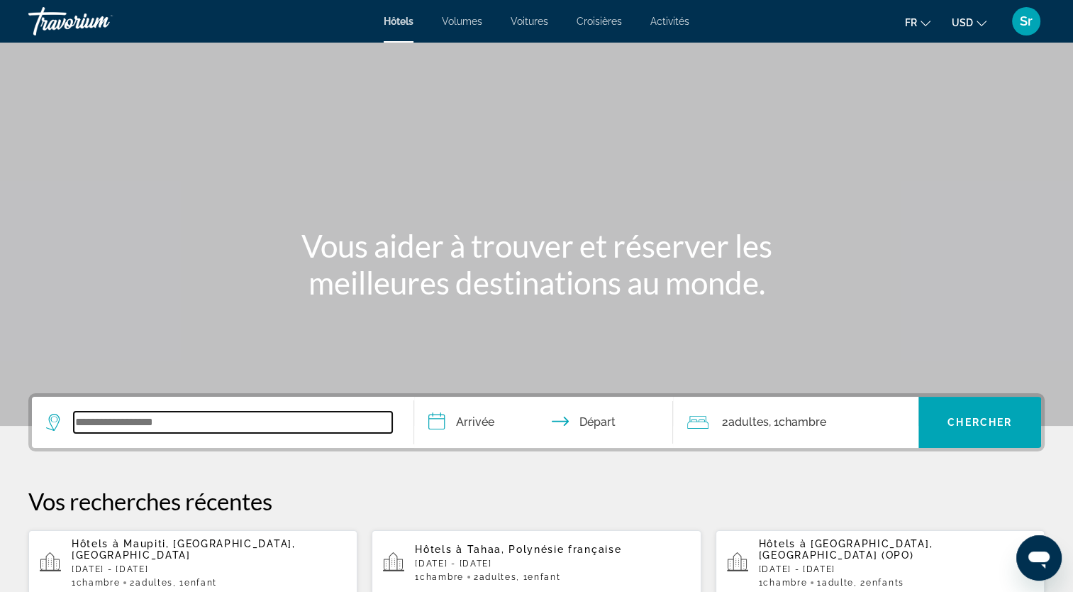
click at [168, 424] on input "Widget de recherche" at bounding box center [233, 421] width 318 height 21
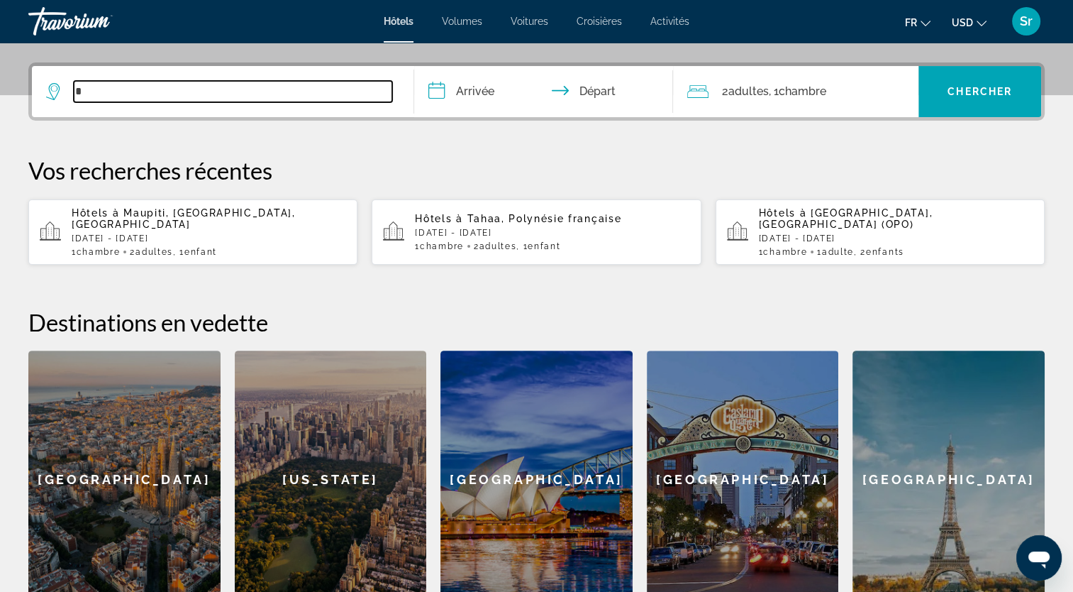
scroll to position [346, 0]
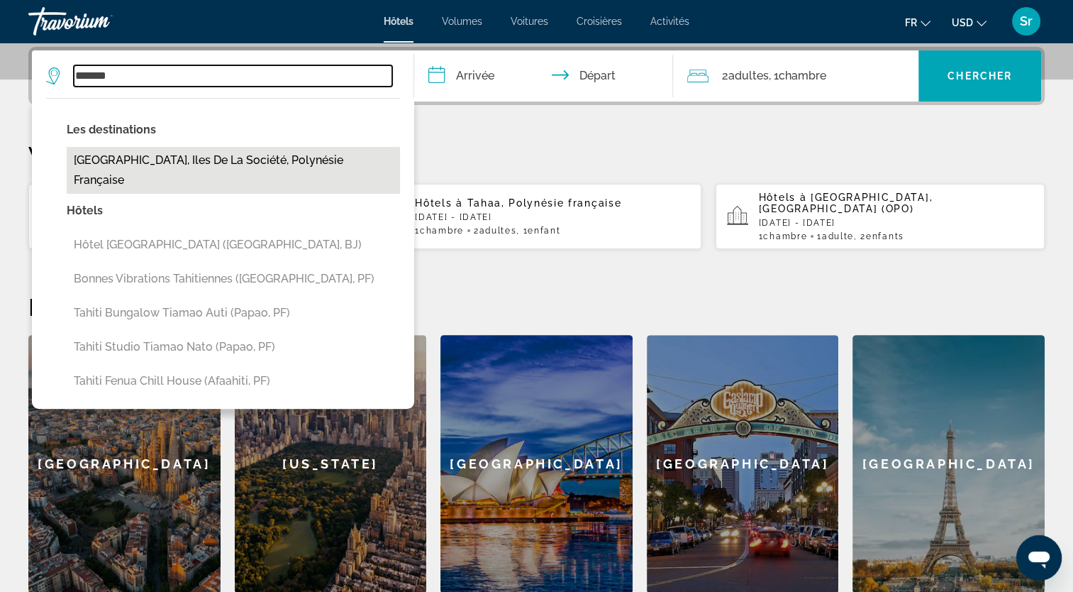
drag, startPoint x: 211, startPoint y: 75, endPoint x: 128, endPoint y: 159, distance: 118.4
click at [128, 101] on div "****** Les destinations [GEOGRAPHIC_DATA], [GEOGRAPHIC_DATA], [GEOGRAPHIC_DATA]…" at bounding box center [222, 75] width 353 height 51
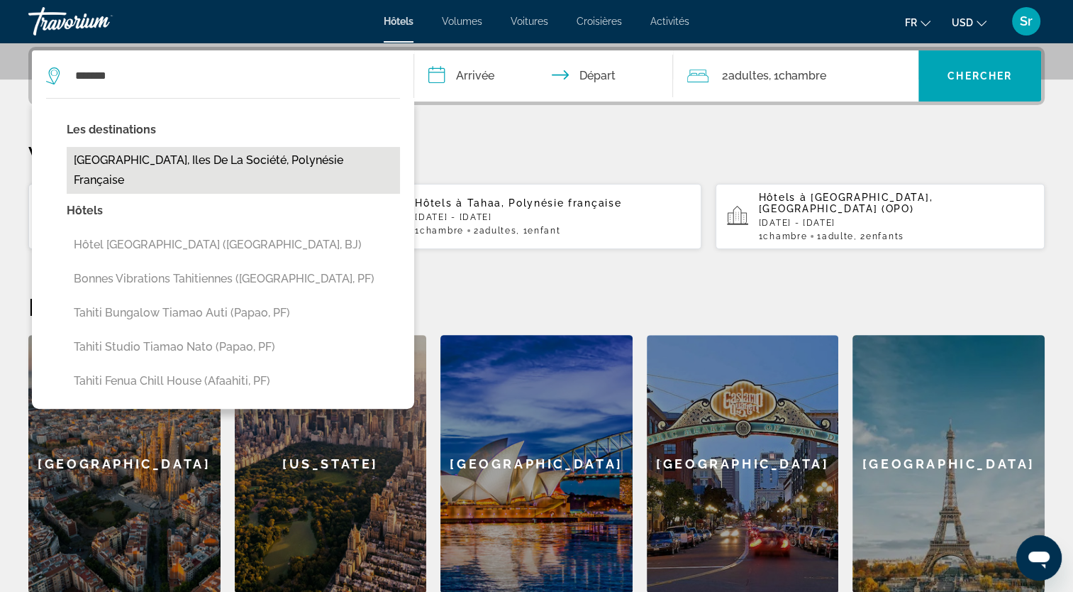
click at [113, 161] on button "[GEOGRAPHIC_DATA], Iles de la Société, Polynésie française" at bounding box center [233, 170] width 333 height 47
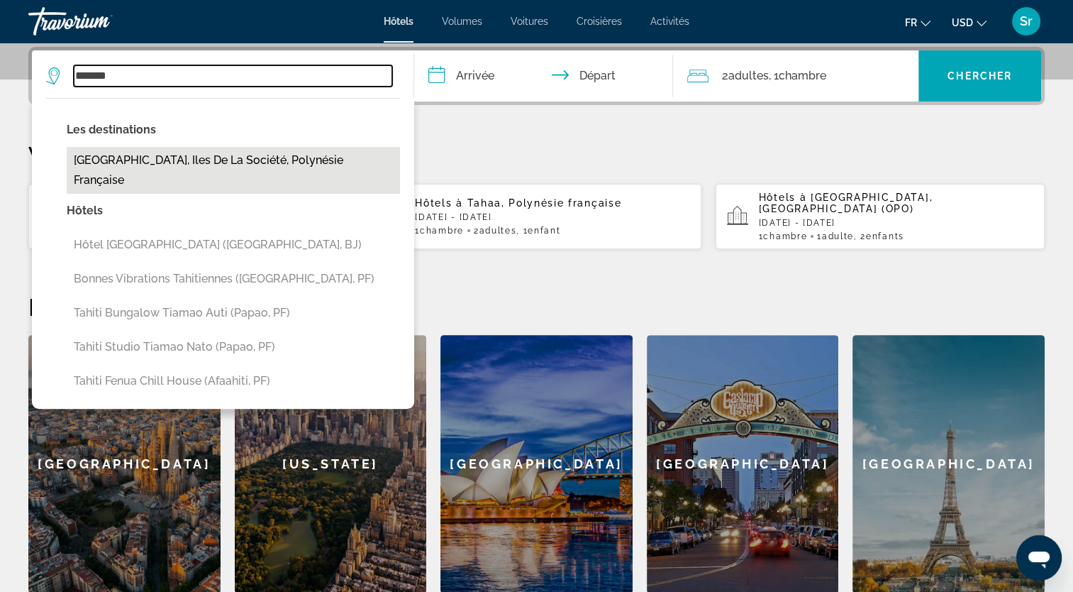
type input "**********"
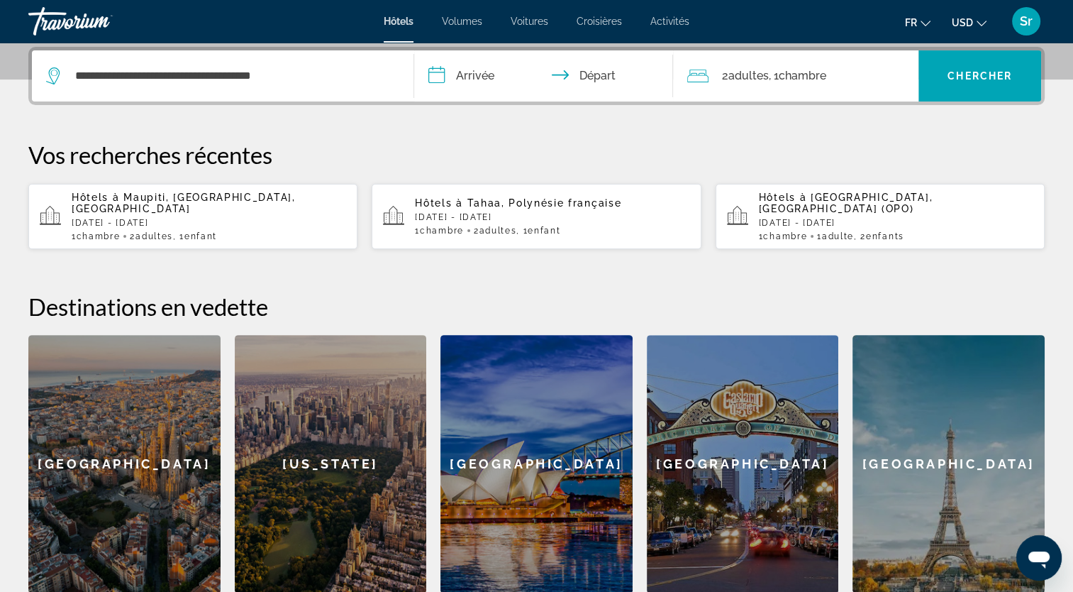
click at [473, 74] on input "**********" at bounding box center [546, 77] width 265 height 55
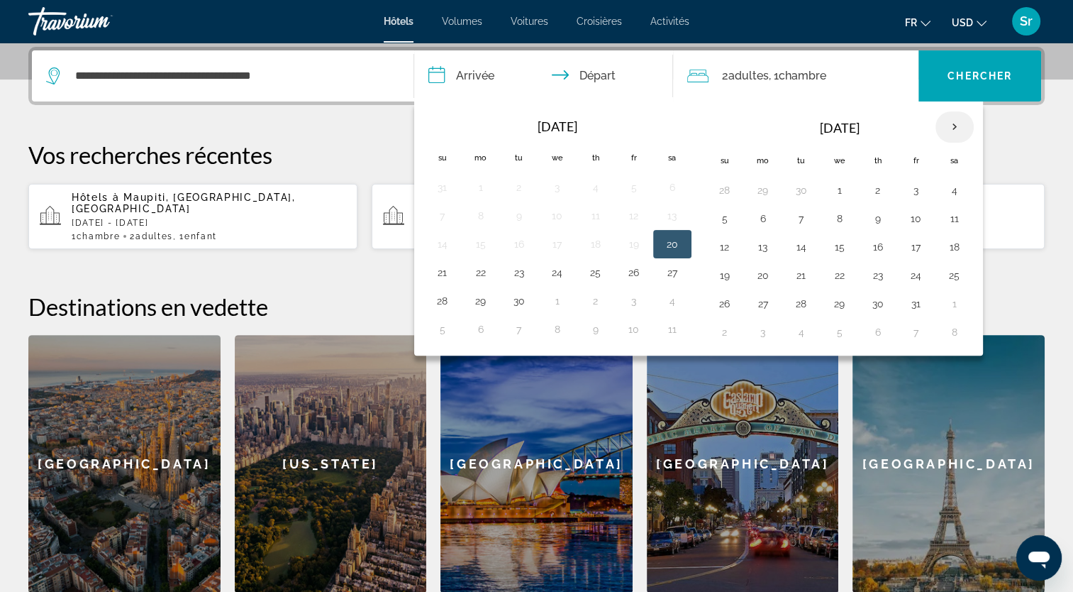
click at [948, 118] on th "Next month" at bounding box center [955, 126] width 38 height 31
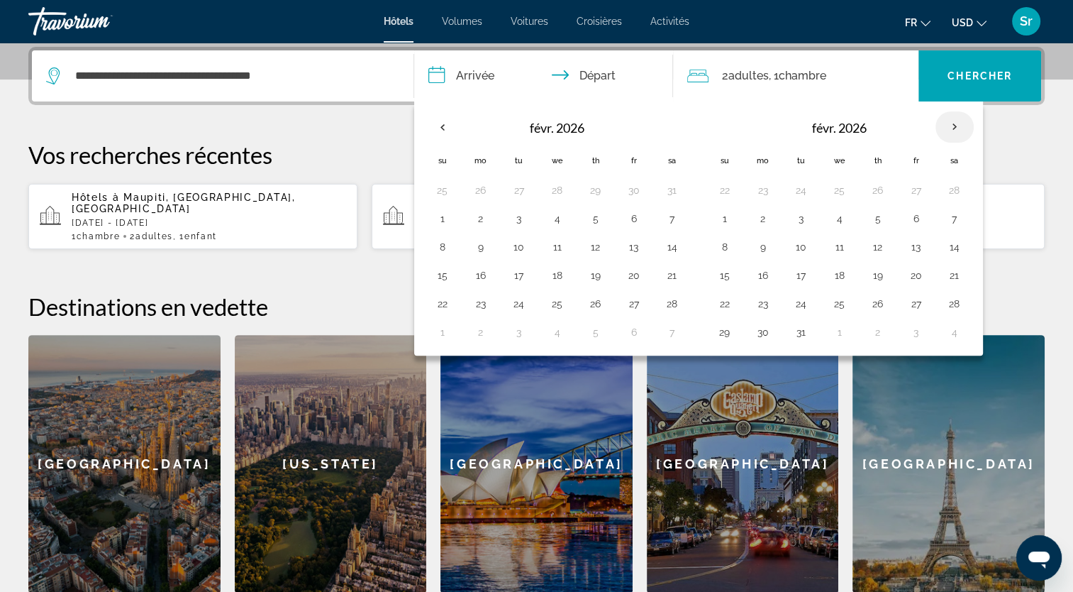
click at [948, 118] on th "Next month" at bounding box center [955, 126] width 38 height 31
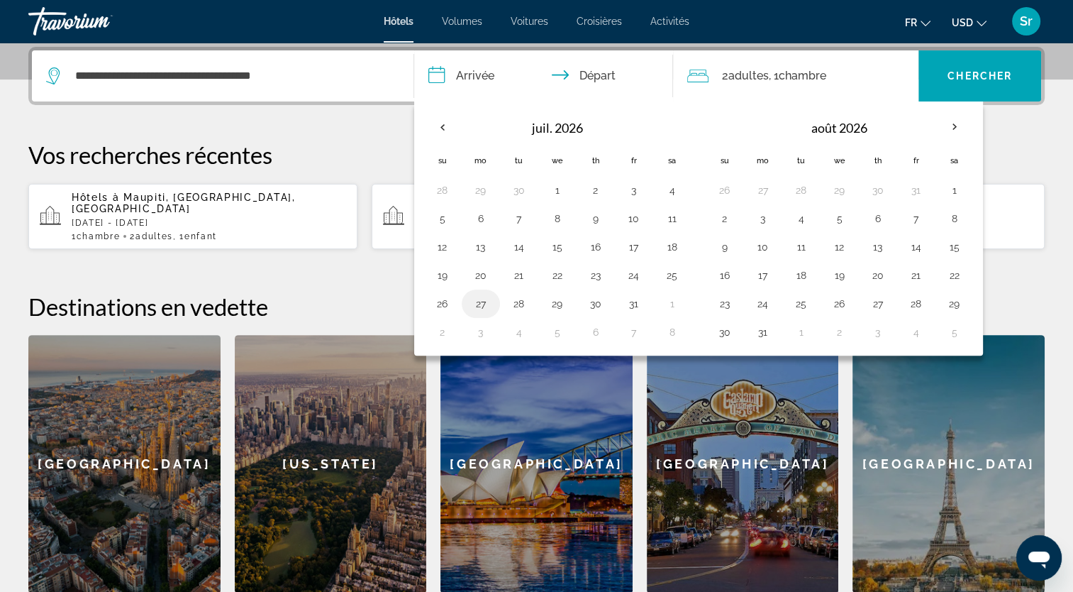
click at [479, 299] on button "27" at bounding box center [481, 304] width 23 height 20
click at [591, 297] on button "30" at bounding box center [595, 304] width 23 height 20
type input "**********"
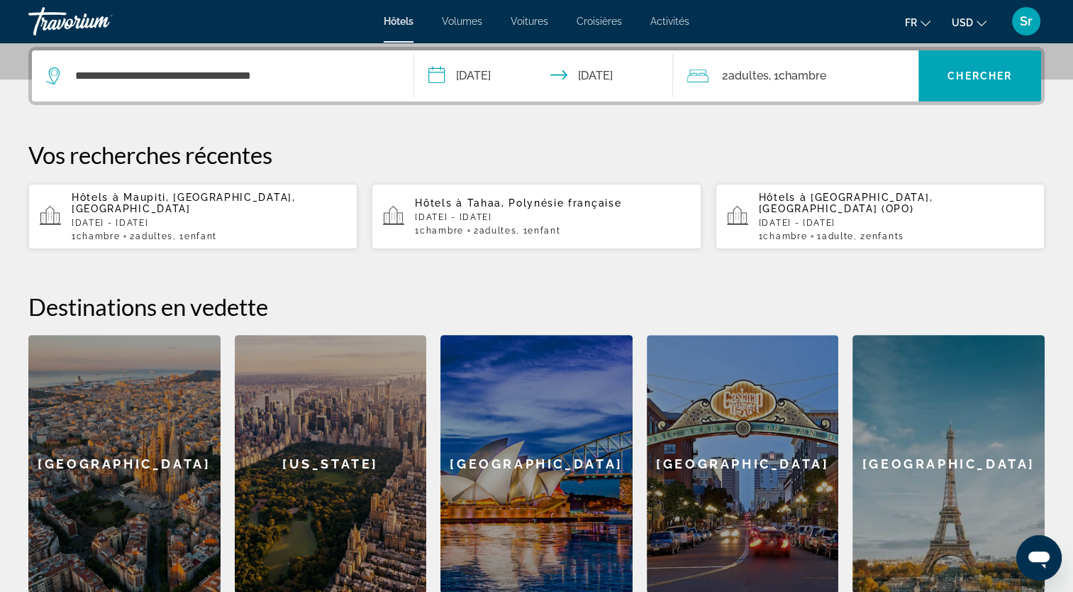
click at [774, 82] on span ", 1 Chambre pièces" at bounding box center [796, 76] width 57 height 20
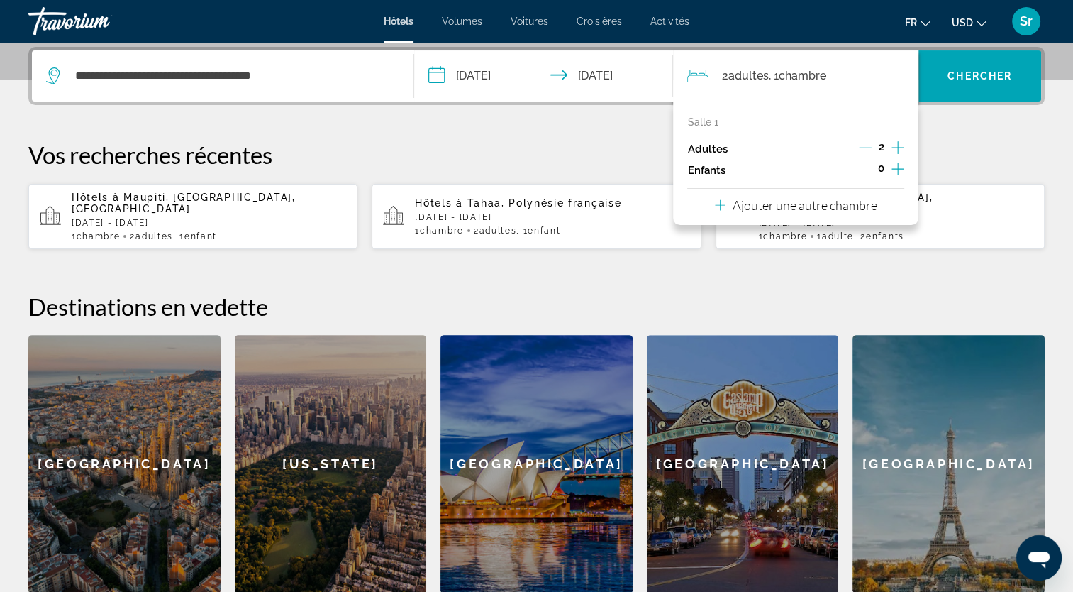
click at [894, 163] on icon "Augmenter les enfants" at bounding box center [898, 168] width 13 height 17
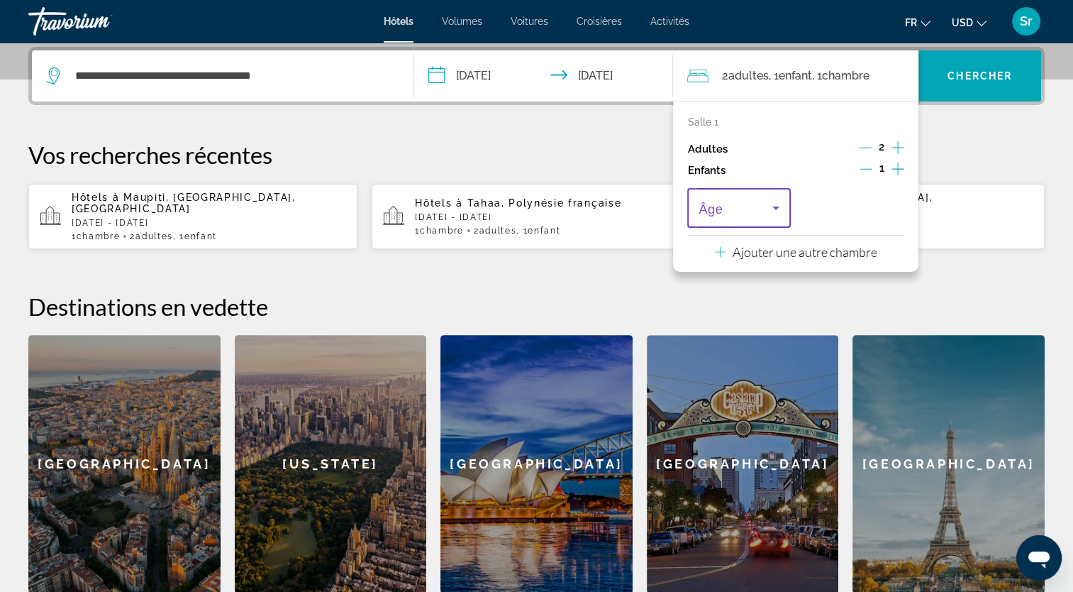
click at [775, 206] on icon "Voyageurs : 2 adultes, 1 enfant" at bounding box center [775, 208] width 7 height 4
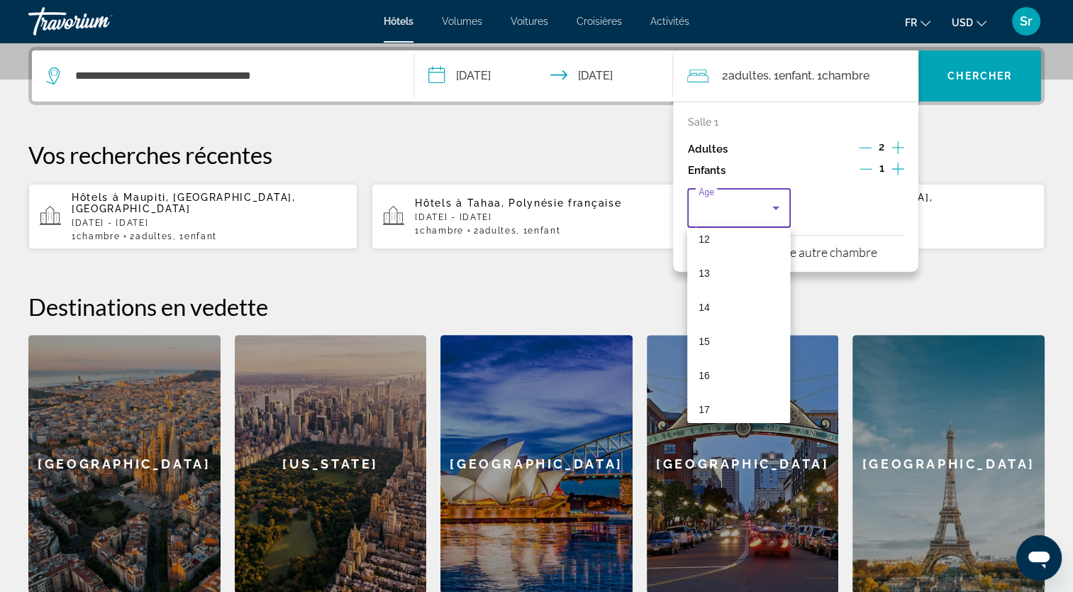
scroll to position [428, 0]
click at [698, 333] on mat-option "15" at bounding box center [738, 333] width 103 height 34
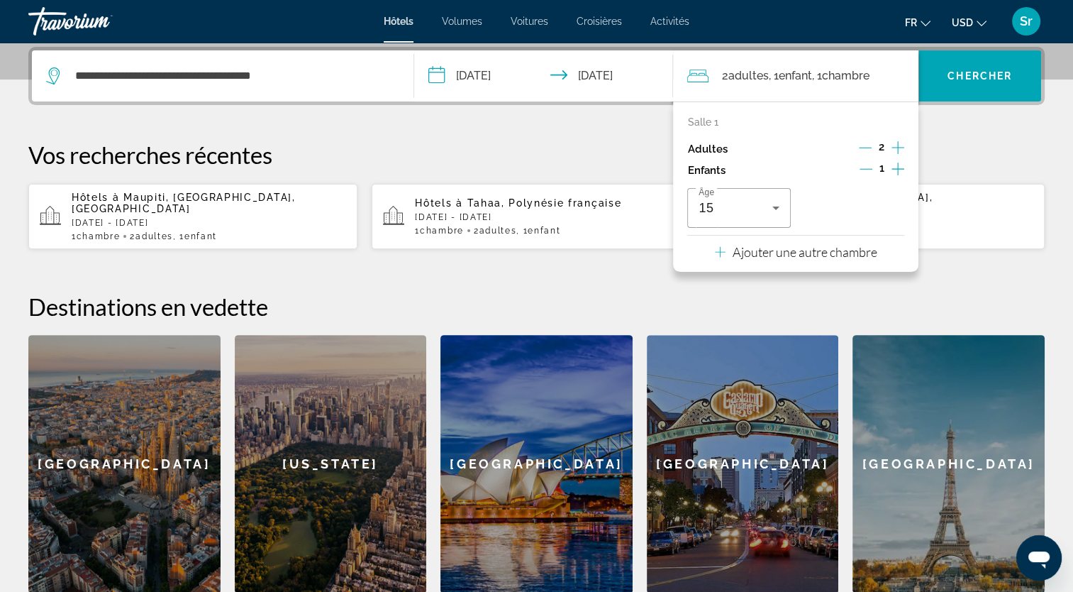
click at [902, 150] on icon "Augmenter les adultes" at bounding box center [898, 147] width 13 height 17
click at [959, 76] on span "Chercher" at bounding box center [980, 75] width 65 height 11
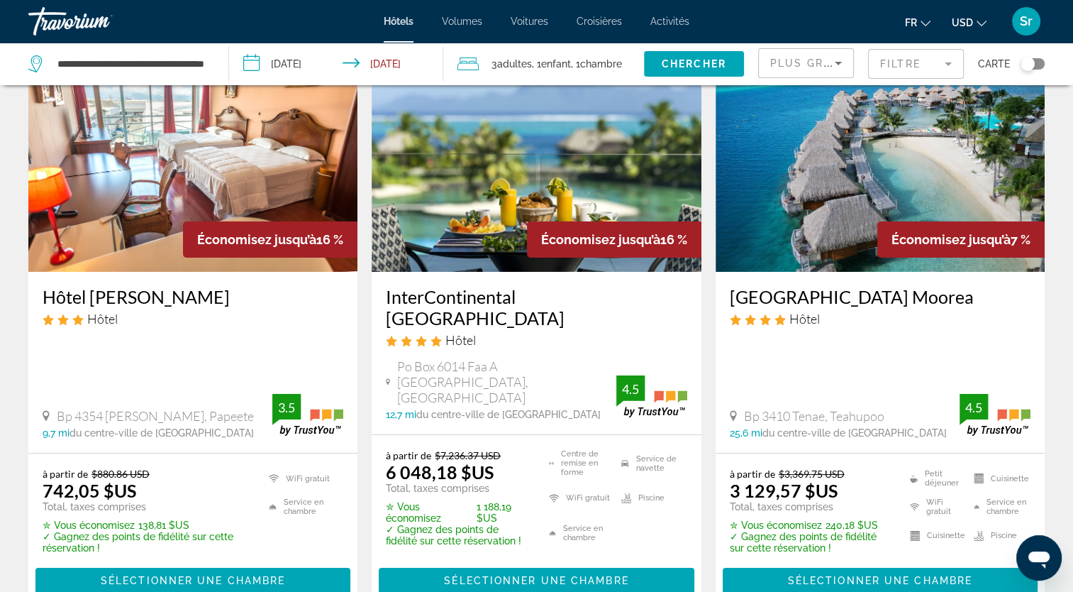
scroll to position [91, 0]
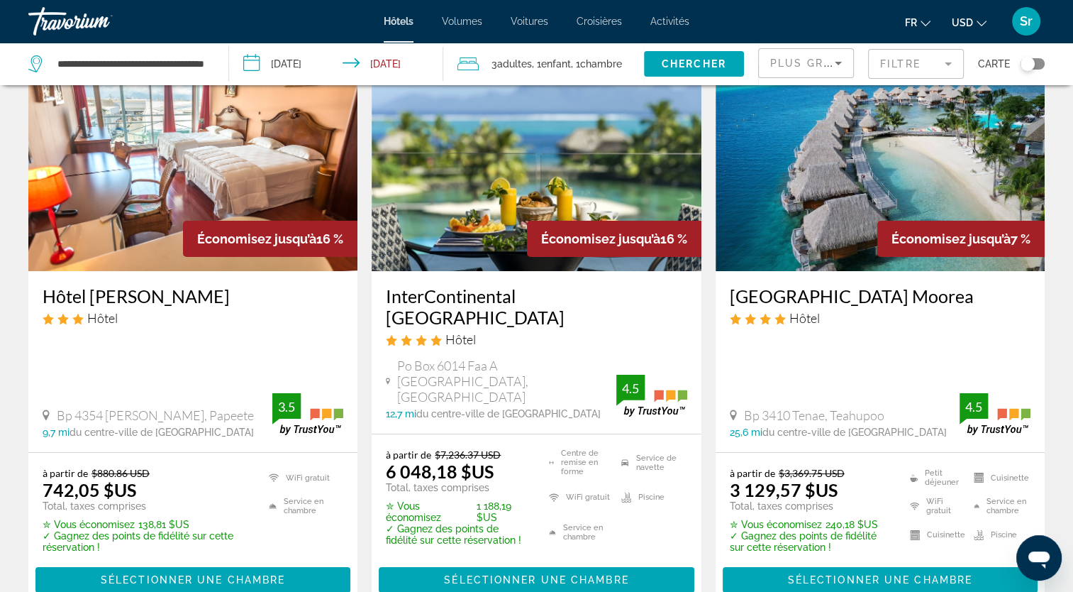
click at [980, 25] on icon "Changer de devise" at bounding box center [982, 23] width 10 height 10
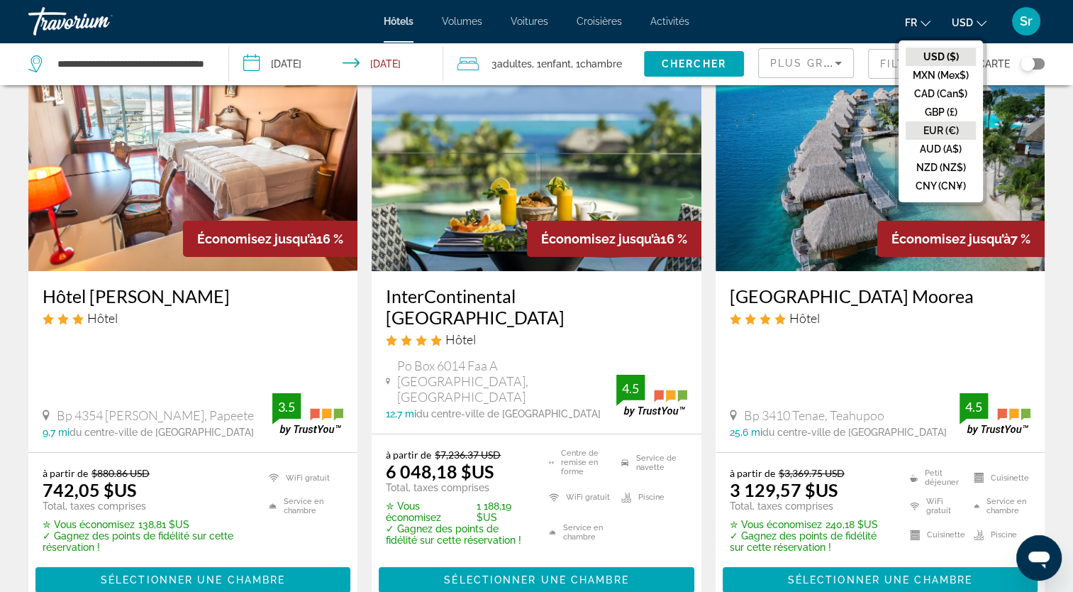
click at [960, 127] on button "EUR (€)" at bounding box center [941, 130] width 70 height 18
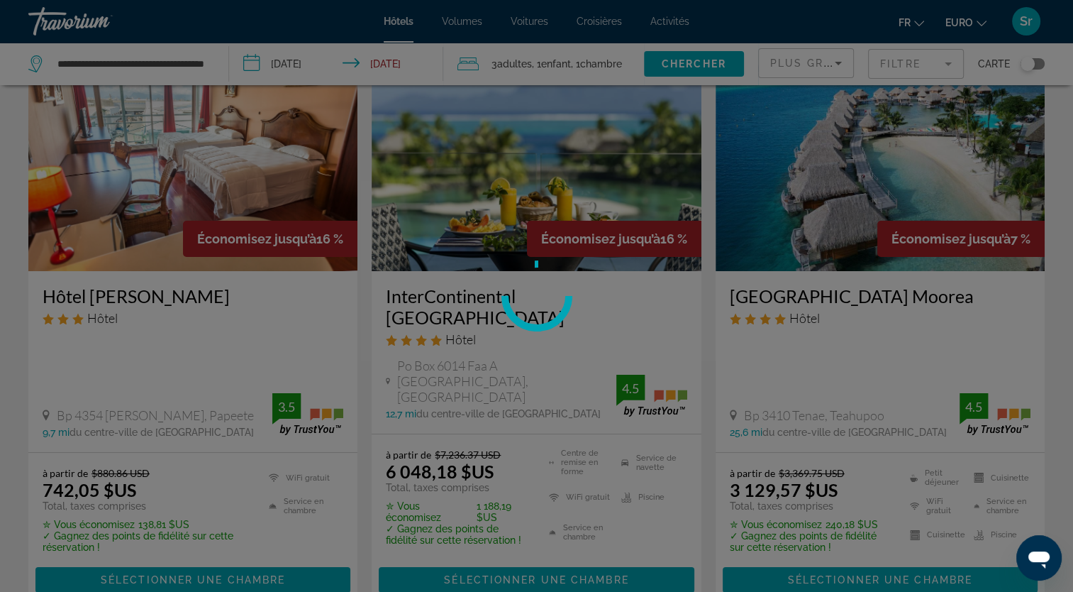
scroll to position [0, 0]
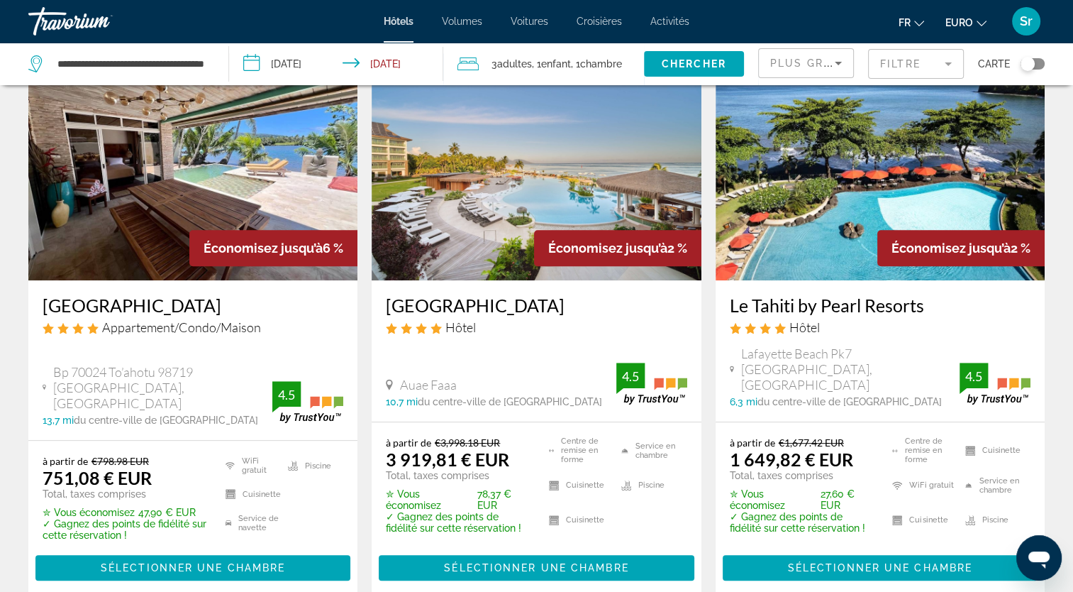
scroll to position [672, 0]
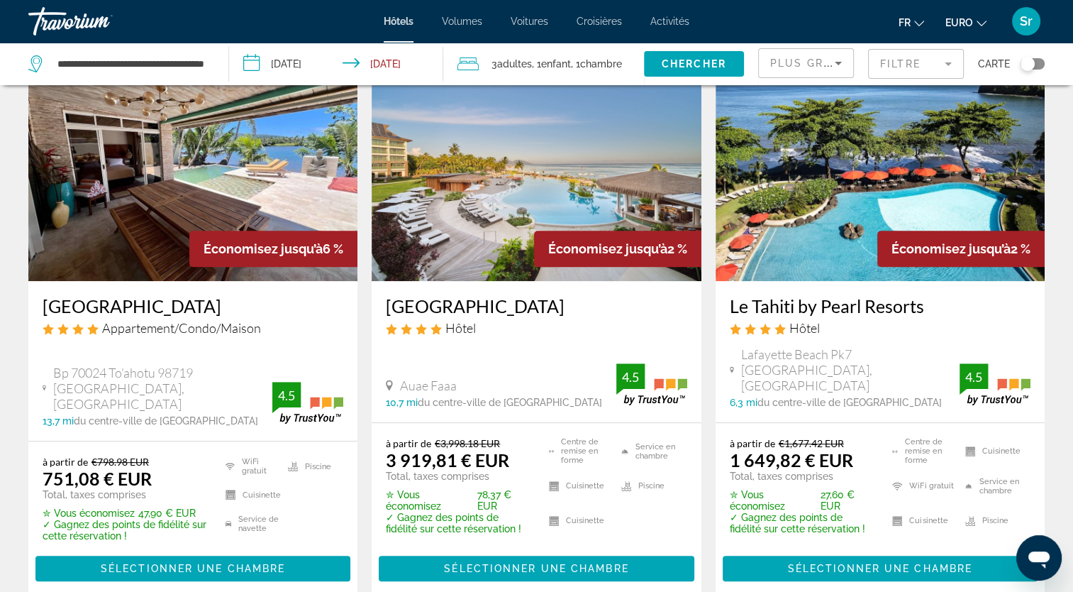
click at [796, 187] on img "Contenu principal" at bounding box center [880, 167] width 329 height 227
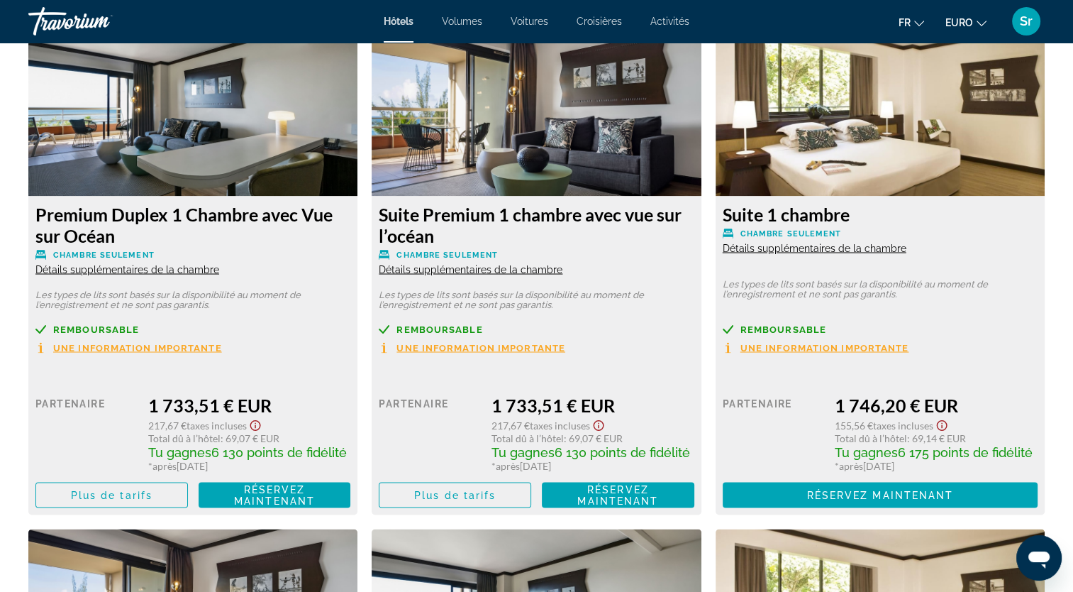
scroll to position [2392, 0]
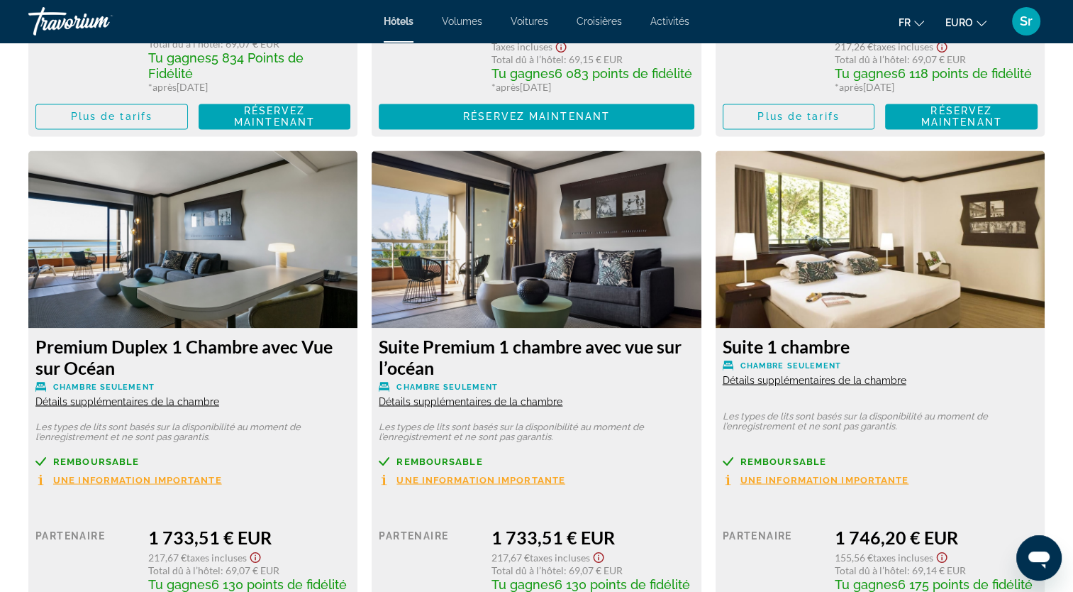
click at [820, 243] on img "Contenu principal" at bounding box center [880, 238] width 329 height 177
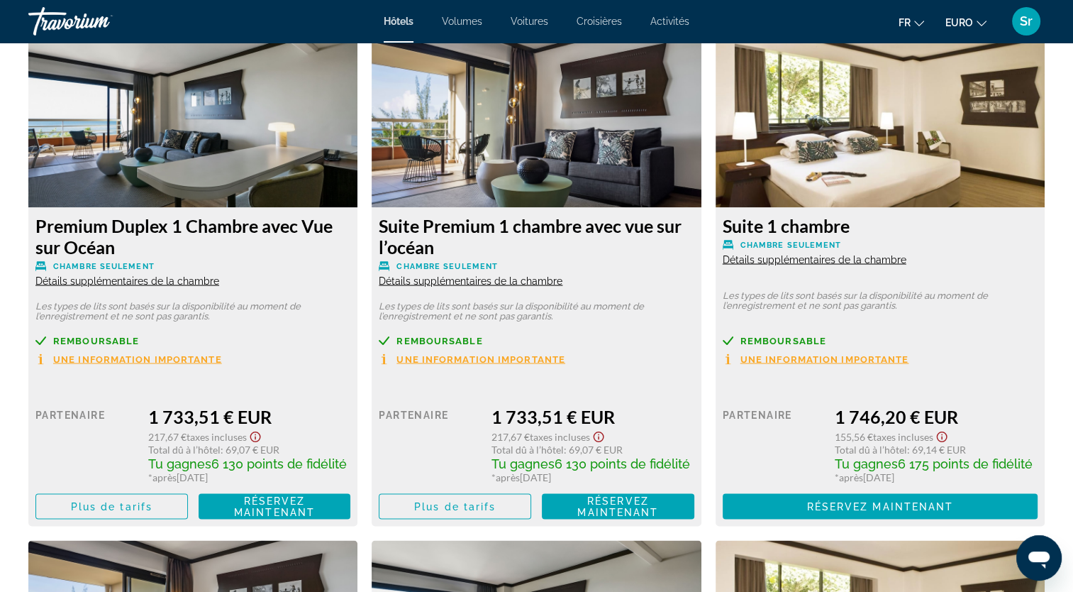
scroll to position [2517, 0]
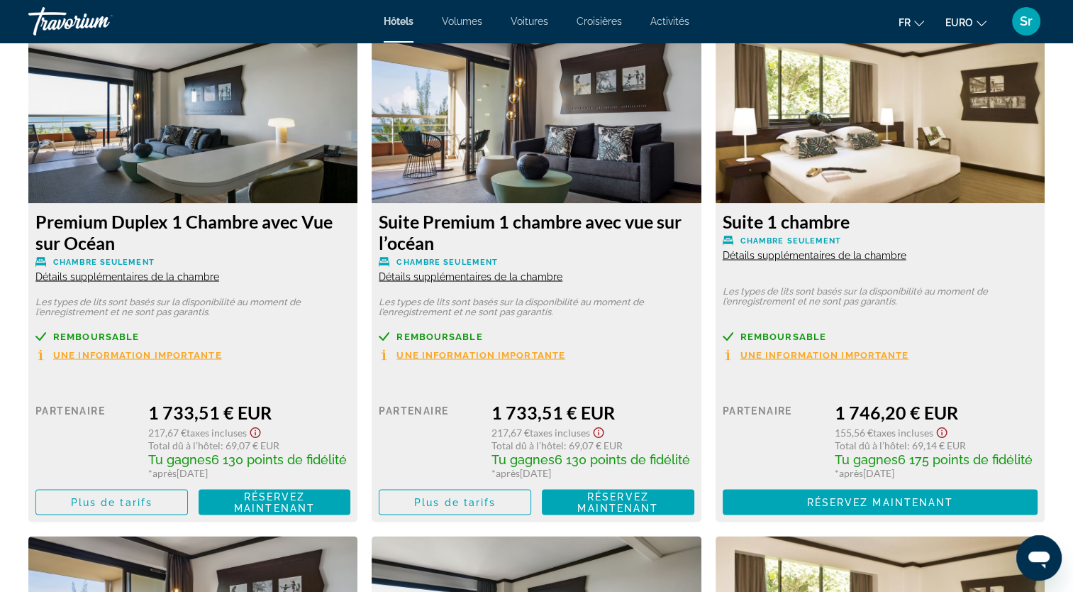
click at [826, 255] on span "Détails supplémentaires de la chambre" at bounding box center [815, 254] width 184 height 11
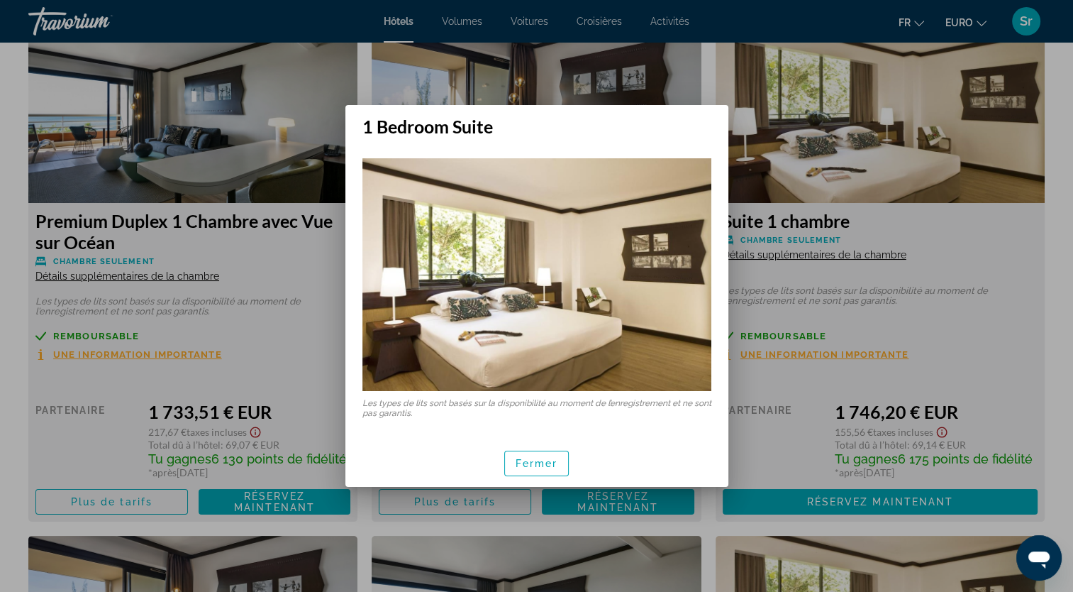
scroll to position [0, 0]
click at [536, 458] on span "Fermer" at bounding box center [537, 462] width 43 height 11
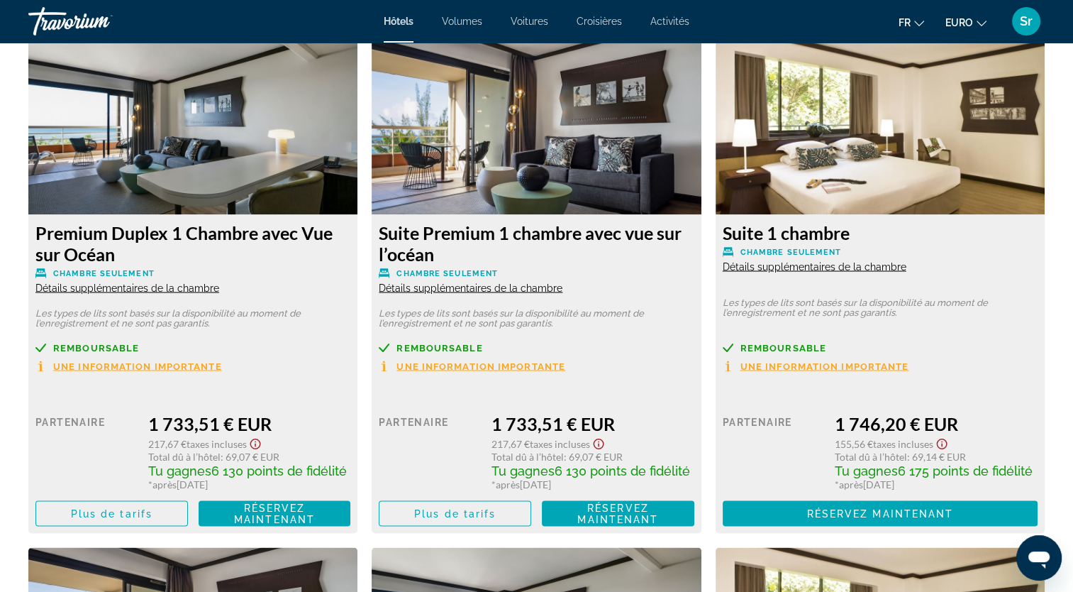
scroll to position [2522, 0]
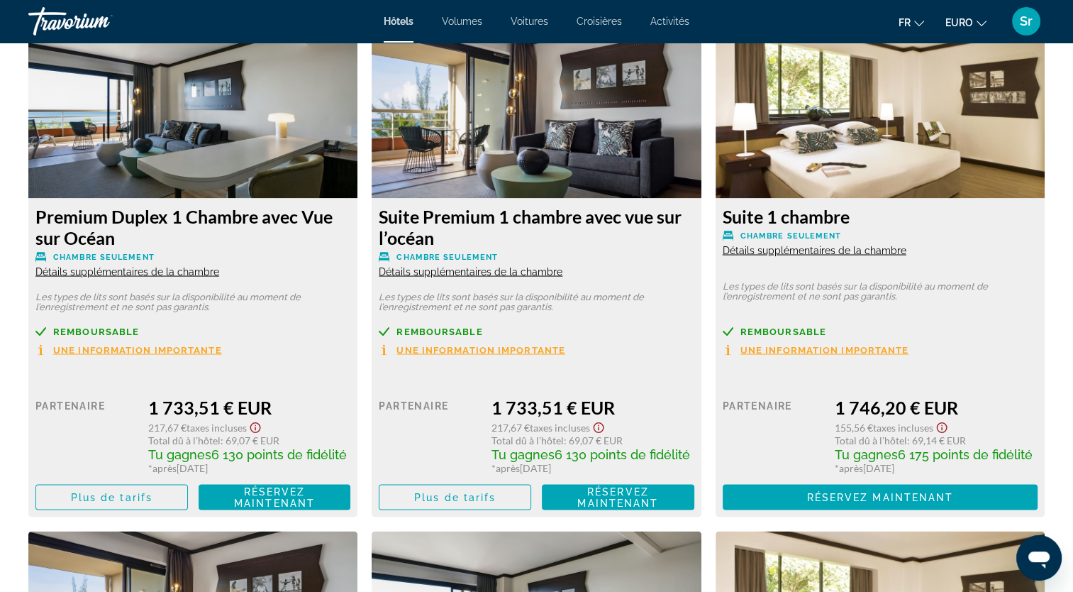
click at [864, 350] on span "Une information importante" at bounding box center [825, 349] width 169 height 9
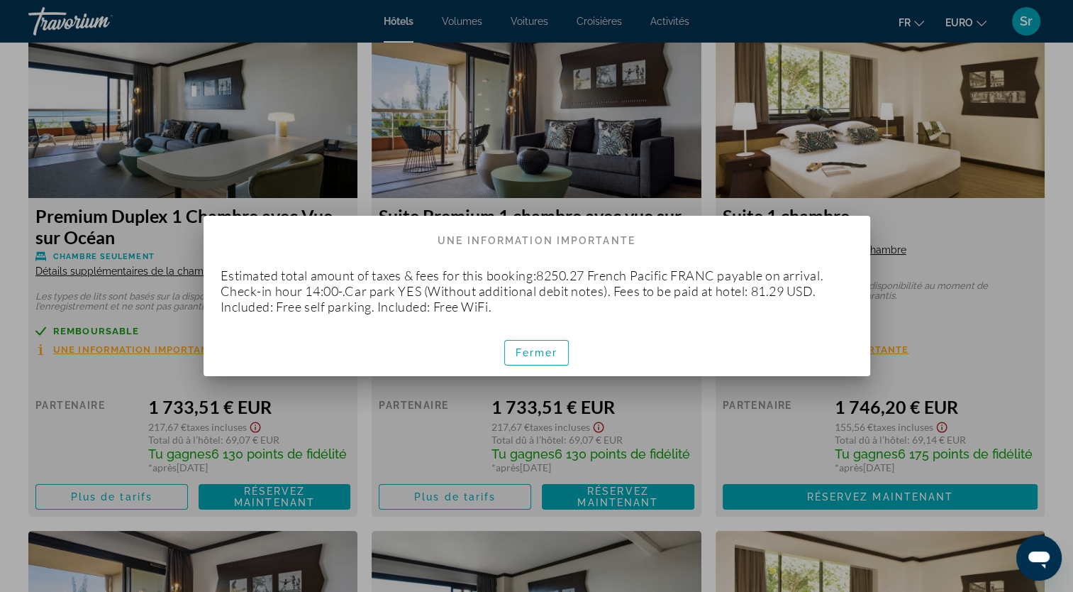
scroll to position [0, 0]
click at [535, 357] on span "Fermer" at bounding box center [537, 352] width 43 height 11
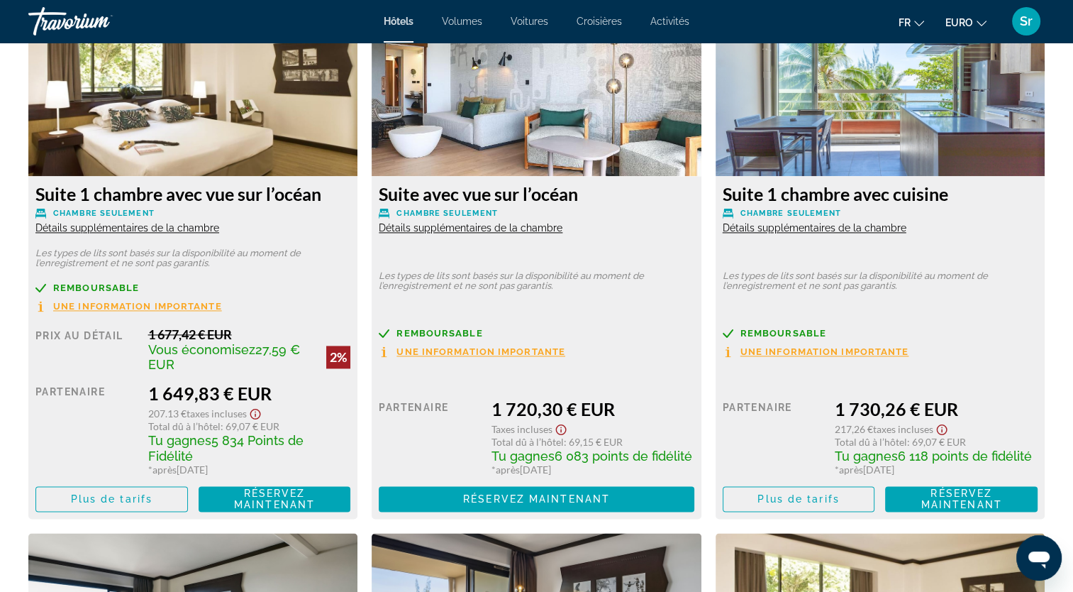
scroll to position [2124, 0]
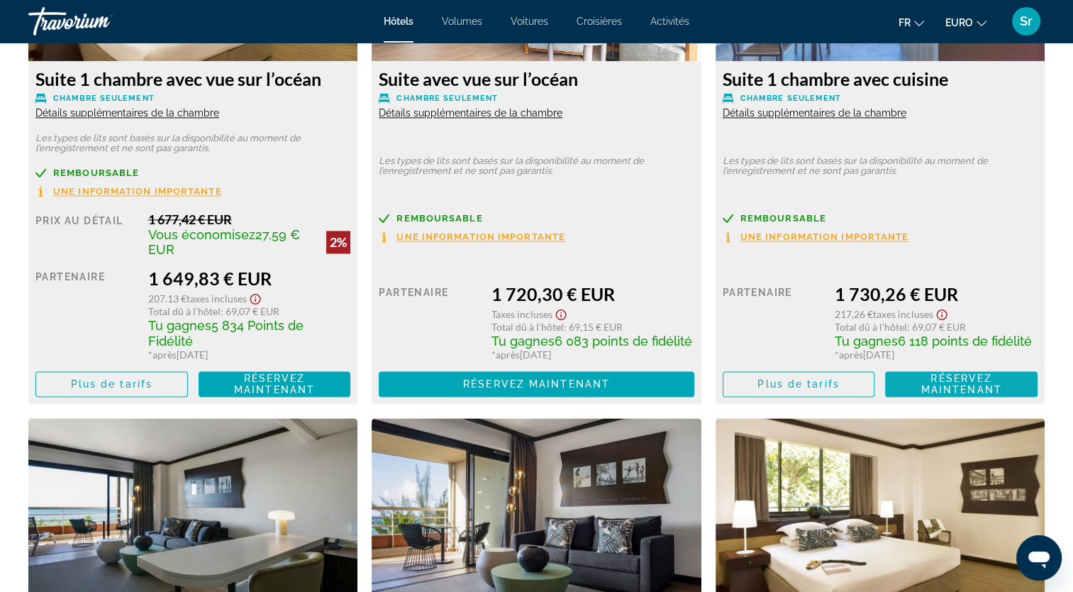
click at [916, 380] on span "Réservez maintenant Plus disponible" at bounding box center [962, 383] width 130 height 23
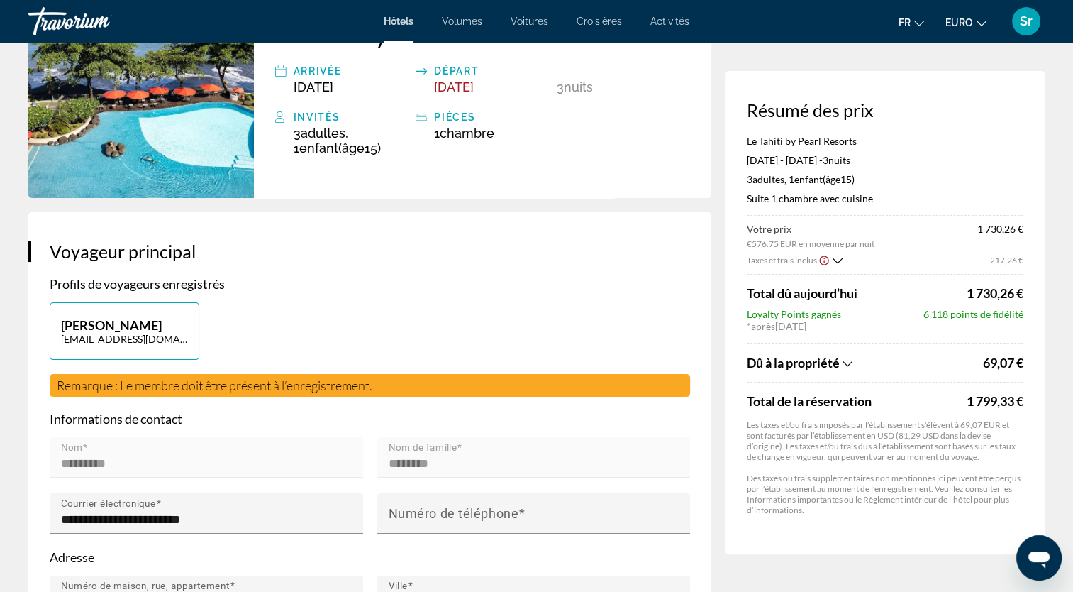
scroll to position [132, 0]
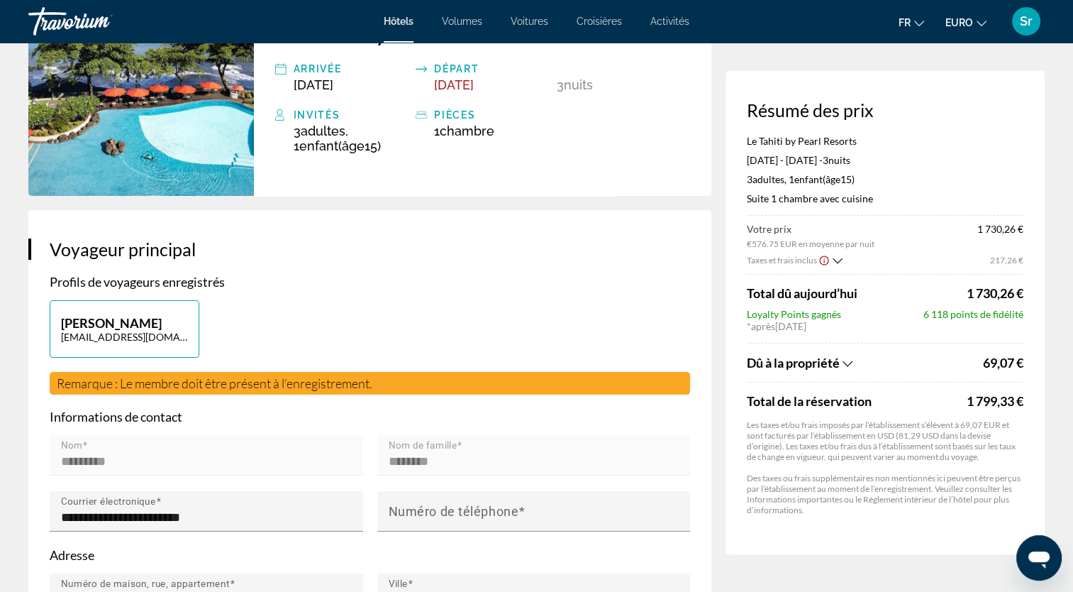
click at [840, 257] on icon "Afficher la répartition des taxes et des frais" at bounding box center [838, 261] width 10 height 12
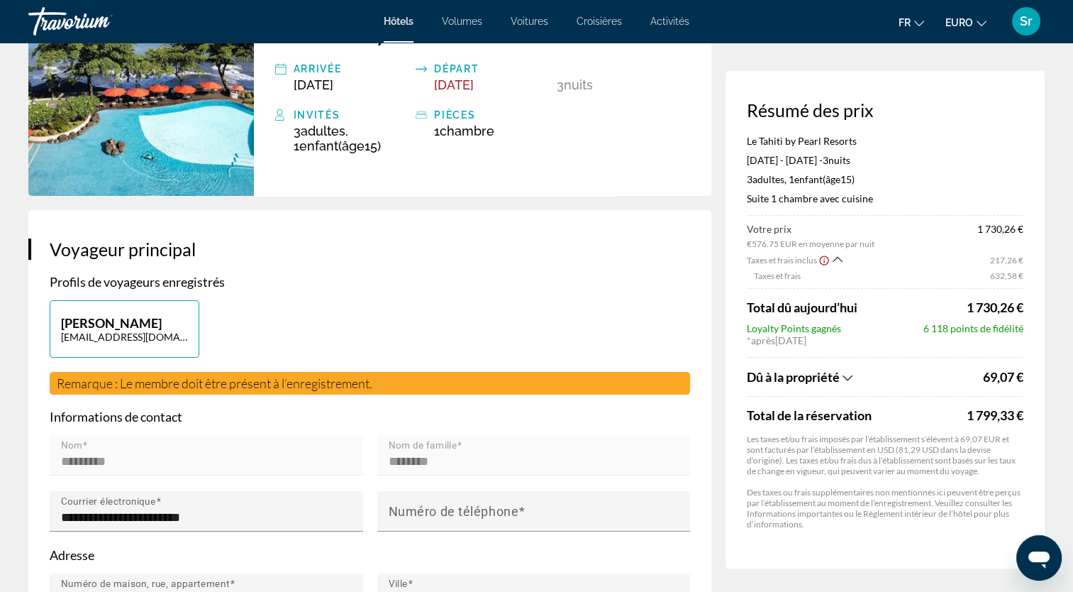
click at [840, 257] on icon "Afficher la répartition des taxes et des frais" at bounding box center [838, 259] width 10 height 12
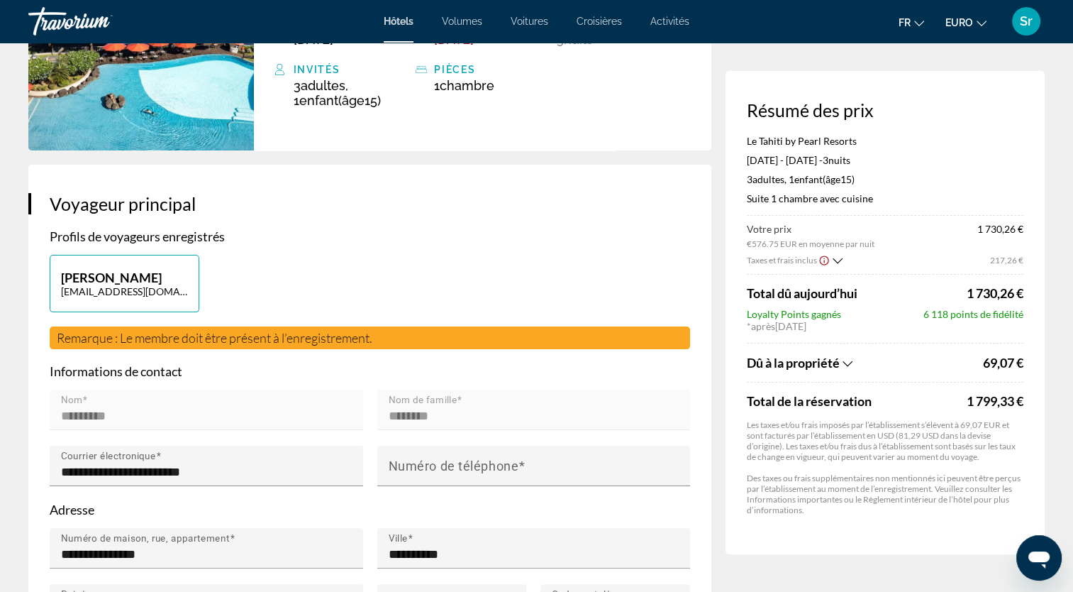
scroll to position [187, 0]
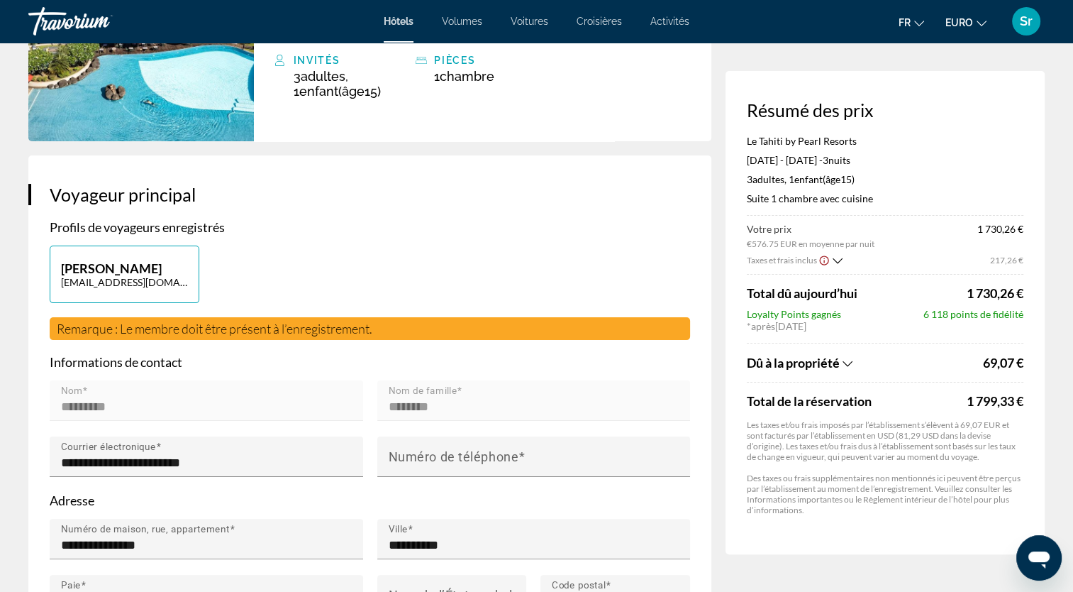
click at [850, 360] on icon "Afficher la répartition des taxes et des frais" at bounding box center [848, 363] width 10 height 12
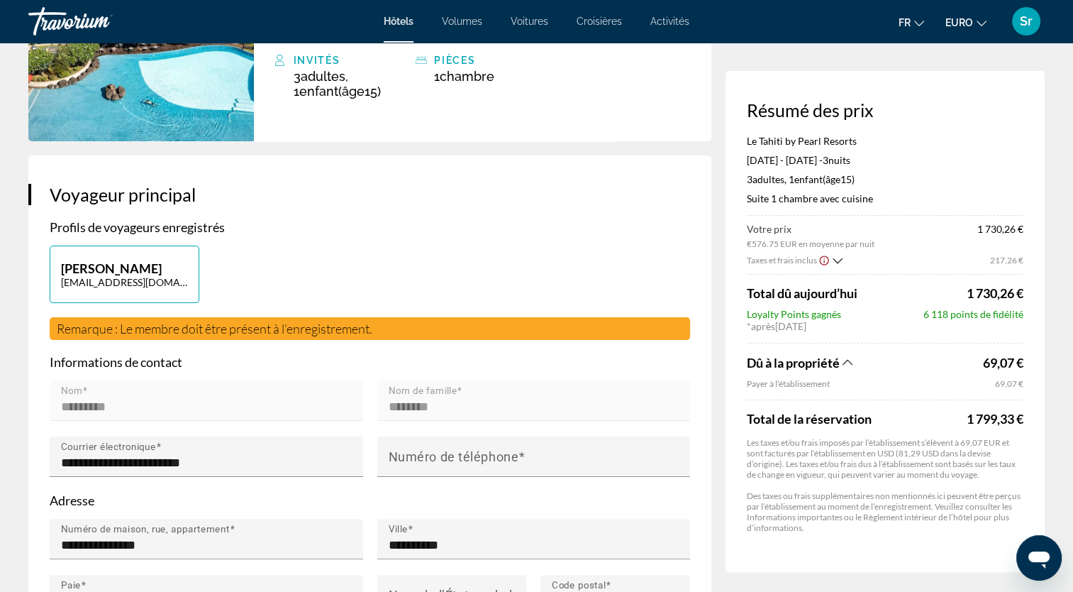
click at [850, 360] on icon "Afficher la répartition des taxes et des frais" at bounding box center [848, 362] width 10 height 6
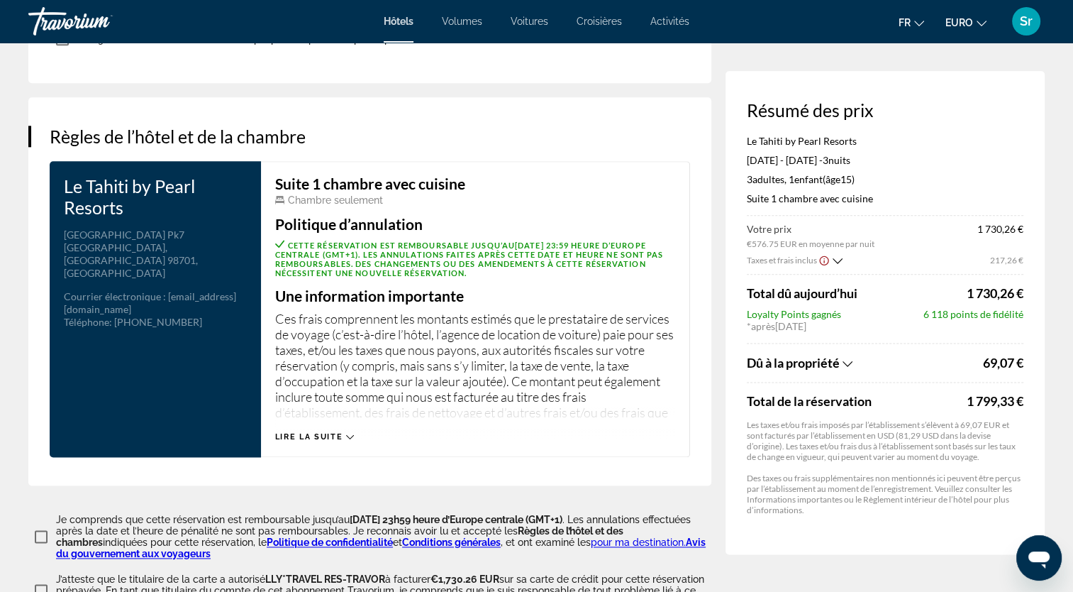
scroll to position [1716, 0]
click at [349, 433] on icon "Contenu principal" at bounding box center [350, 435] width 8 height 4
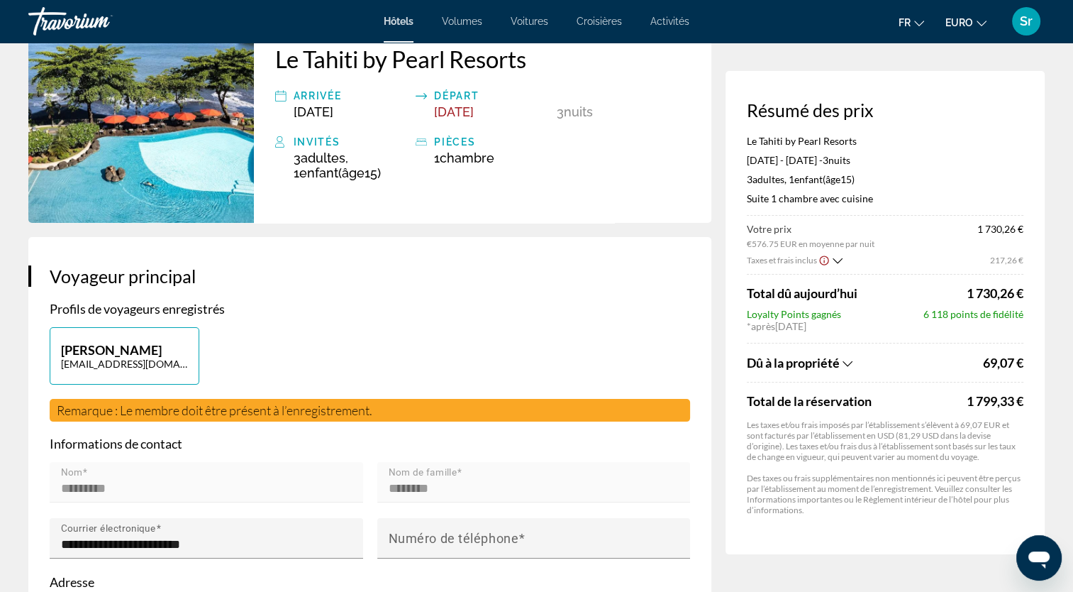
scroll to position [0, 0]
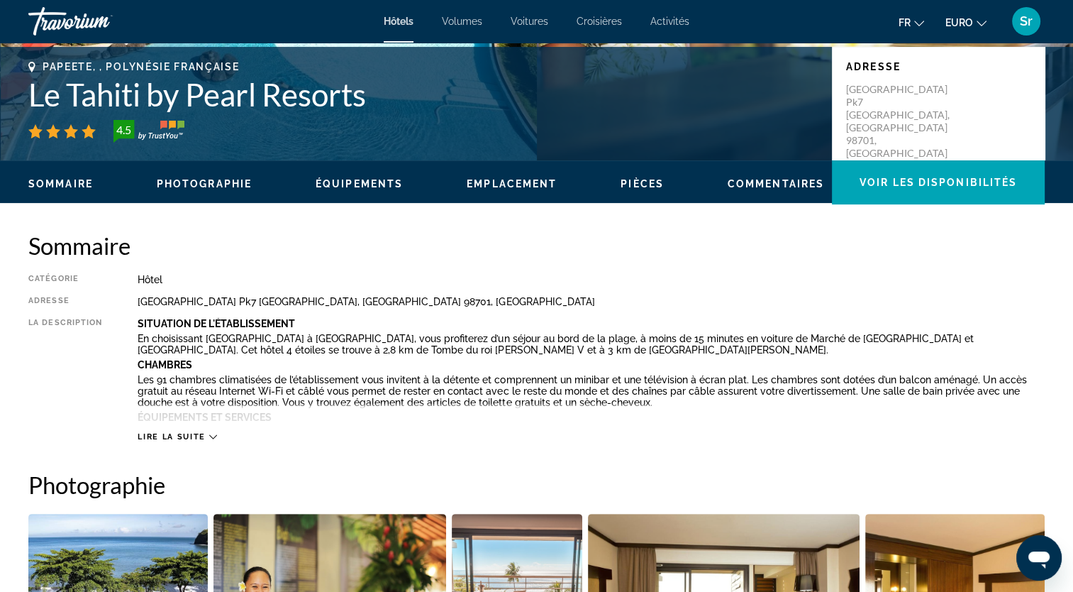
scroll to position [318, 0]
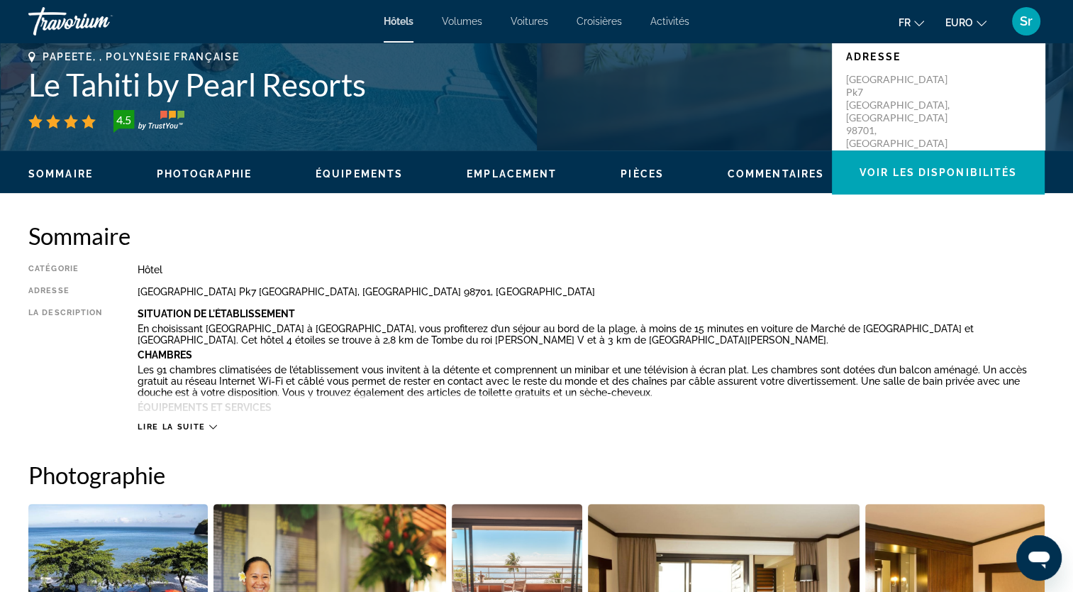
click at [639, 172] on span "Pièces" at bounding box center [642, 173] width 43 height 11
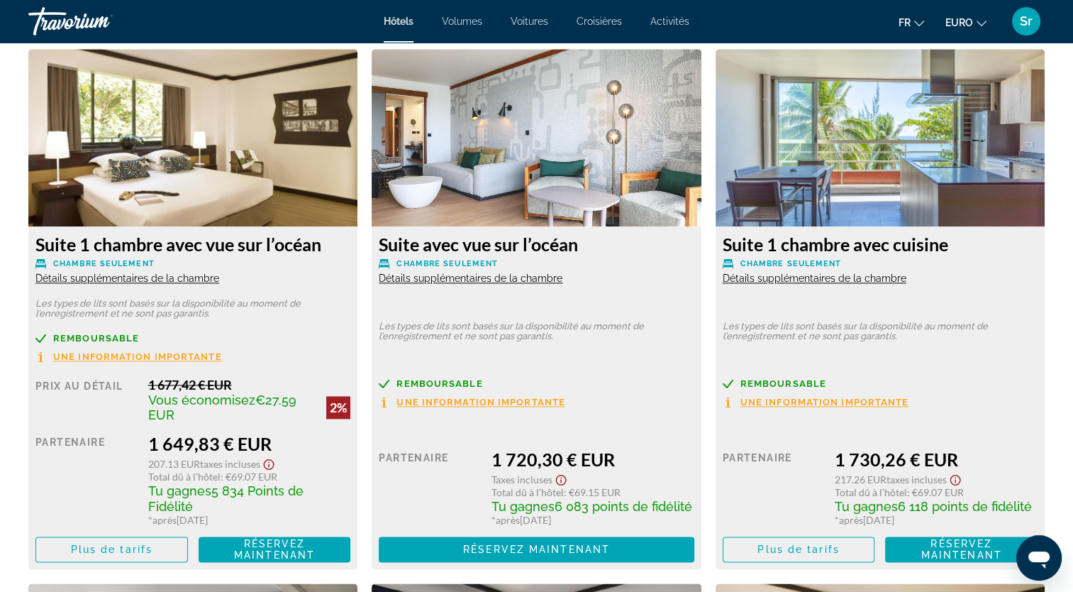
scroll to position [1958, 0]
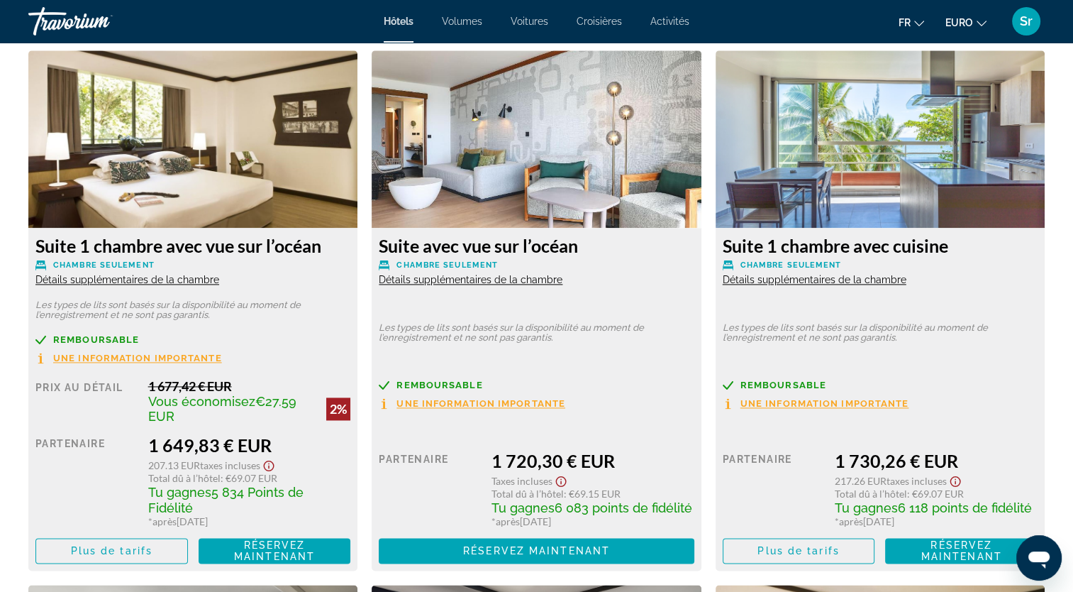
click at [399, 282] on span "Détails supplémentaires de la chambre" at bounding box center [471, 279] width 184 height 11
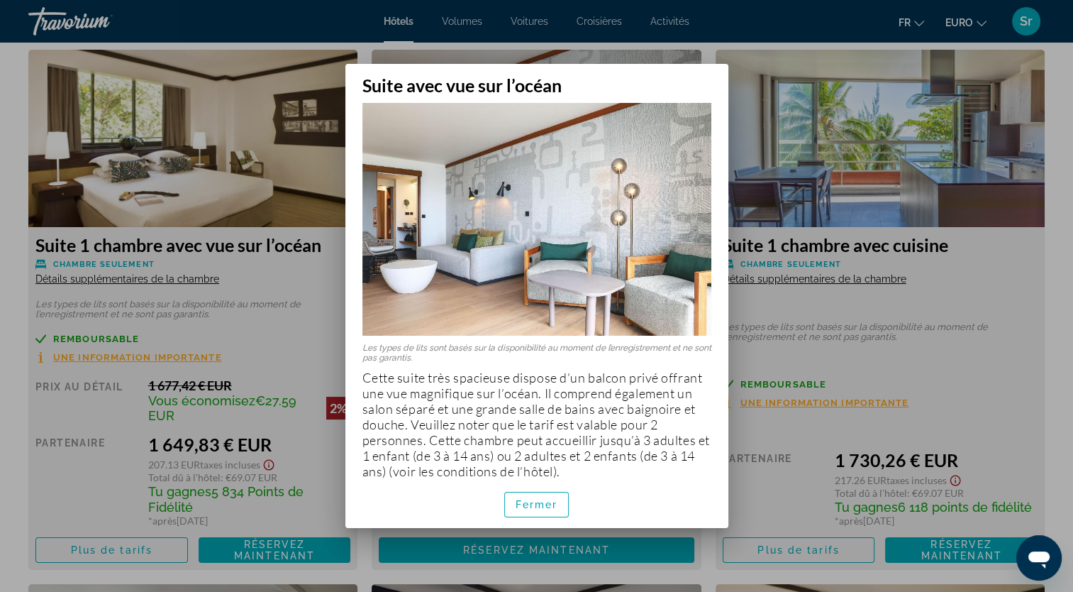
scroll to position [19, 0]
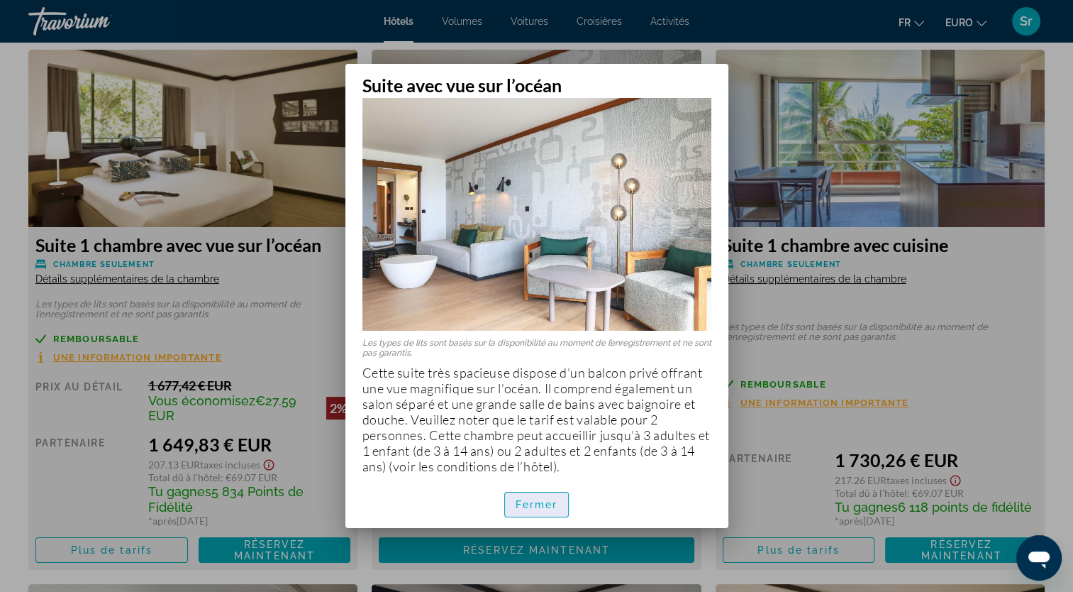
click at [550, 503] on span "Fermer" at bounding box center [537, 504] width 43 height 11
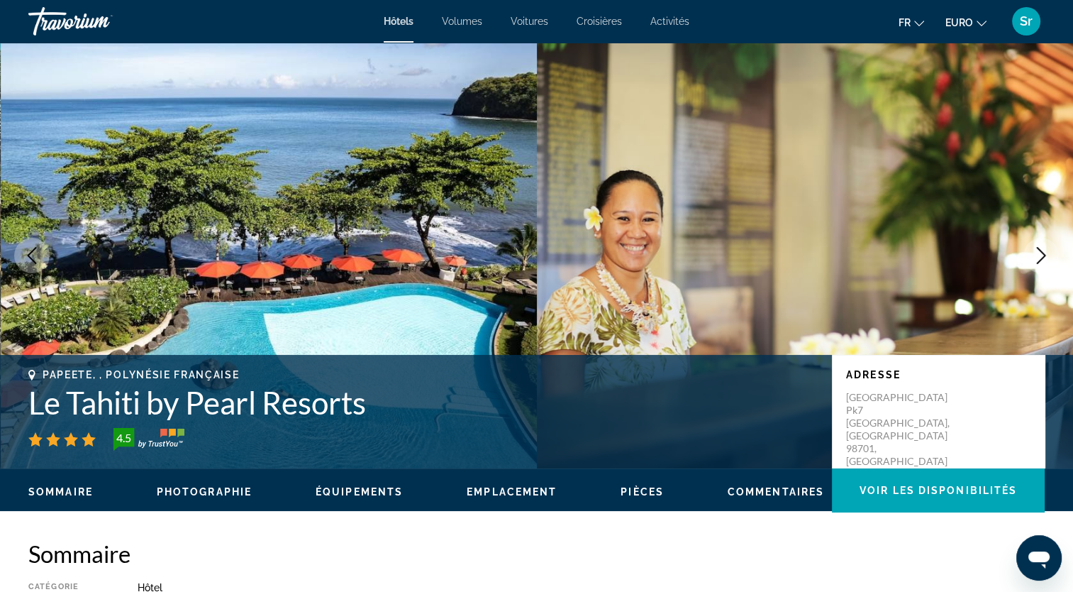
scroll to position [1958, 0]
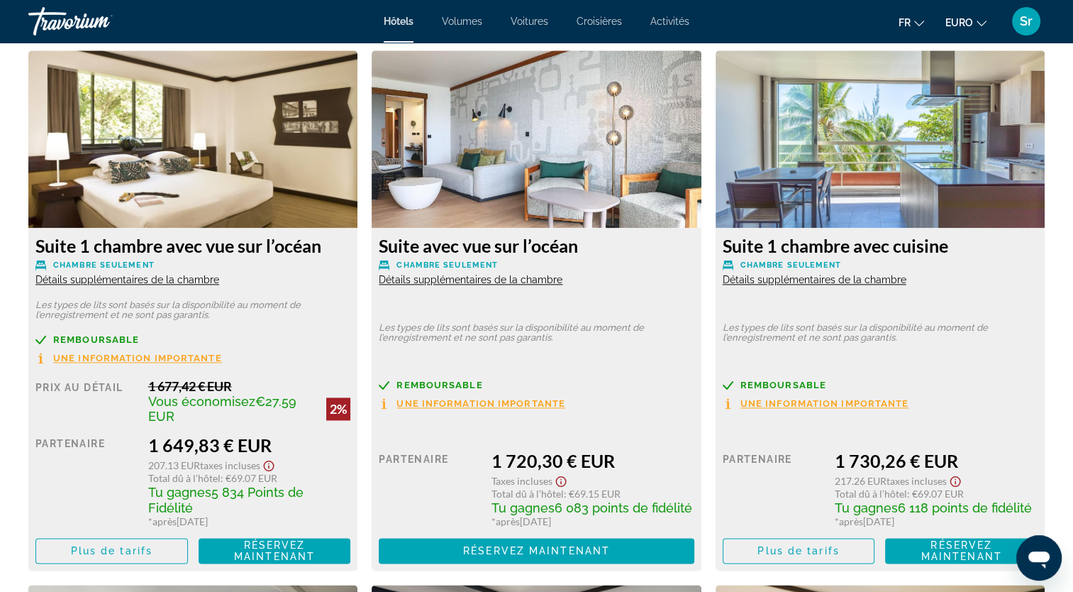
click at [755, 279] on span "Détails supplémentaires de la chambre" at bounding box center [815, 279] width 184 height 11
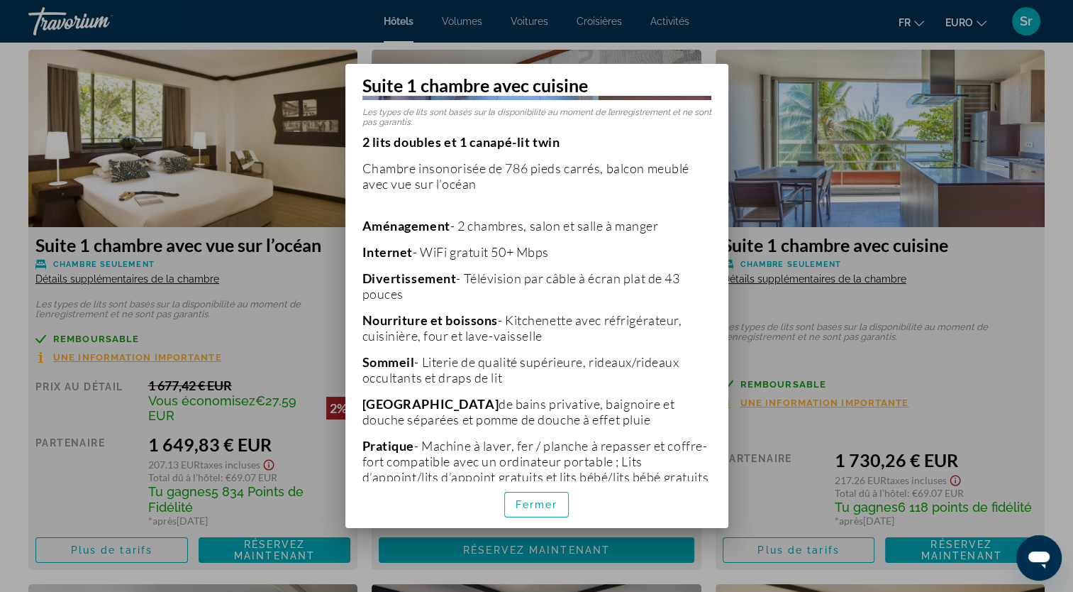
scroll to position [249, 0]
click at [536, 501] on span "Fermer" at bounding box center [537, 504] width 43 height 11
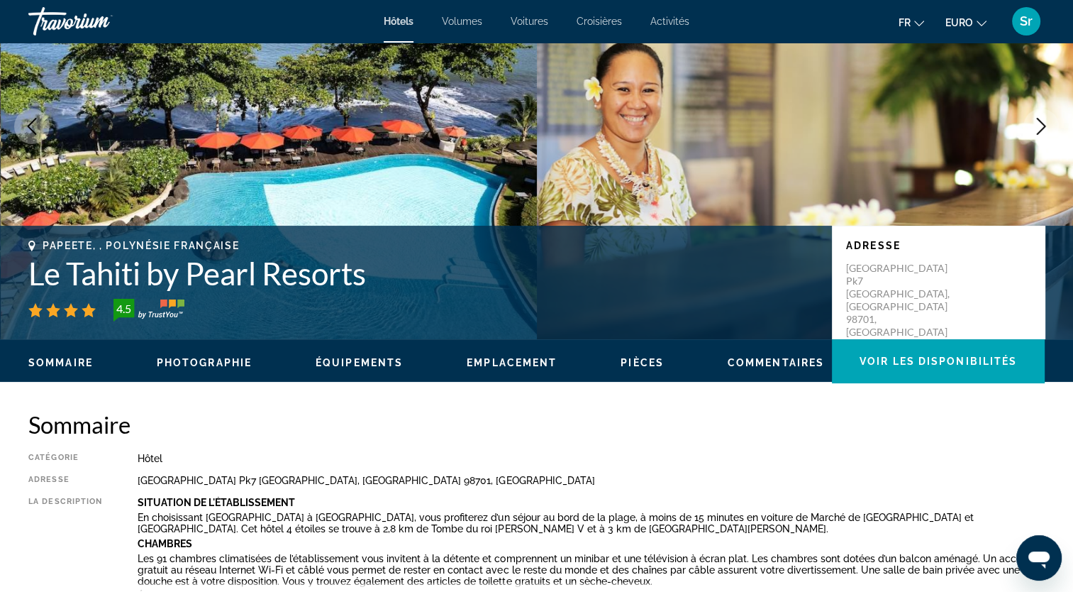
scroll to position [65, 0]
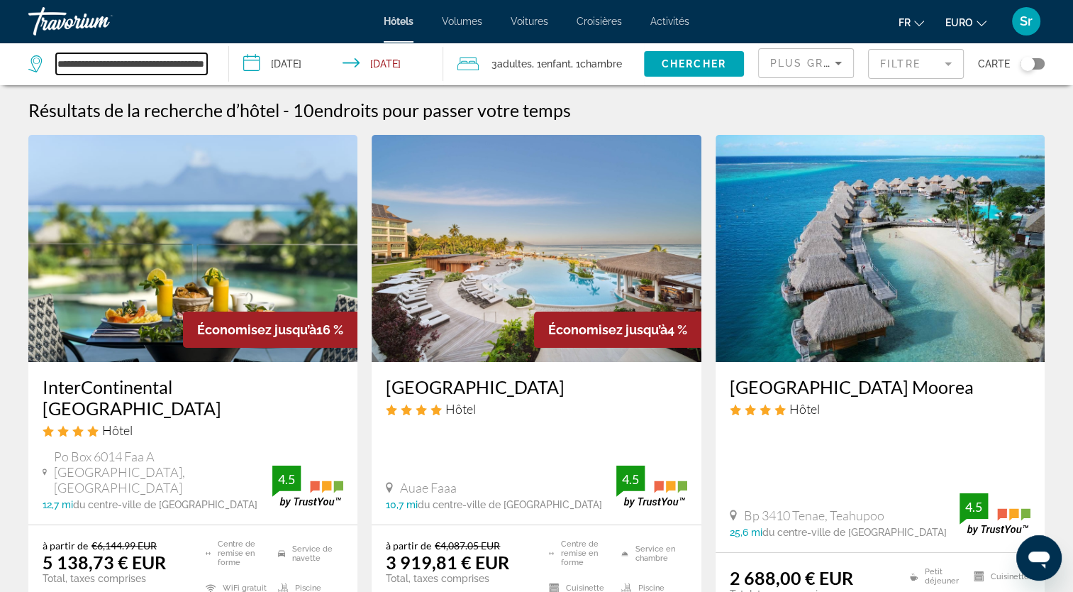
click at [139, 62] on input "**********" at bounding box center [131, 63] width 151 height 21
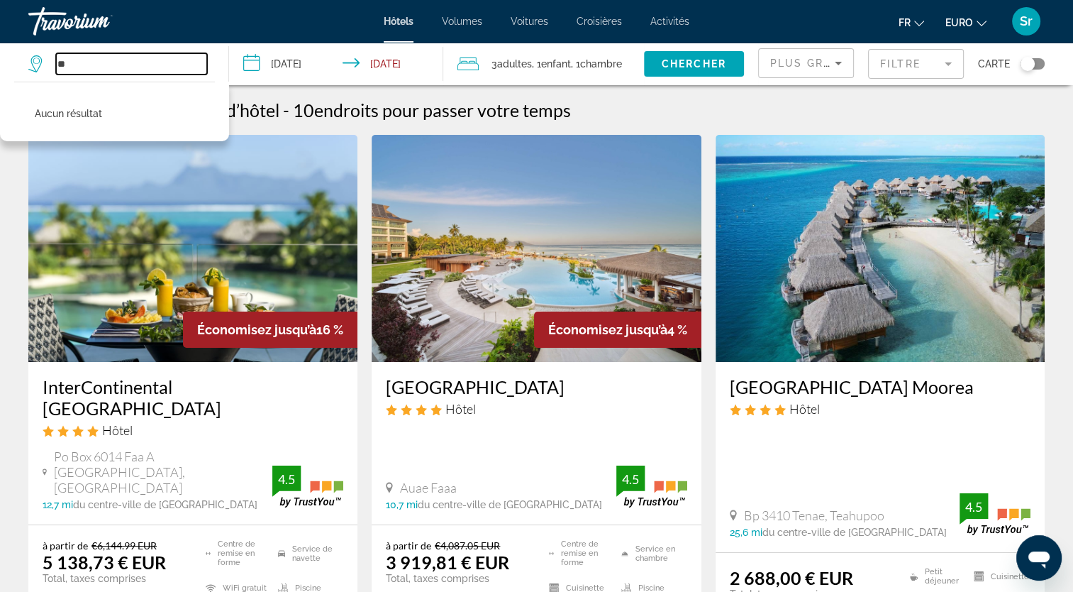
type input "*"
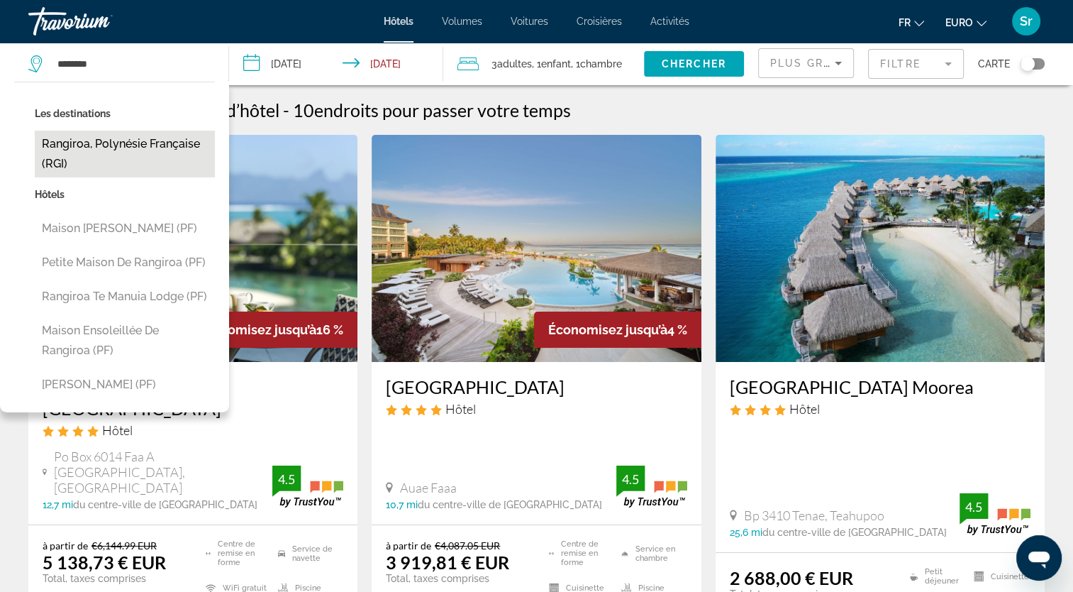
click at [101, 157] on button "Rangiroa, Polynésie française (RGI)" at bounding box center [125, 154] width 180 height 47
type input "**********"
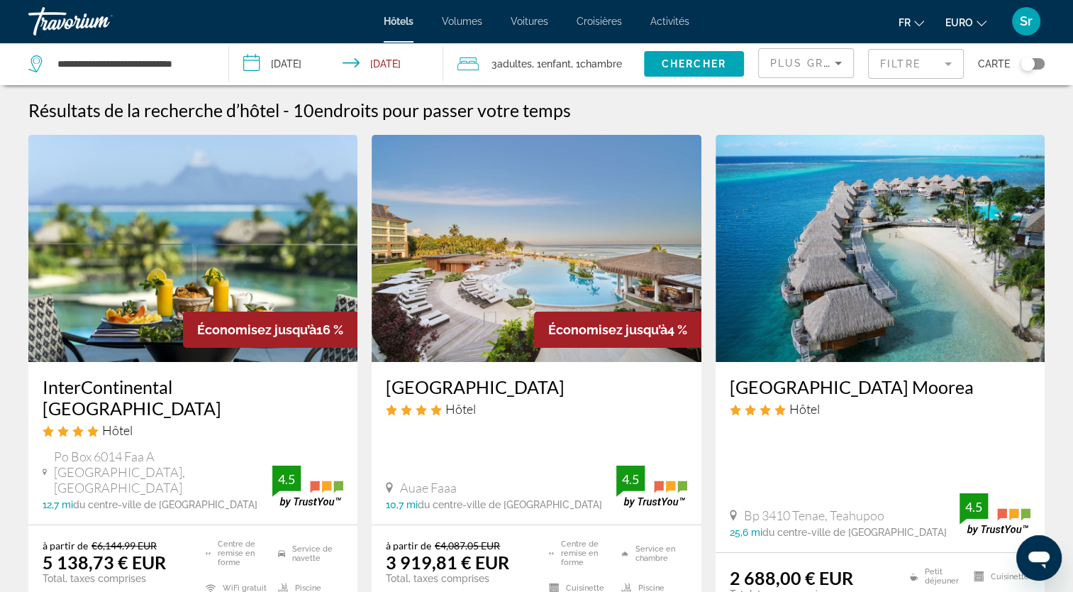
click at [285, 65] on input "**********" at bounding box center [339, 66] width 221 height 47
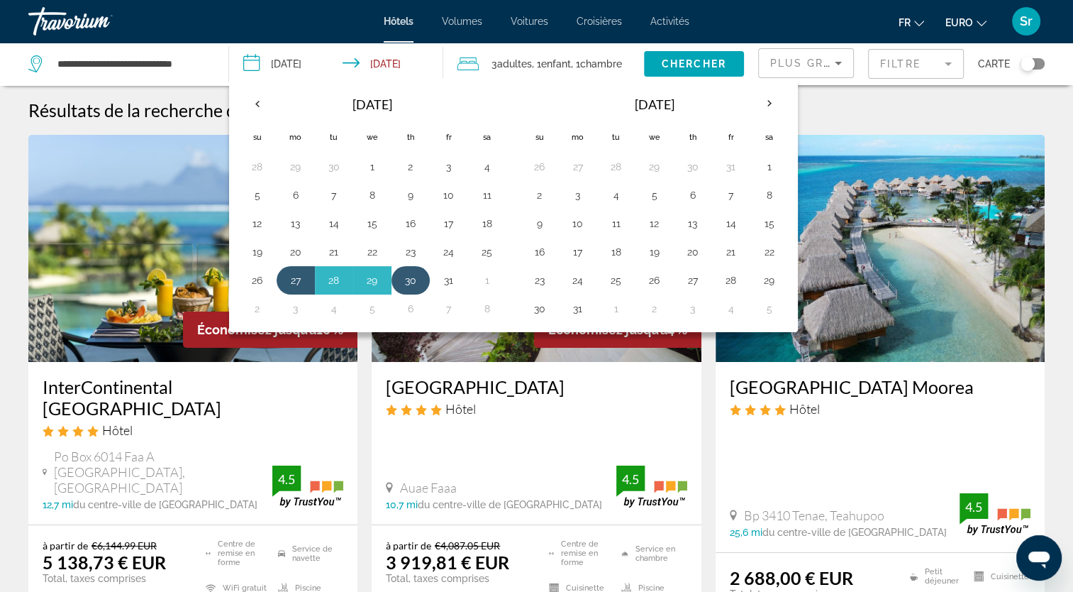
click at [406, 276] on button "30" at bounding box center [410, 280] width 23 height 20
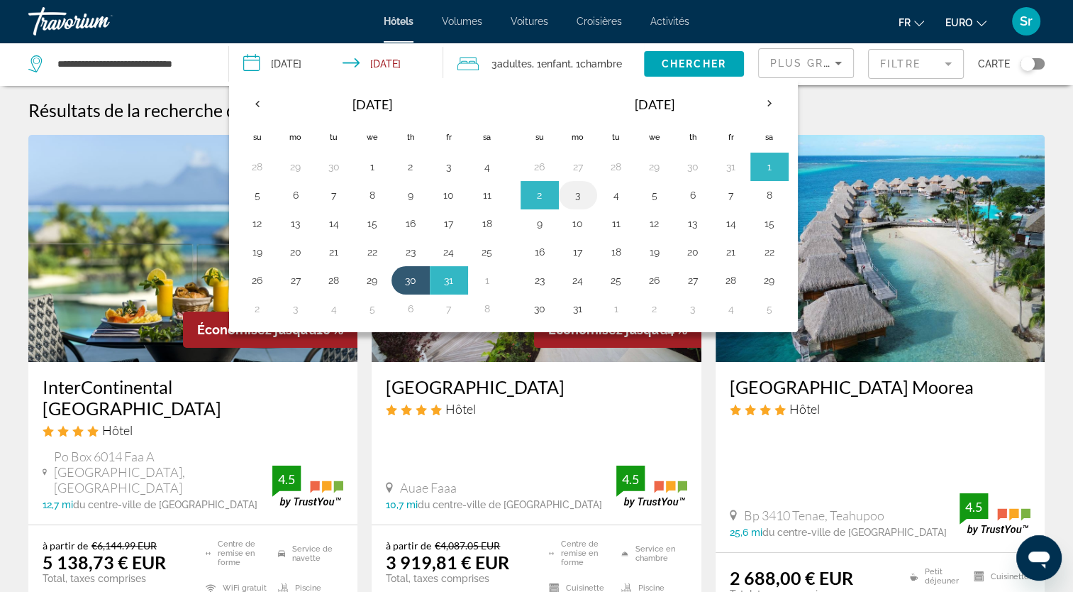
click at [574, 196] on button "3" at bounding box center [578, 195] width 23 height 20
type input "**********"
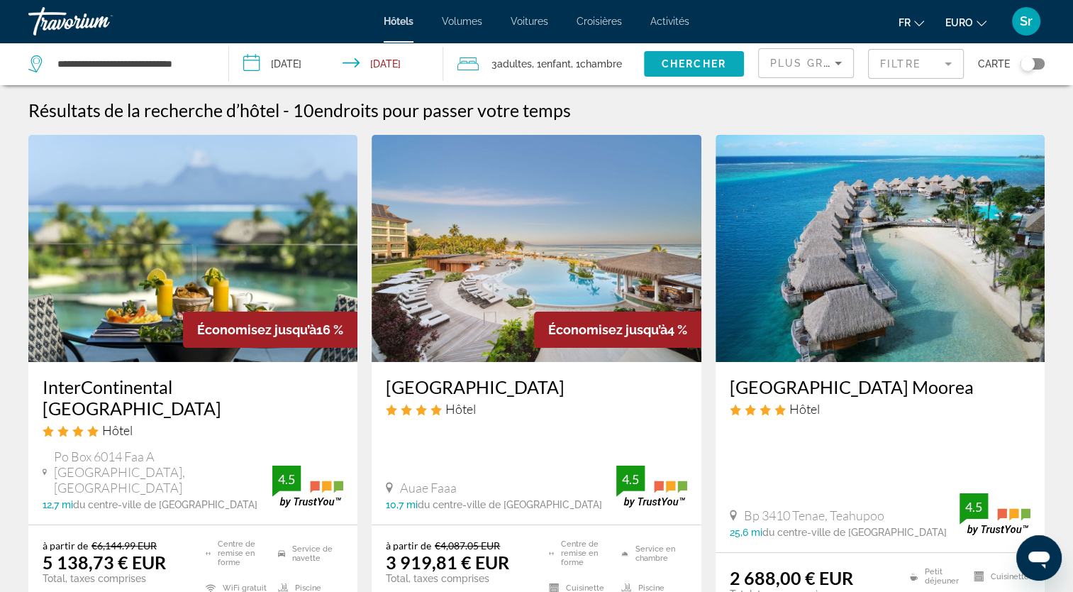
click at [672, 66] on span "Chercher" at bounding box center [694, 63] width 65 height 11
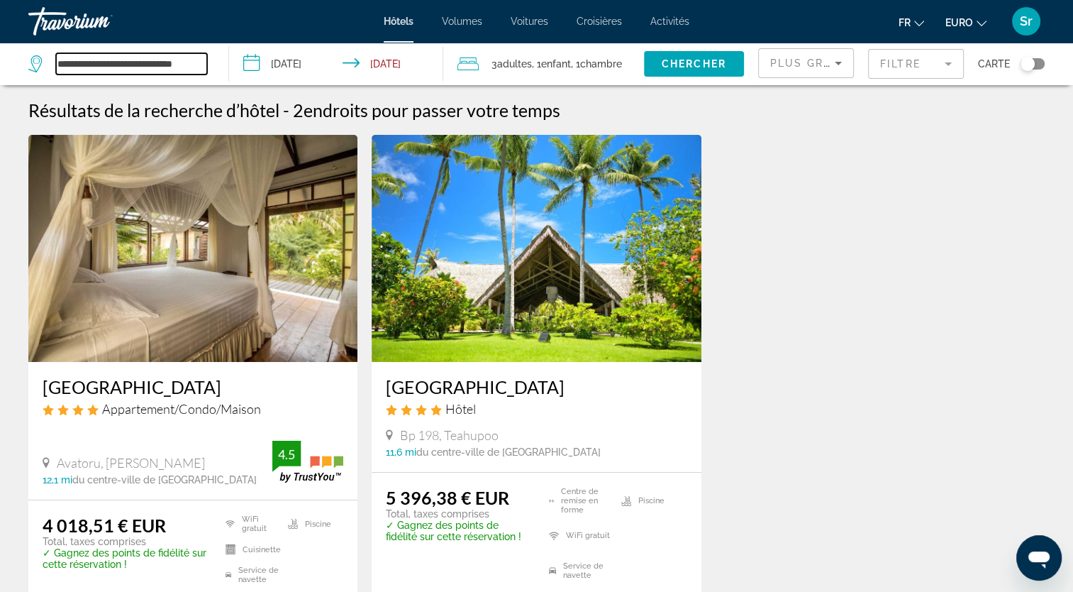
click at [131, 64] on input "**********" at bounding box center [131, 63] width 151 height 21
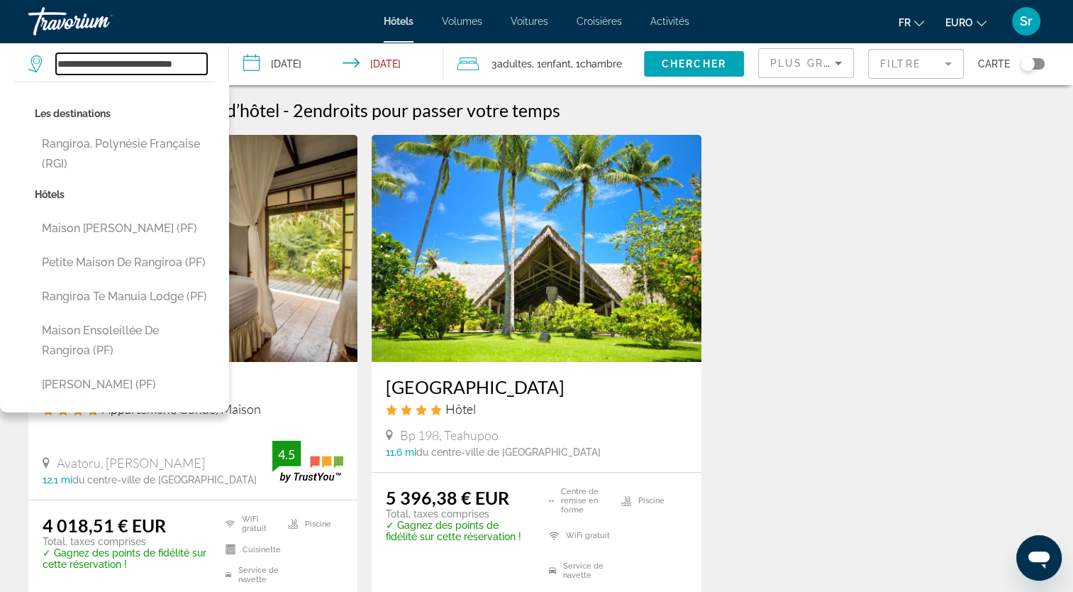
click at [60, 61] on input "**********" at bounding box center [131, 63] width 151 height 21
type input "*"
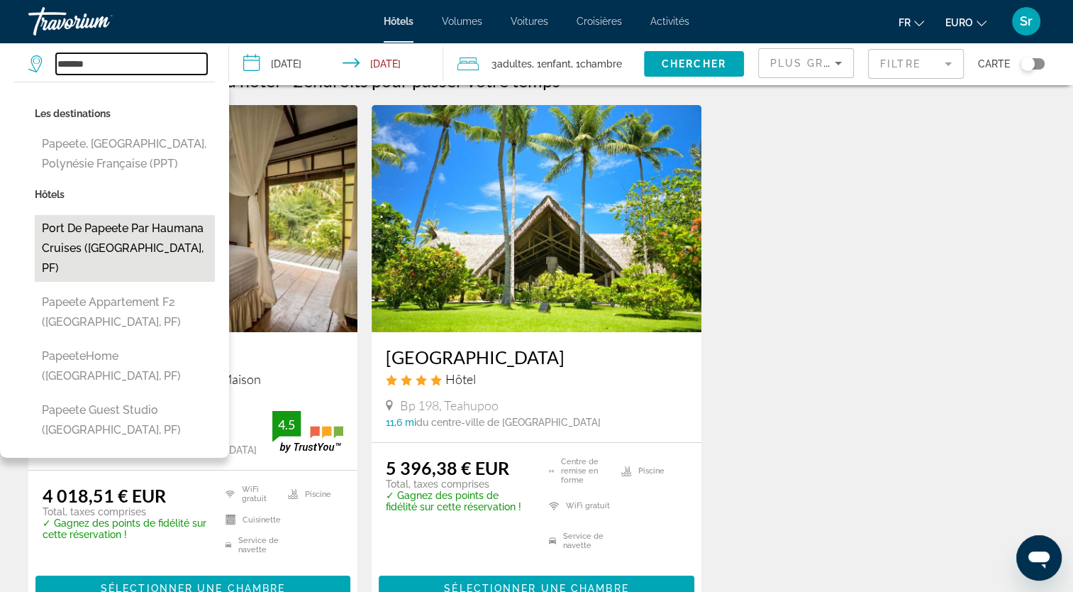
scroll to position [22, 0]
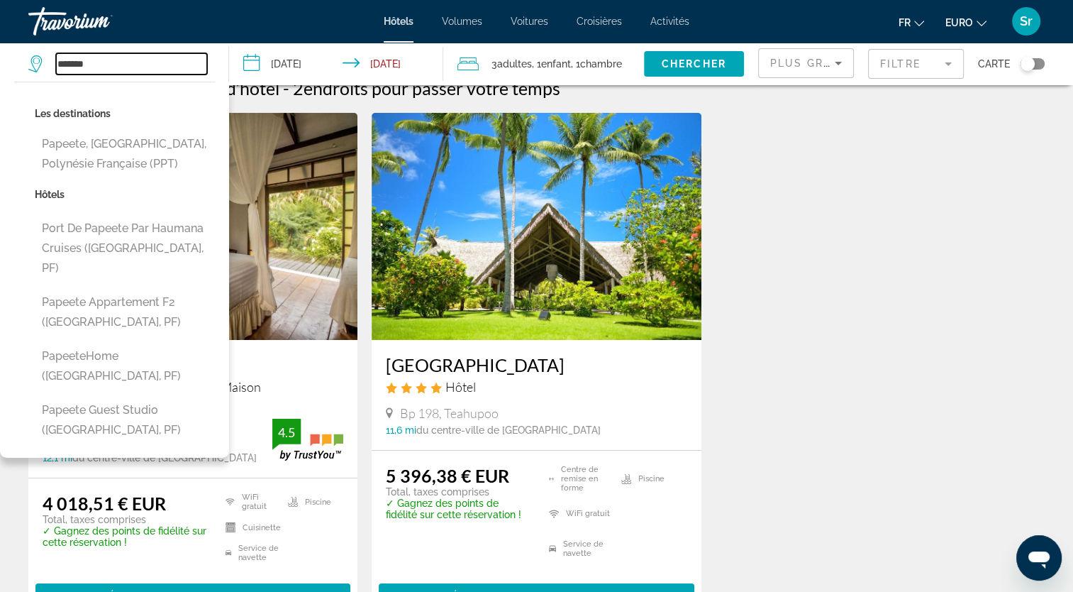
type input "*******"
click at [281, 65] on input "**********" at bounding box center [339, 66] width 221 height 47
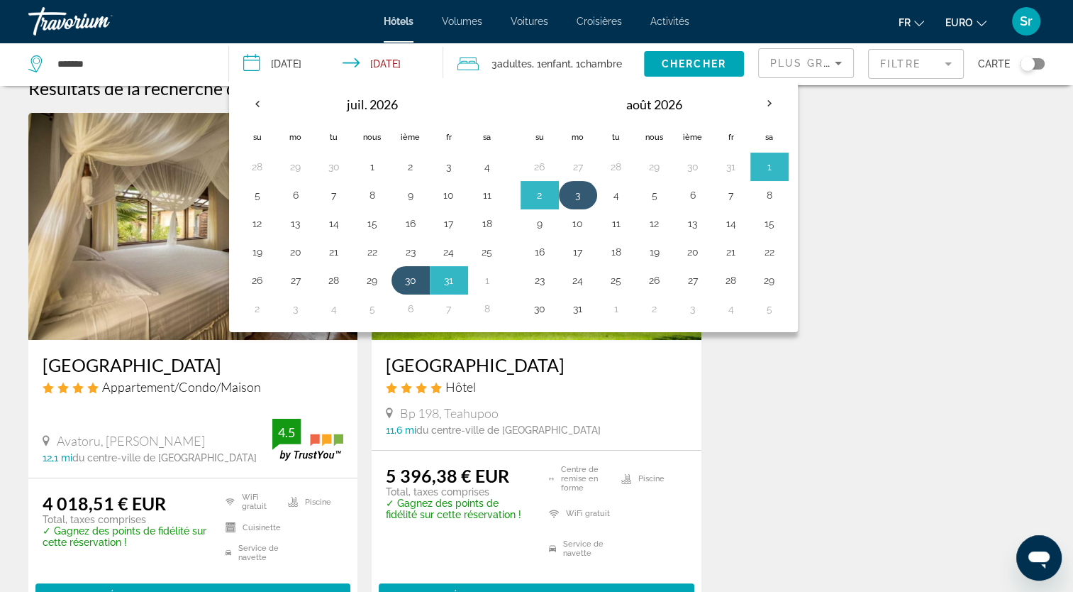
click at [572, 187] on button "3" at bounding box center [578, 195] width 23 height 20
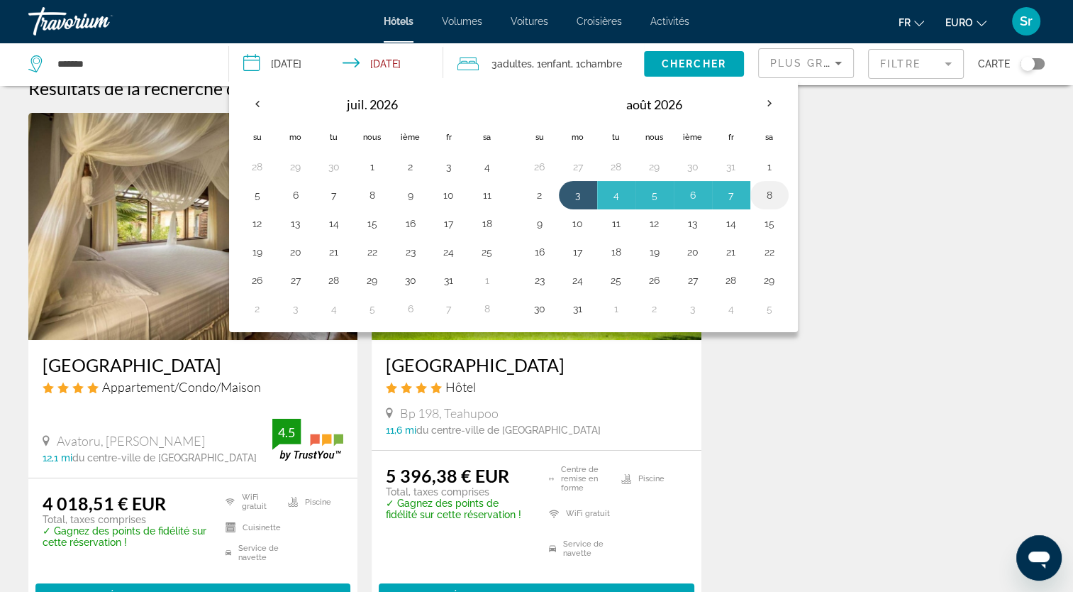
click at [759, 193] on button "8" at bounding box center [769, 195] width 23 height 20
type input "**********"
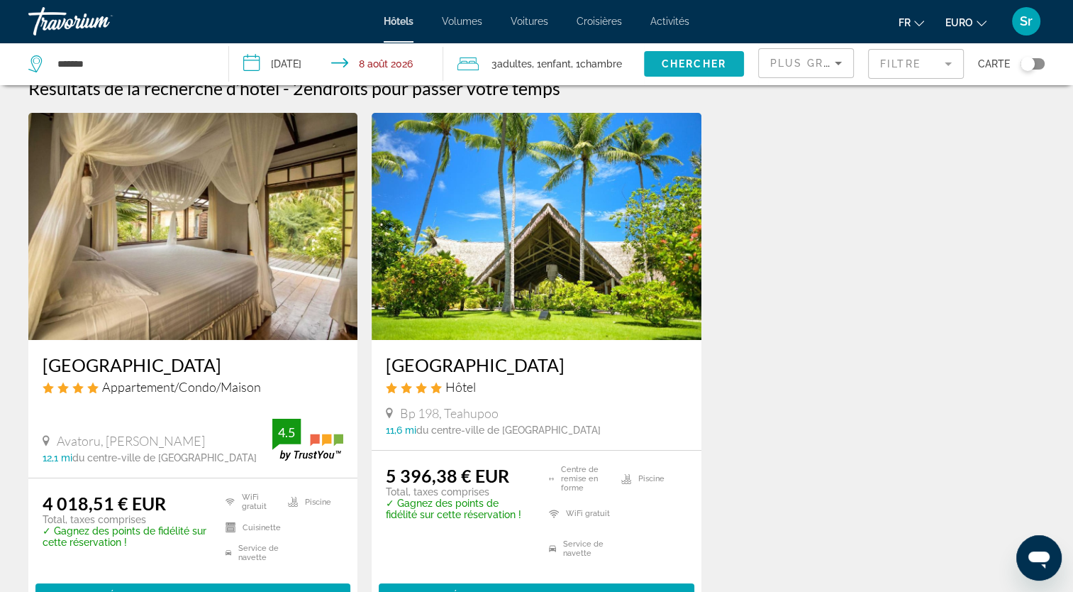
click at [682, 60] on span "Chercher" at bounding box center [694, 63] width 65 height 11
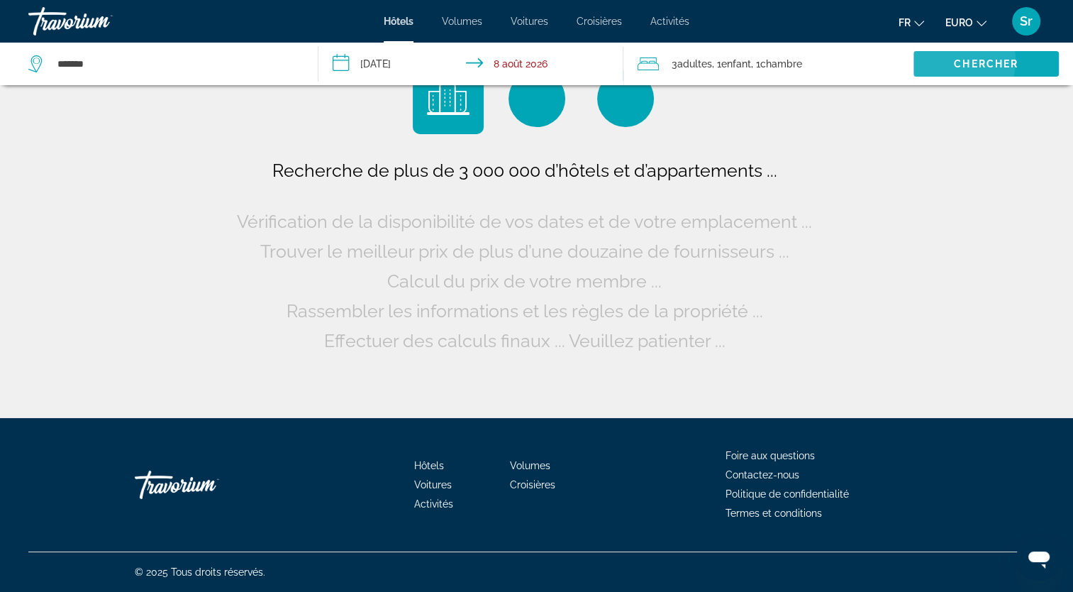
scroll to position [0, 0]
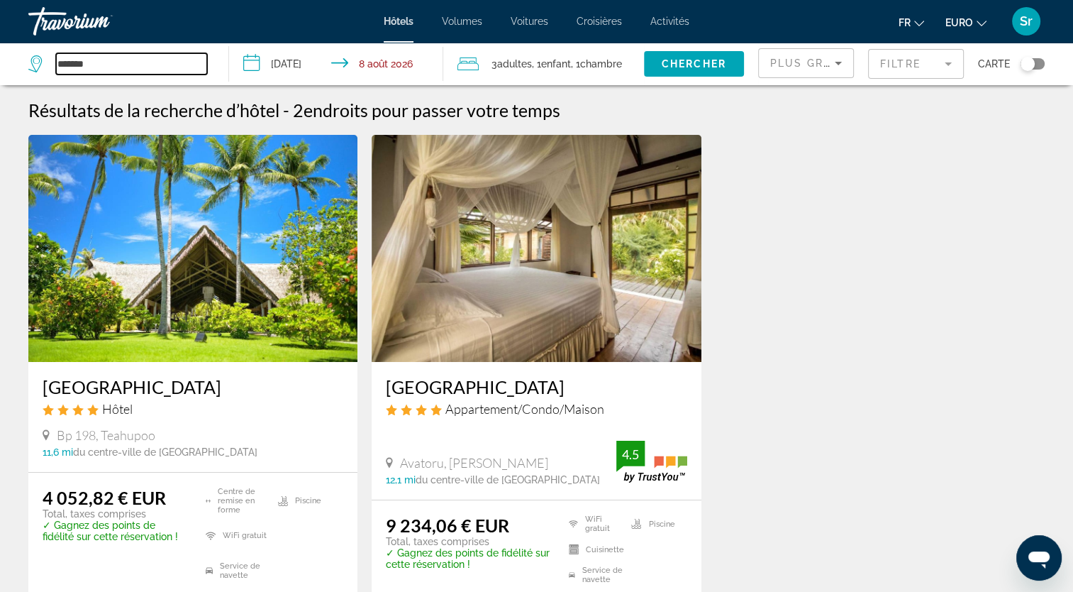
click at [148, 63] on input "*******" at bounding box center [131, 63] width 151 height 21
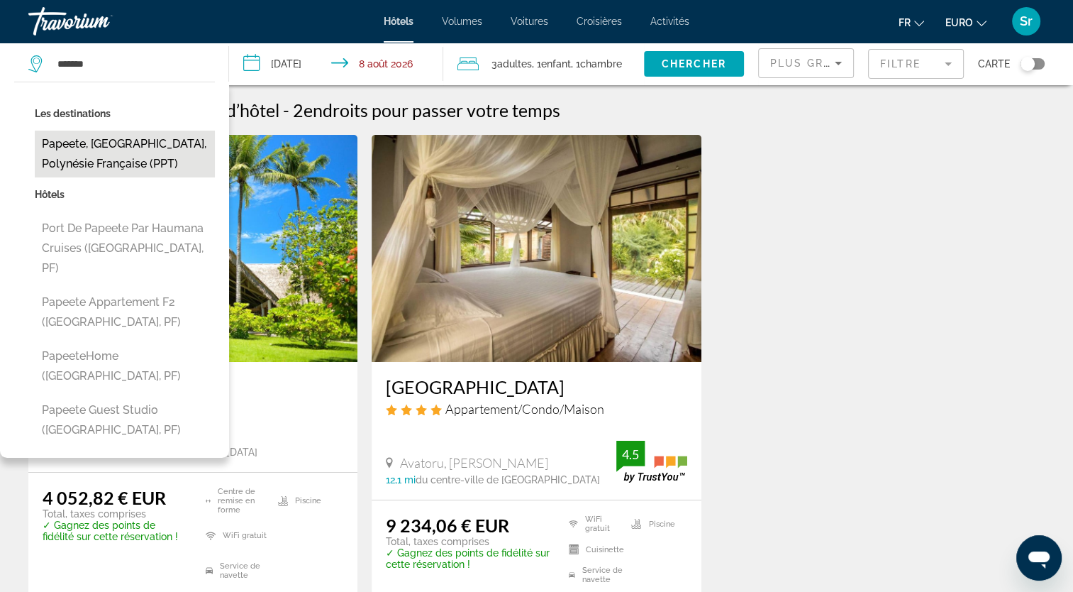
click at [91, 140] on button "Papeete, [GEOGRAPHIC_DATA], Polynésie française (PPT)" at bounding box center [125, 154] width 180 height 47
type input "**********"
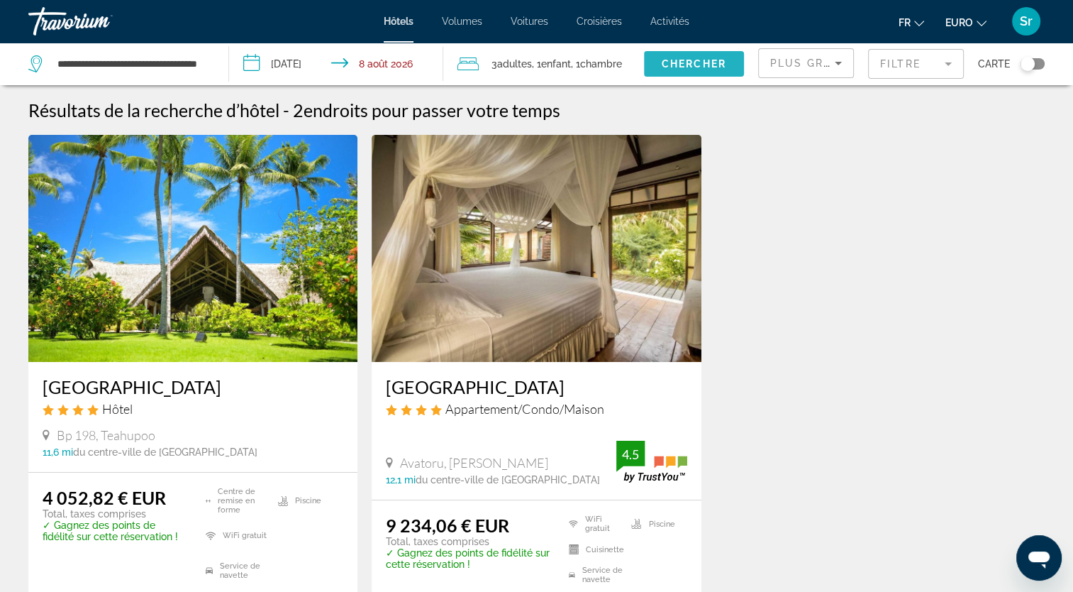
click at [683, 67] on span "Chercher" at bounding box center [694, 63] width 65 height 11
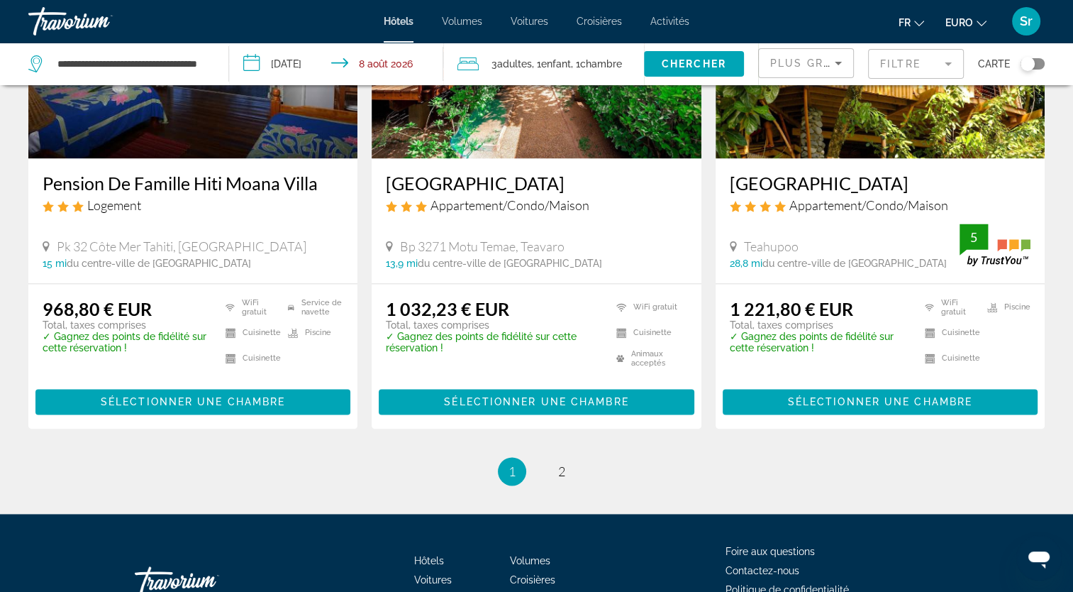
scroll to position [1898, 0]
click at [558, 463] on span "2" at bounding box center [561, 471] width 7 height 16
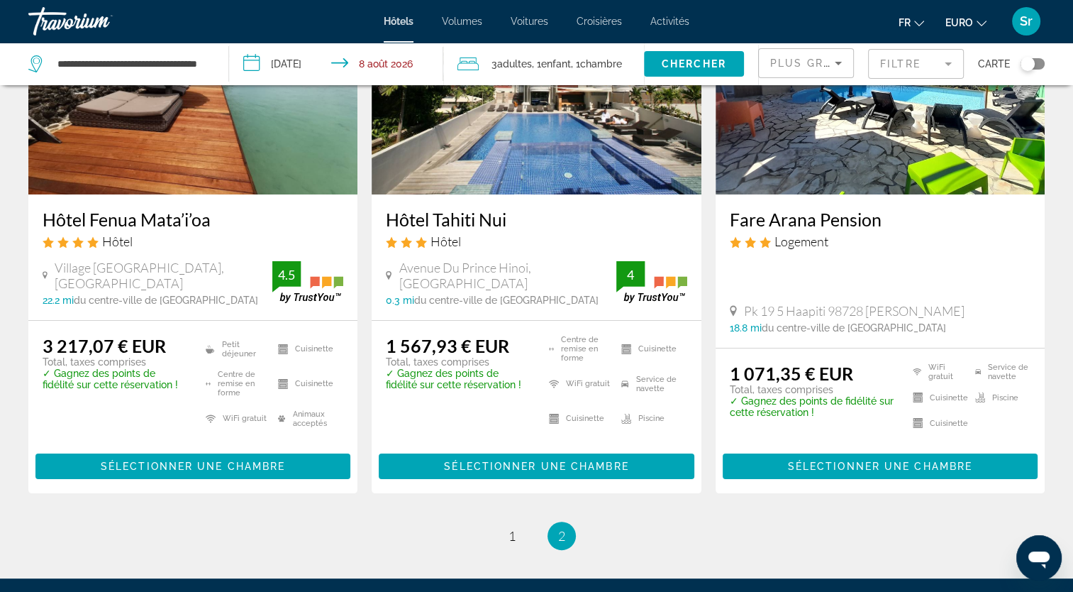
scroll to position [170, 0]
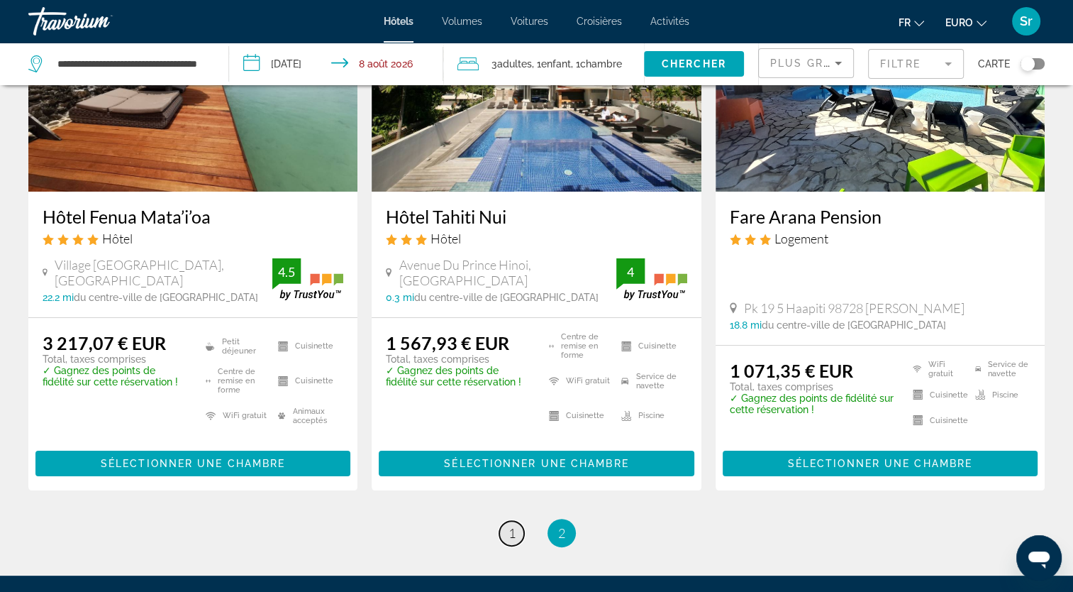
click at [514, 532] on span "1" at bounding box center [512, 533] width 7 height 16
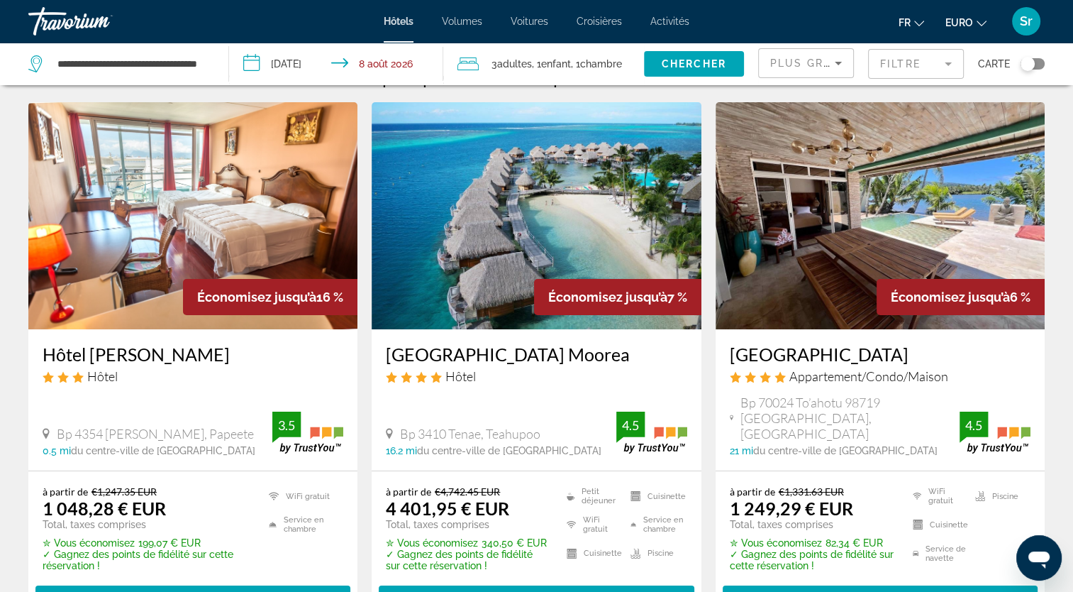
scroll to position [31, 0]
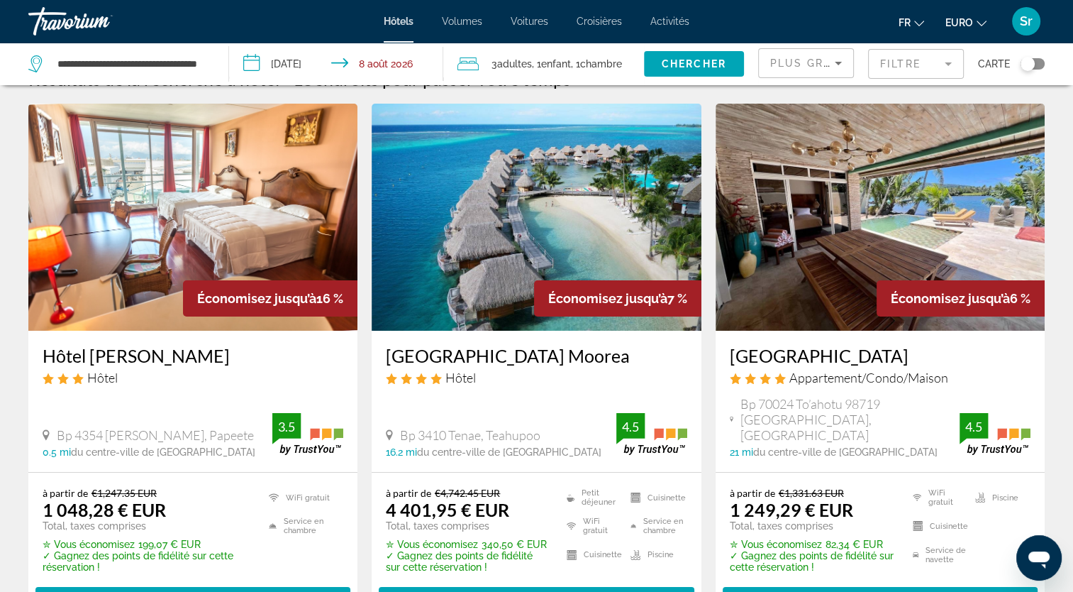
click at [844, 226] on img "Contenu principal" at bounding box center [880, 217] width 329 height 227
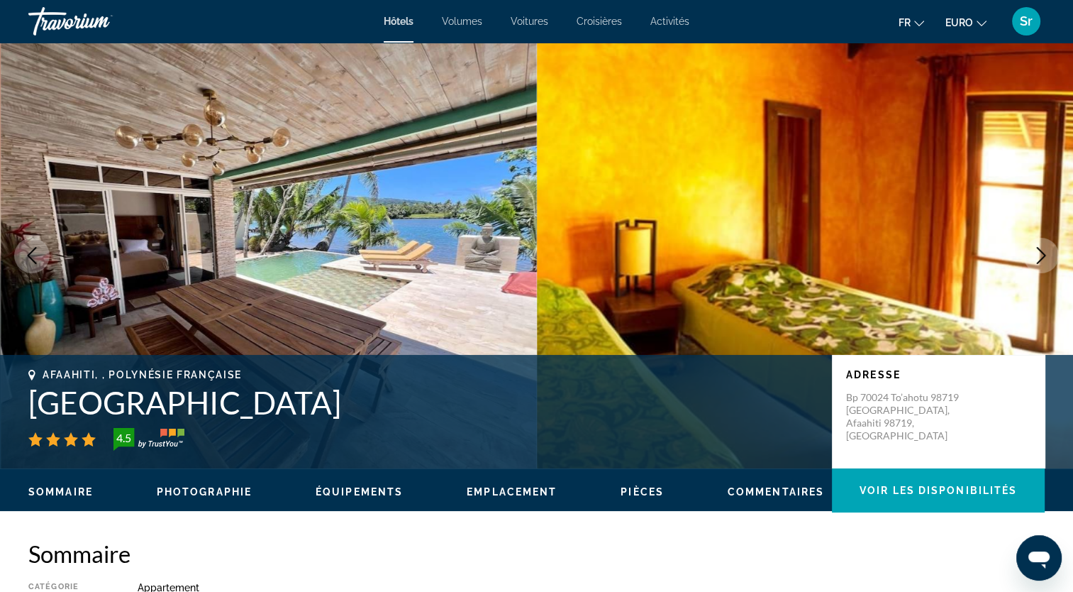
click at [1043, 257] on icon "Image suivante" at bounding box center [1041, 255] width 9 height 17
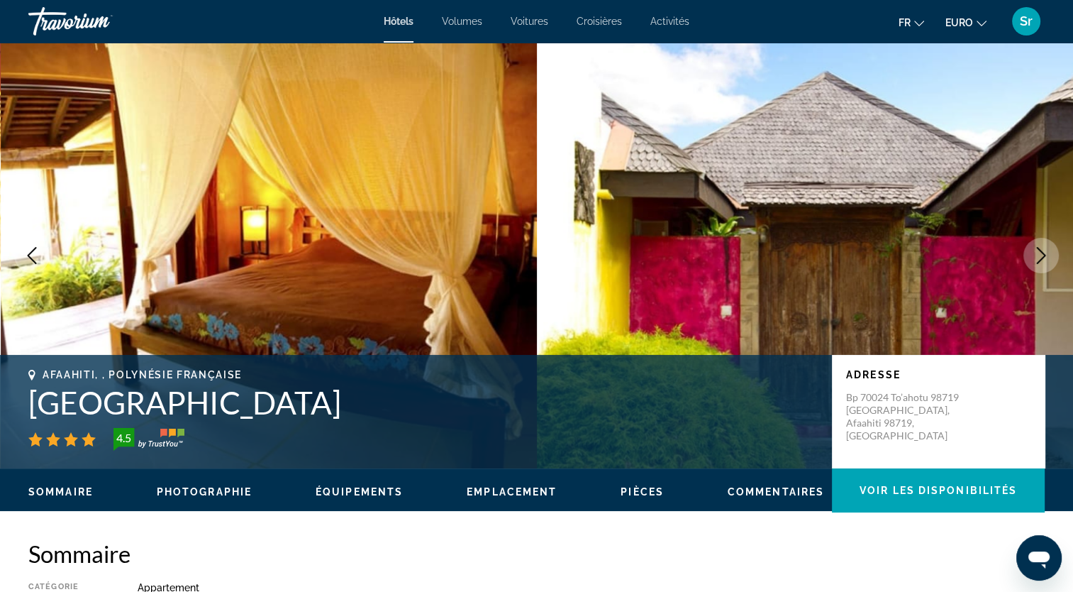
click at [1043, 257] on icon "Image suivante" at bounding box center [1041, 255] width 9 height 17
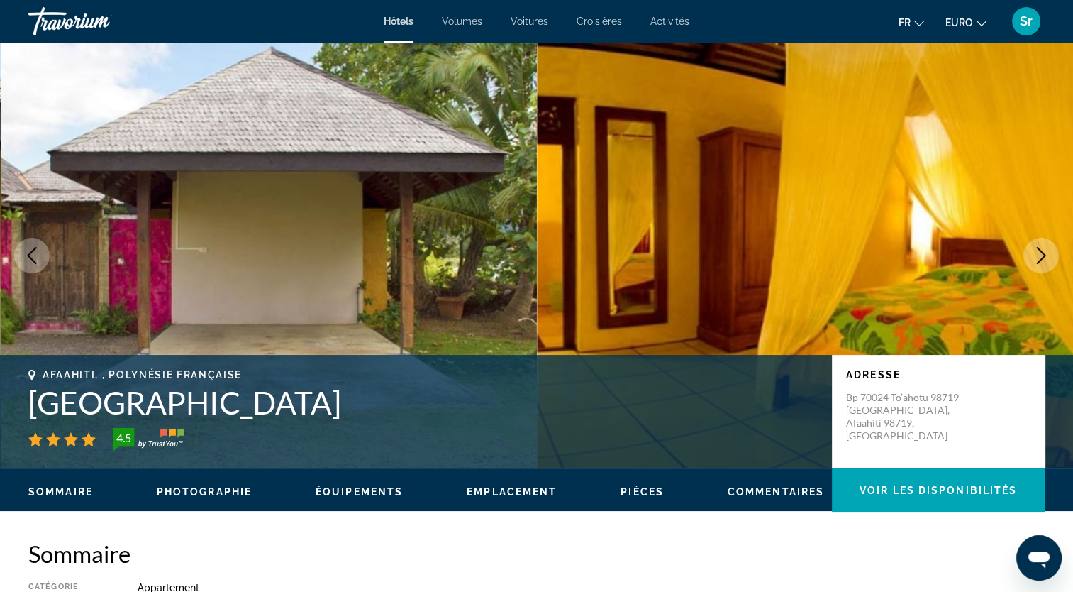
click at [1043, 257] on icon "Image suivante" at bounding box center [1041, 255] width 9 height 17
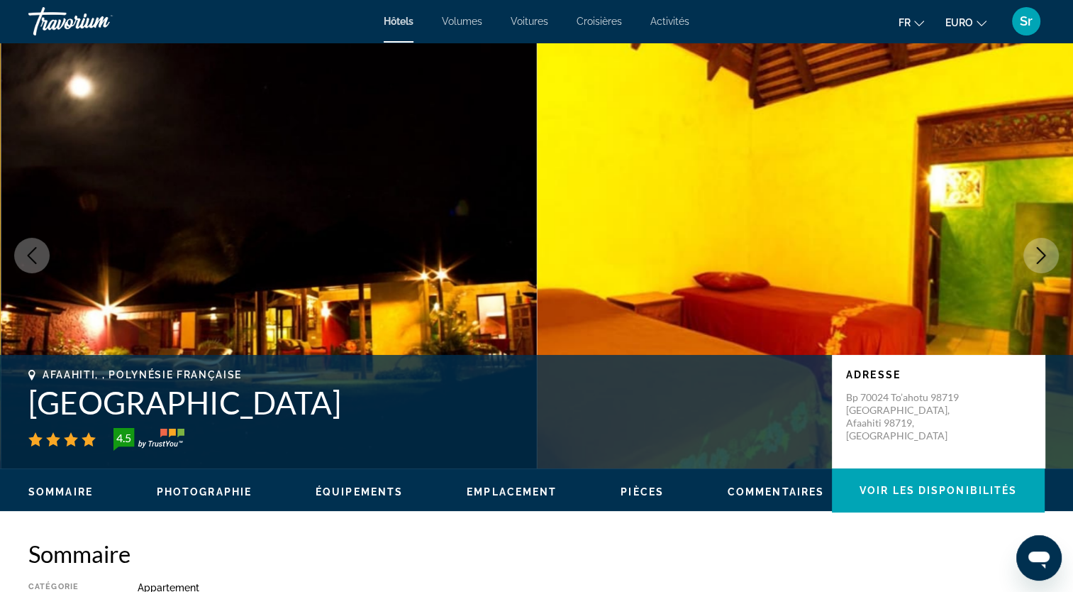
click at [1043, 257] on icon "Image suivante" at bounding box center [1041, 255] width 9 height 17
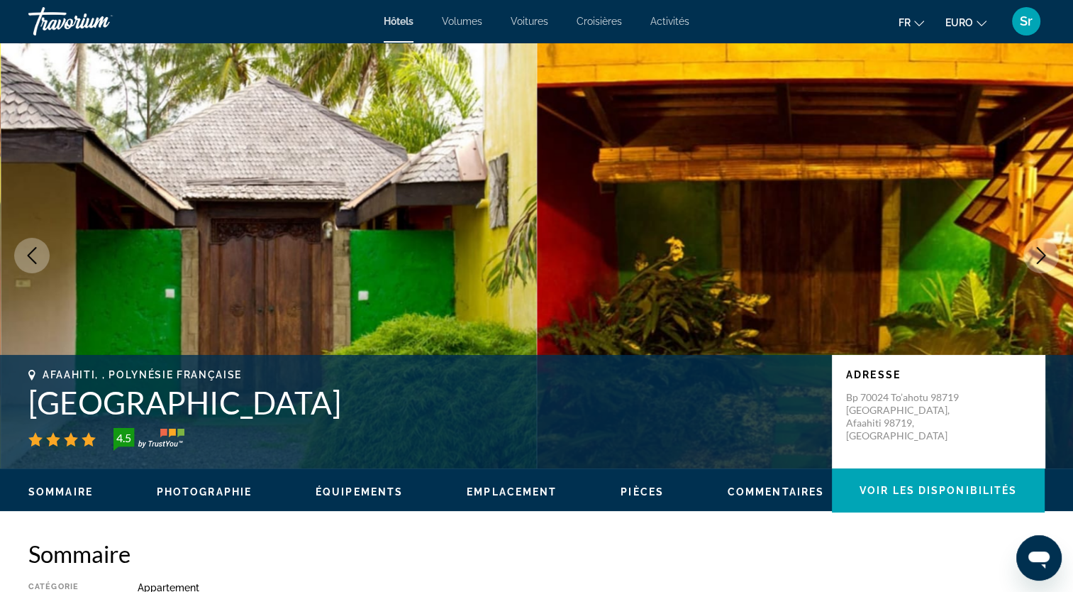
click at [1043, 257] on icon "Image suivante" at bounding box center [1041, 255] width 9 height 17
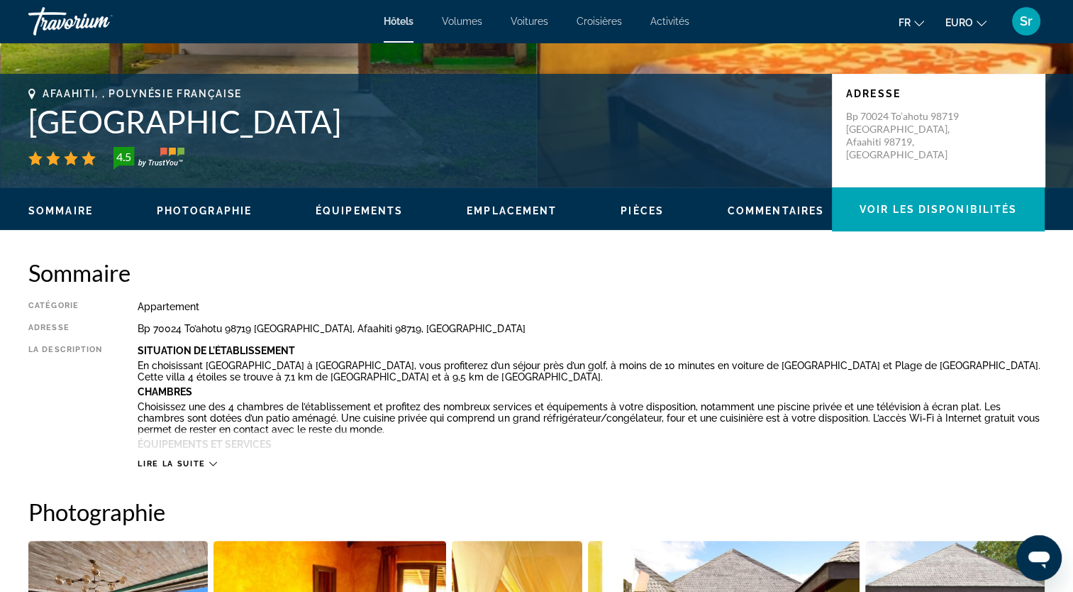
scroll to position [282, 0]
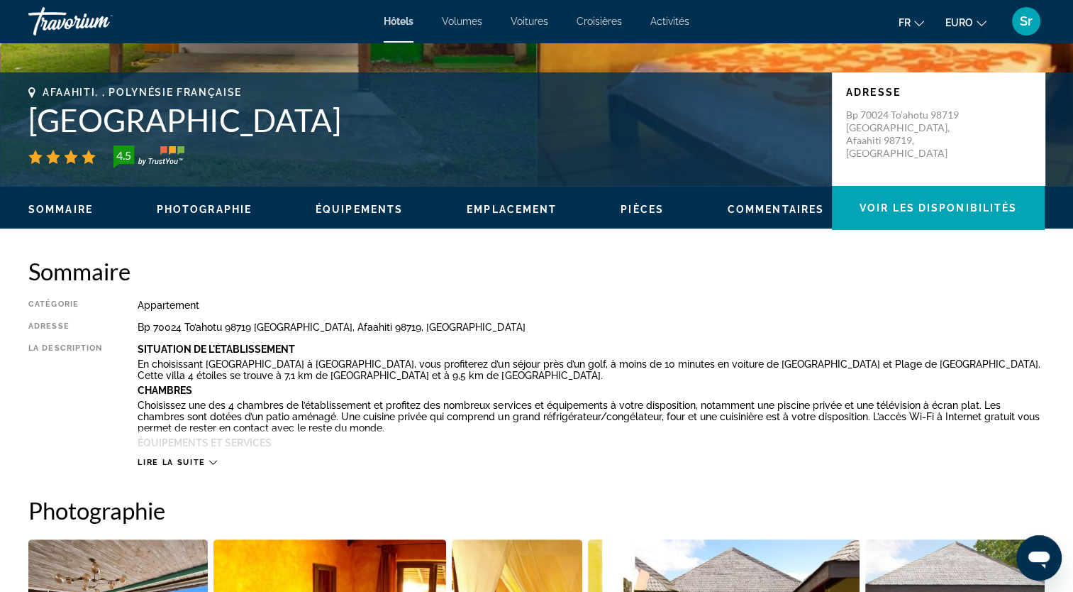
click at [188, 461] on span "Lire la suite" at bounding box center [171, 461] width 67 height 9
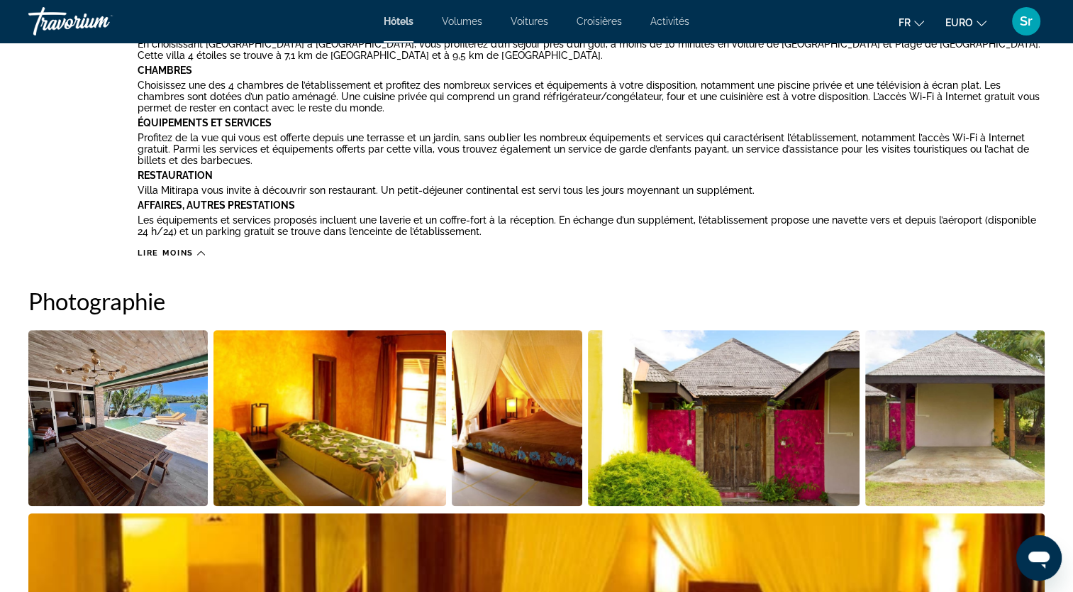
scroll to position [589, 0]
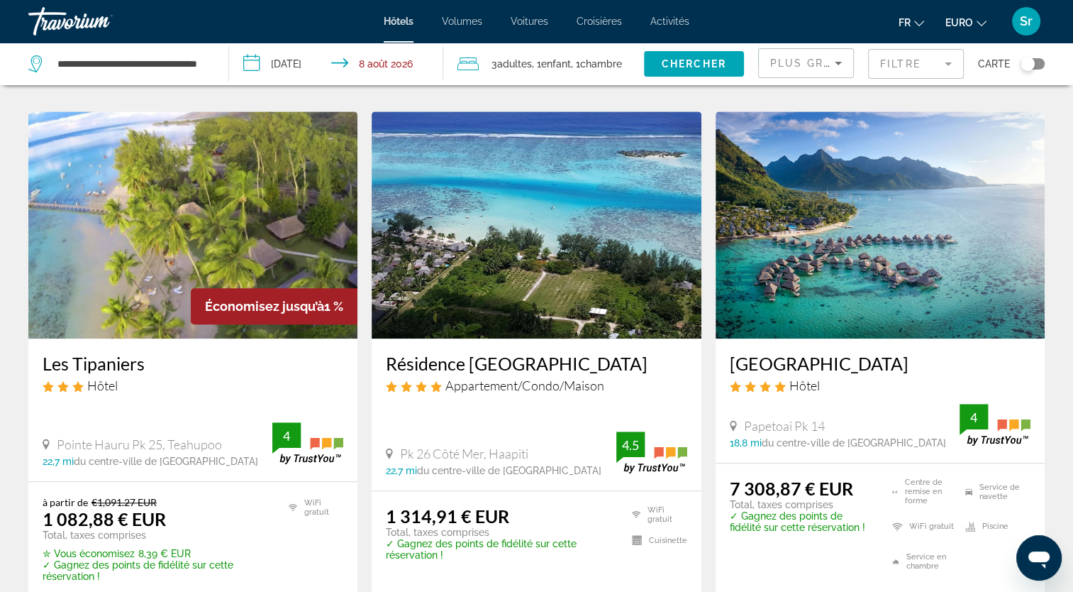
scroll to position [1164, 0]
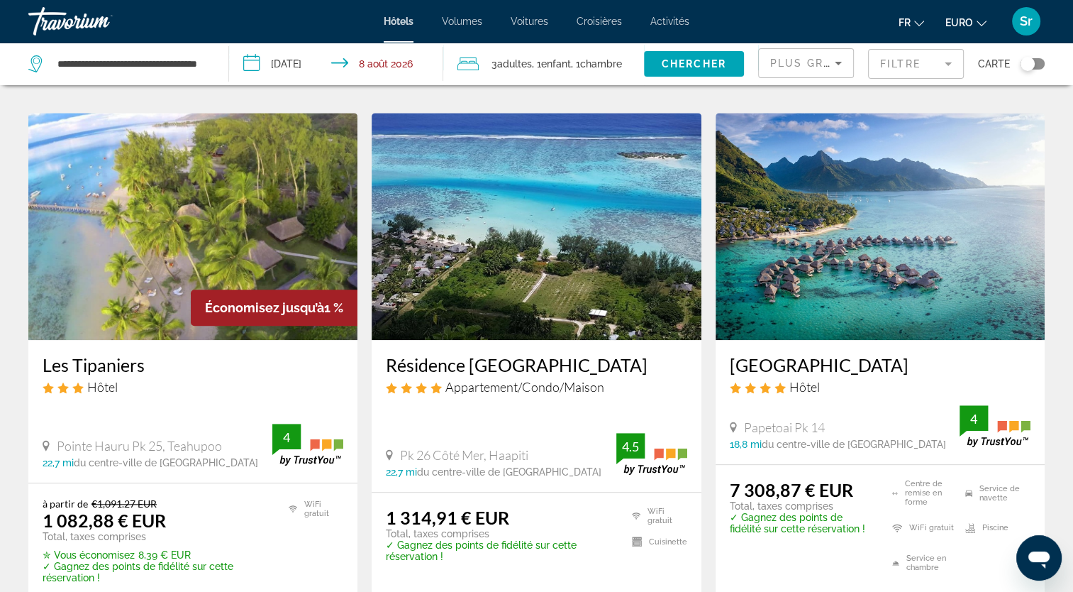
click at [145, 181] on img "Contenu principal" at bounding box center [192, 226] width 329 height 227
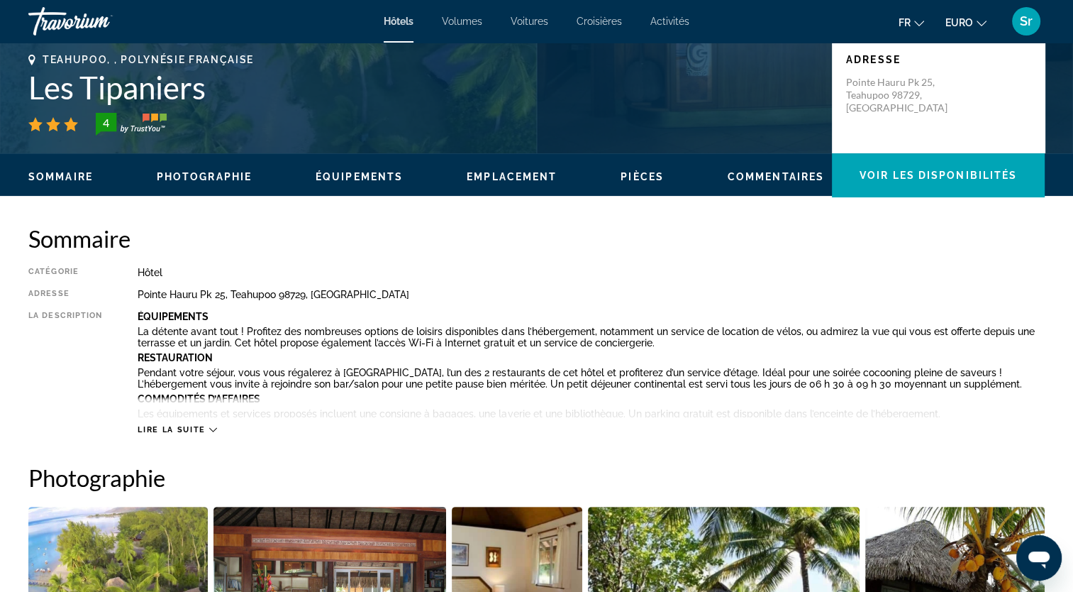
scroll to position [322, 0]
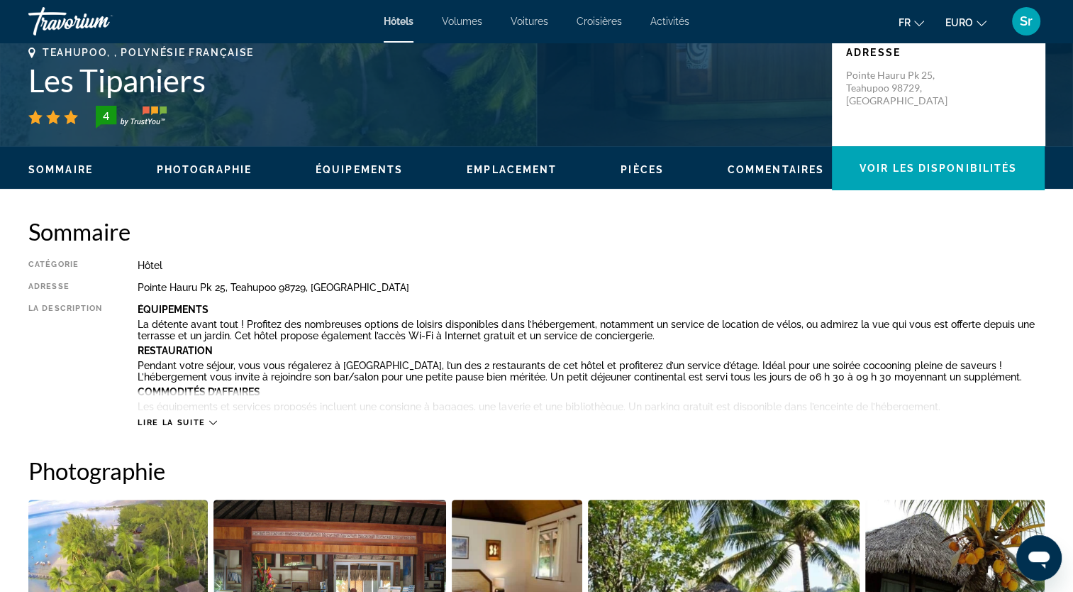
click at [165, 424] on span "Lire la suite" at bounding box center [171, 422] width 67 height 9
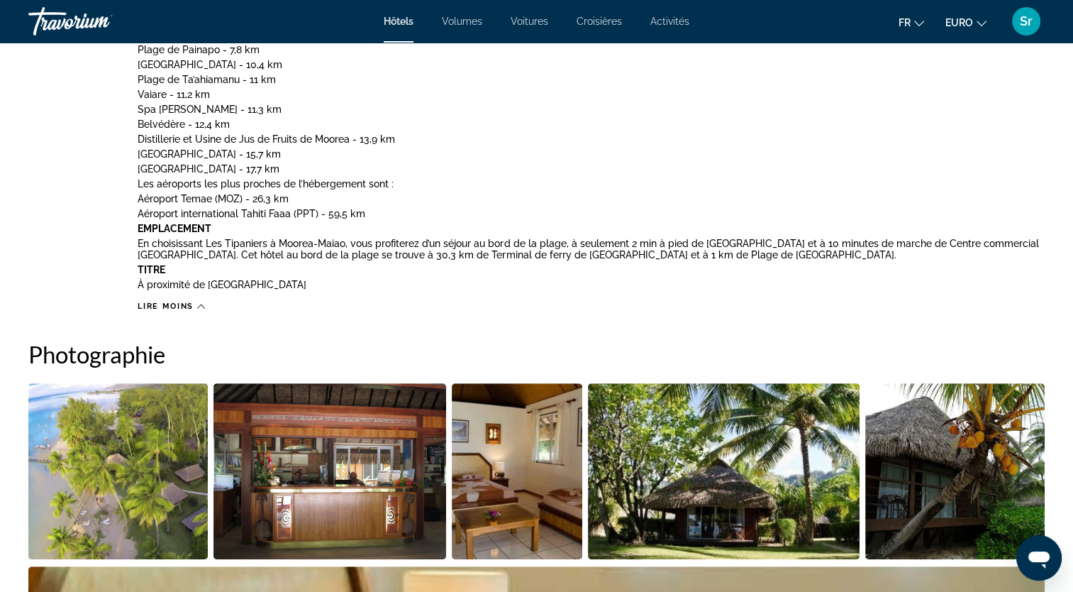
scroll to position [814, 0]
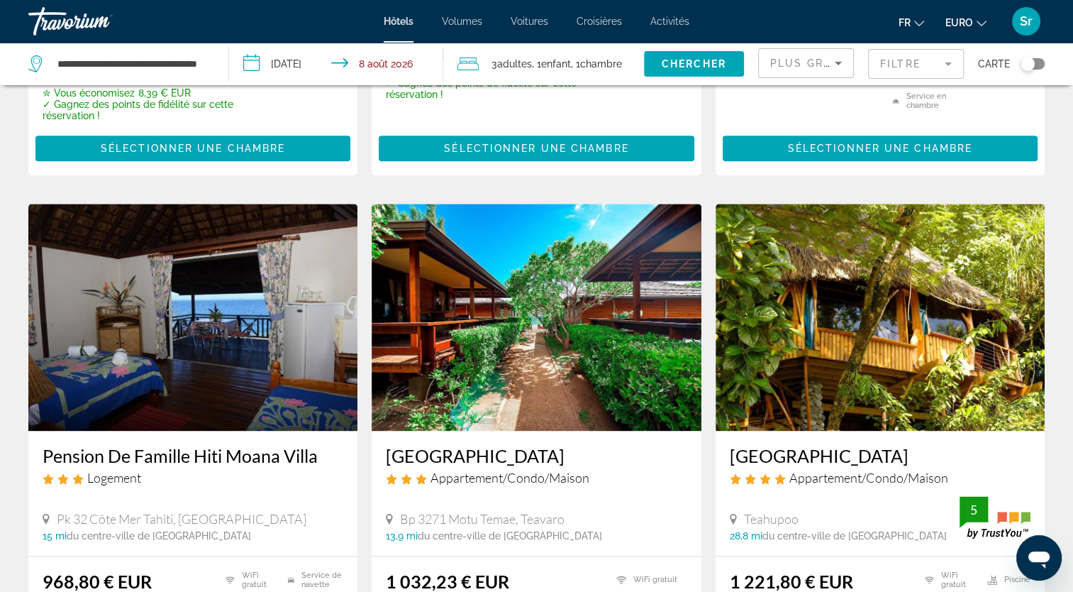
scroll to position [1657, 0]
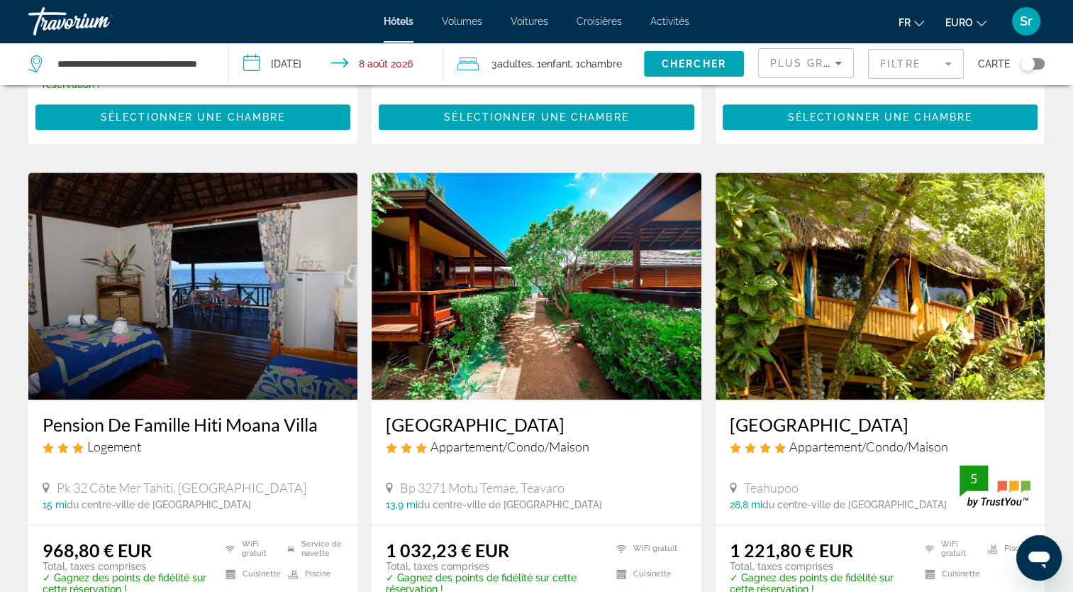
click at [868, 209] on img "Contenu principal" at bounding box center [880, 285] width 329 height 227
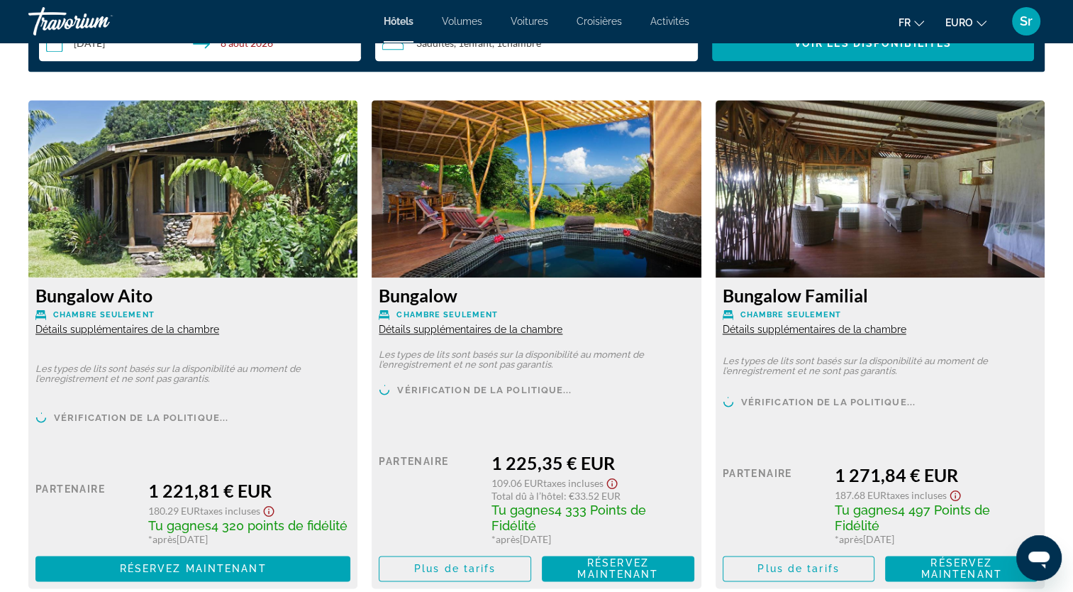
scroll to position [1932, 0]
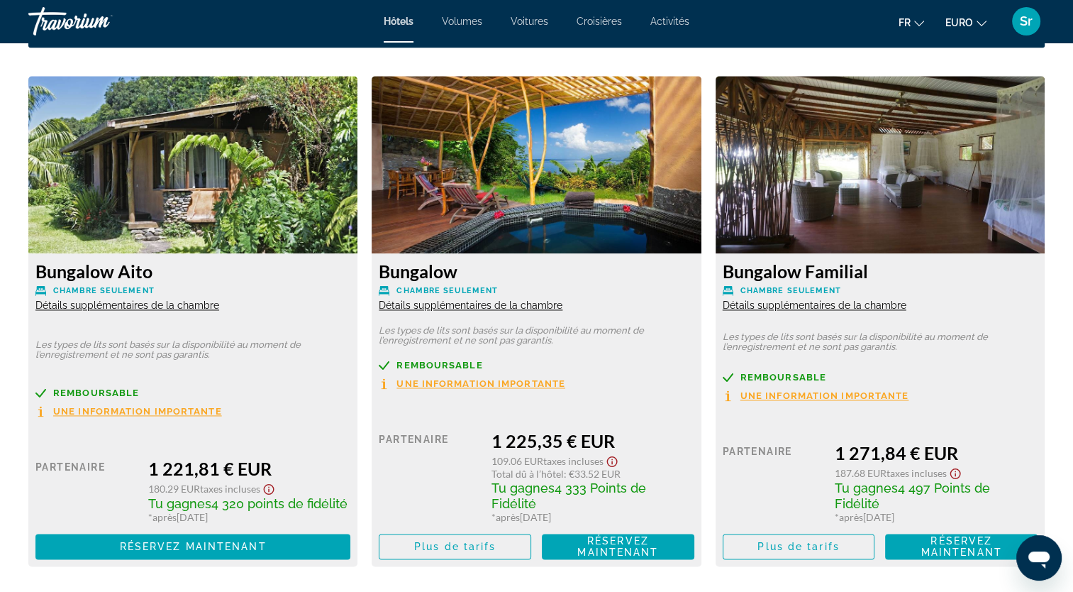
click at [828, 306] on span "Détails supplémentaires de la chambre" at bounding box center [815, 304] width 184 height 11
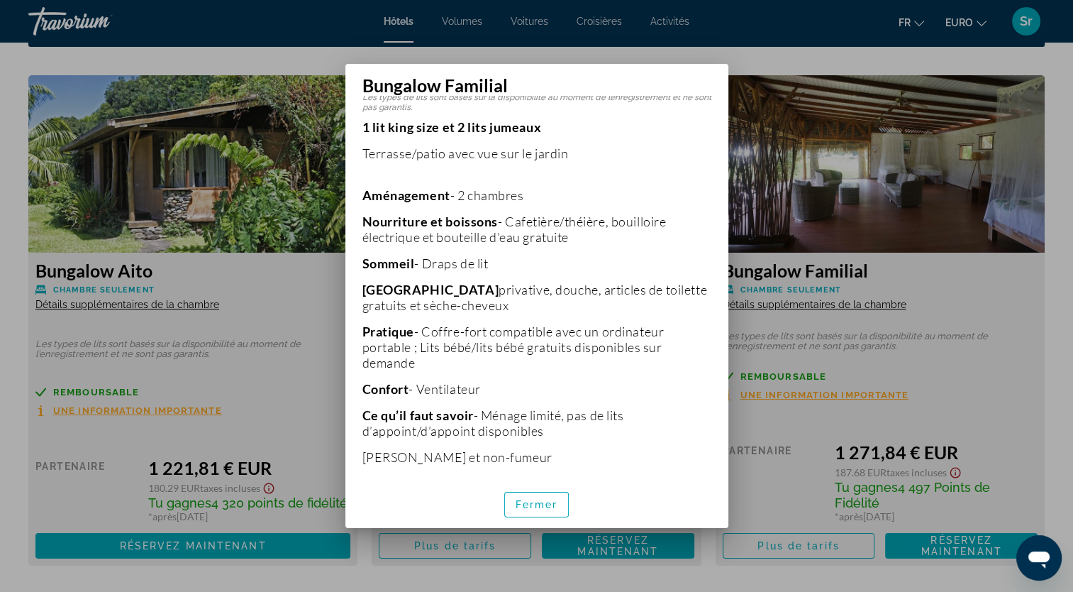
scroll to position [265, 0]
click at [529, 501] on span "Fermer" at bounding box center [537, 504] width 43 height 11
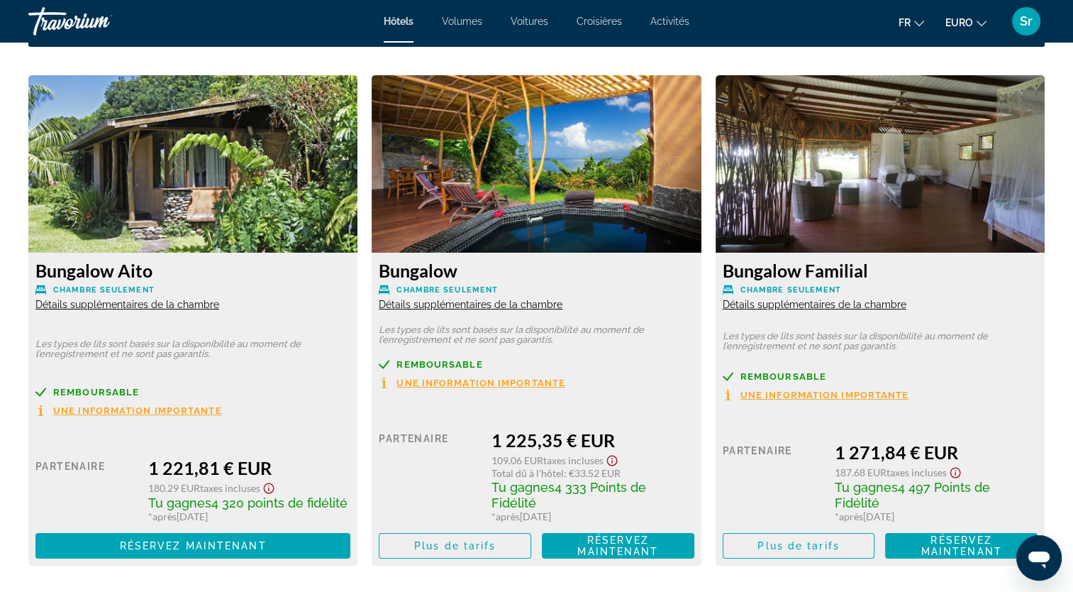
scroll to position [1932, 0]
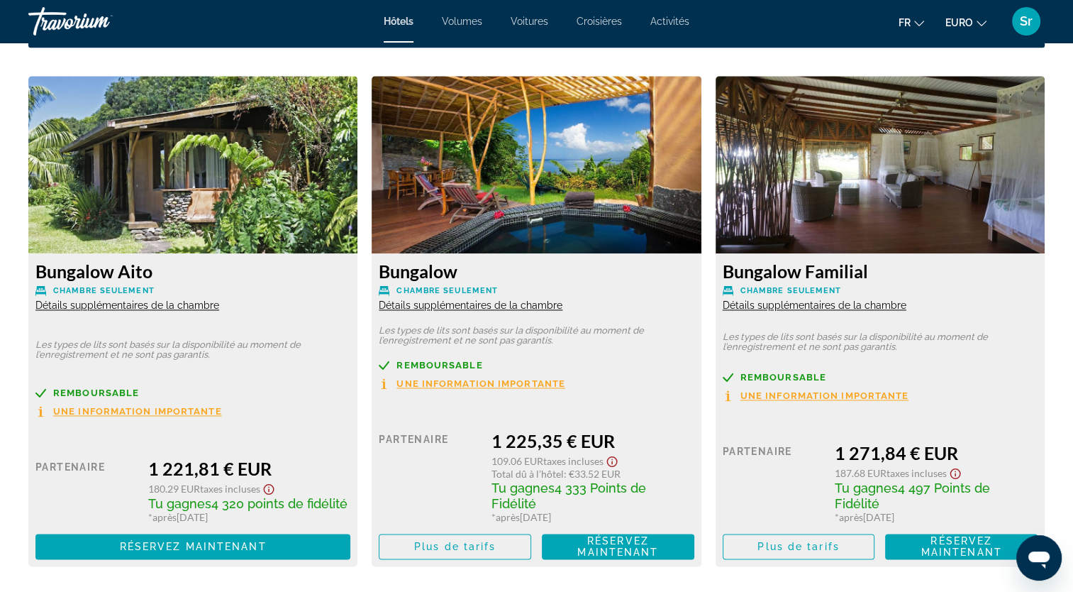
click at [888, 182] on img "Contenu principal" at bounding box center [880, 164] width 329 height 177
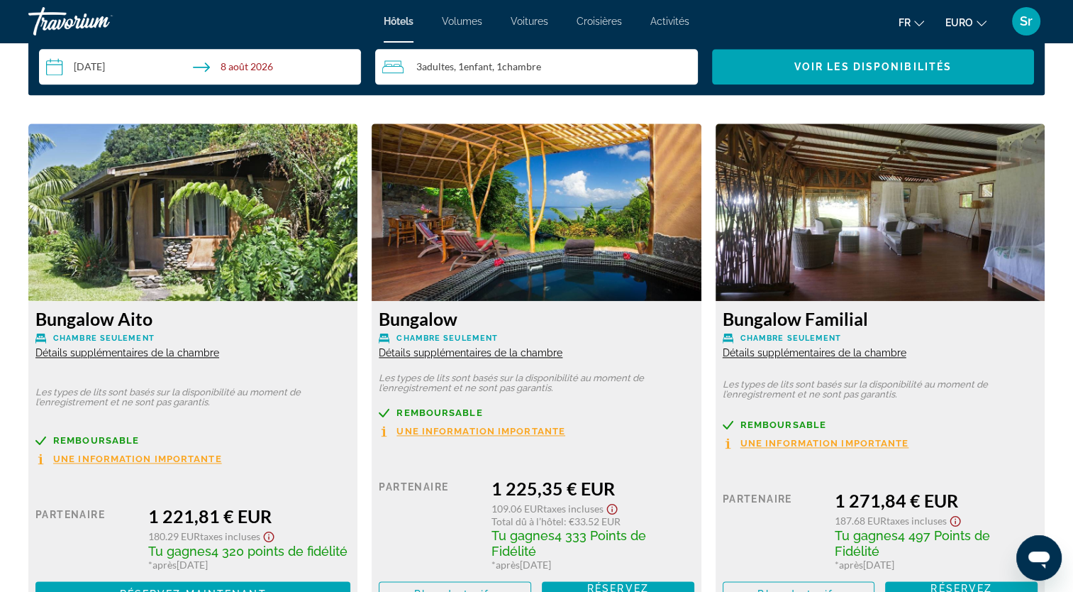
scroll to position [1886, 0]
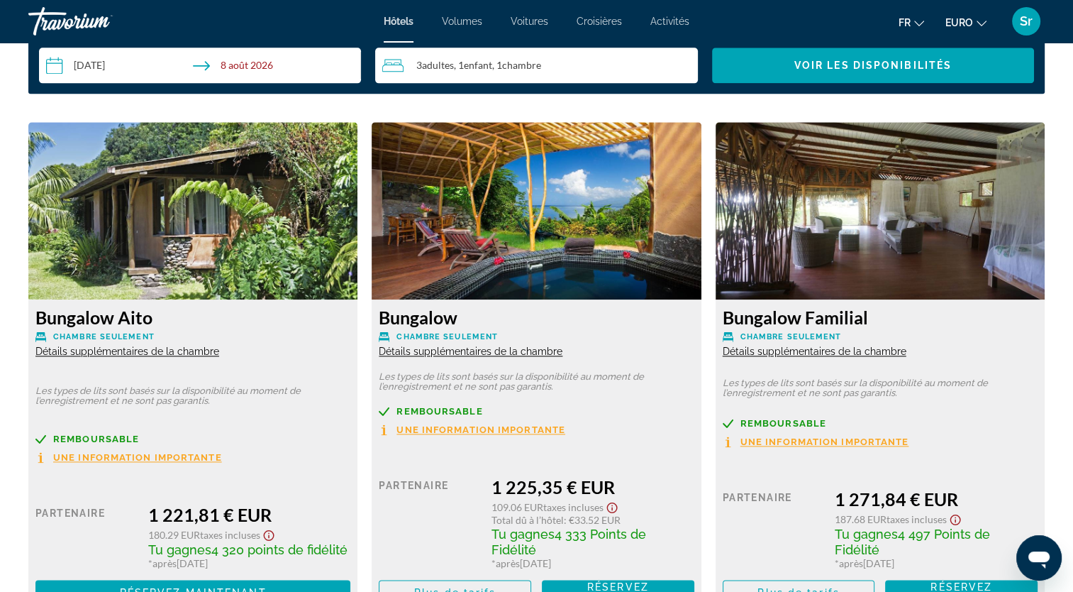
click at [499, 348] on span "Détails supplémentaires de la chambre" at bounding box center [471, 350] width 184 height 11
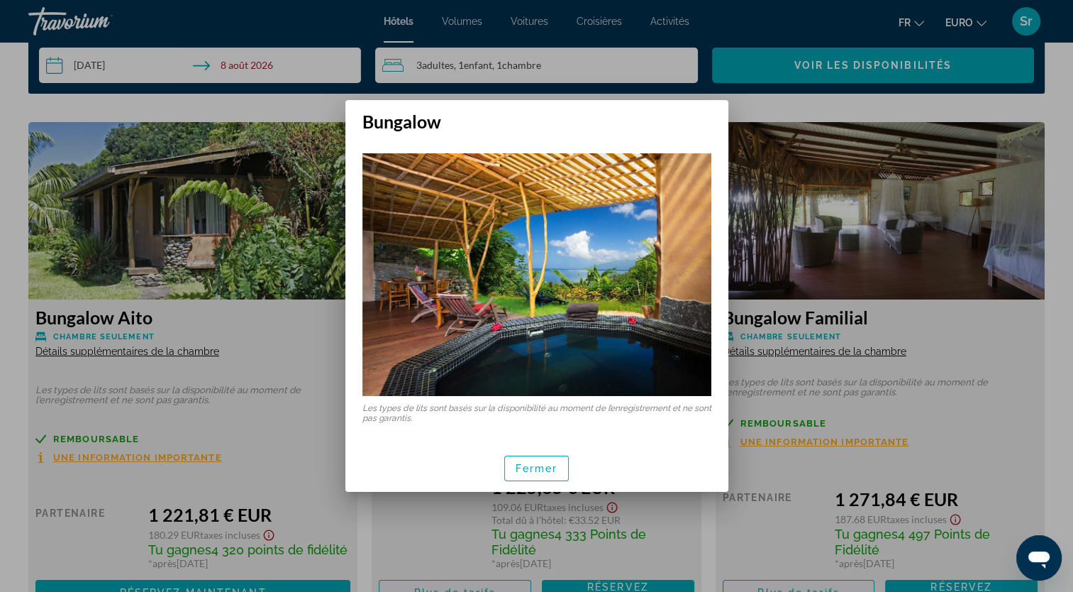
scroll to position [0, 0]
click at [539, 465] on span "Fermer" at bounding box center [537, 467] width 43 height 11
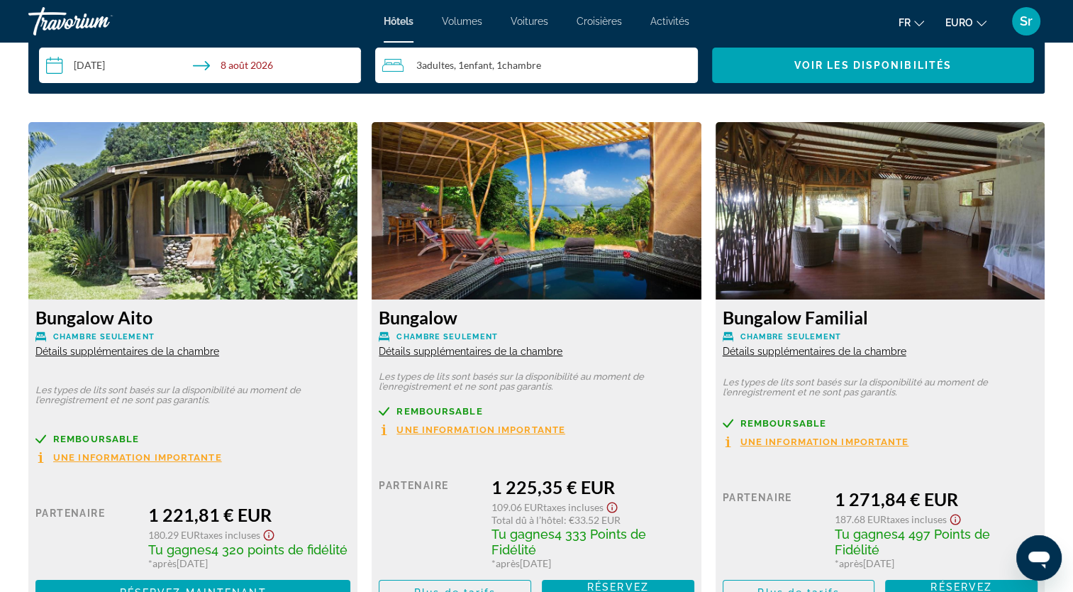
scroll to position [1886, 0]
click at [453, 355] on span "Détails supplémentaires de la chambre" at bounding box center [471, 350] width 184 height 11
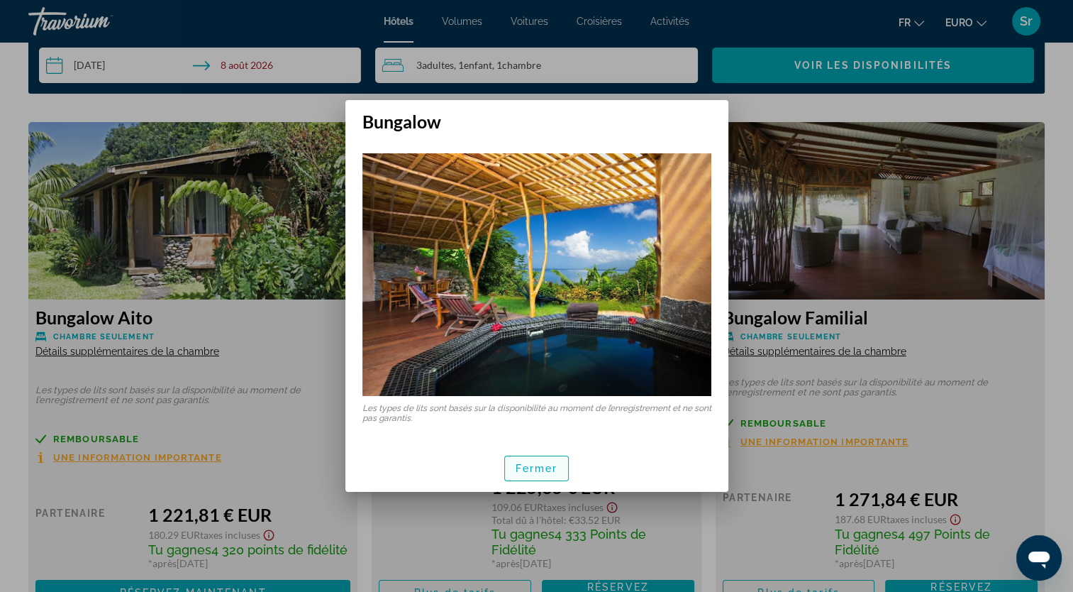
click at [545, 470] on span "Fermer" at bounding box center [537, 467] width 43 height 11
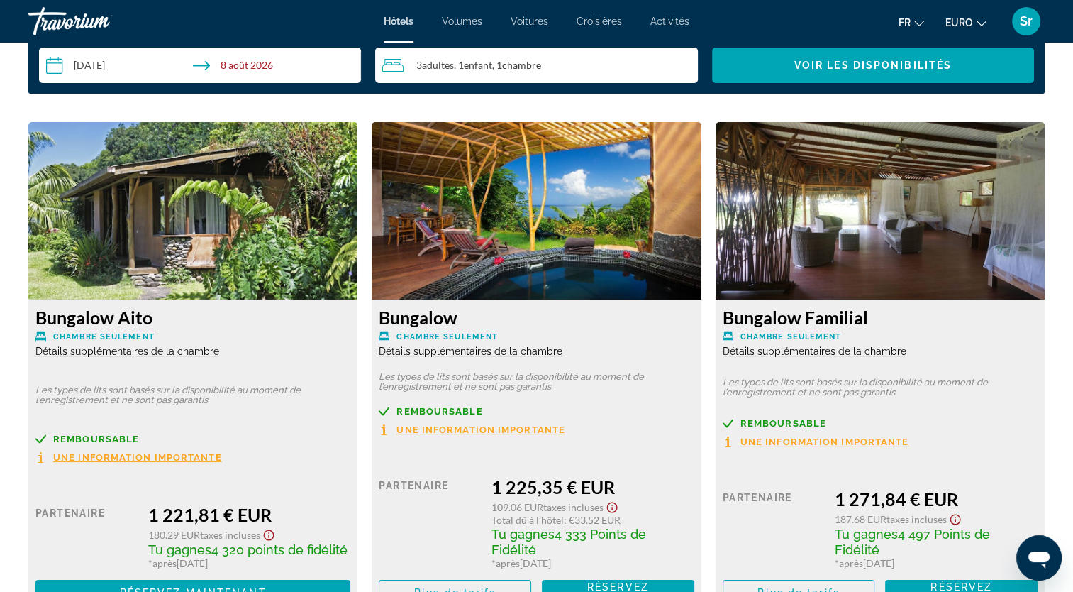
scroll to position [1886, 0]
click at [192, 352] on span "Détails supplémentaires de la chambre" at bounding box center [127, 350] width 184 height 11
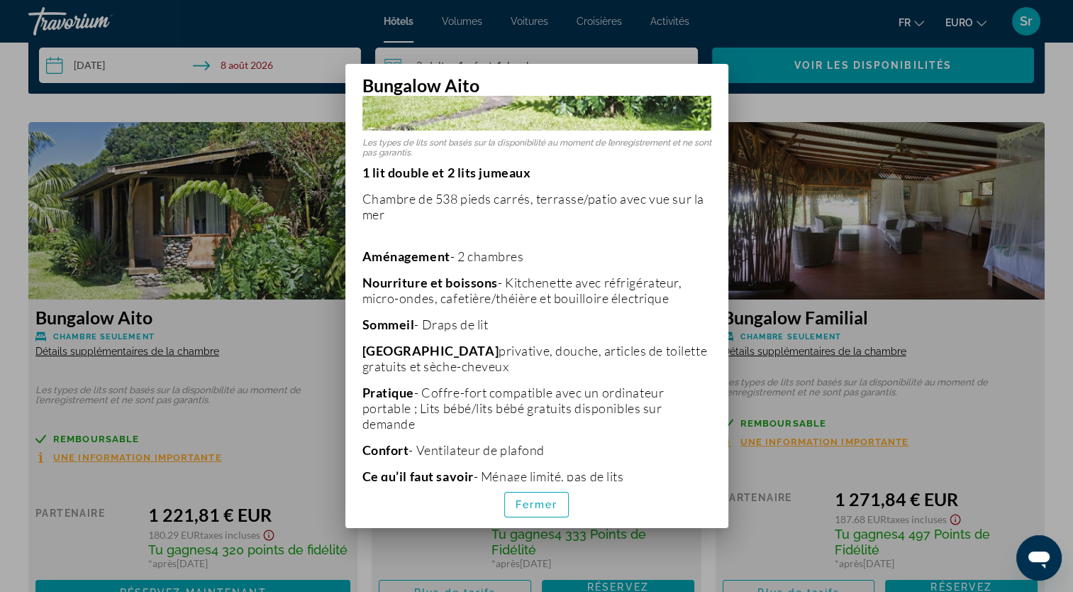
scroll to position [220, 0]
click at [534, 501] on span "Fermer" at bounding box center [537, 504] width 43 height 11
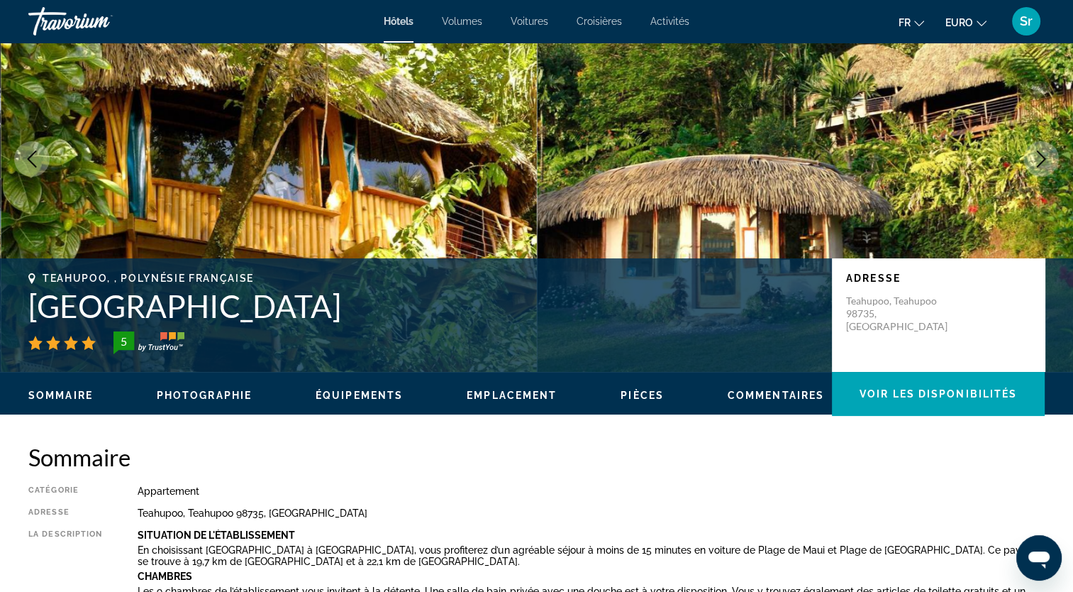
scroll to position [99, 0]
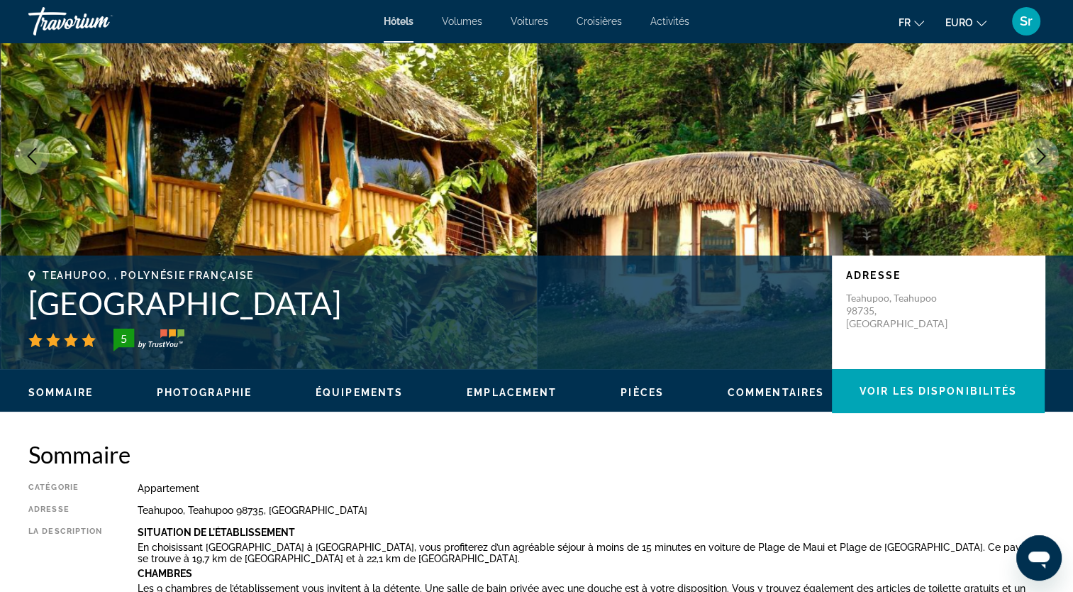
click at [495, 392] on span "Emplacement" at bounding box center [512, 392] width 90 height 11
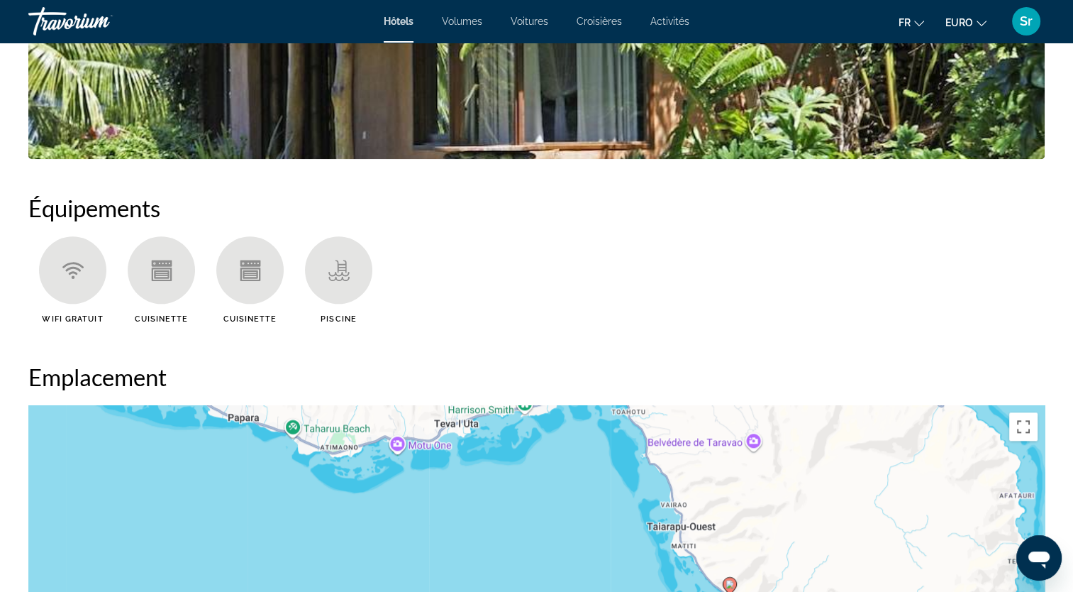
scroll to position [1299, 0]
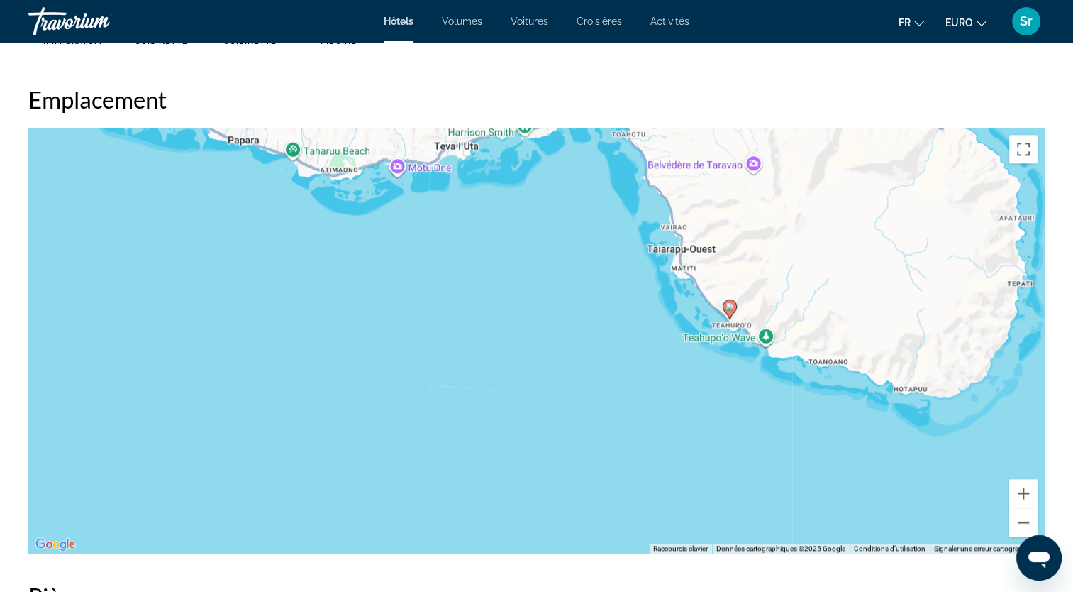
click at [673, 22] on span "Activités" at bounding box center [669, 21] width 39 height 11
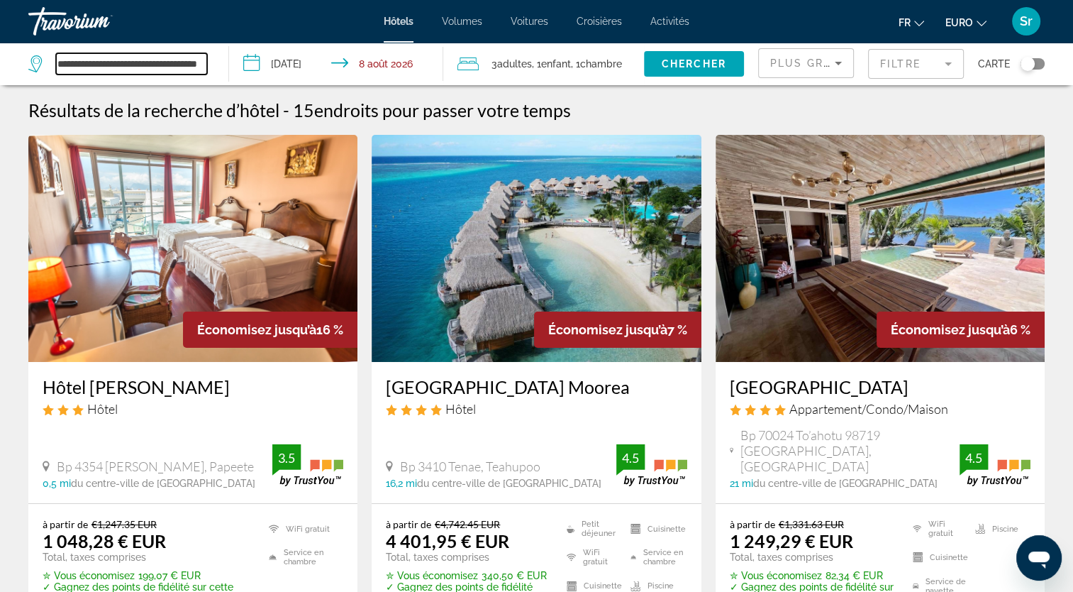
click at [91, 63] on input "**********" at bounding box center [131, 63] width 151 height 21
drag, startPoint x: 127, startPoint y: 63, endPoint x: 3, endPoint y: 50, distance: 124.8
click at [3, 50] on app-destination-search "**********" at bounding box center [114, 64] width 229 height 43
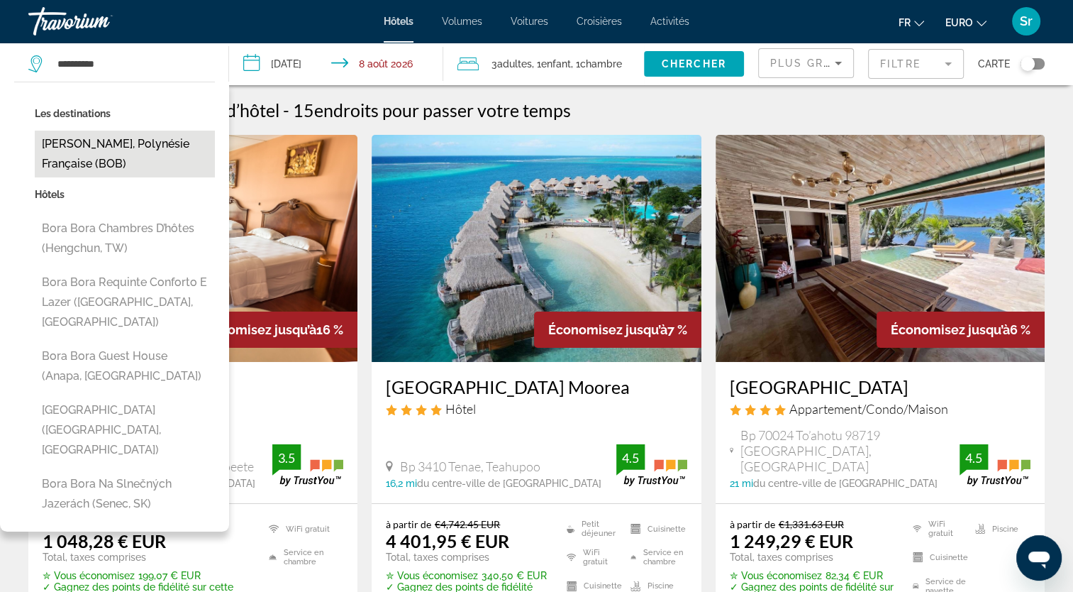
click at [80, 156] on button "[PERSON_NAME], Polynésie française (BOB)" at bounding box center [125, 154] width 180 height 47
type input "**********"
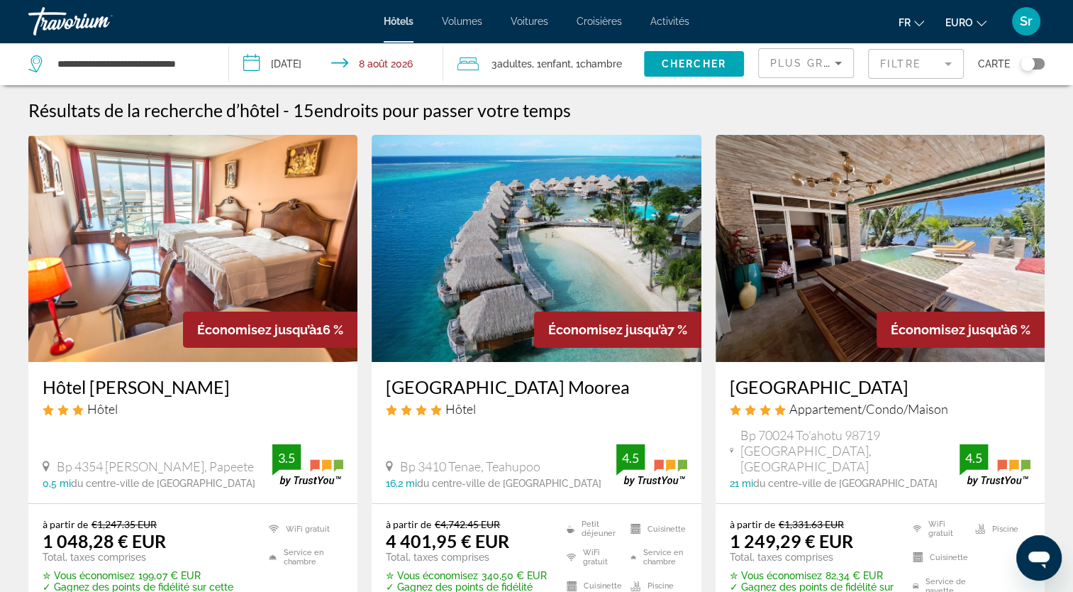
click at [284, 68] on input "**********" at bounding box center [339, 66] width 221 height 47
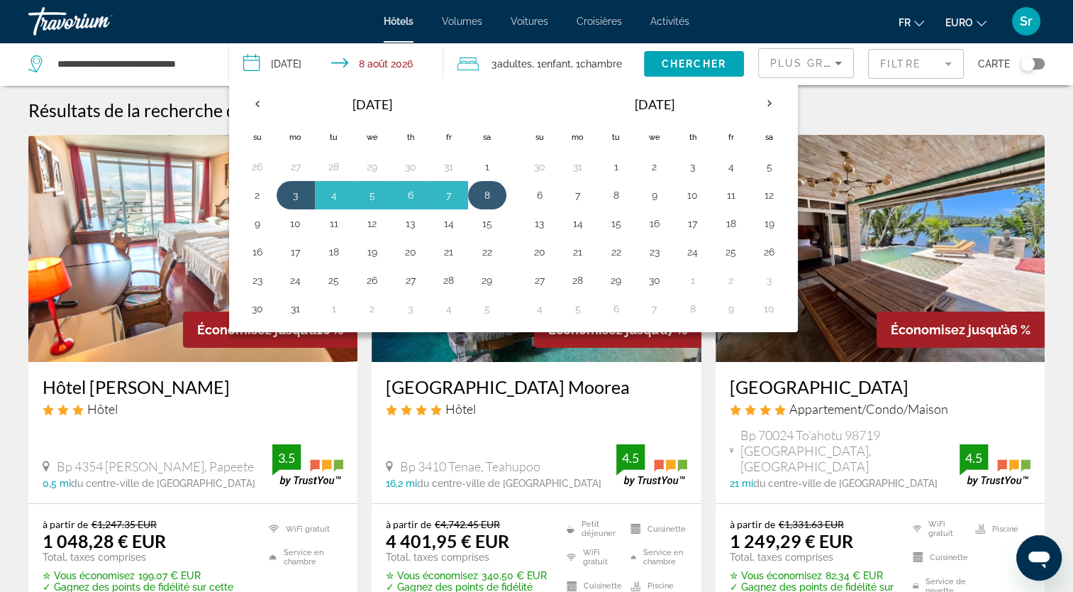
click at [479, 189] on button "8" at bounding box center [487, 195] width 23 height 20
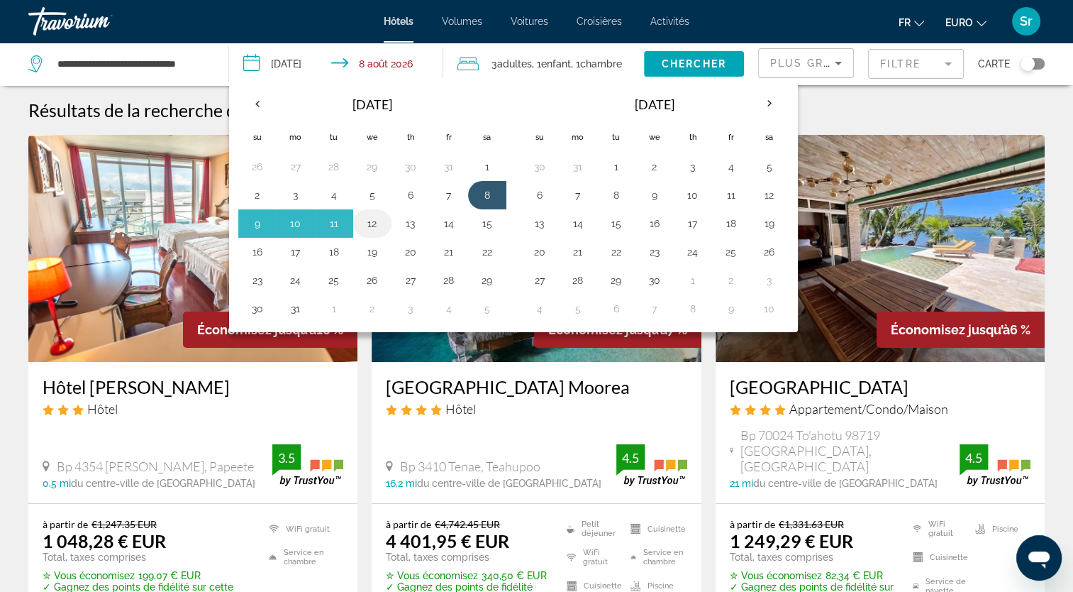
click at [367, 227] on button "12" at bounding box center [372, 223] width 23 height 20
type input "**********"
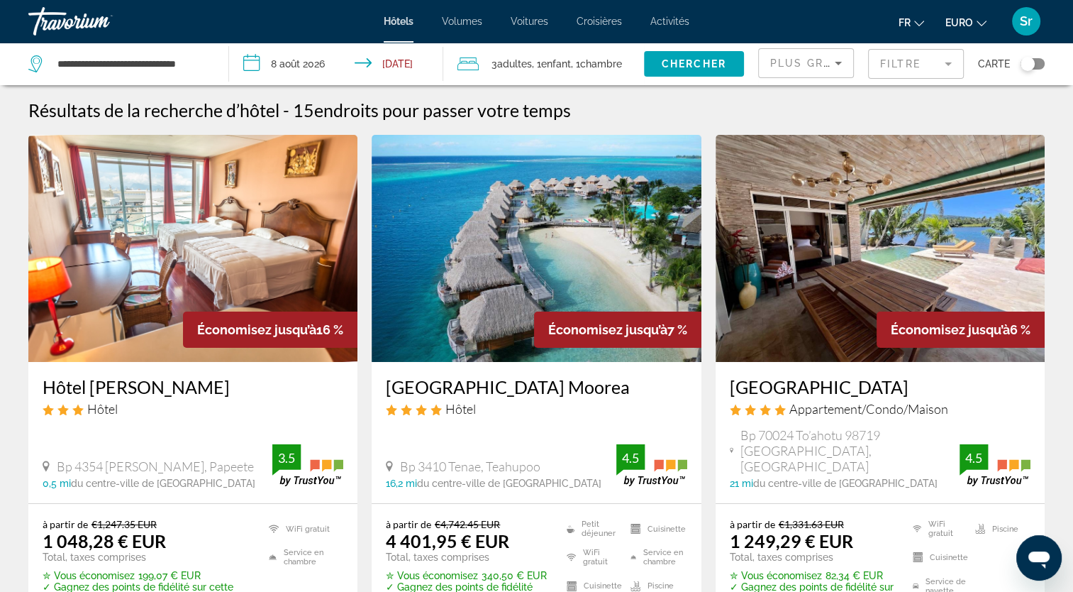
click at [517, 64] on span "Adultes" at bounding box center [514, 63] width 35 height 11
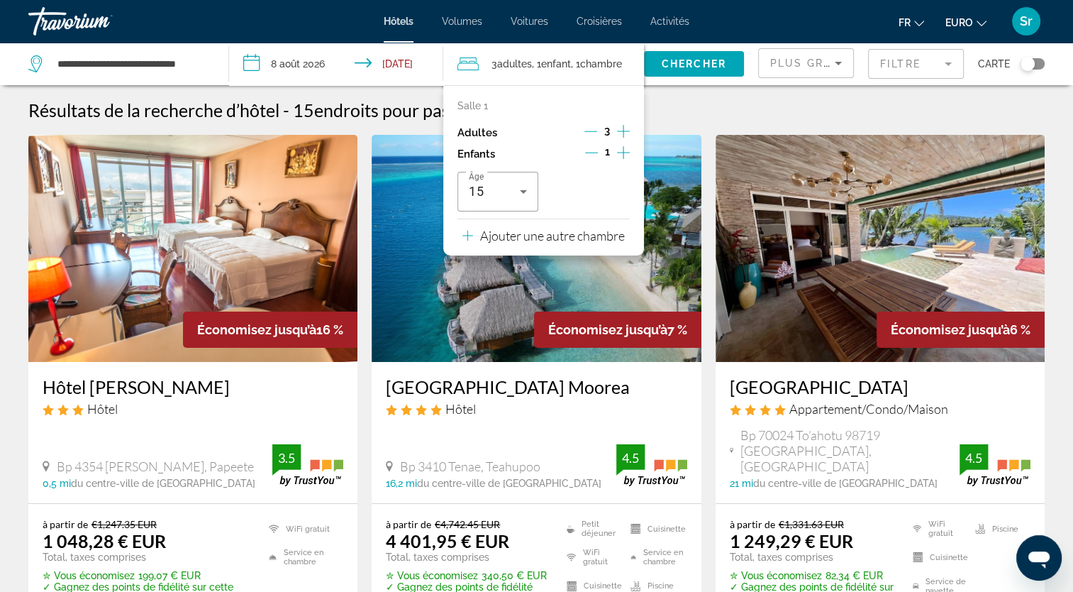
click at [584, 132] on icon "Décrément des adultes" at bounding box center [590, 131] width 13 height 13
click at [692, 62] on span "Chercher" at bounding box center [694, 63] width 65 height 11
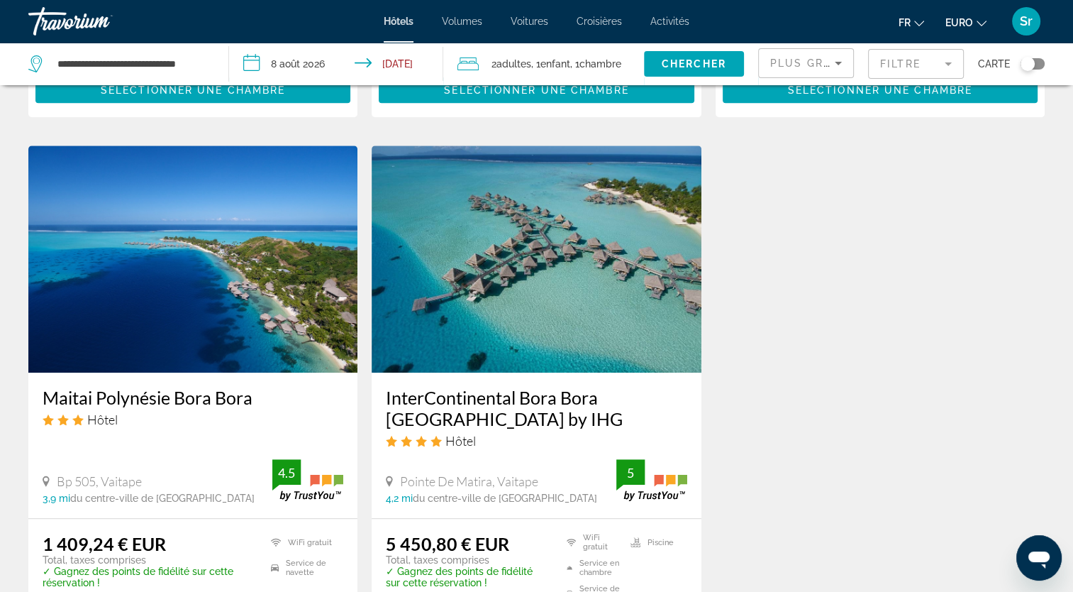
scroll to position [1160, 0]
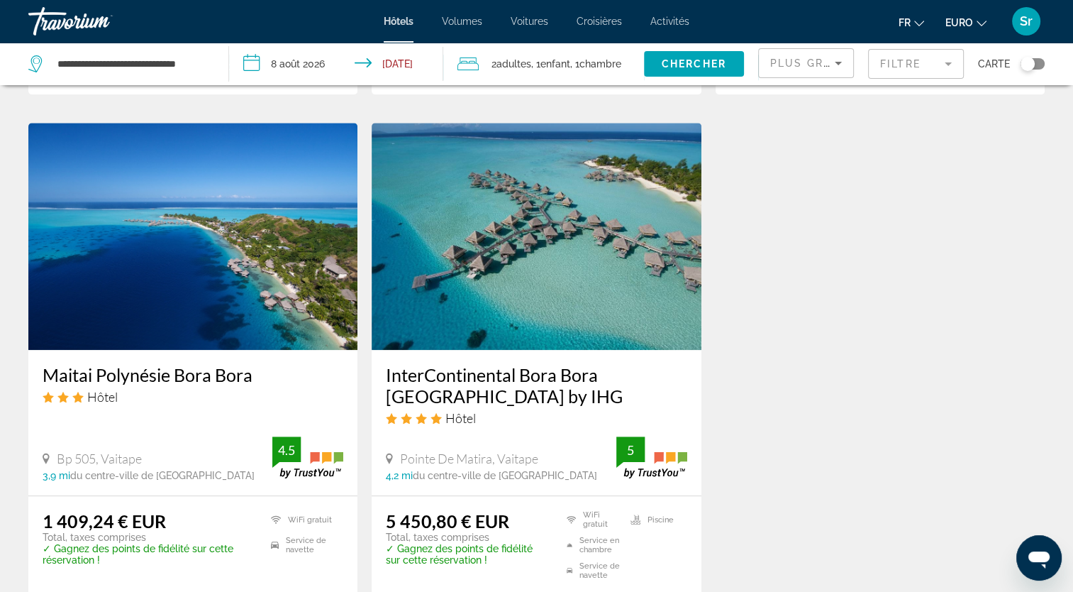
click at [174, 204] on img "Contenu principal" at bounding box center [192, 236] width 329 height 227
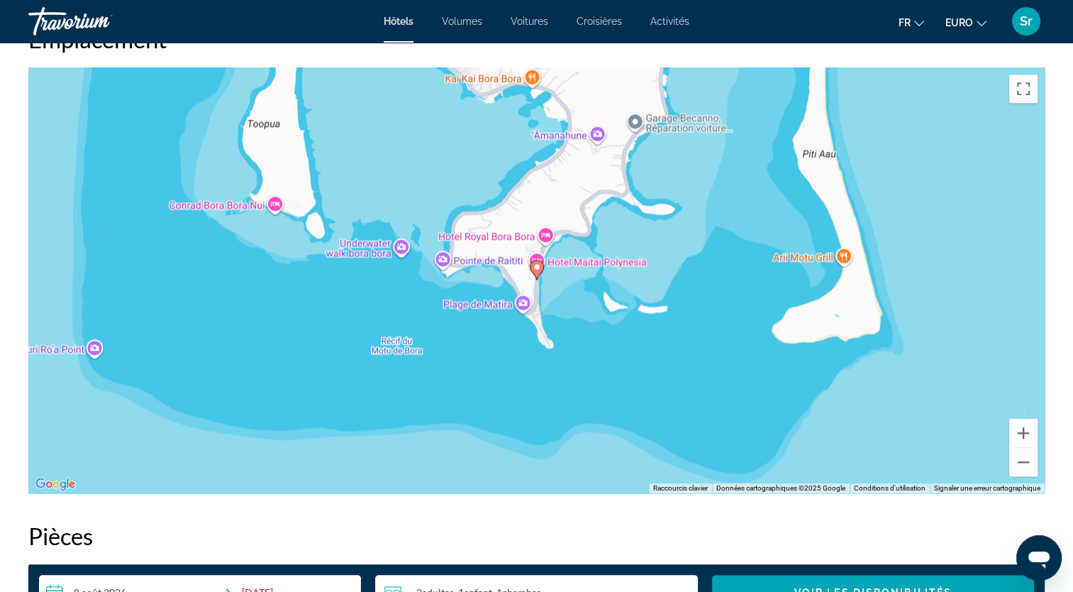
scroll to position [1308, 0]
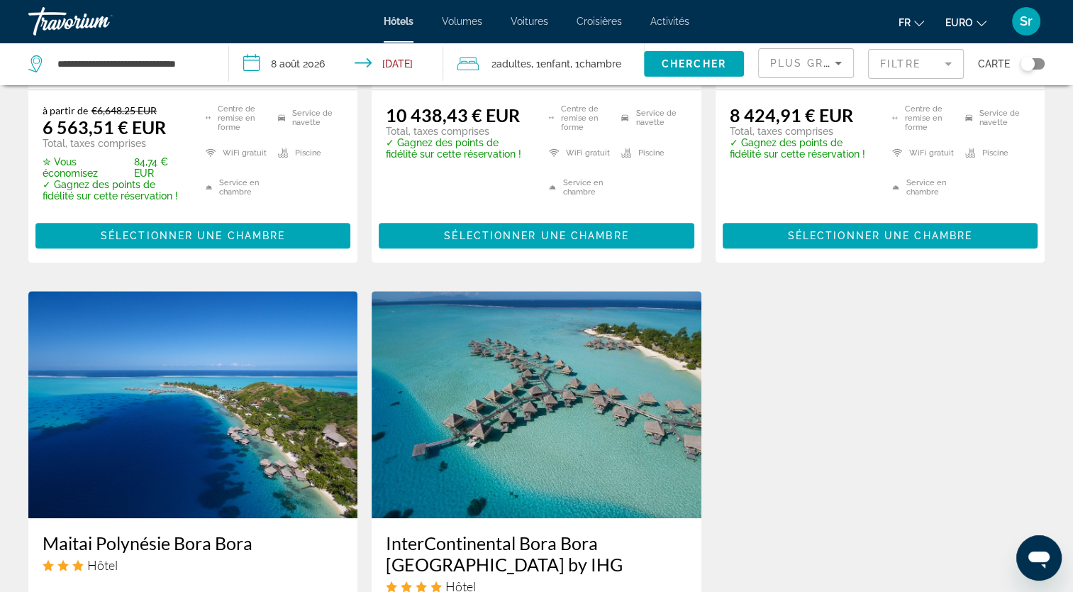
scroll to position [989, 0]
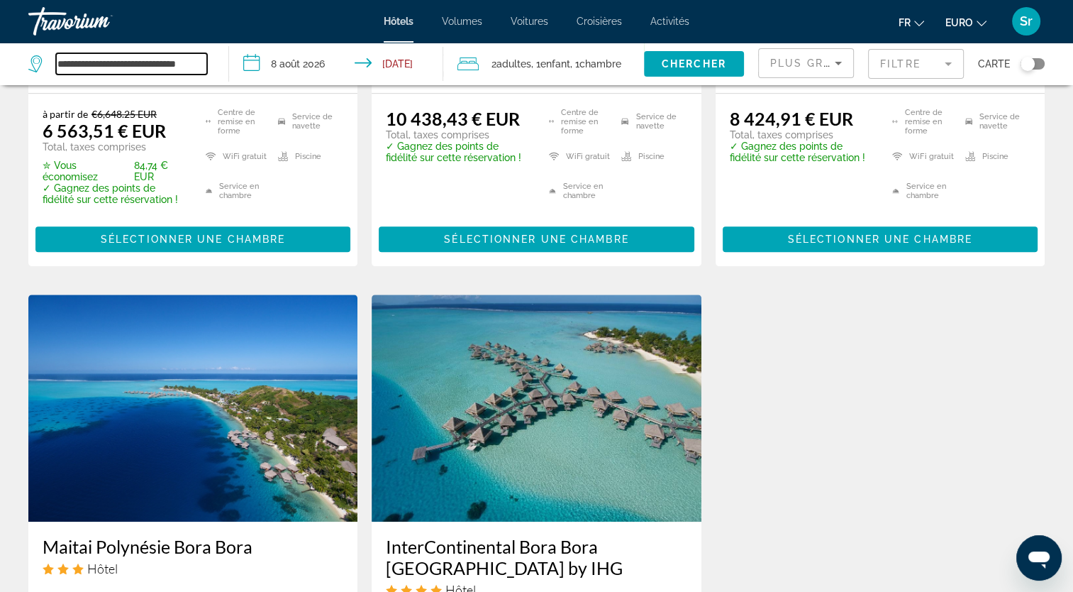
click at [194, 65] on input "**********" at bounding box center [131, 63] width 151 height 21
drag, startPoint x: 194, startPoint y: 65, endPoint x: 27, endPoint y: 57, distance: 167.6
click at [27, 57] on app-destination-search "**********" at bounding box center [114, 64] width 229 height 43
type input "*"
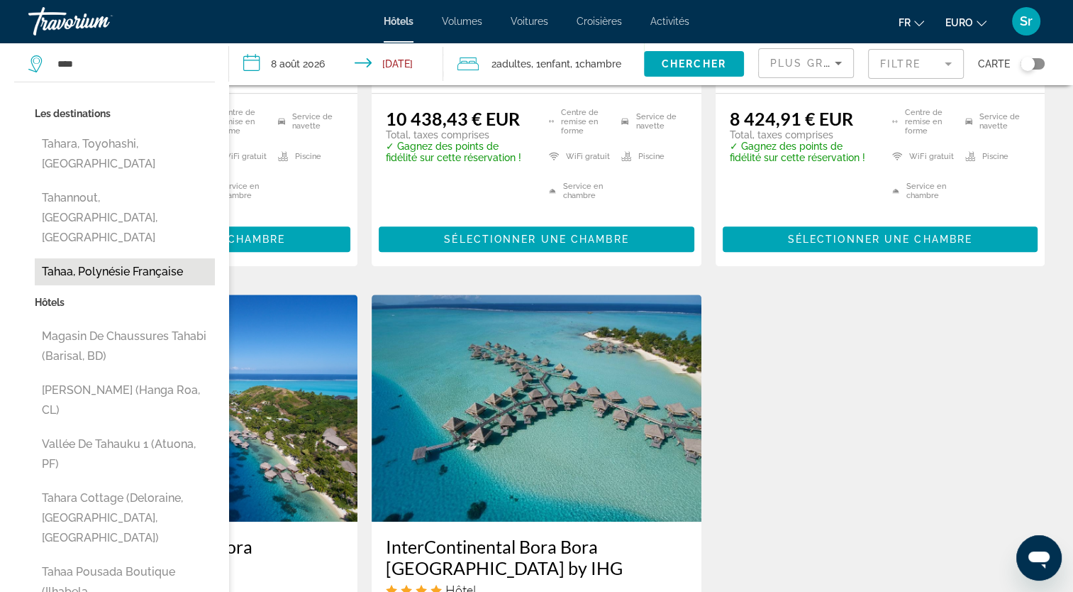
click at [134, 258] on button "Tahaa, Polynésie française" at bounding box center [125, 271] width 180 height 27
type input "**********"
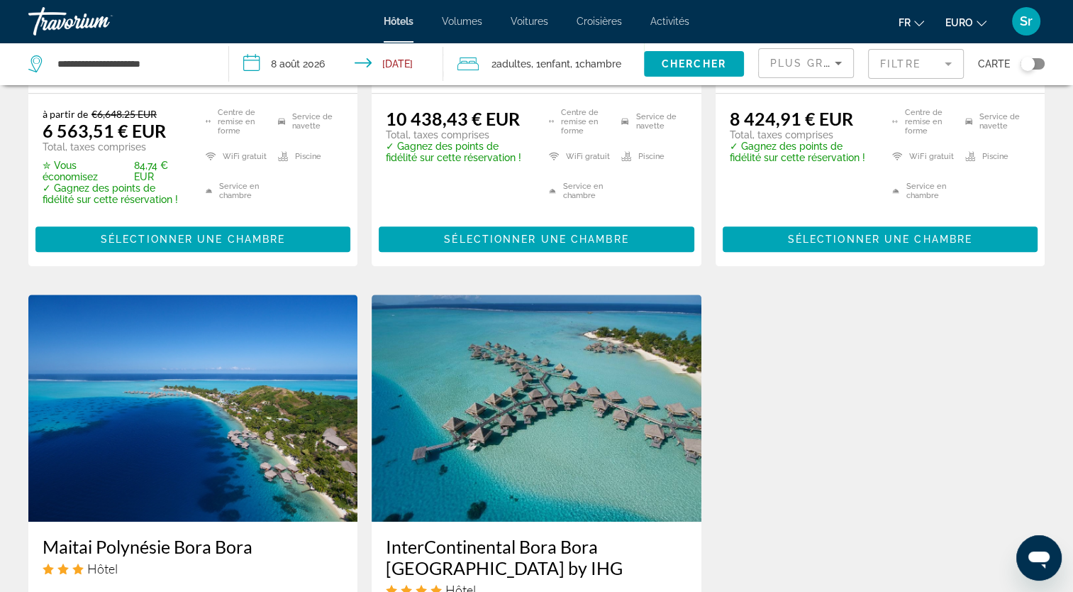
click at [270, 67] on input "**********" at bounding box center [339, 66] width 221 height 47
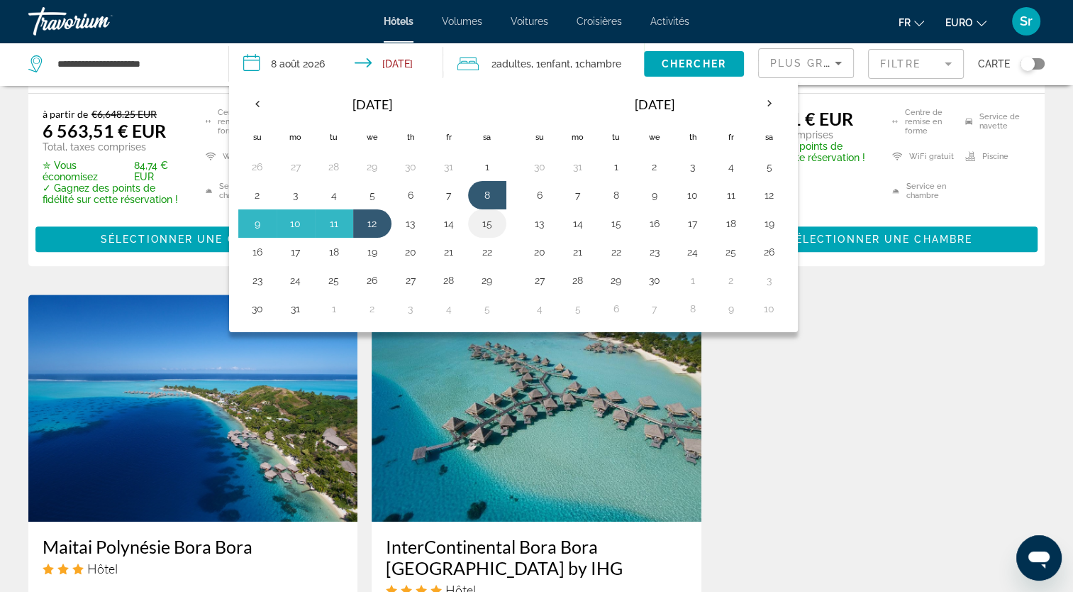
click at [484, 220] on button "15" at bounding box center [487, 223] width 23 height 20
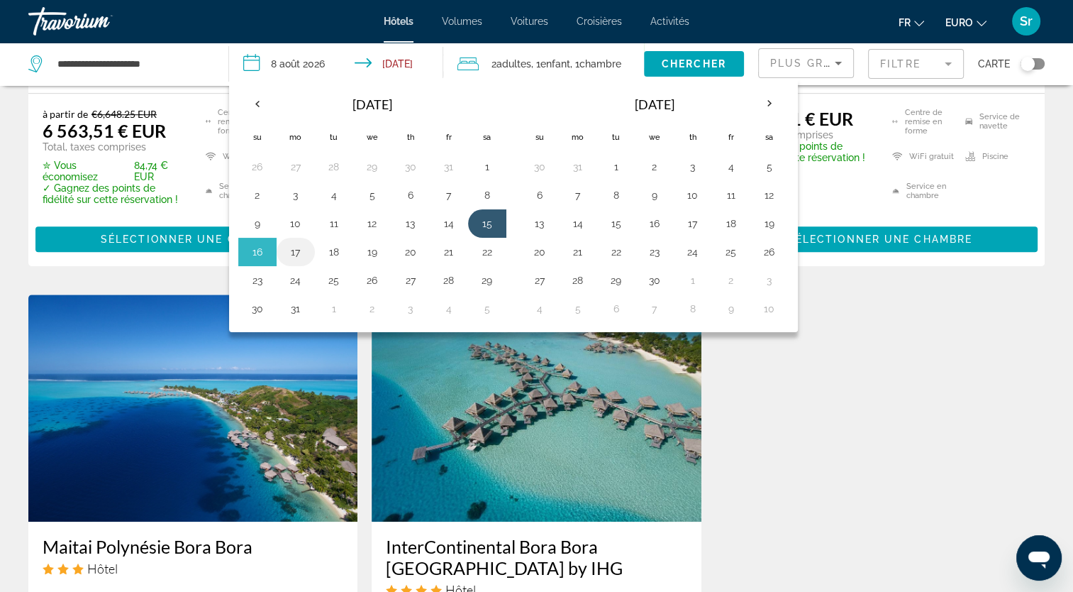
click at [294, 254] on button "17" at bounding box center [295, 252] width 23 height 20
type input "**********"
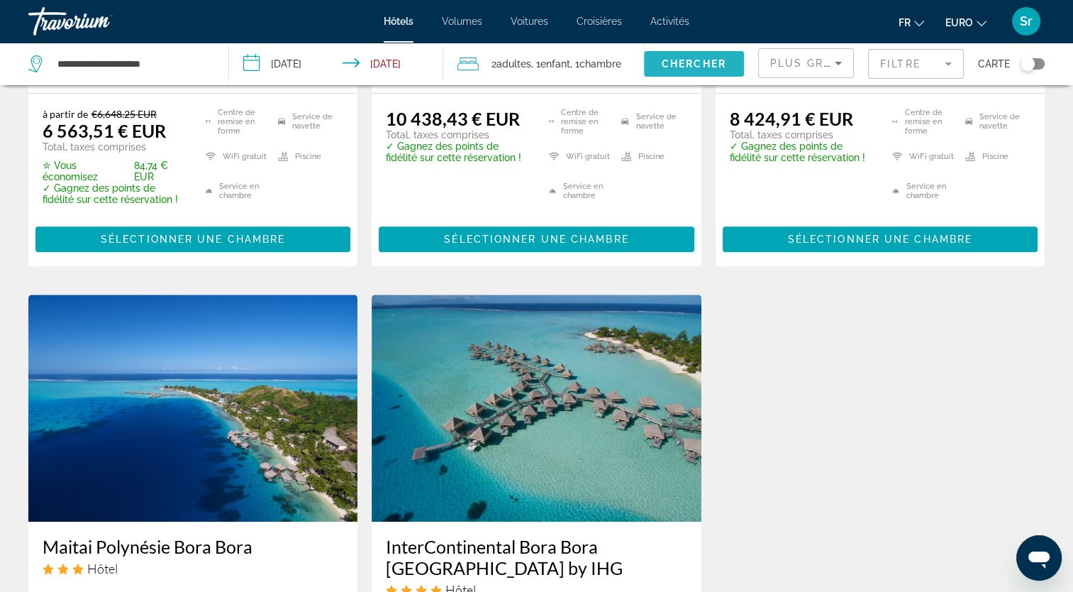
click at [675, 64] on span "Chercher" at bounding box center [694, 63] width 65 height 11
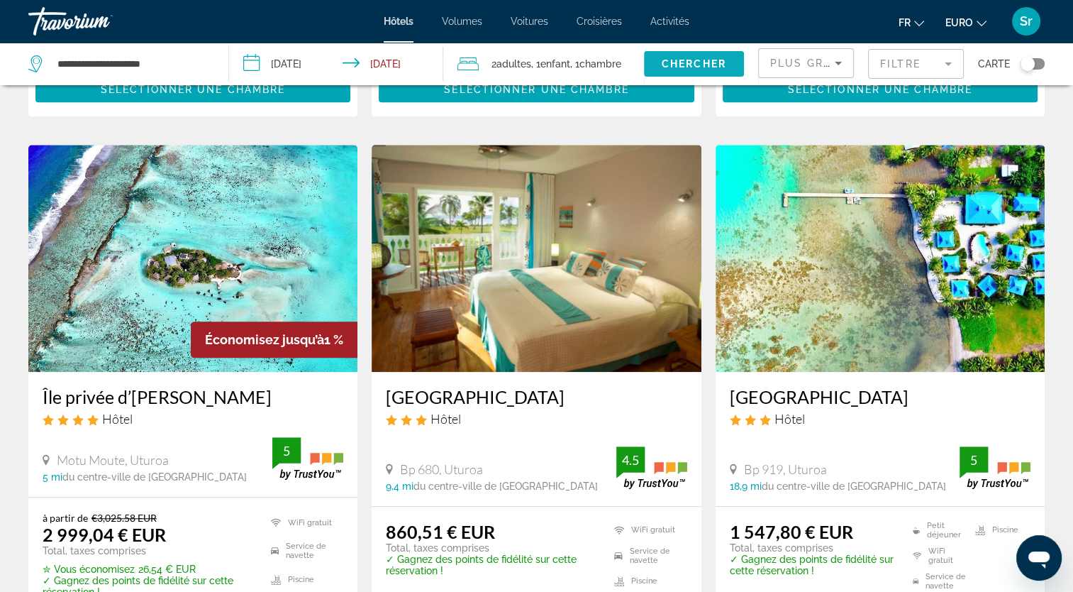
scroll to position [1231, 0]
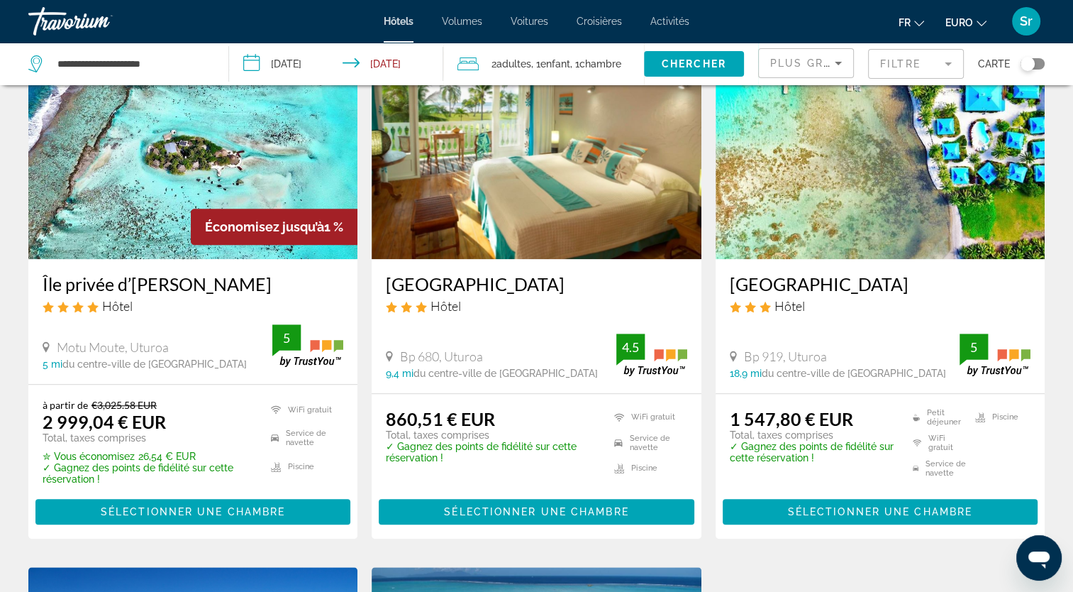
click at [848, 164] on img "Contenu principal" at bounding box center [880, 145] width 329 height 227
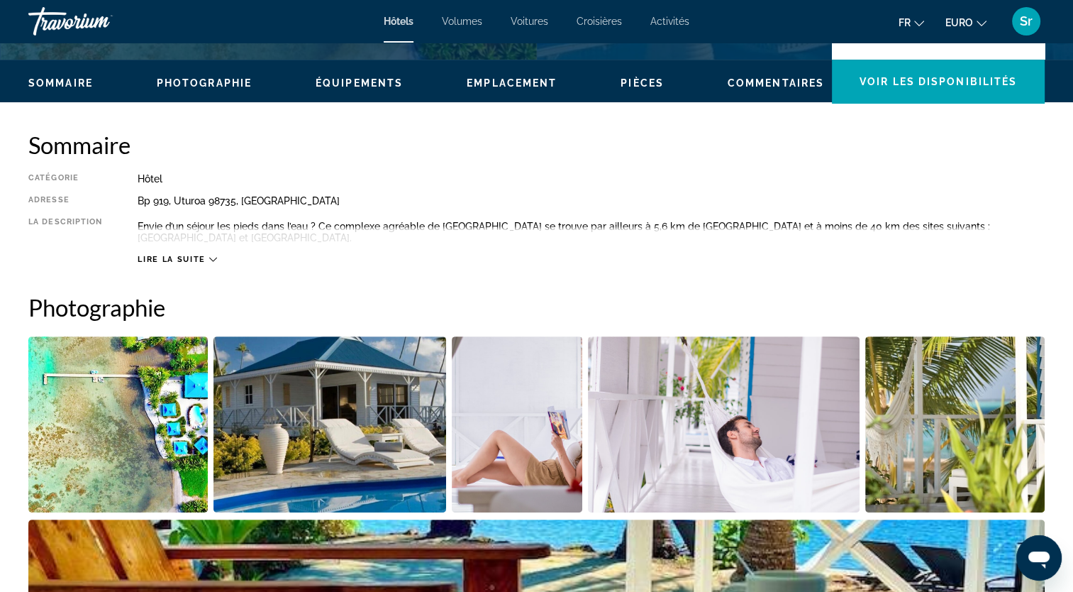
scroll to position [403, 0]
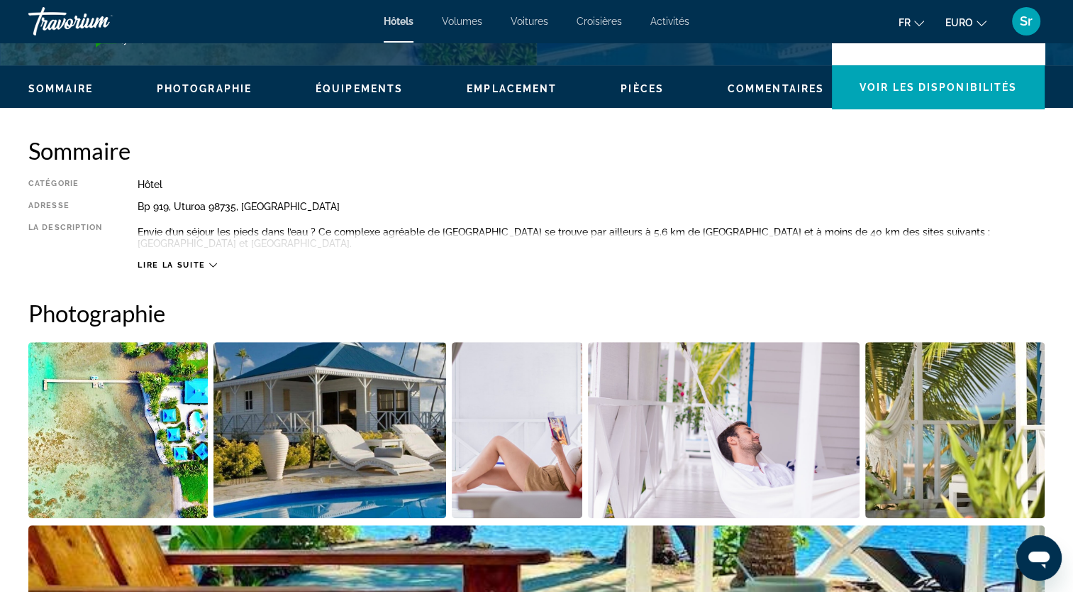
click at [195, 265] on span "Lire la suite" at bounding box center [171, 264] width 67 height 9
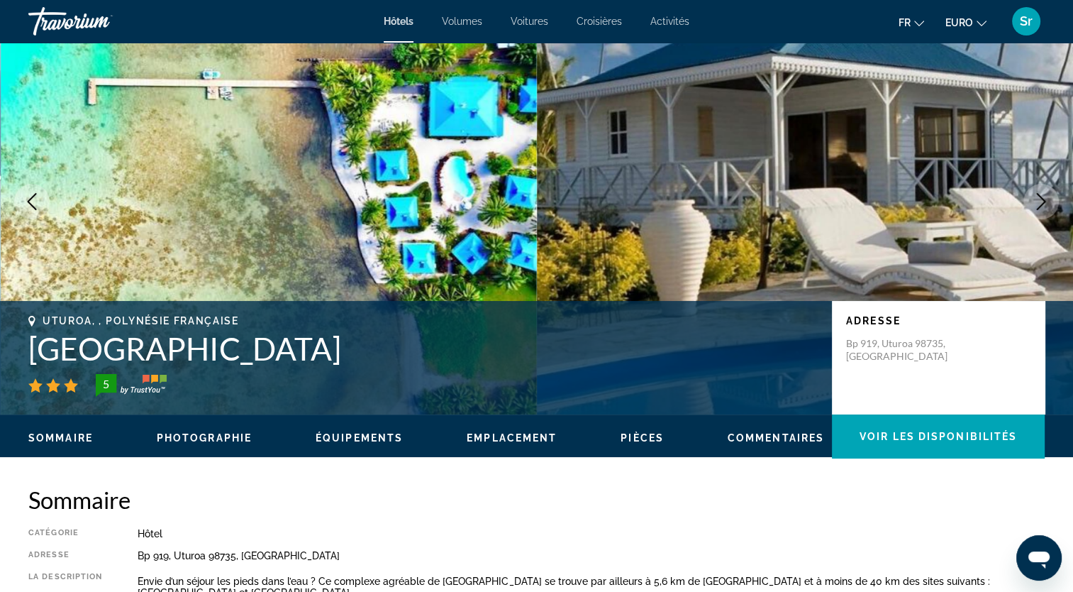
scroll to position [0, 0]
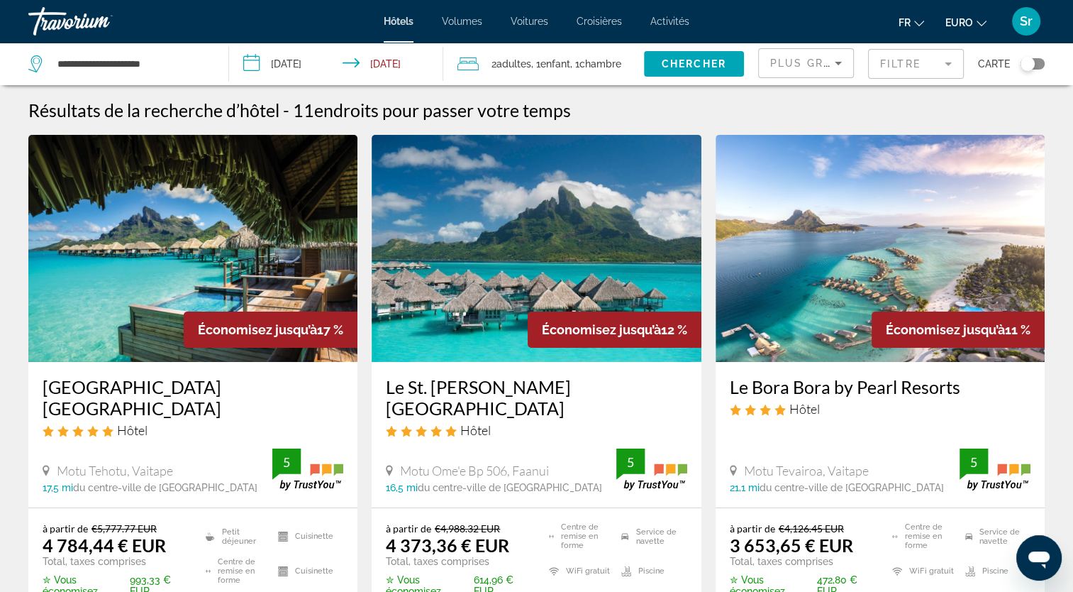
click at [296, 64] on input "**********" at bounding box center [339, 66] width 221 height 47
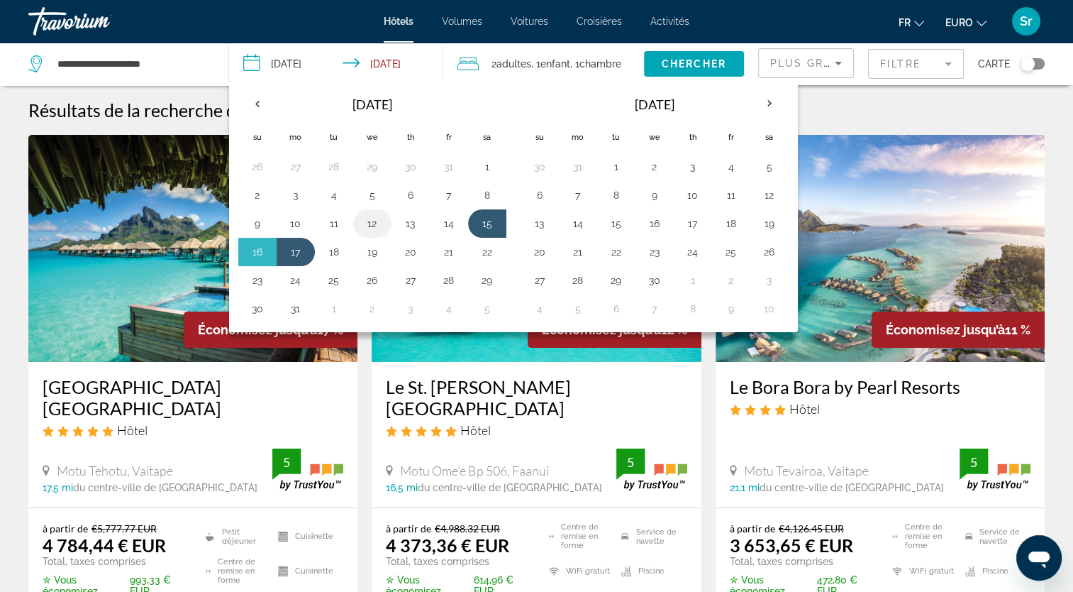
click at [371, 226] on button "12" at bounding box center [372, 223] width 23 height 20
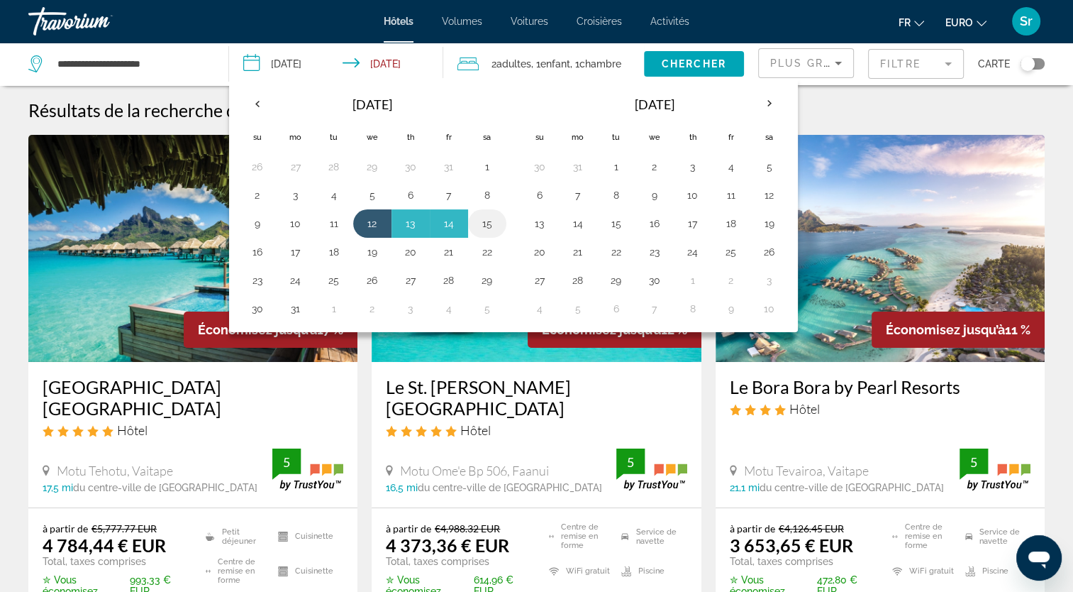
click at [484, 226] on button "15" at bounding box center [487, 223] width 23 height 20
type input "**********"
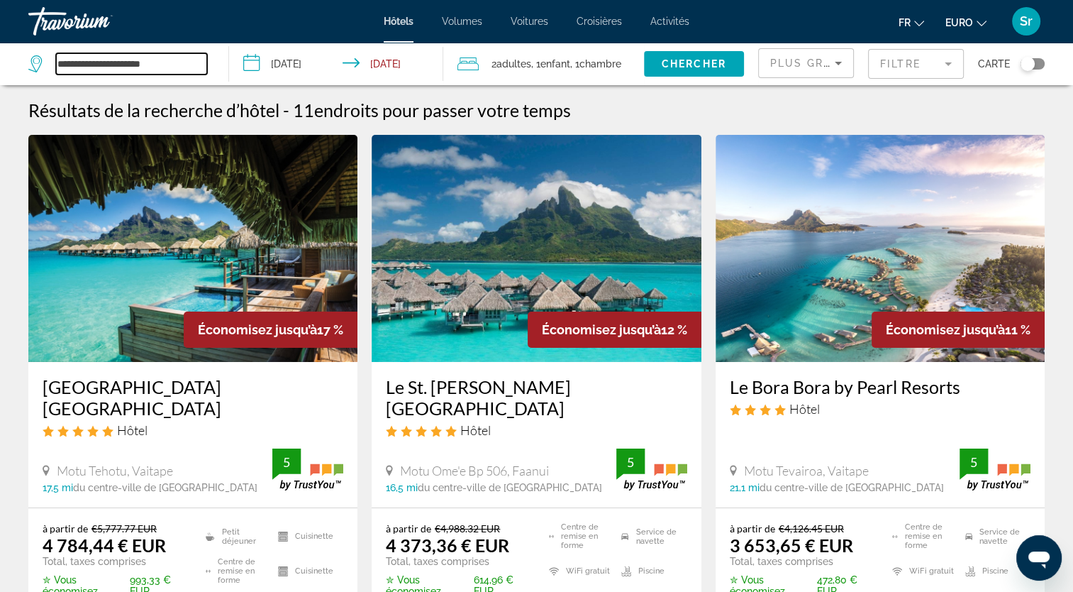
drag, startPoint x: 182, startPoint y: 56, endPoint x: -3, endPoint y: 86, distance: 187.5
click at [0, 86] on html "**********" at bounding box center [536, 296] width 1073 height 592
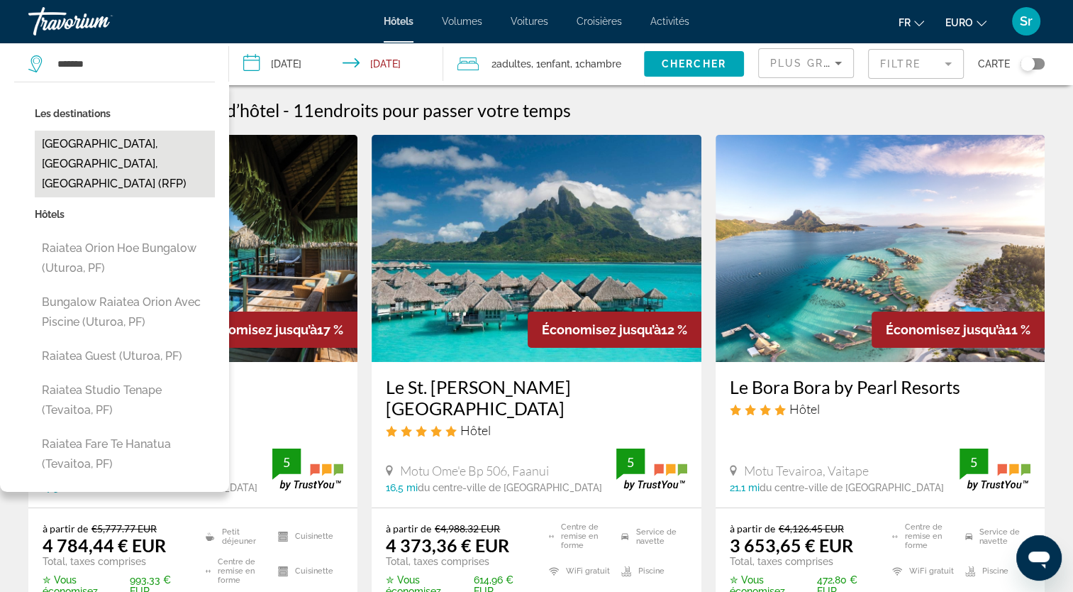
click at [64, 148] on button "[GEOGRAPHIC_DATA], [GEOGRAPHIC_DATA], [GEOGRAPHIC_DATA] (RFP)" at bounding box center [125, 164] width 180 height 67
type input "**********"
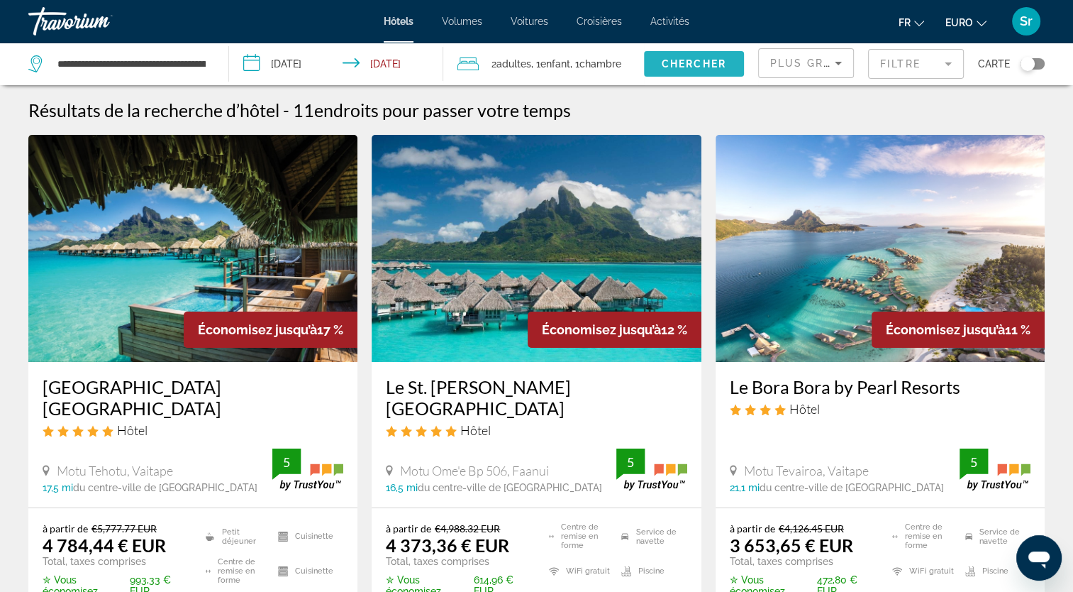
click at [693, 62] on span "Chercher" at bounding box center [694, 63] width 65 height 11
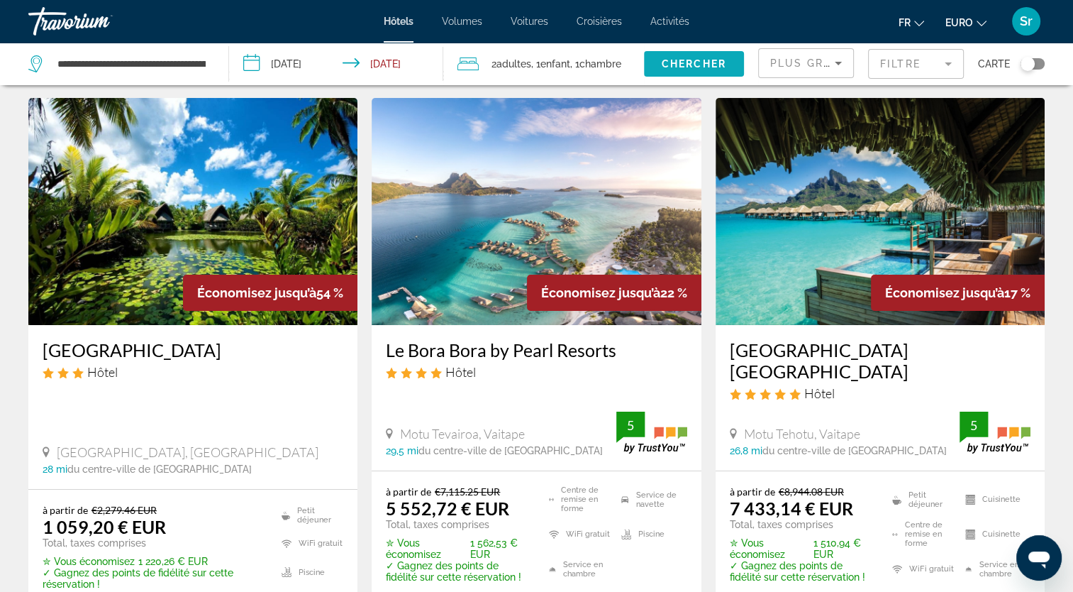
scroll to position [36, 0]
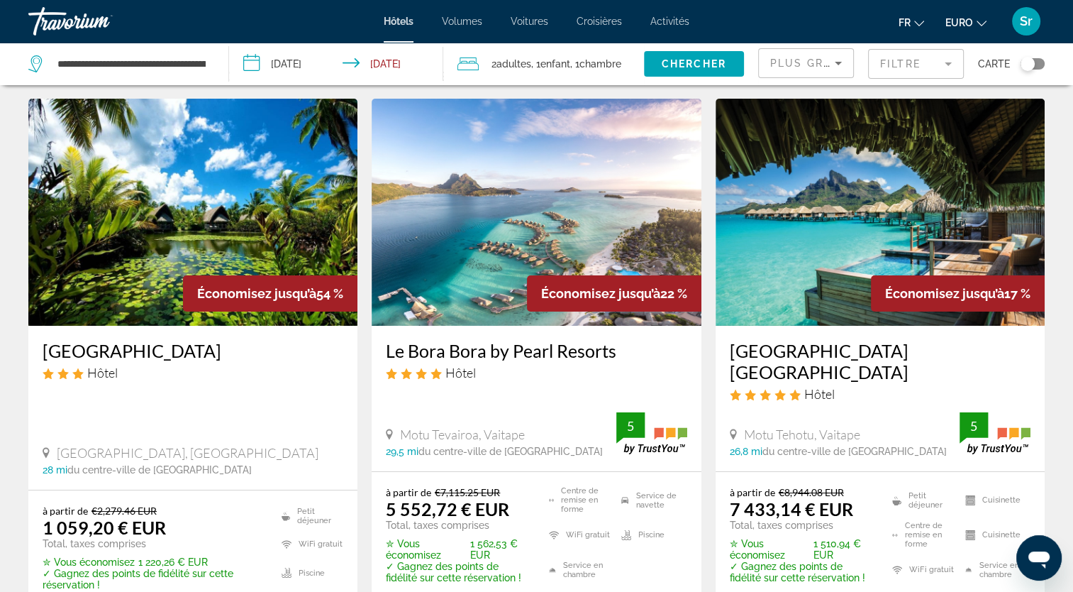
click at [239, 154] on img "Contenu principal" at bounding box center [192, 212] width 329 height 227
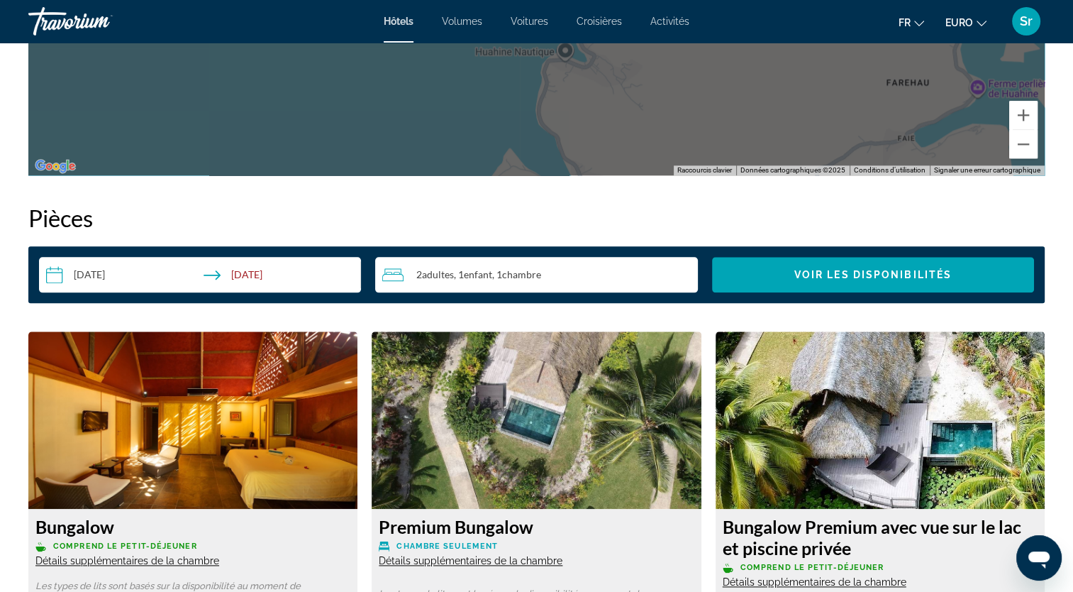
scroll to position [1680, 0]
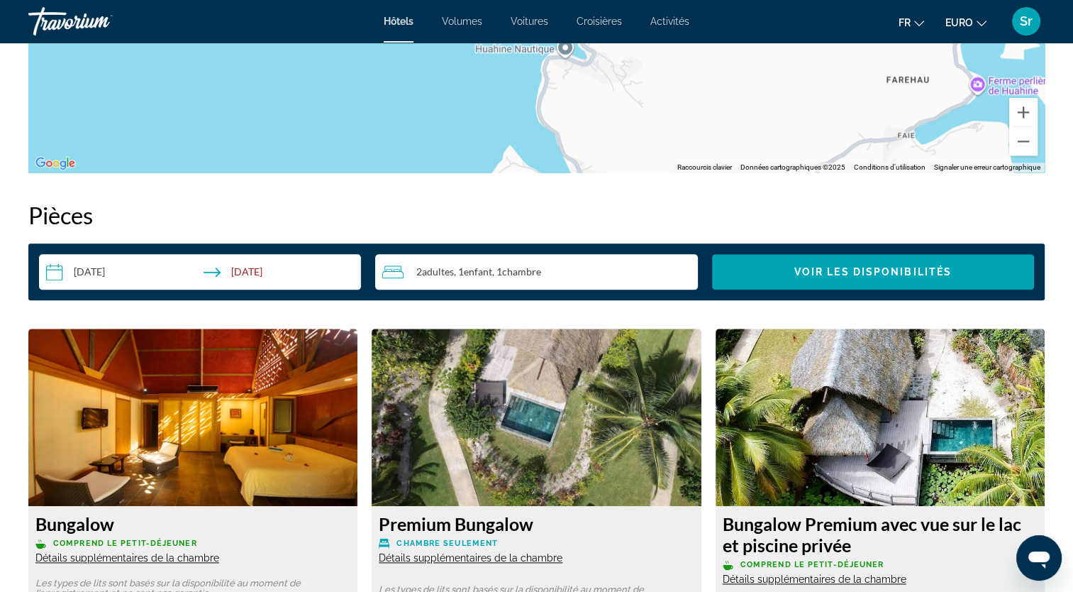
click at [82, 271] on input "**********" at bounding box center [203, 274] width 328 height 40
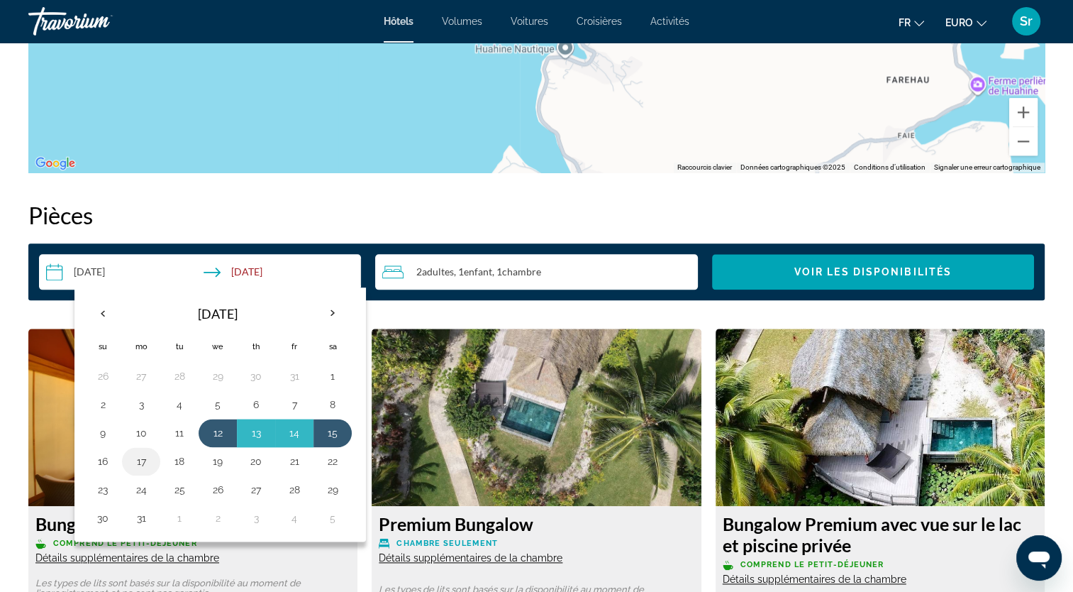
click at [149, 462] on button "17" at bounding box center [141, 461] width 23 height 20
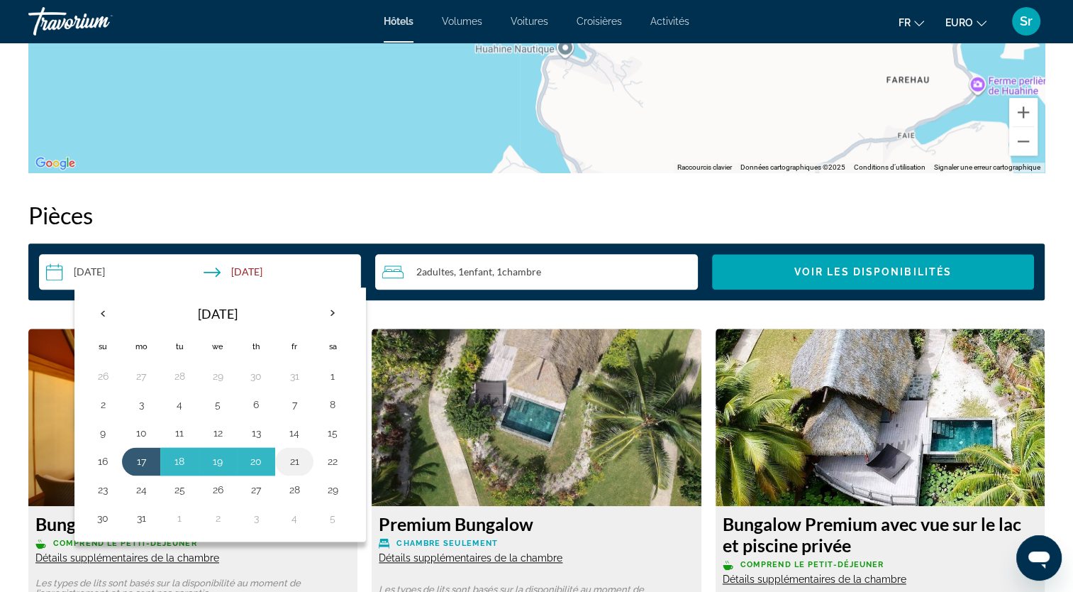
click at [290, 463] on button "21" at bounding box center [294, 461] width 23 height 20
type input "**********"
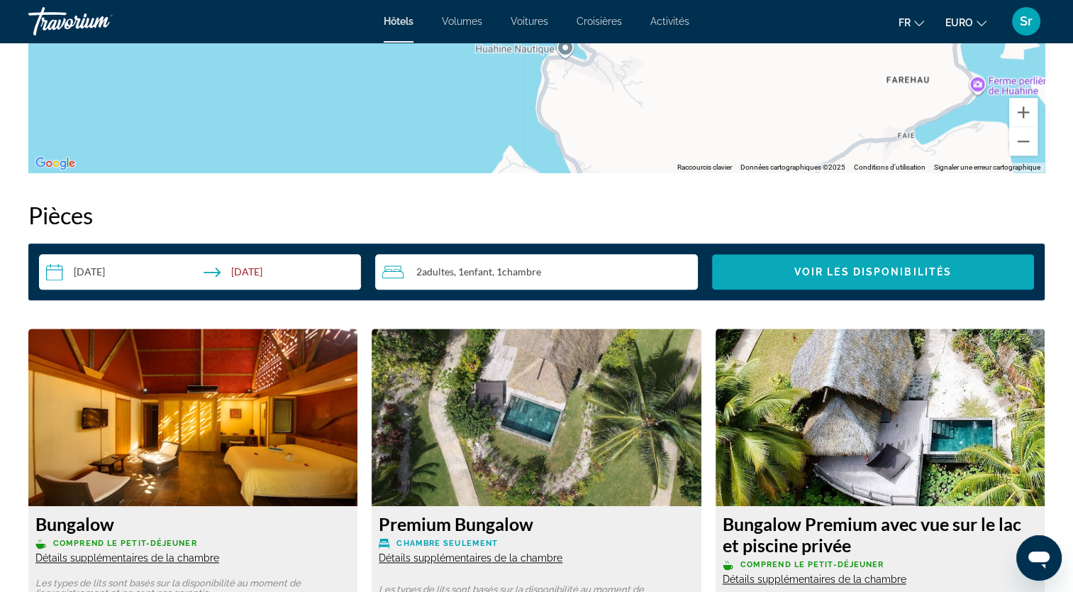
click at [760, 282] on span "Widget de recherche" at bounding box center [873, 272] width 322 height 34
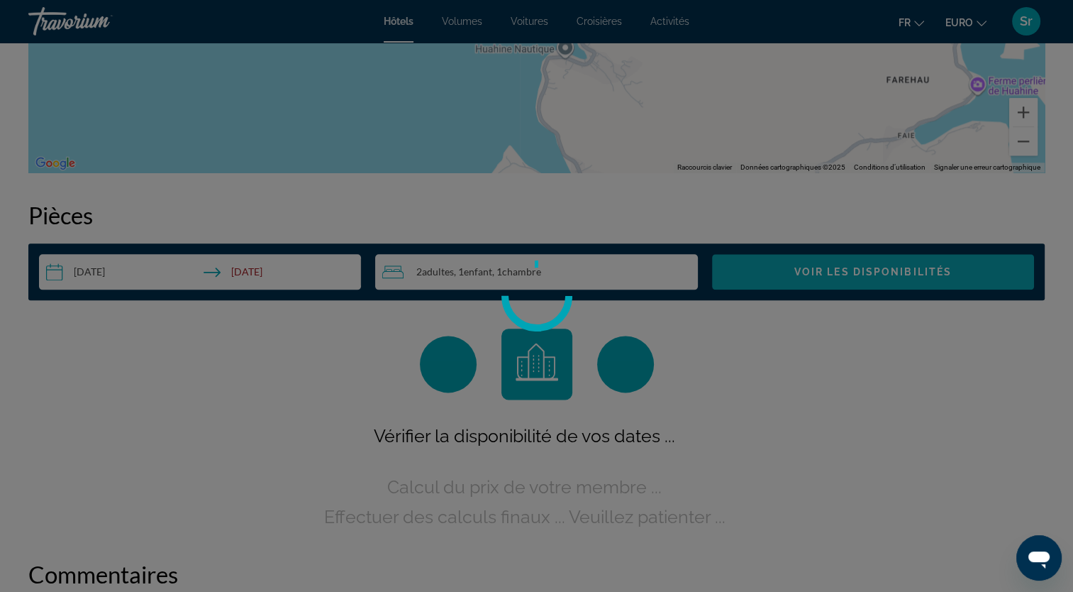
scroll to position [1793, 0]
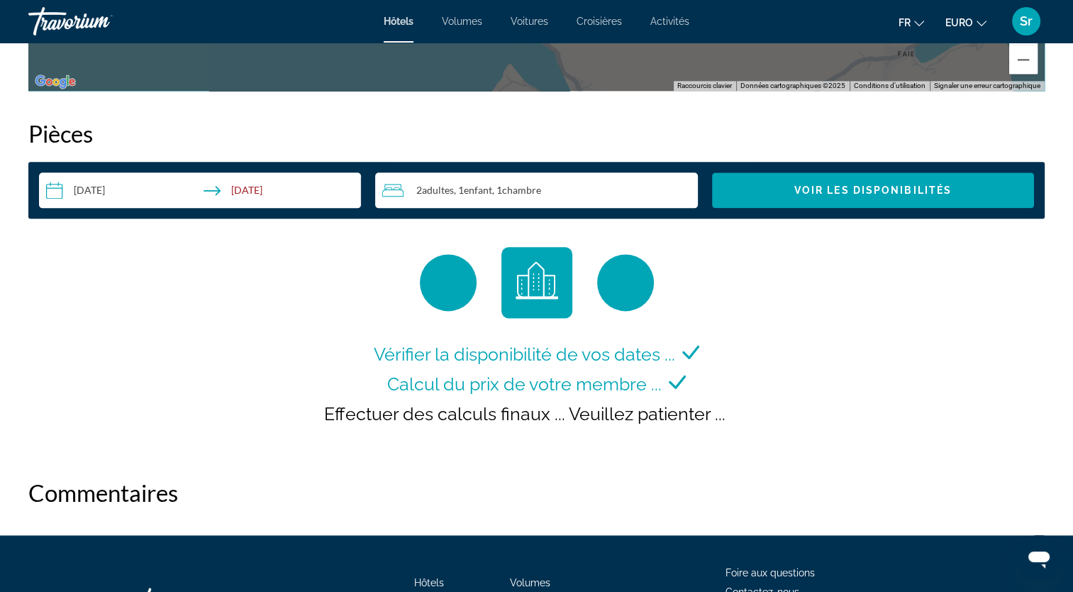
scroll to position [1878, 0]
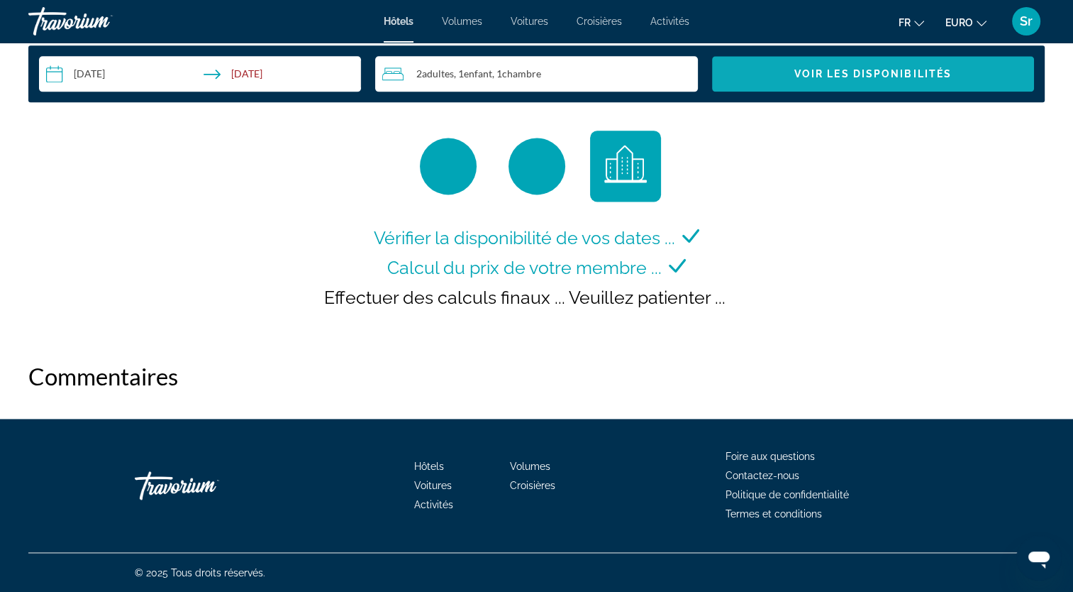
click at [867, 66] on span "Widget de recherche" at bounding box center [873, 74] width 322 height 34
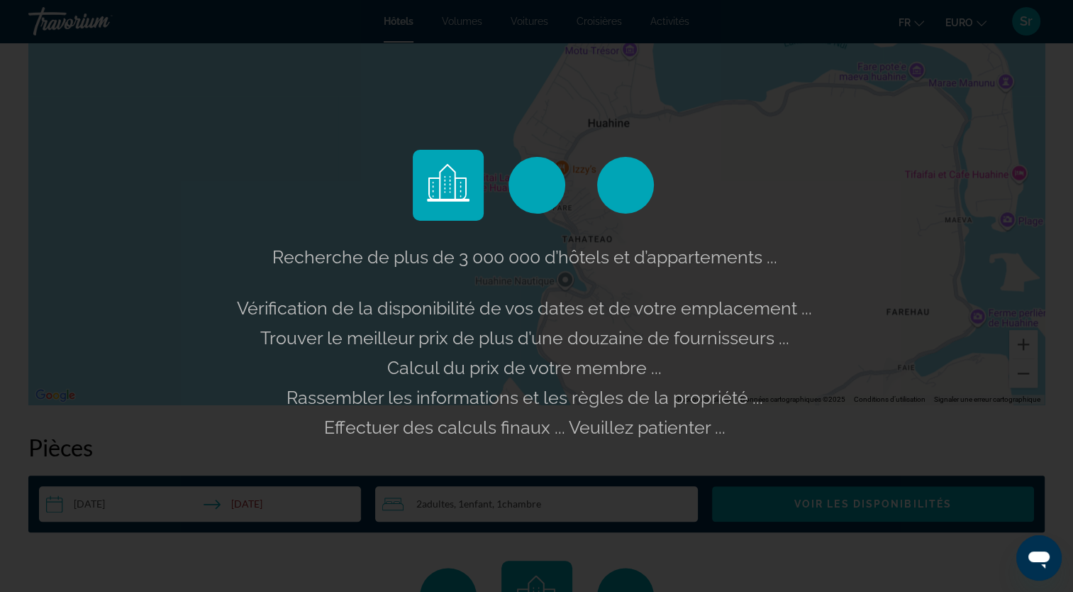
scroll to position [1431, 0]
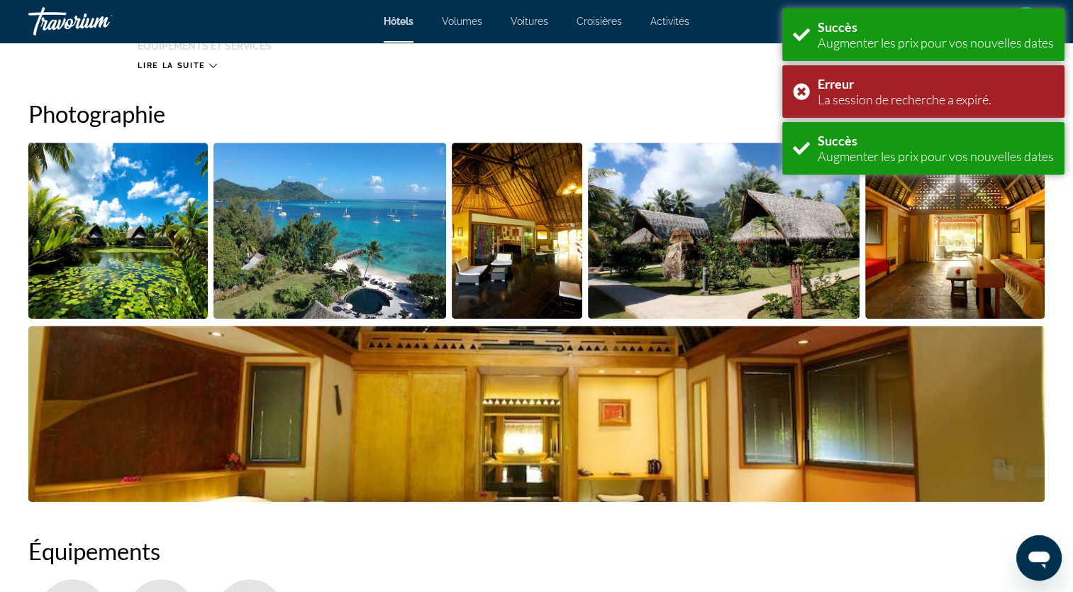
scroll to position [1185, 0]
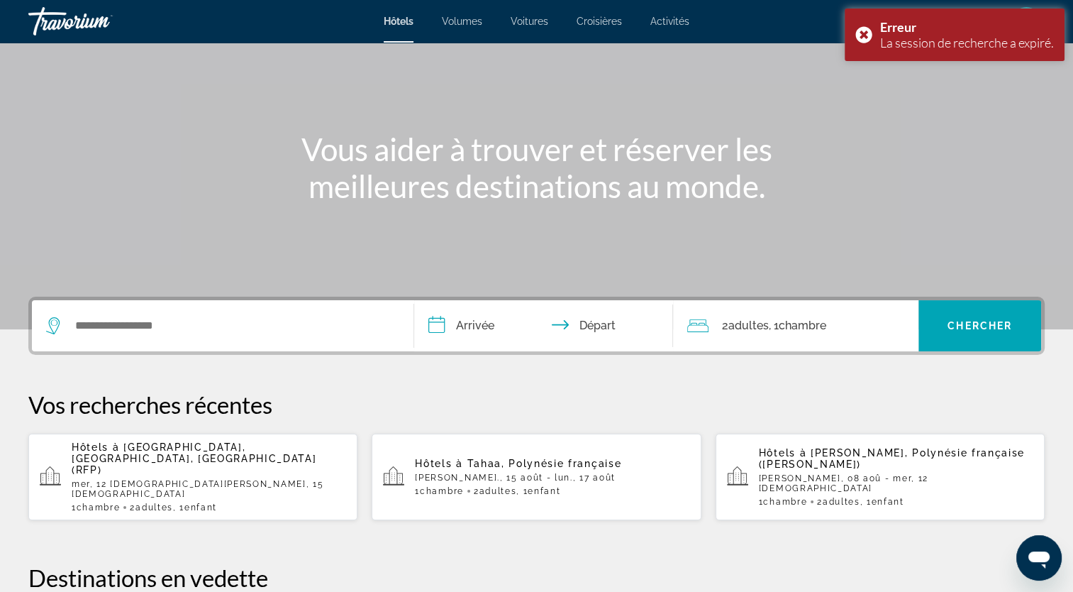
scroll to position [128, 0]
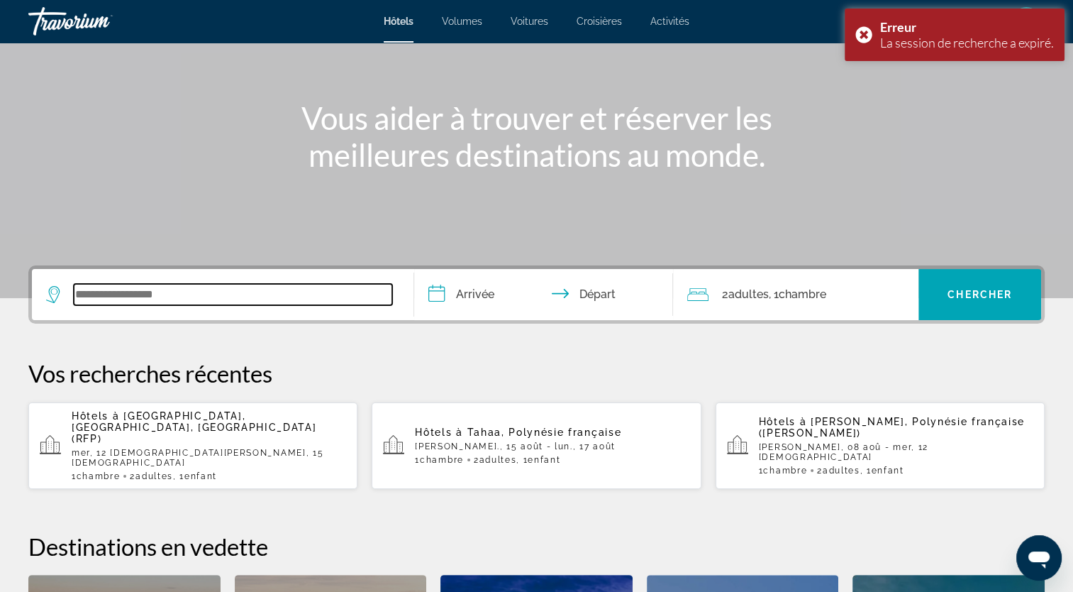
click at [210, 301] on input "Widget de recherche" at bounding box center [233, 294] width 318 height 21
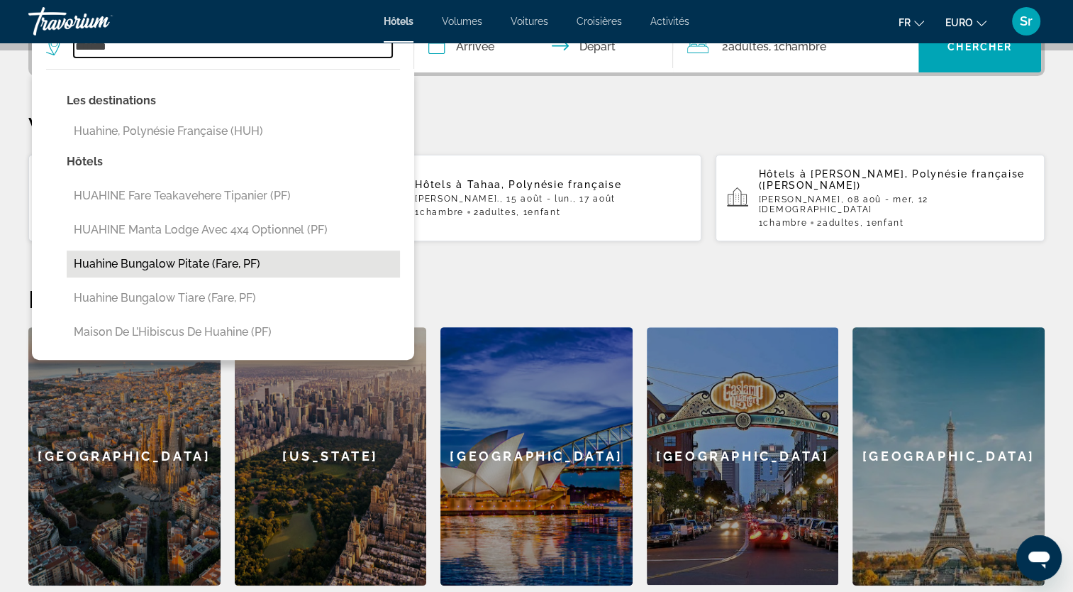
scroll to position [375, 0]
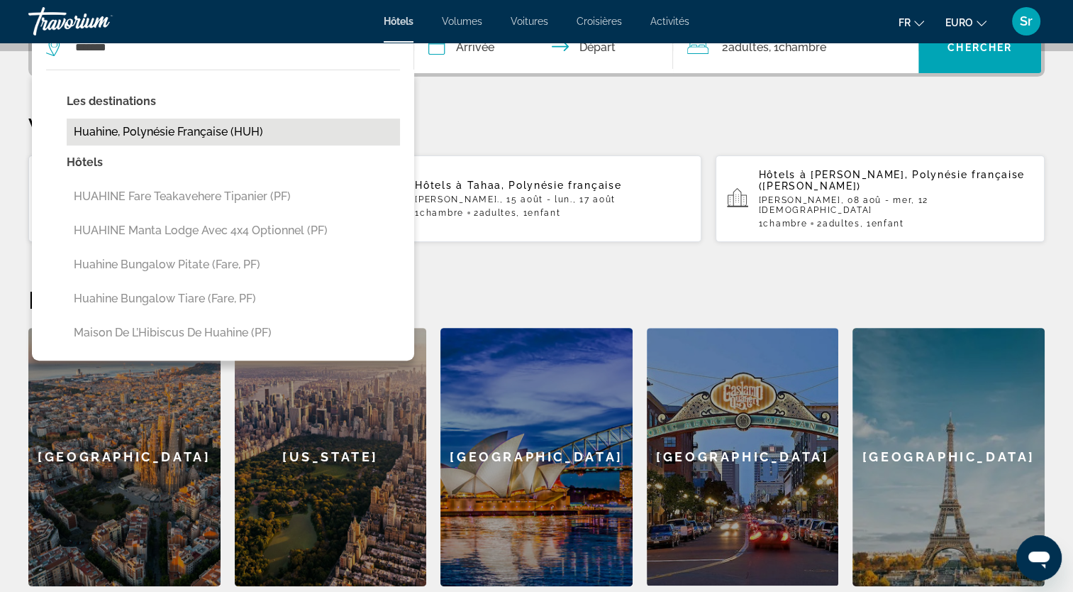
click at [138, 123] on button "Huahine, Polynésie française (HUH)" at bounding box center [233, 131] width 333 height 27
type input "**********"
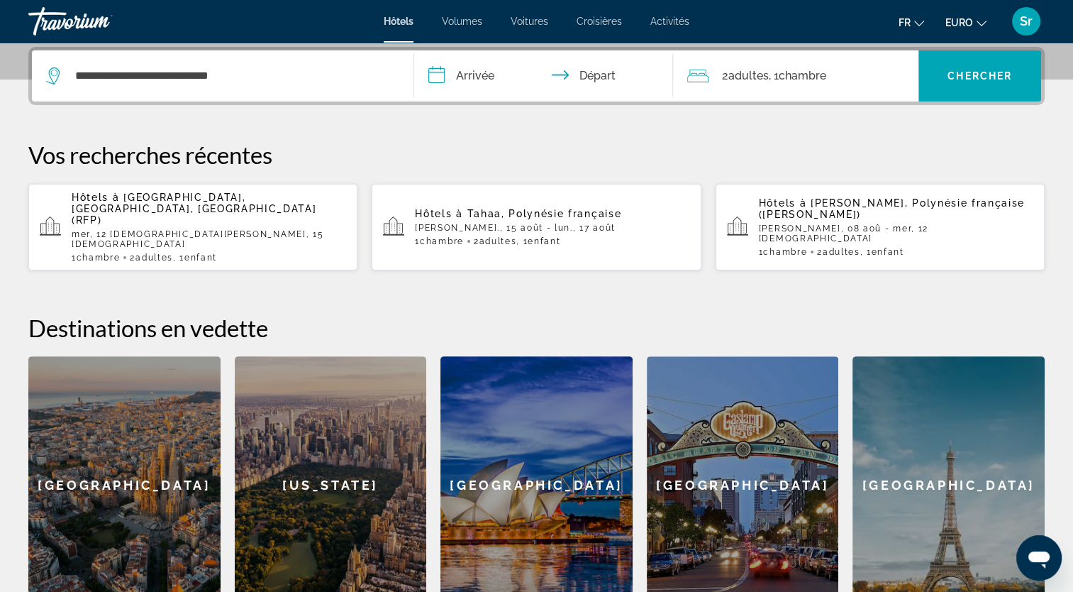
click at [480, 82] on input "**********" at bounding box center [546, 77] width 265 height 55
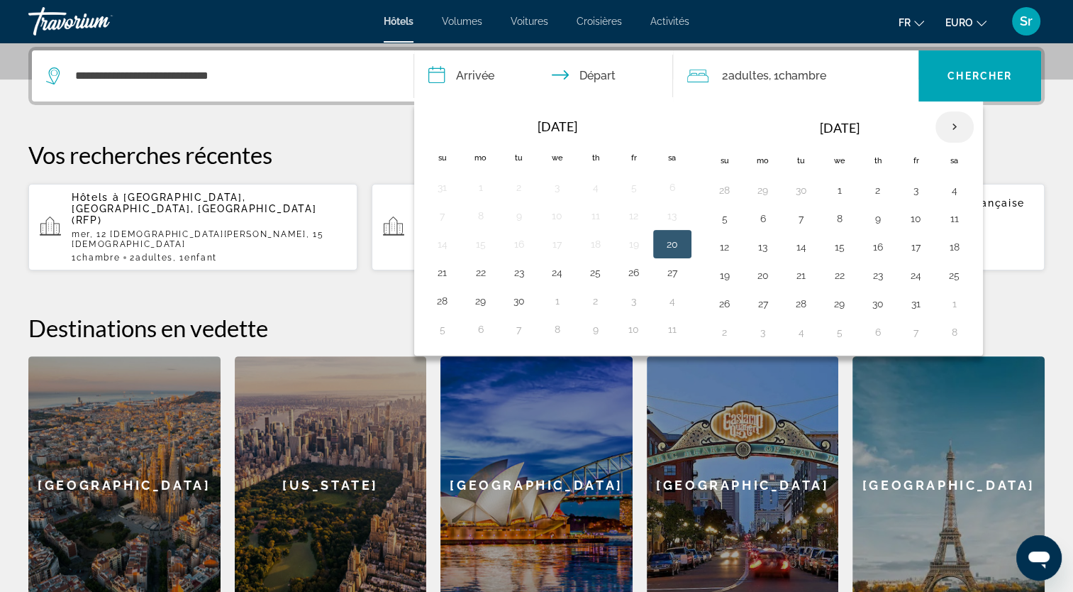
click at [948, 121] on th "Next month" at bounding box center [955, 126] width 38 height 31
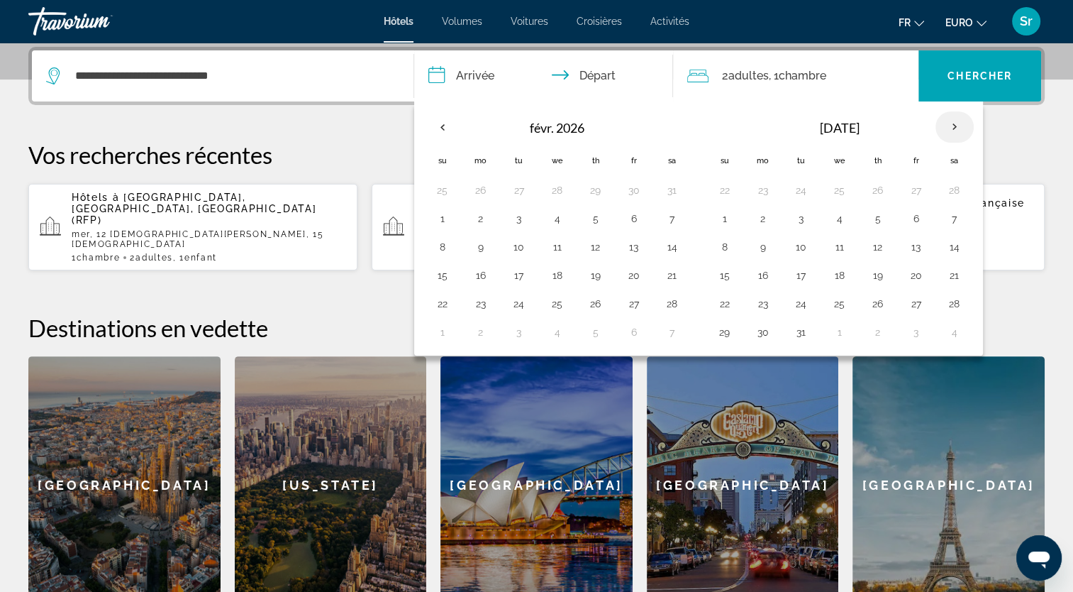
click at [948, 121] on th "Next month" at bounding box center [955, 126] width 38 height 31
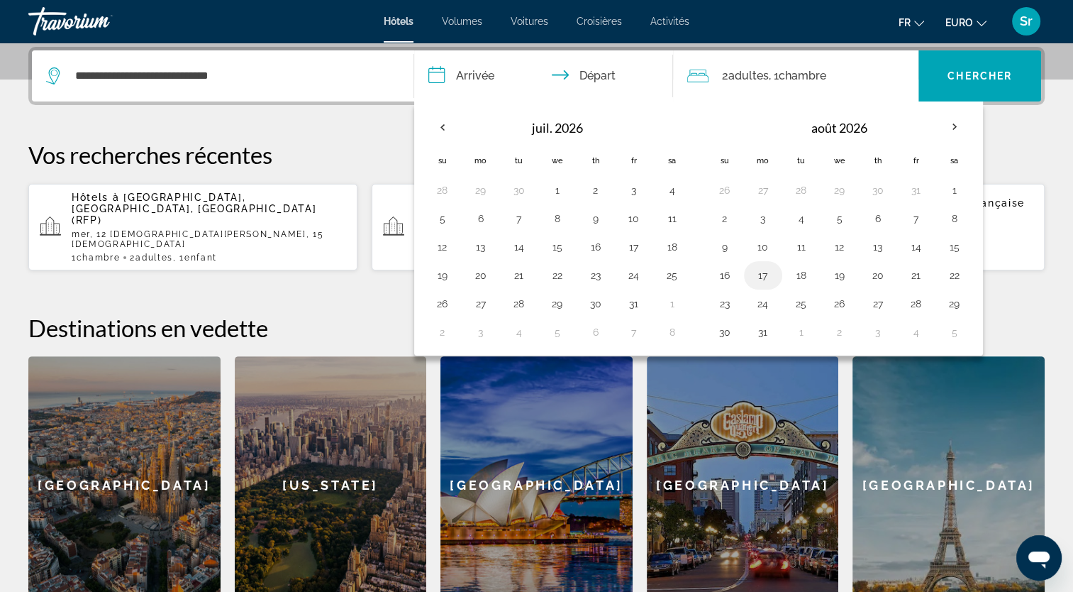
click at [757, 277] on button "17" at bounding box center [763, 275] width 23 height 20
click at [912, 277] on button "21" at bounding box center [916, 275] width 23 height 20
type input "**********"
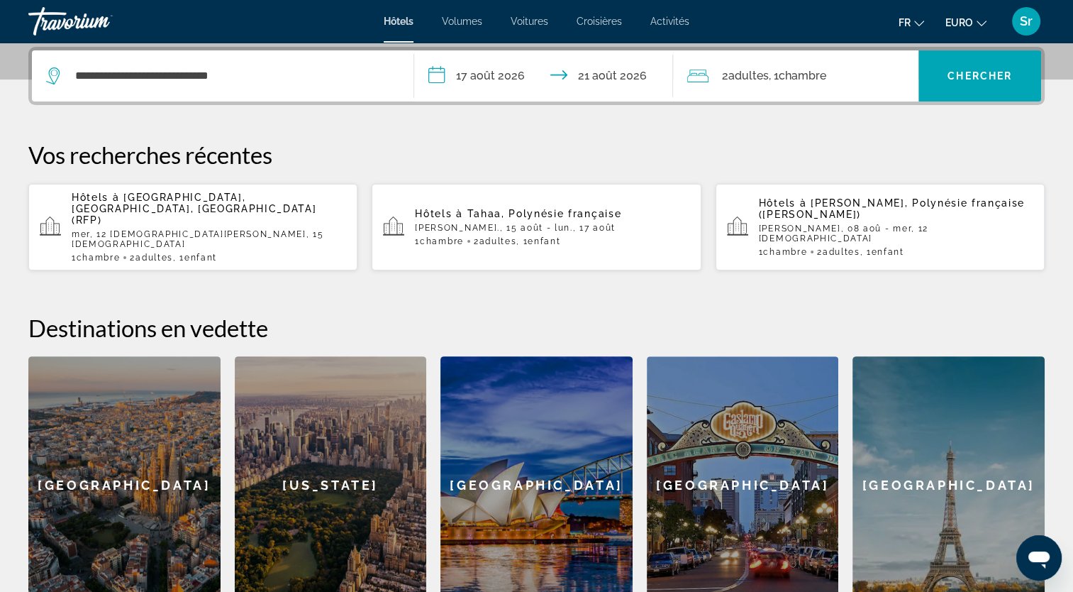
click at [789, 75] on span "Chambre" at bounding box center [802, 75] width 48 height 13
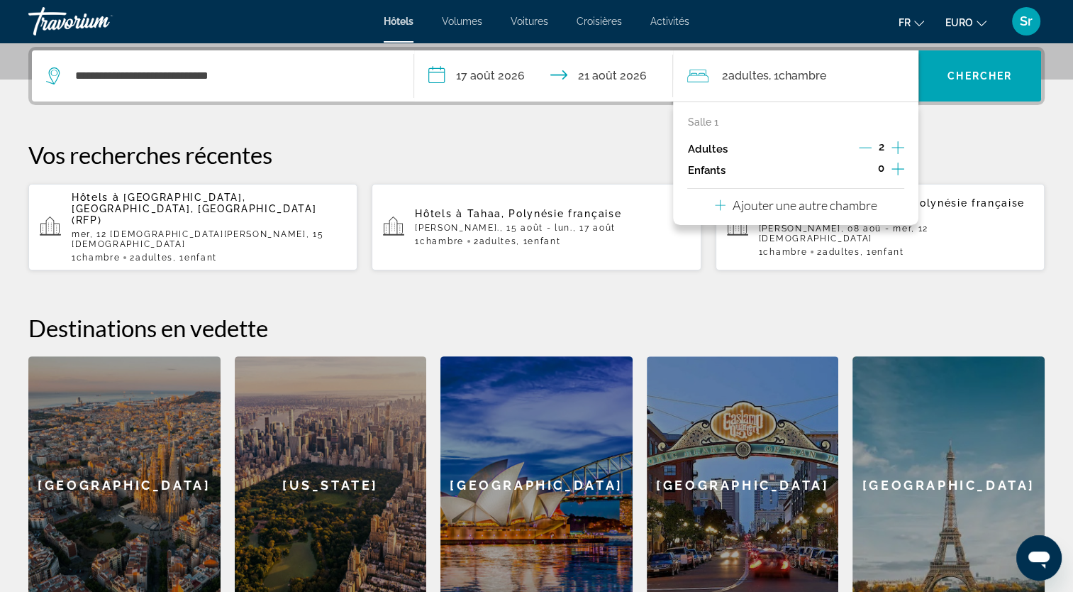
click at [902, 171] on icon "Augmenter les enfants" at bounding box center [898, 168] width 13 height 17
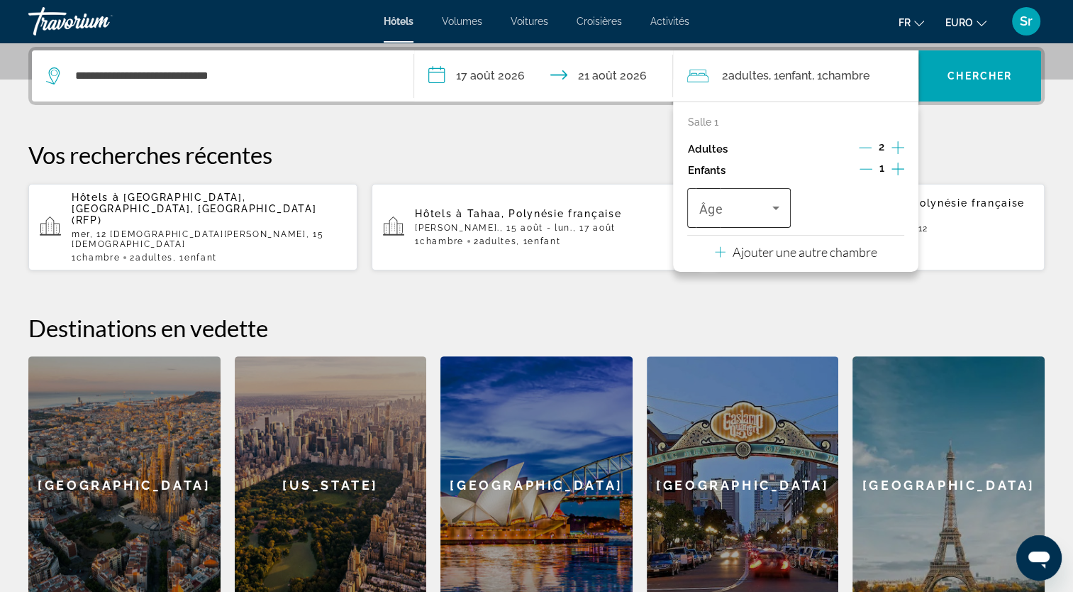
click at [772, 205] on icon "Voyageurs : 2 adultes, 1 enfant" at bounding box center [775, 207] width 17 height 17
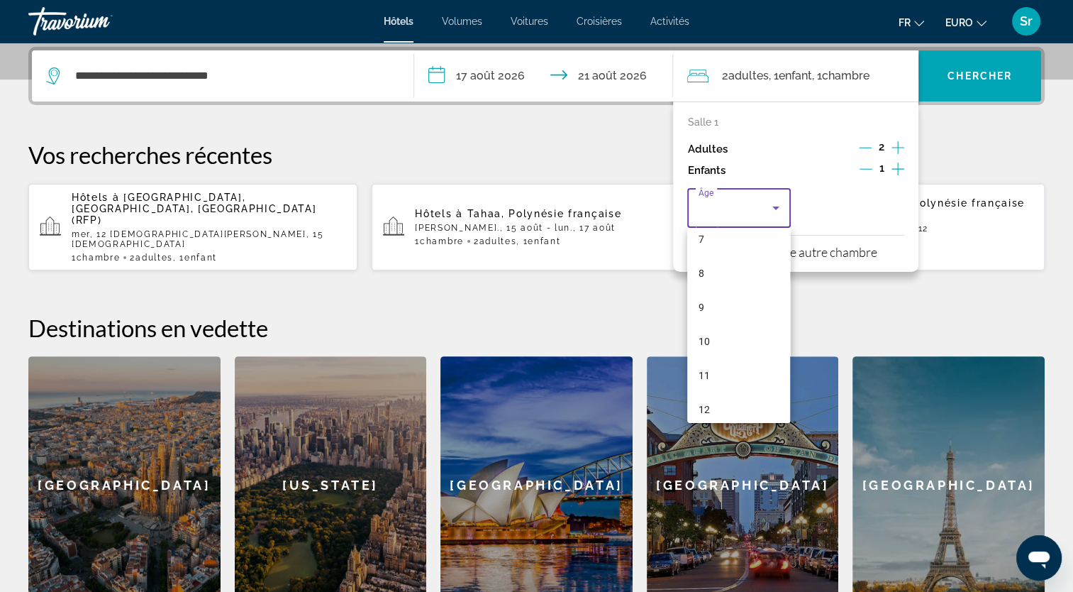
scroll to position [386, 0]
click at [715, 366] on mat-option "15" at bounding box center [738, 375] width 103 height 34
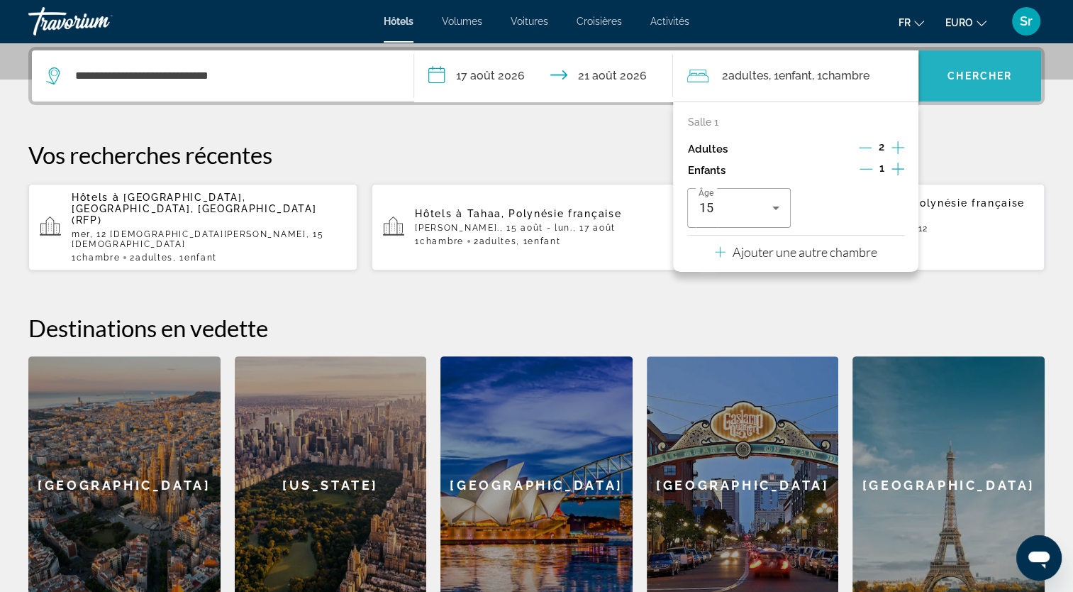
click at [963, 74] on span "Chercher" at bounding box center [980, 75] width 65 height 11
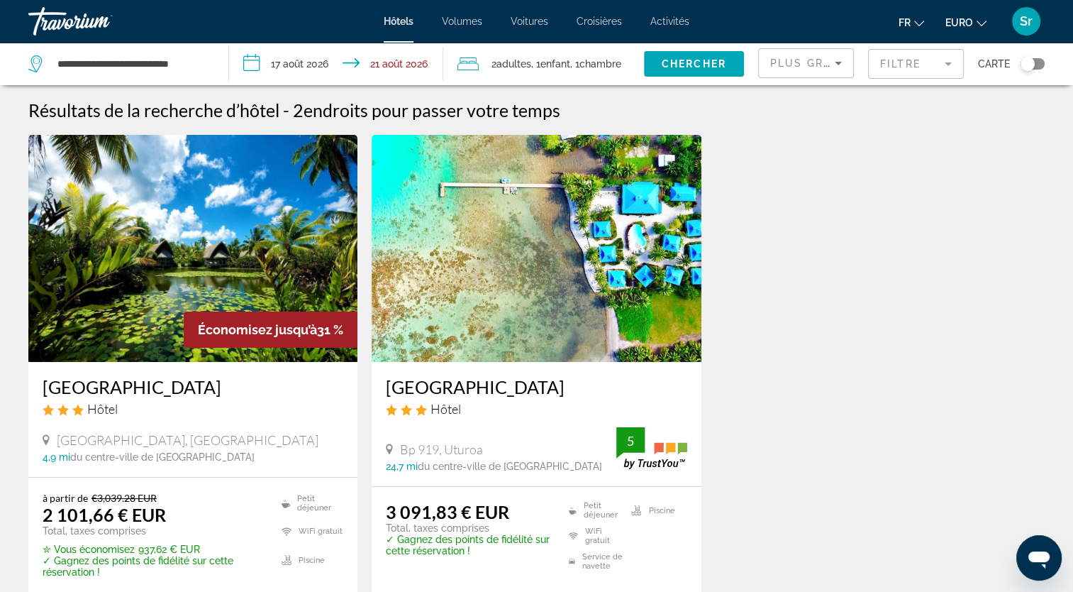
click at [244, 221] on img "Contenu principal" at bounding box center [192, 248] width 329 height 227
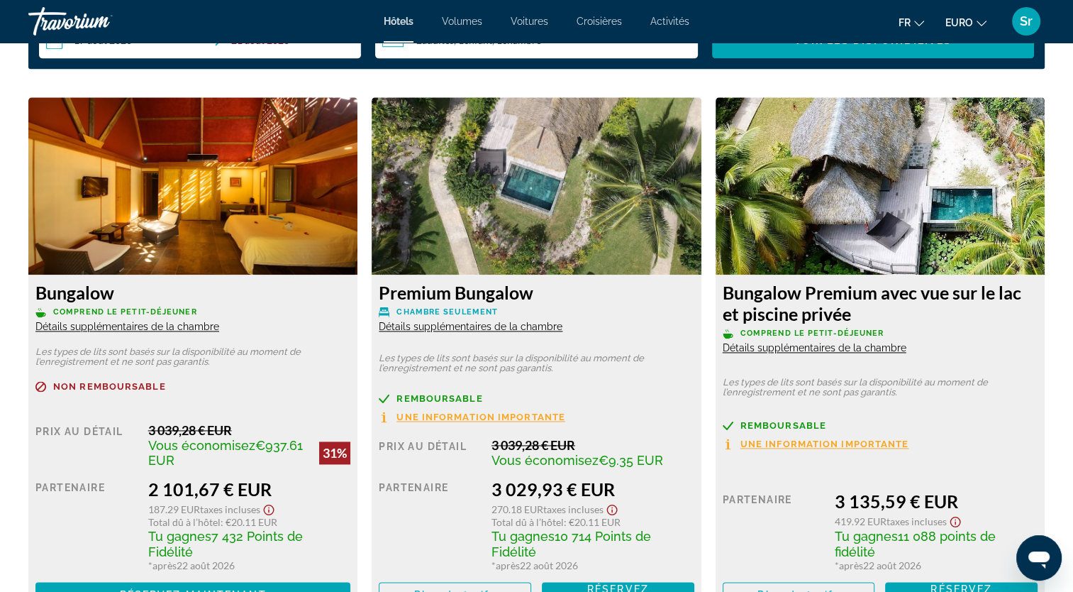
scroll to position [1910, 0]
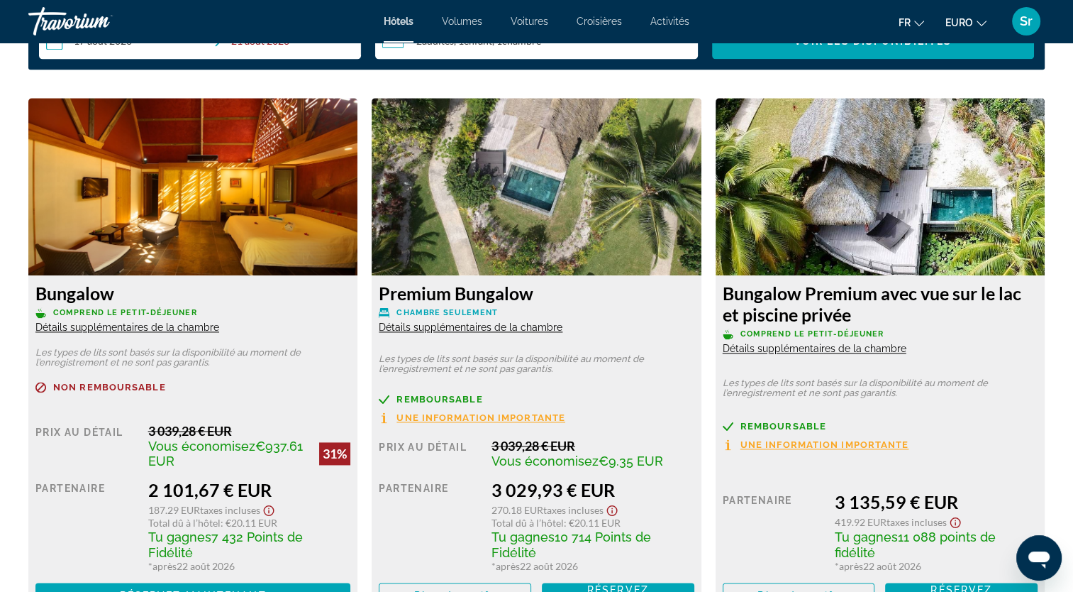
click at [437, 326] on span "Détails supplémentaires de la chambre" at bounding box center [471, 326] width 184 height 11
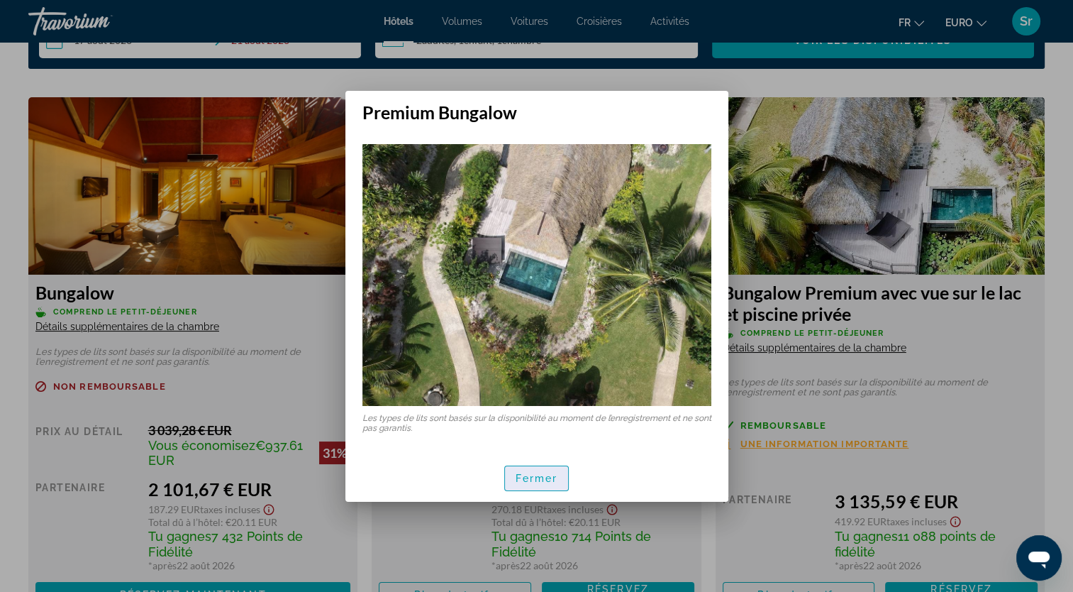
click at [540, 475] on span "Fermer" at bounding box center [537, 477] width 43 height 11
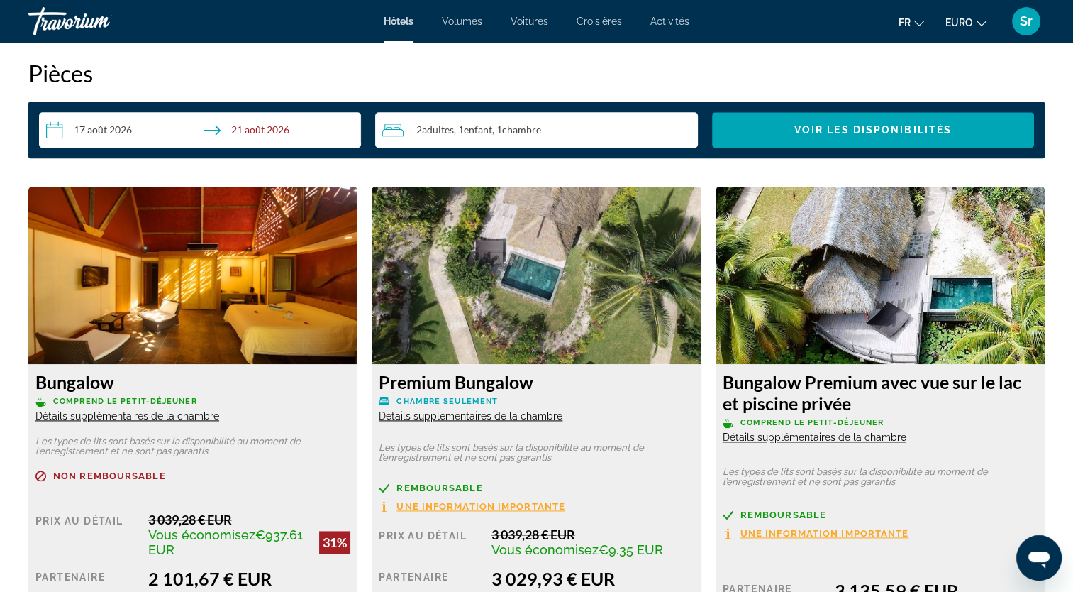
scroll to position [1819, 0]
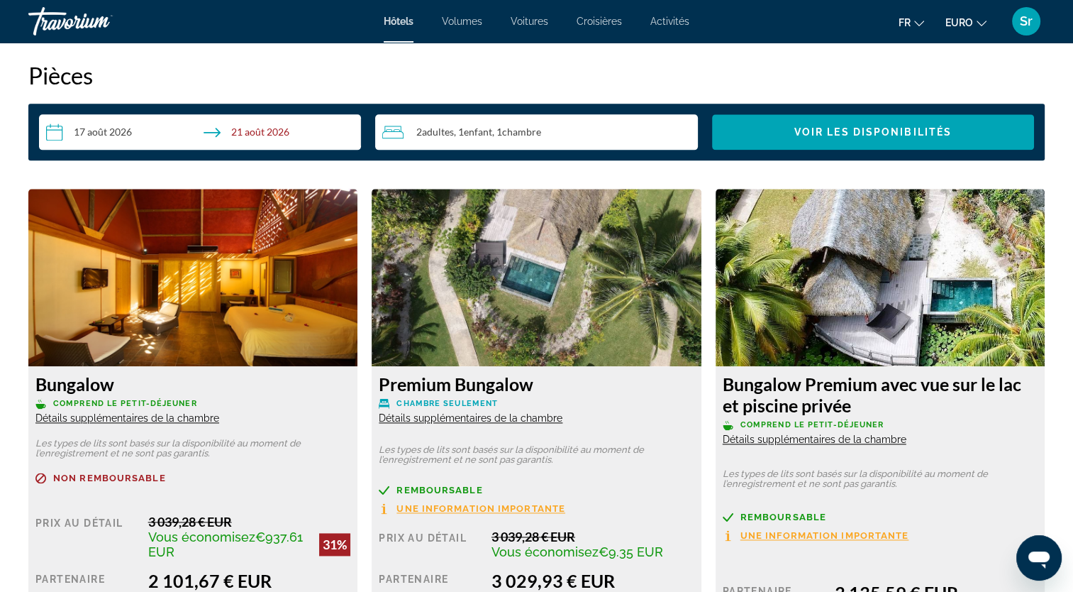
click at [157, 421] on span "Détails supplémentaires de la chambre" at bounding box center [127, 417] width 184 height 11
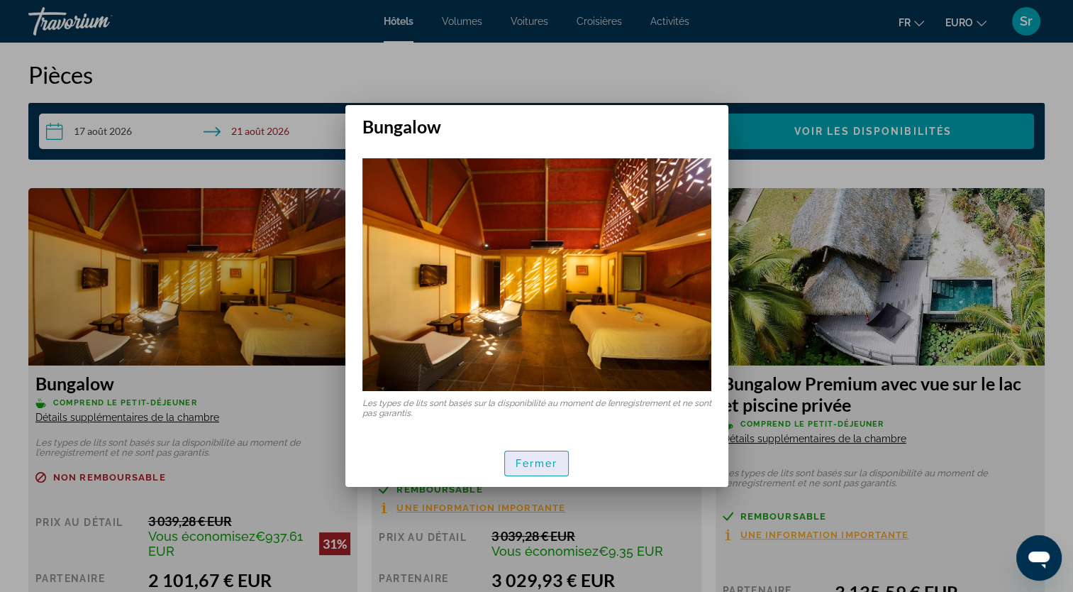
click at [536, 467] on span "Fermer" at bounding box center [537, 462] width 43 height 11
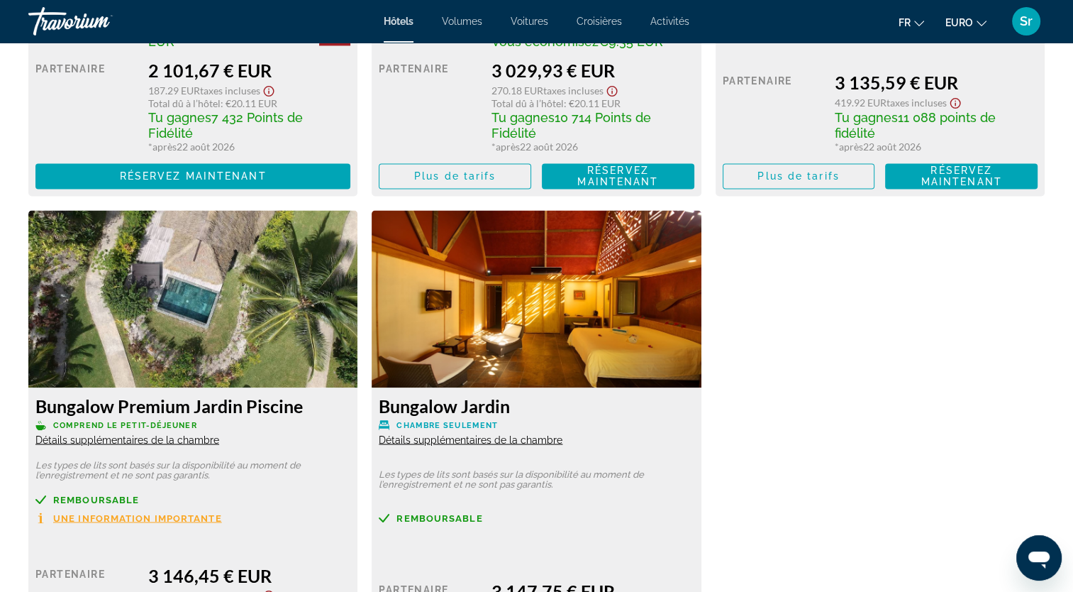
scroll to position [2330, 0]
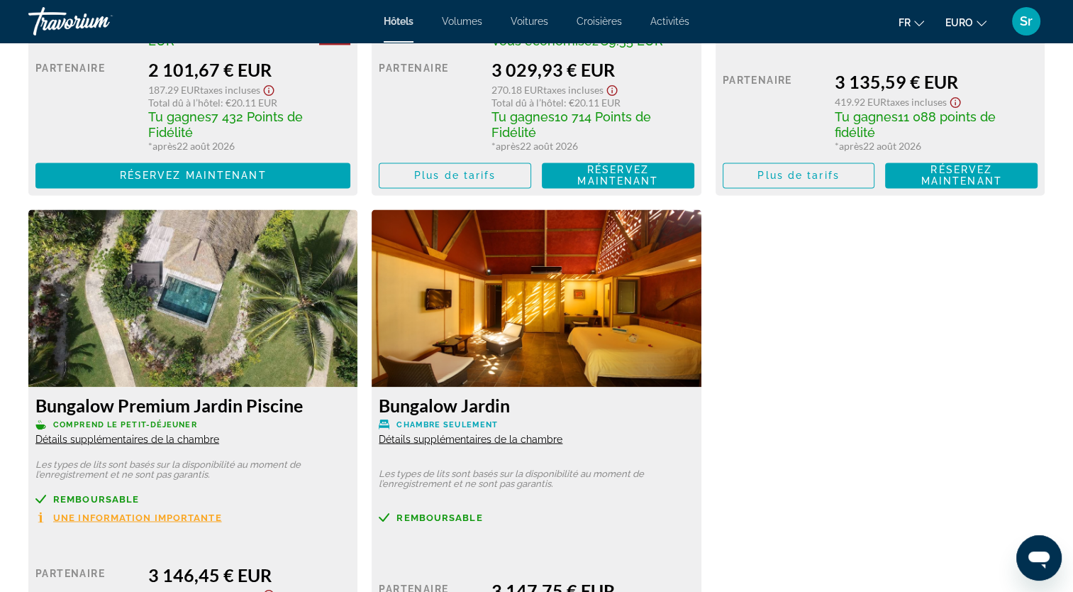
click at [484, 443] on span "Détails supplémentaires de la chambre" at bounding box center [471, 438] width 184 height 11
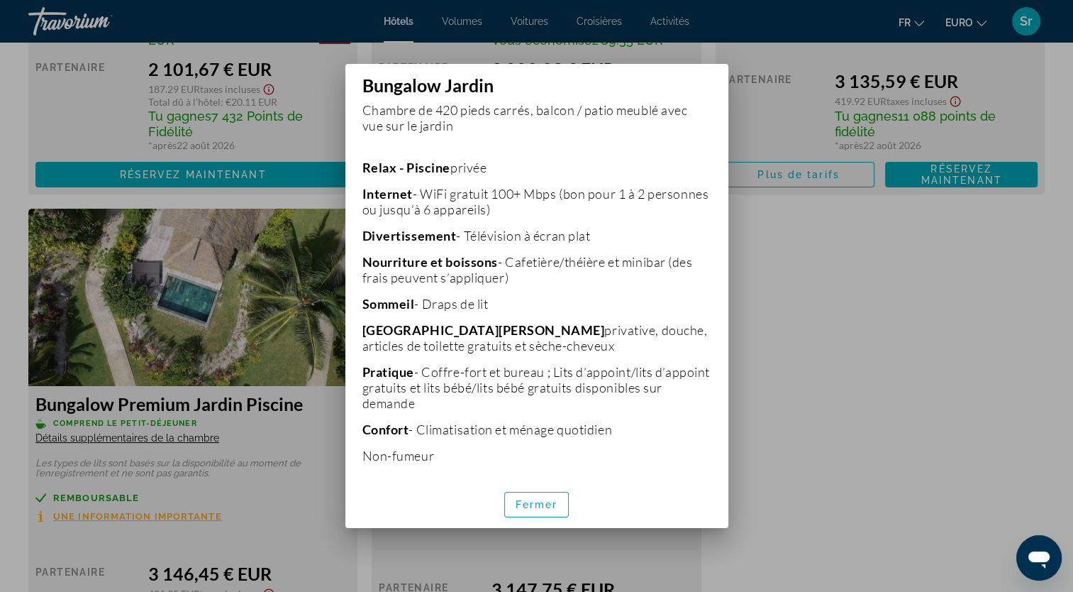
scroll to position [308, 0]
click at [527, 509] on span "Fermer" at bounding box center [537, 504] width 43 height 11
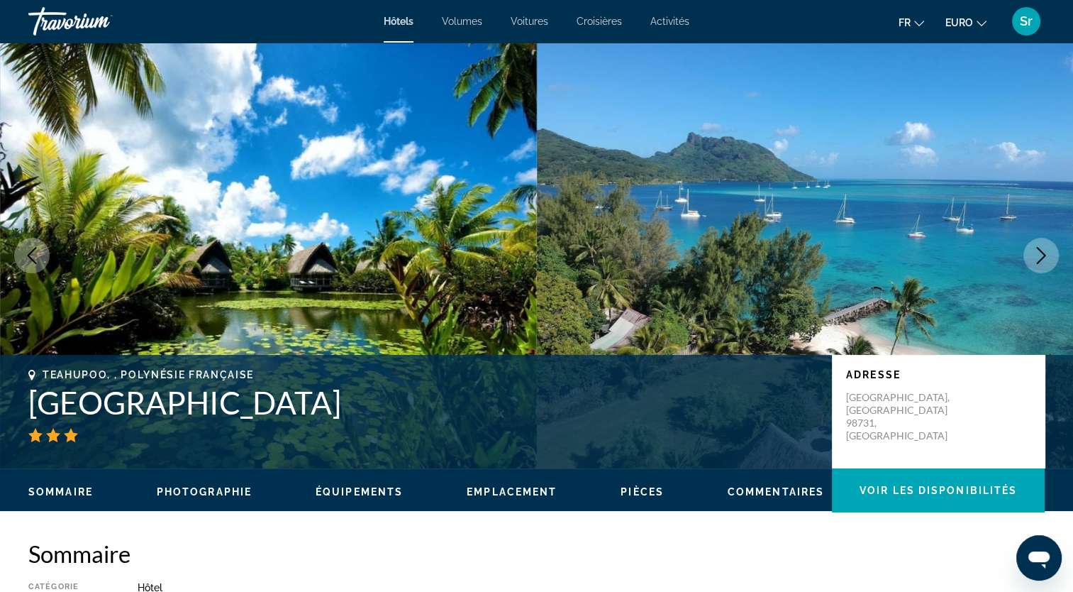
scroll to position [2330, 0]
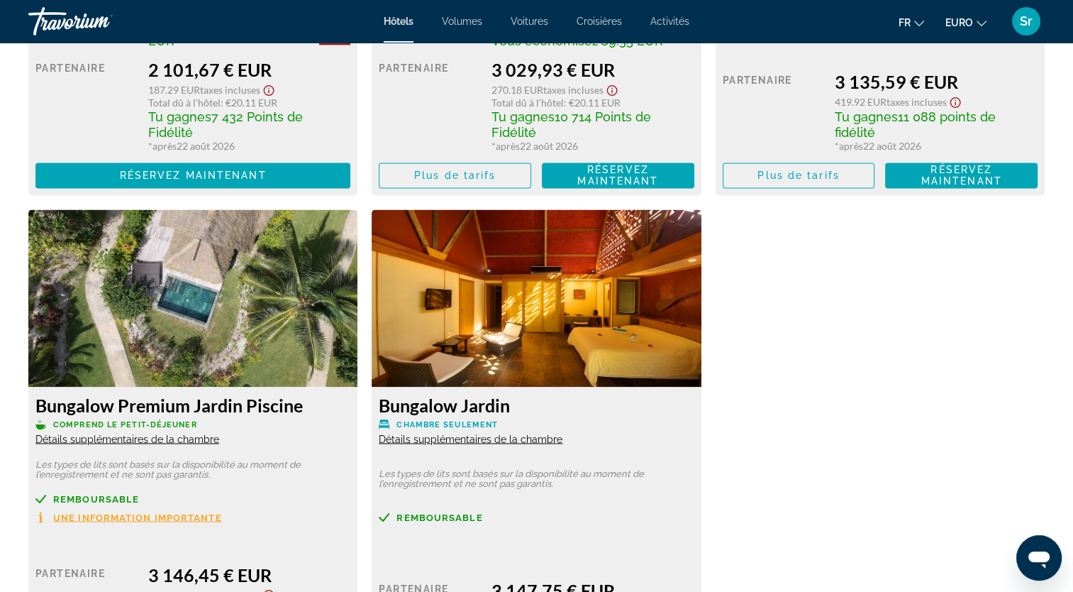
click at [126, 441] on span "Détails supplémentaires de la chambre" at bounding box center [127, 438] width 184 height 11
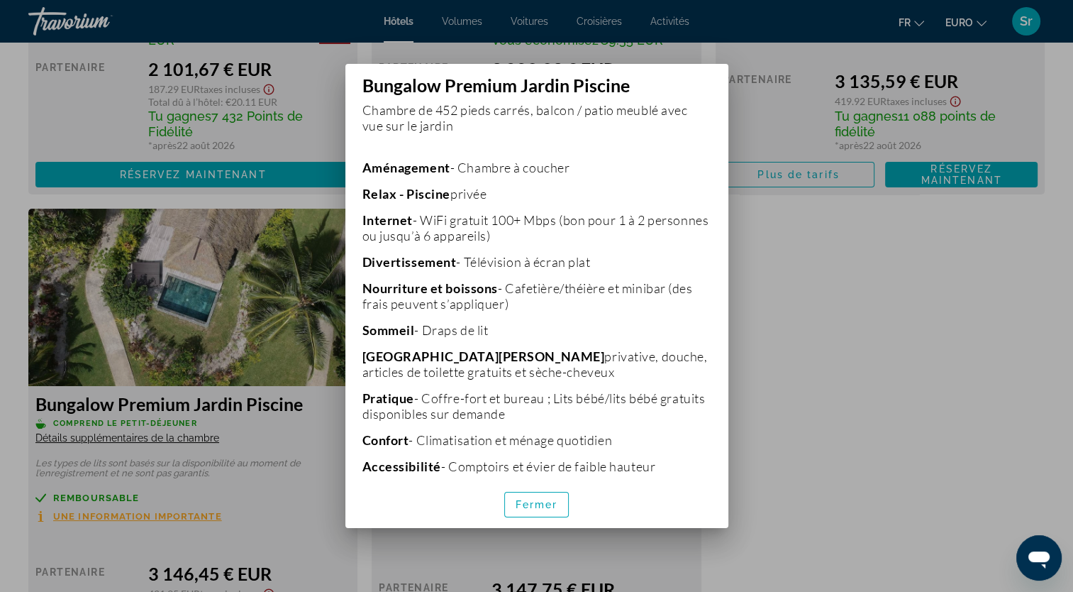
scroll to position [373, 0]
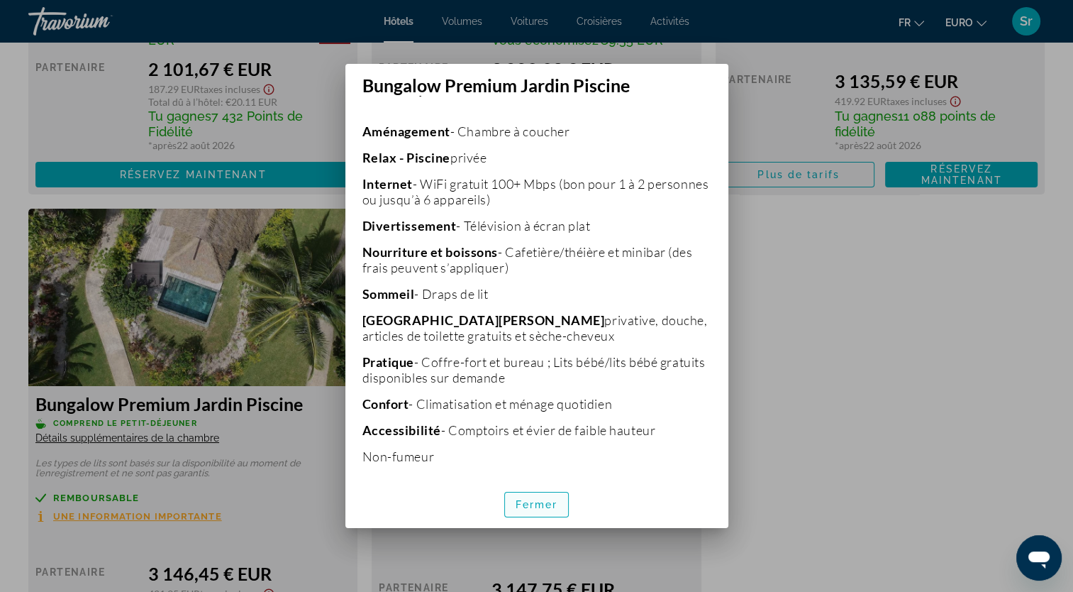
click at [541, 504] on span "Fermer" at bounding box center [537, 504] width 43 height 11
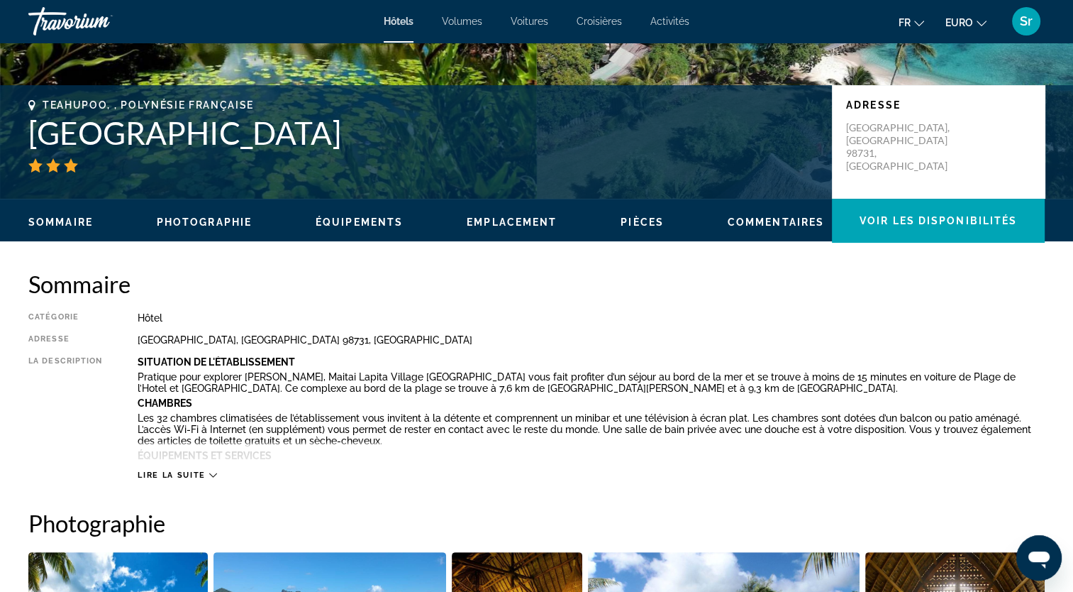
scroll to position [243, 0]
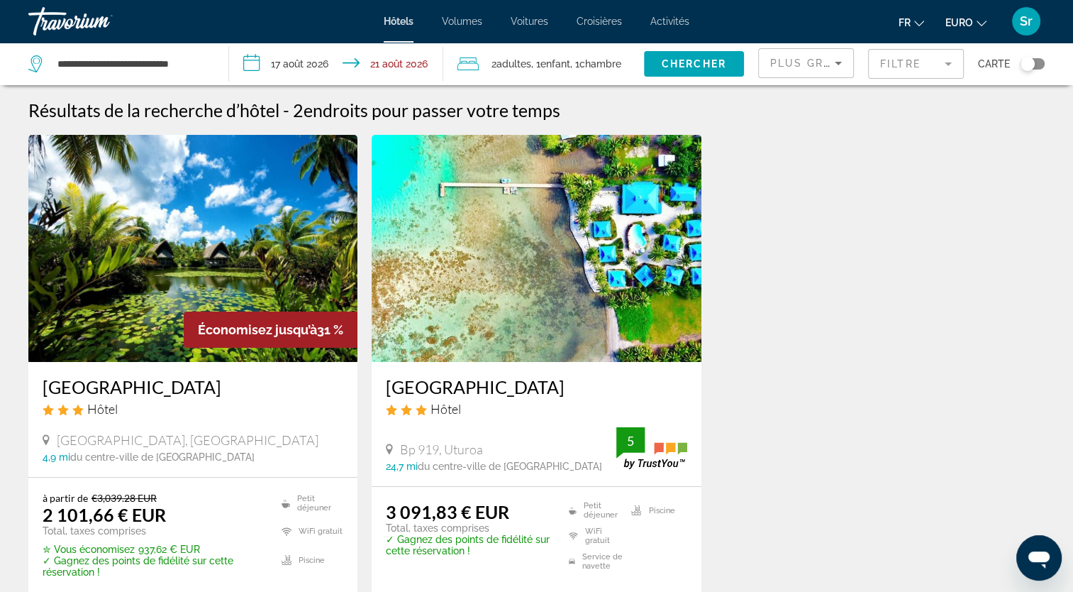
click at [290, 69] on input "**********" at bounding box center [339, 66] width 221 height 47
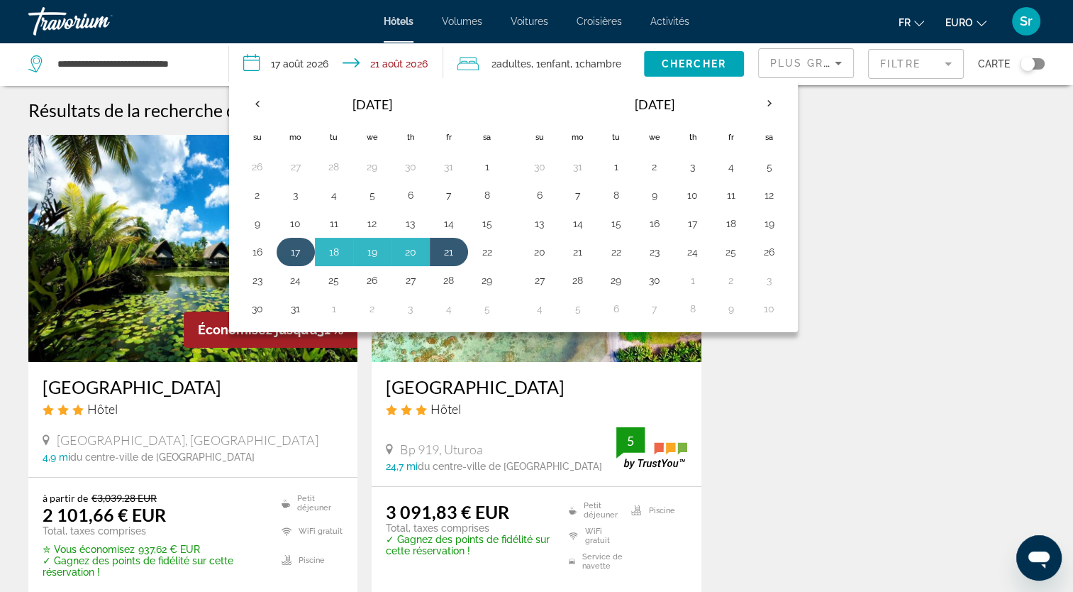
click at [294, 245] on button "17" at bounding box center [295, 252] width 23 height 20
click at [370, 255] on button "19" at bounding box center [372, 252] width 23 height 20
type input "**********"
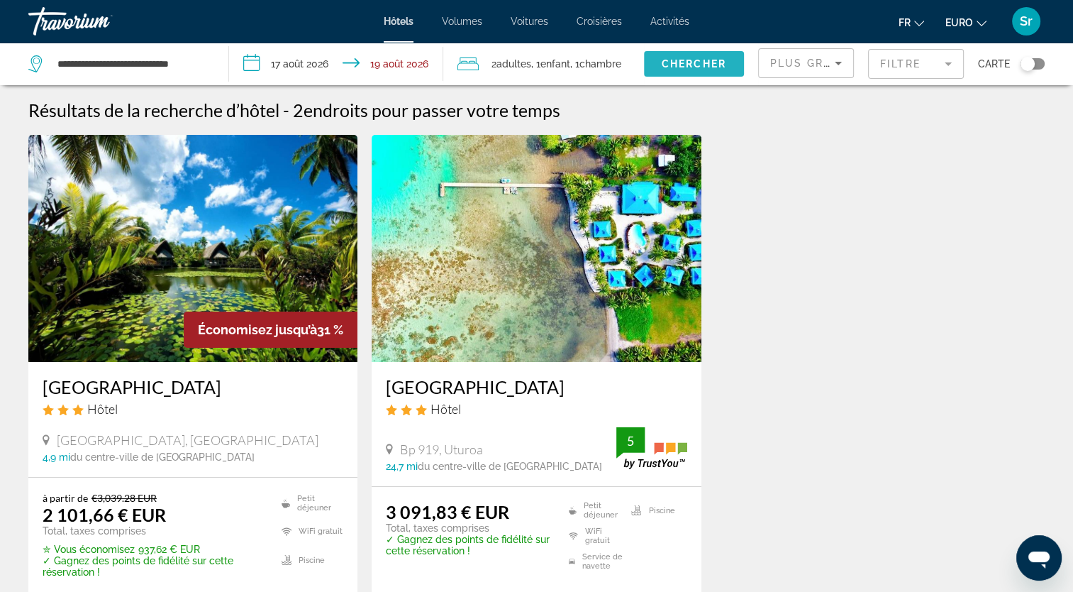
click at [680, 65] on span "Chercher" at bounding box center [694, 63] width 65 height 11
click at [148, 257] on img "Contenu principal" at bounding box center [192, 248] width 329 height 227
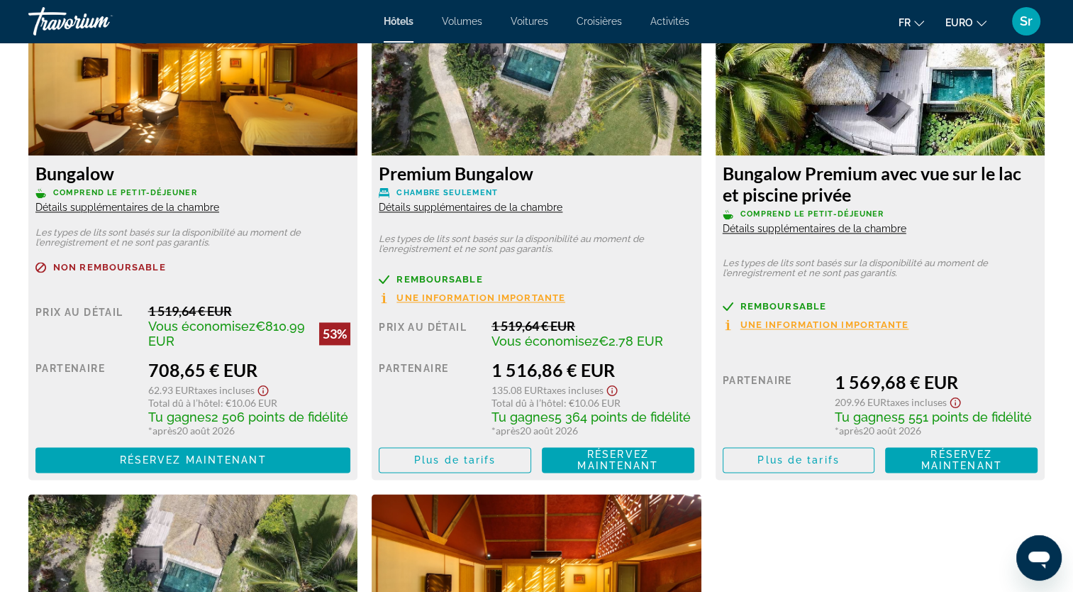
scroll to position [2029, 0]
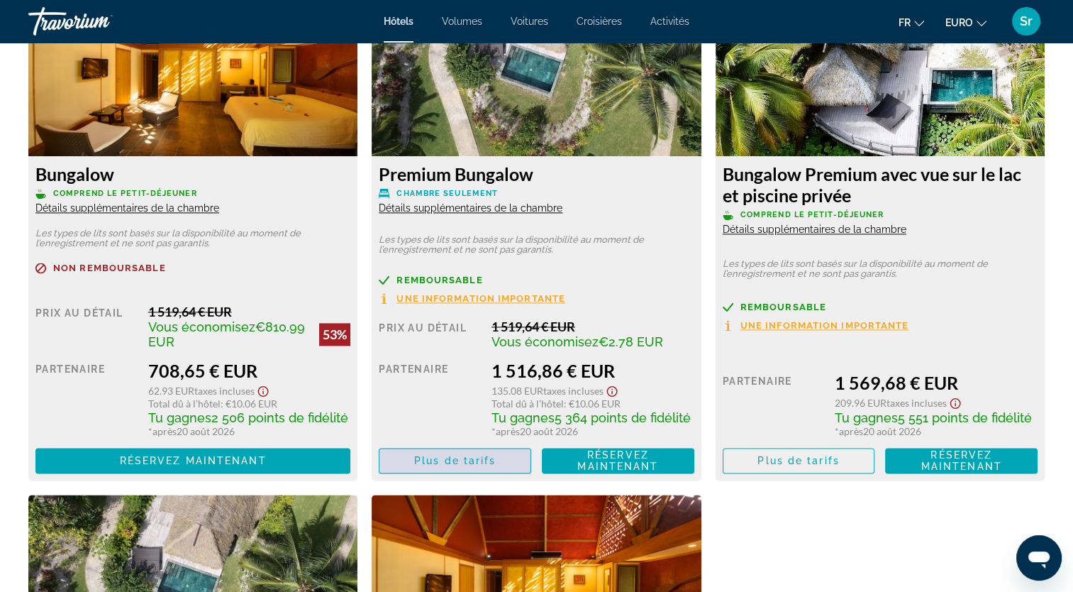
click at [431, 458] on span "Plus de tarifs" at bounding box center [455, 460] width 82 height 11
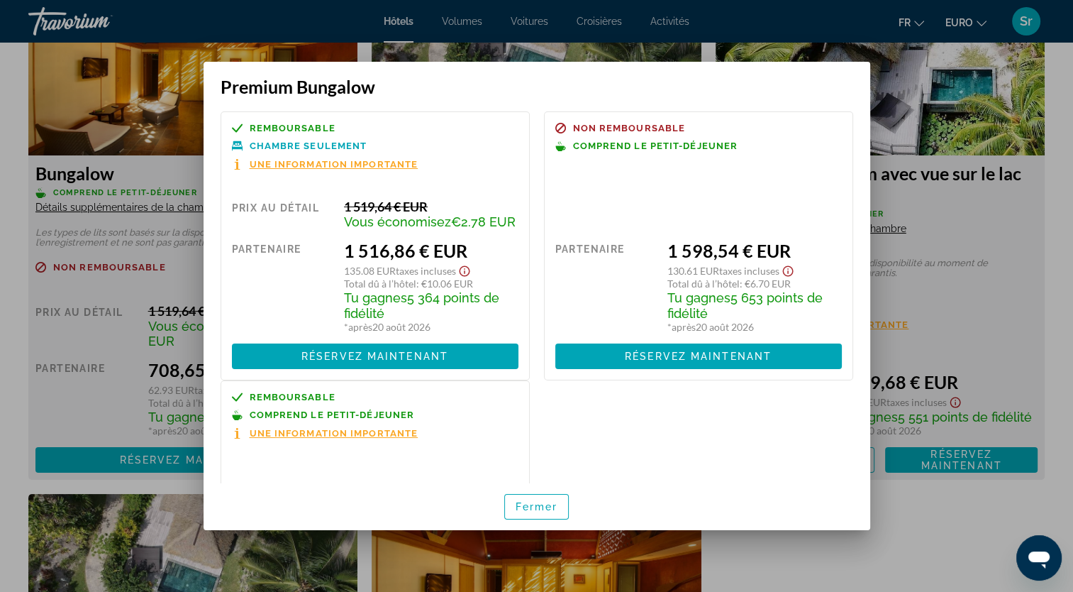
scroll to position [155, 0]
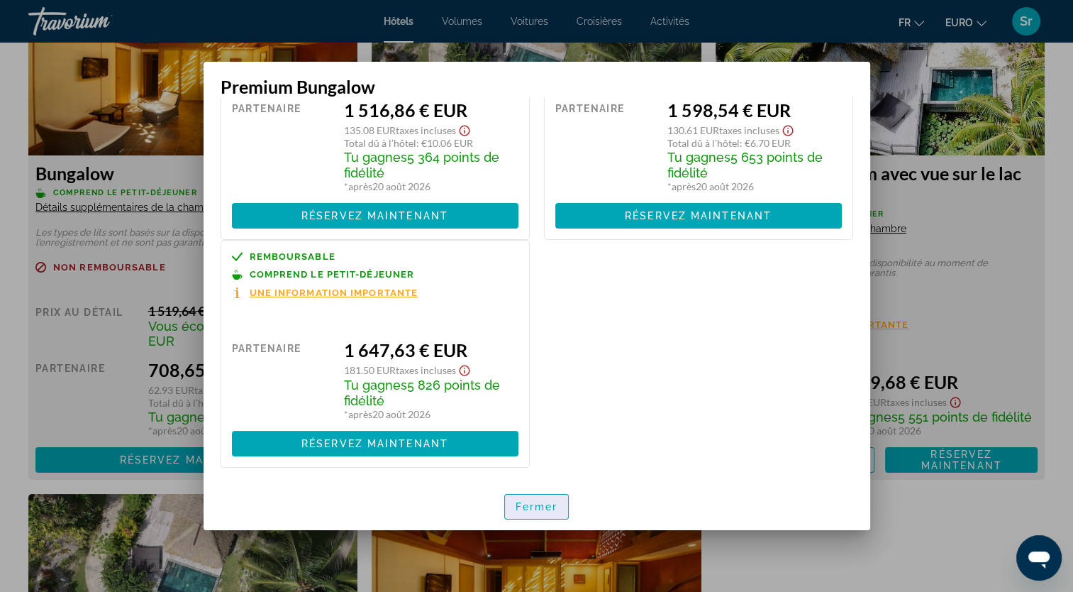
click at [554, 509] on span "Fermer" at bounding box center [537, 506] width 43 height 11
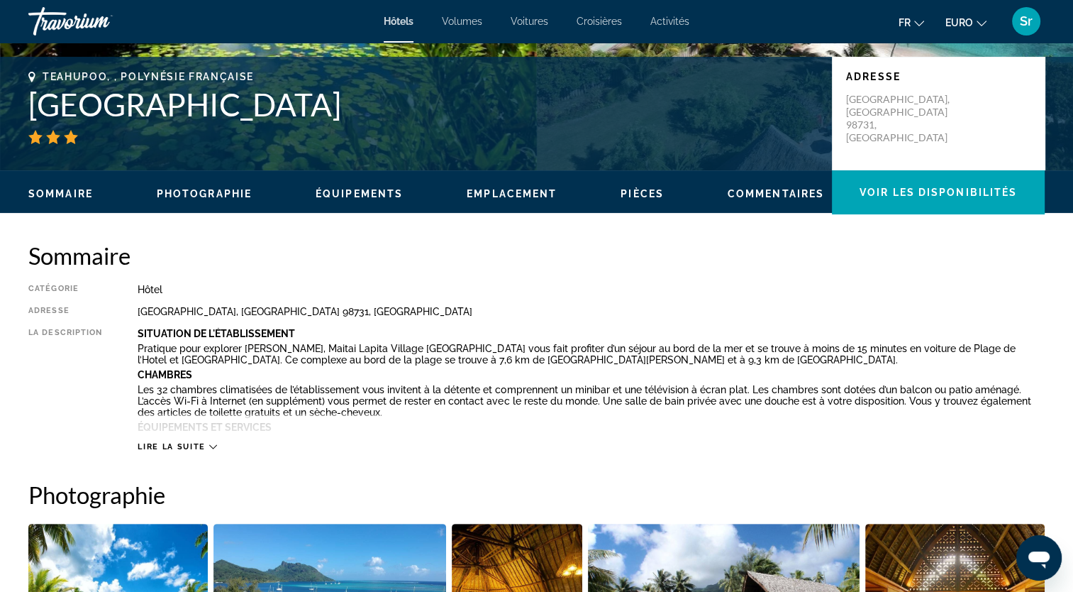
scroll to position [0, 0]
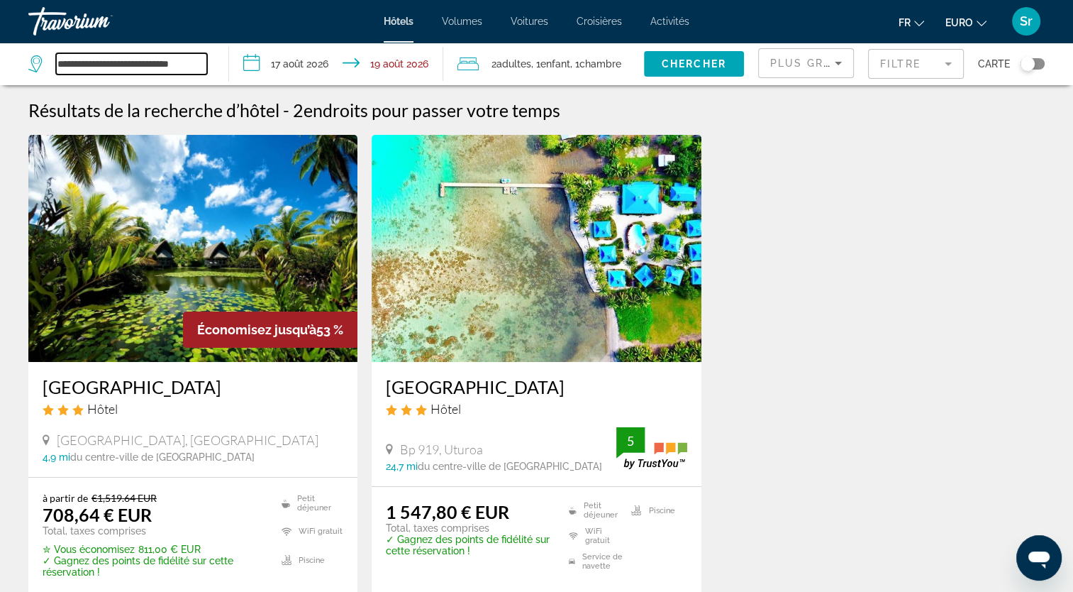
click at [169, 58] on input "**********" at bounding box center [131, 63] width 151 height 21
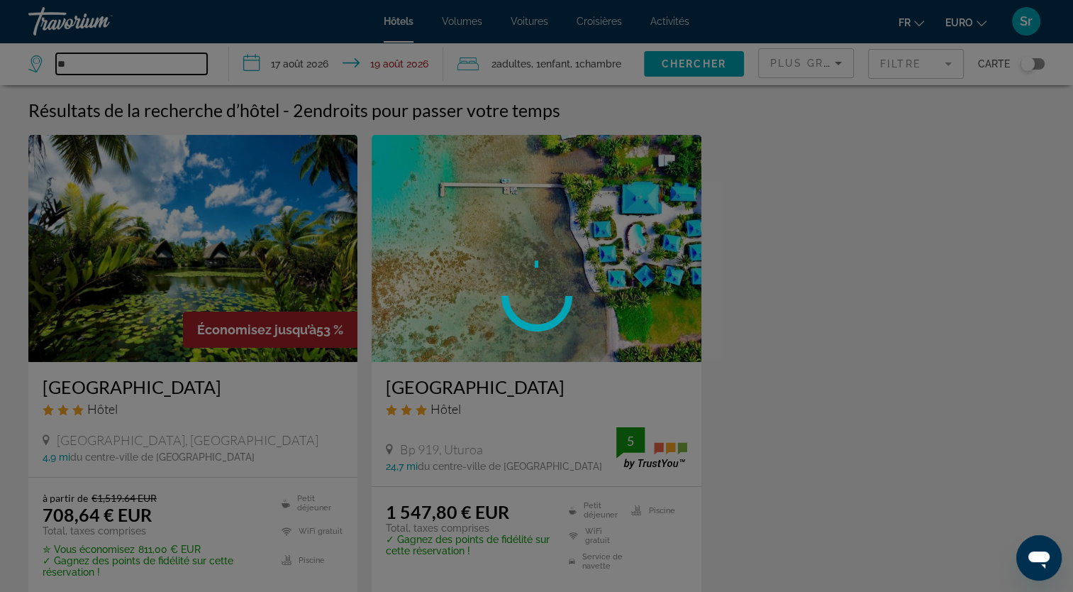
type input "*"
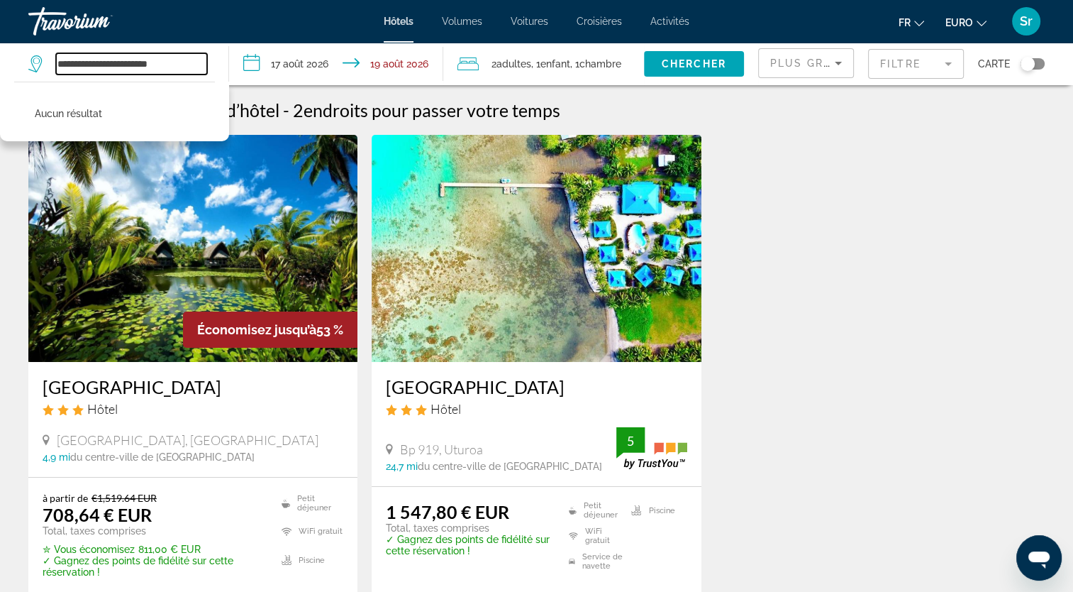
click at [184, 63] on input "**********" at bounding box center [131, 63] width 151 height 21
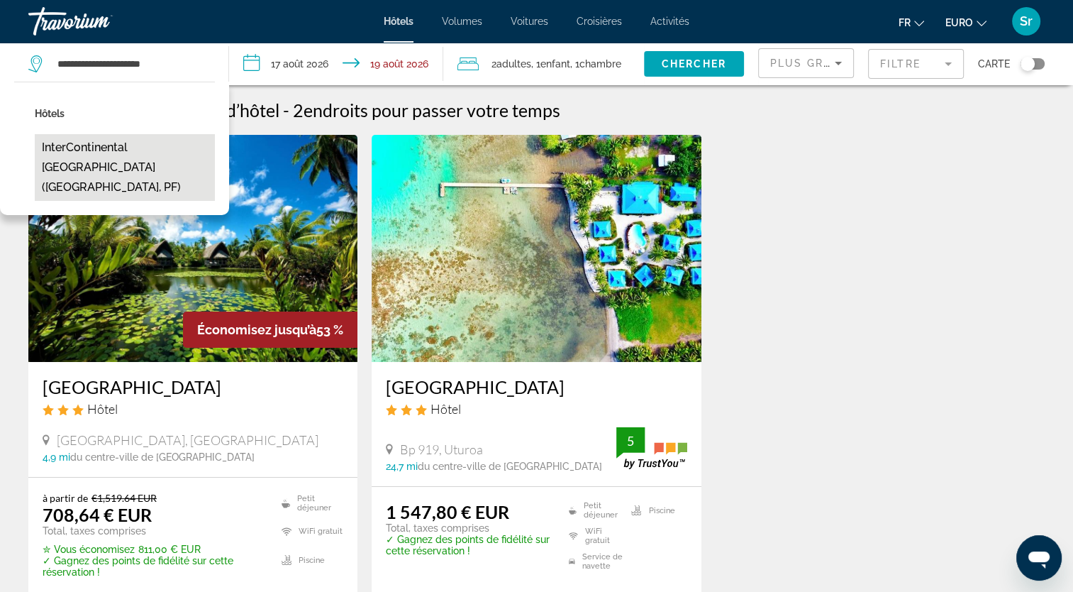
click at [120, 149] on button "InterContinental Tahiti Resort & Spa (Papeete, PF)" at bounding box center [125, 167] width 180 height 67
type input "**********"
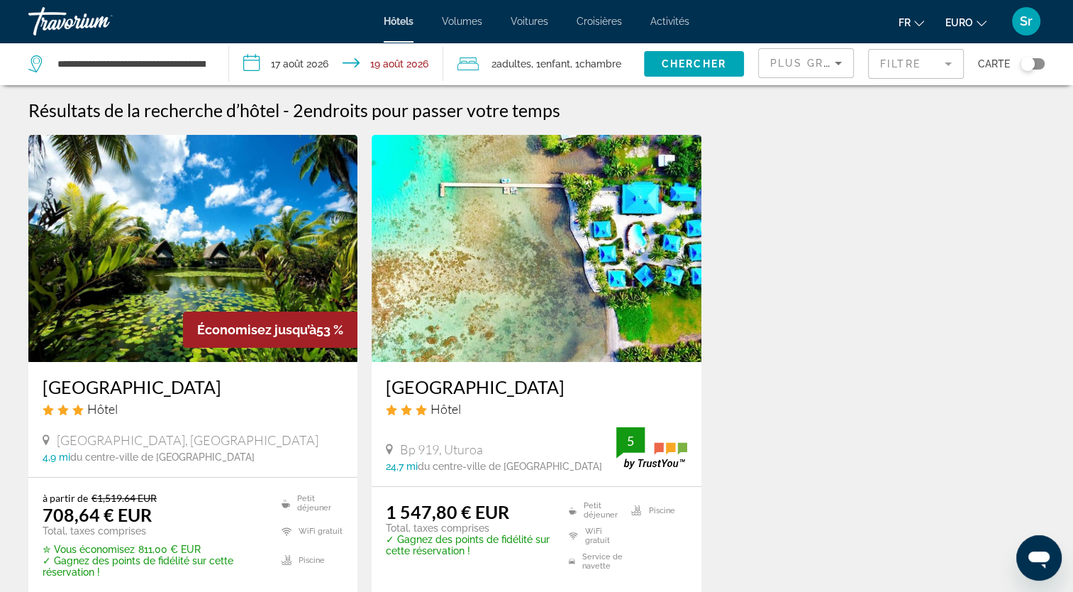
click at [294, 61] on input "**********" at bounding box center [339, 66] width 221 height 47
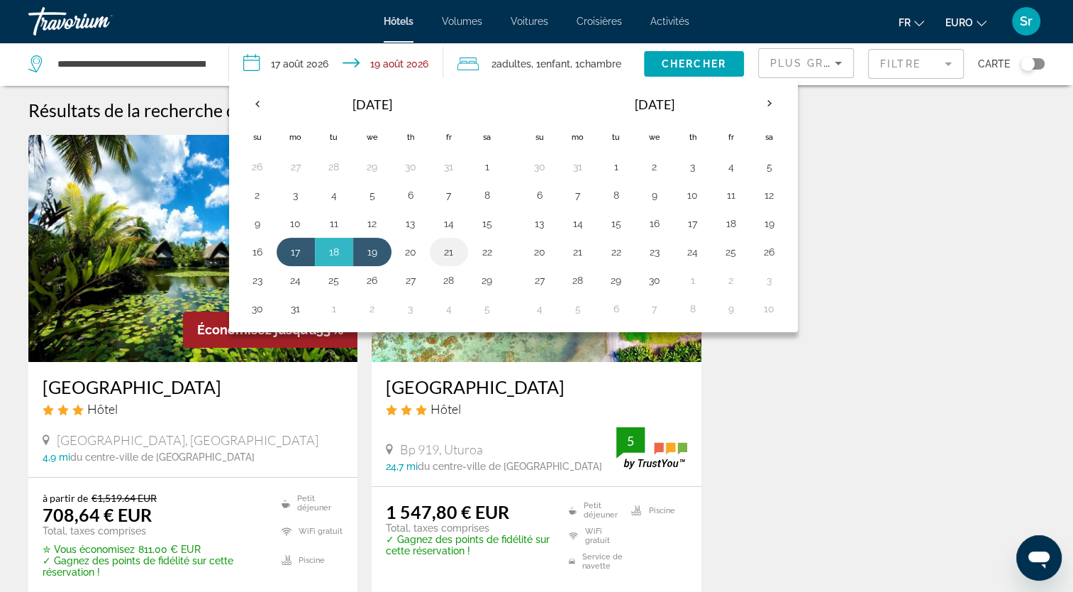
click at [447, 247] on button "21" at bounding box center [449, 252] width 23 height 20
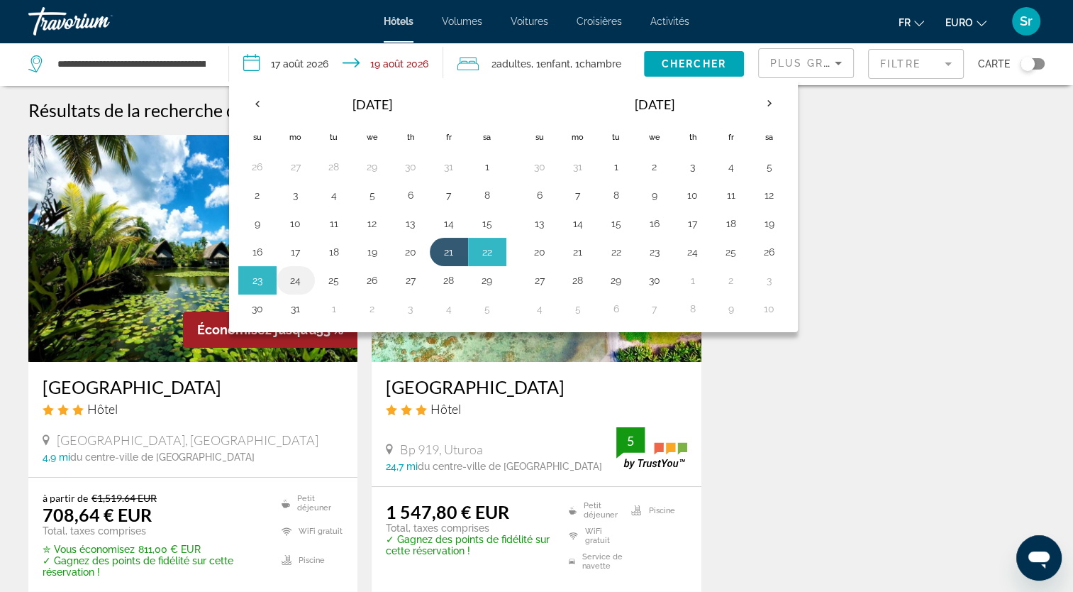
click at [296, 283] on button "24" at bounding box center [295, 280] width 23 height 20
type input "**********"
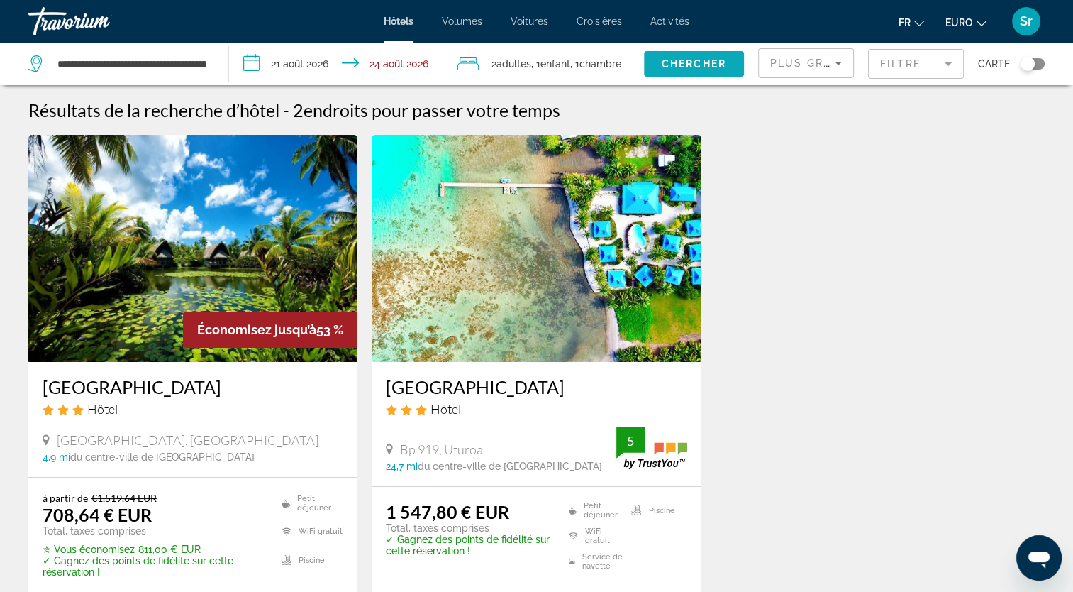
click at [692, 65] on span "Chercher" at bounding box center [694, 63] width 65 height 11
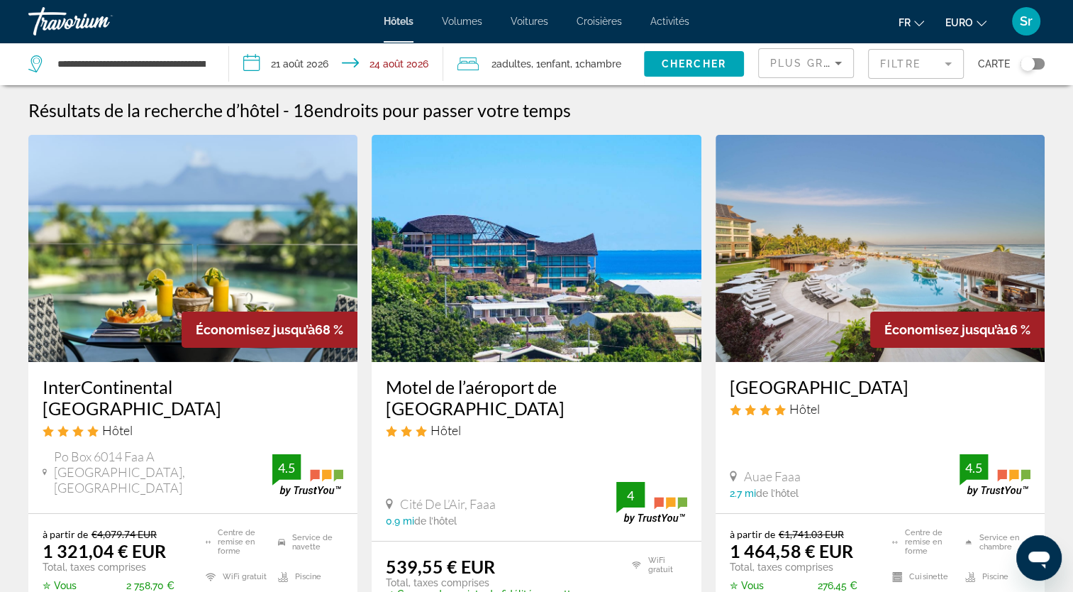
click at [131, 226] on img "Contenu principal" at bounding box center [192, 248] width 329 height 227
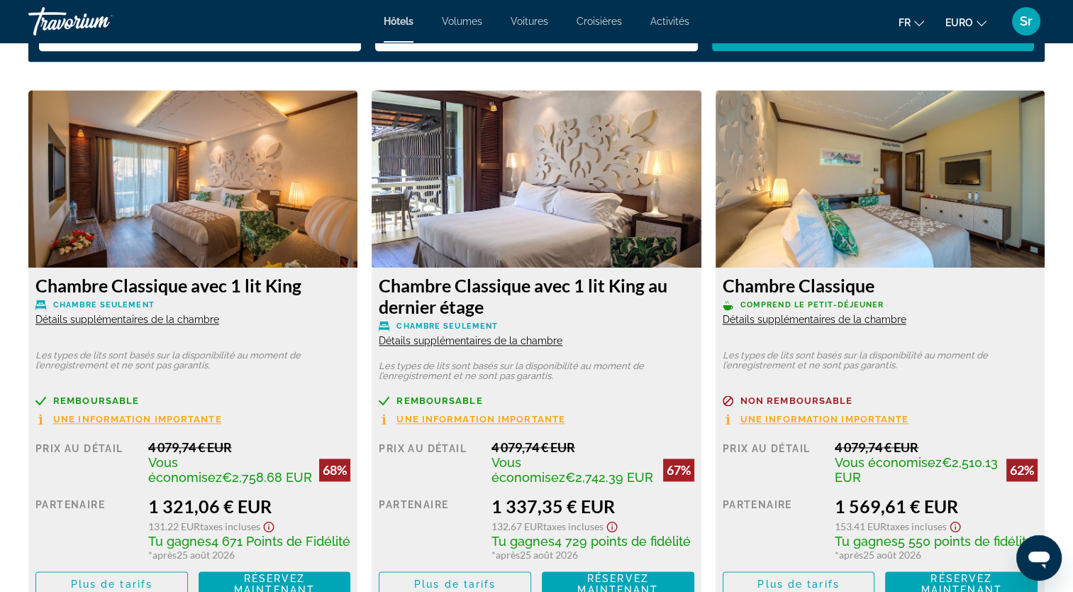
scroll to position [1917, 0]
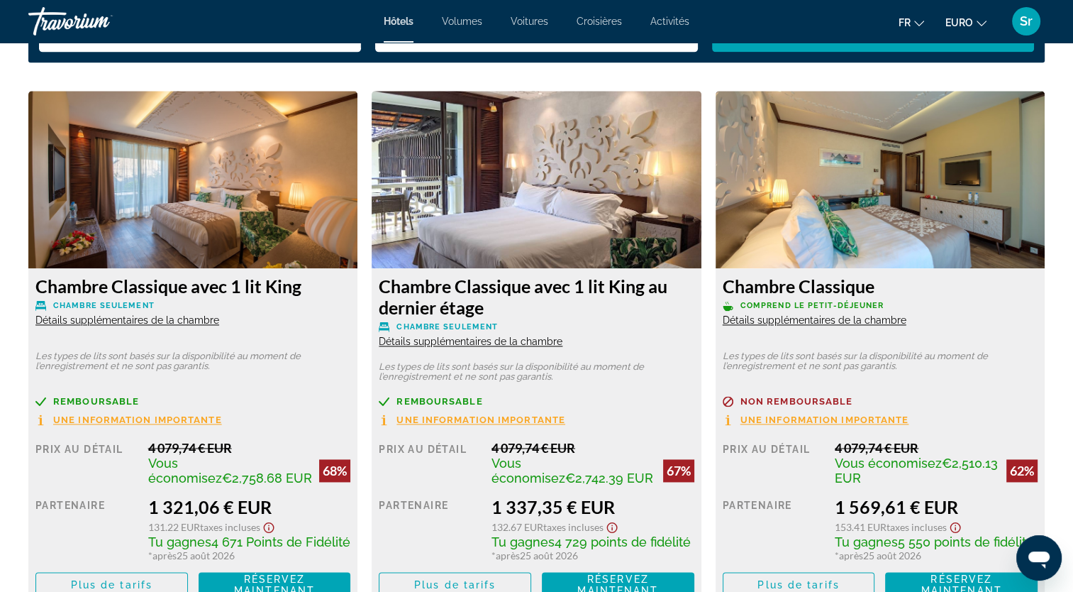
click at [101, 321] on span "Détails supplémentaires de la chambre" at bounding box center [127, 319] width 184 height 11
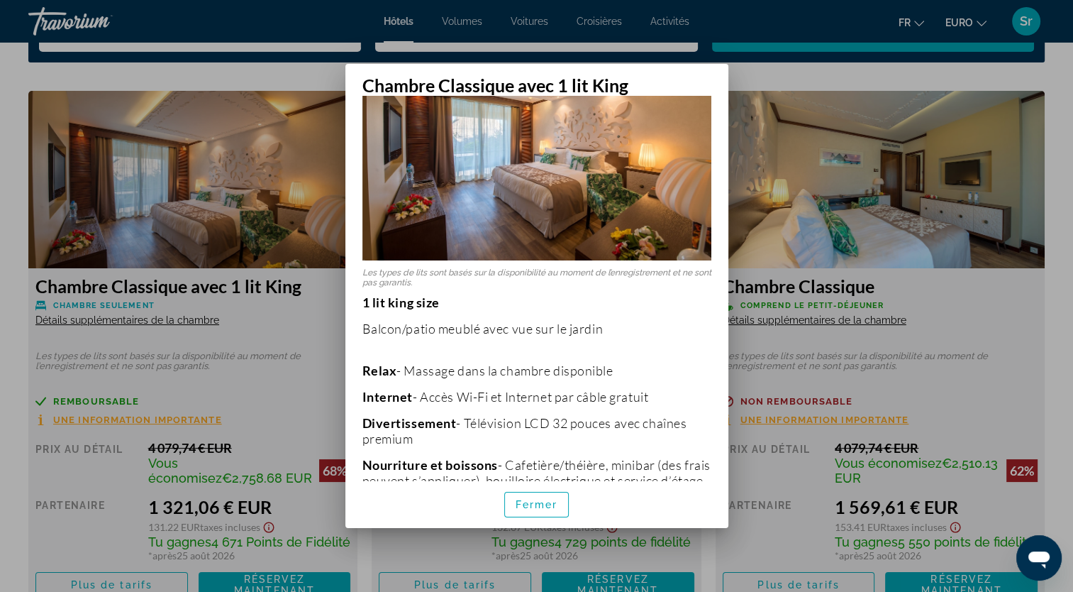
scroll to position [0, 0]
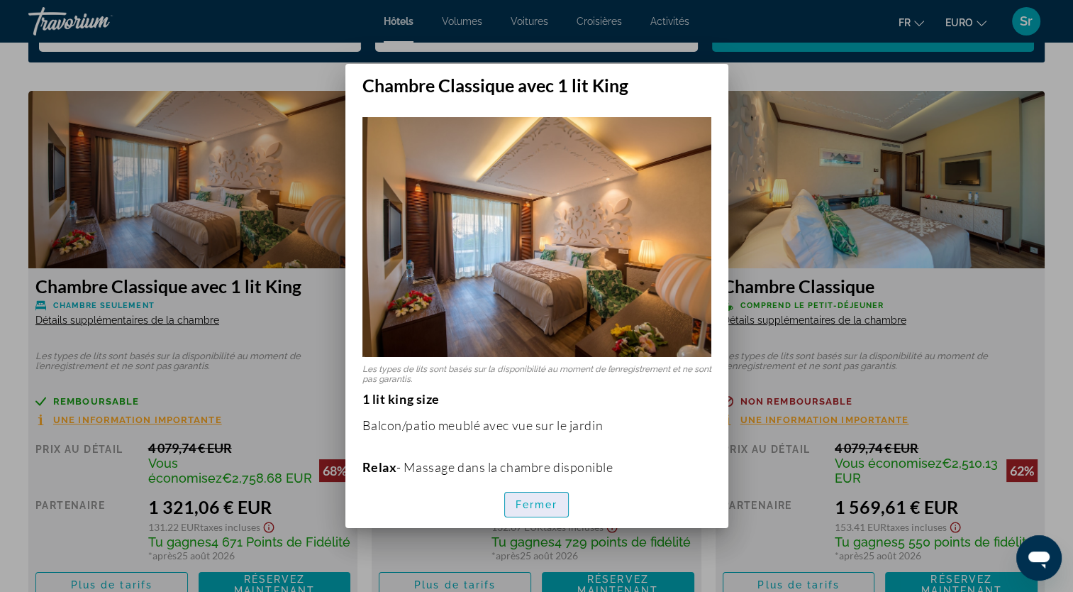
click at [535, 502] on span "Fermer" at bounding box center [537, 504] width 43 height 11
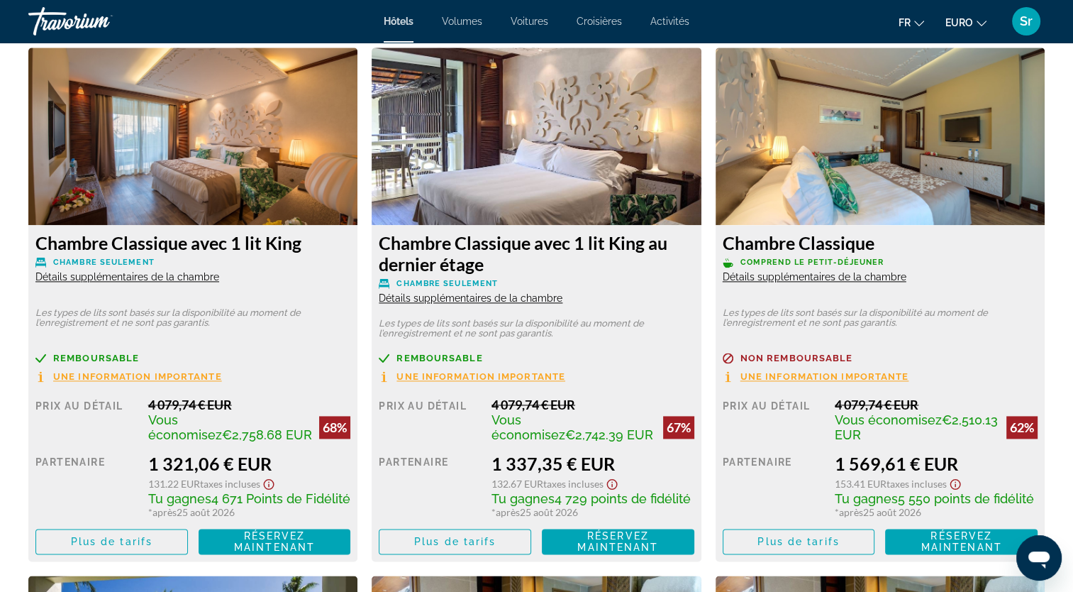
scroll to position [2055, 0]
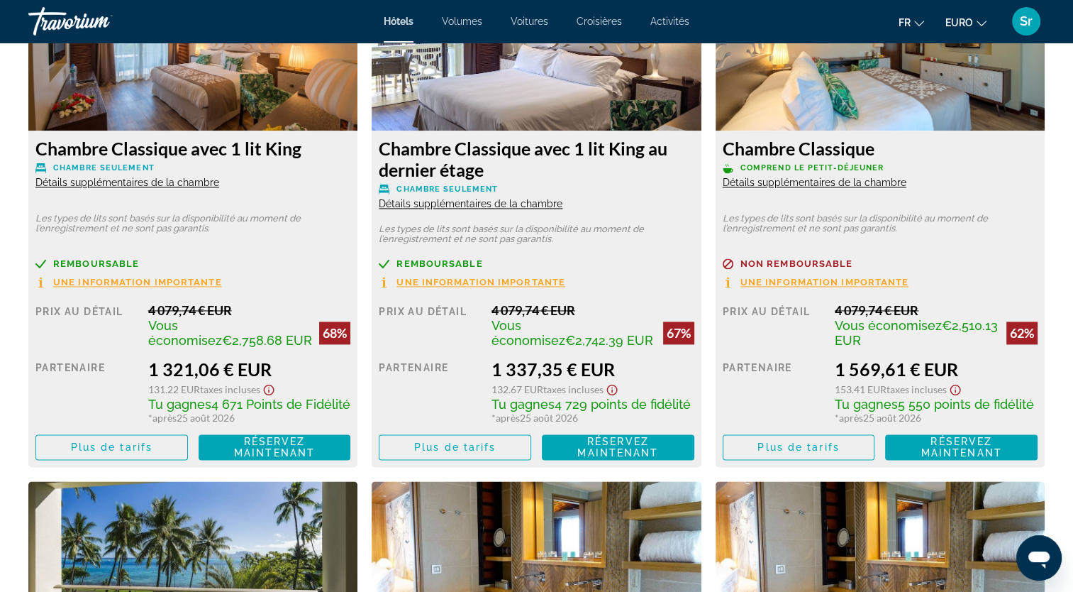
click at [787, 184] on span "Détails supplémentaires de la chambre" at bounding box center [815, 182] width 184 height 11
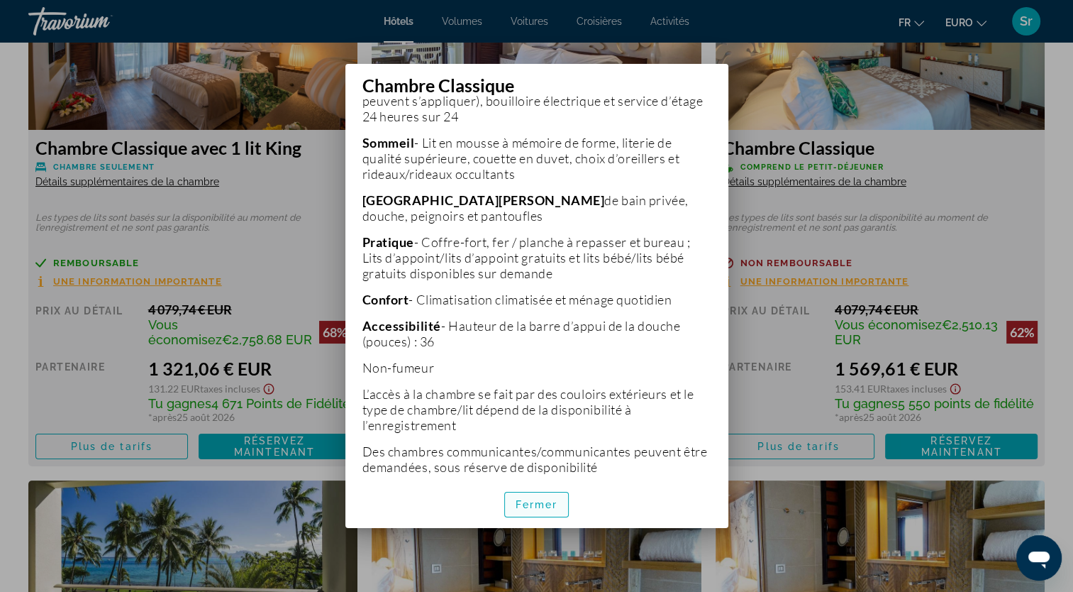
scroll to position [479, 0]
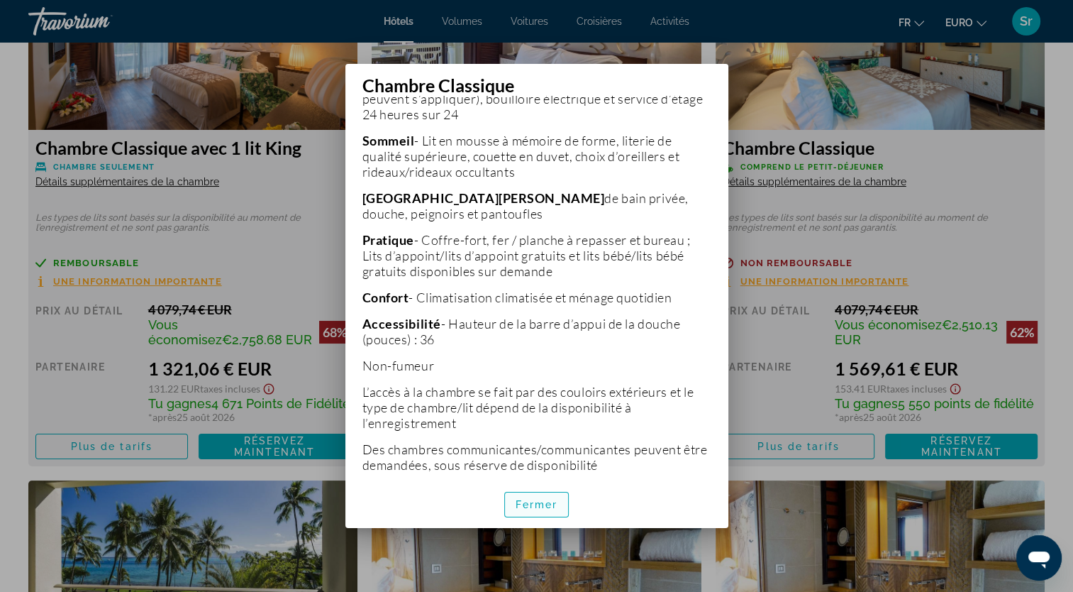
click at [545, 507] on span "Fermer" at bounding box center [537, 504] width 43 height 11
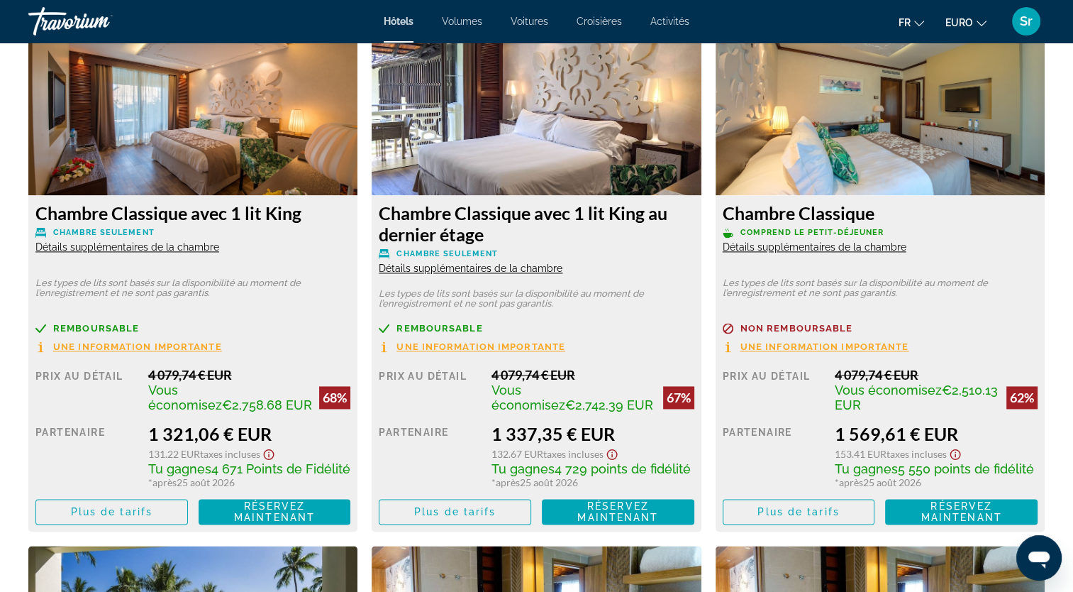
scroll to position [1990, 0]
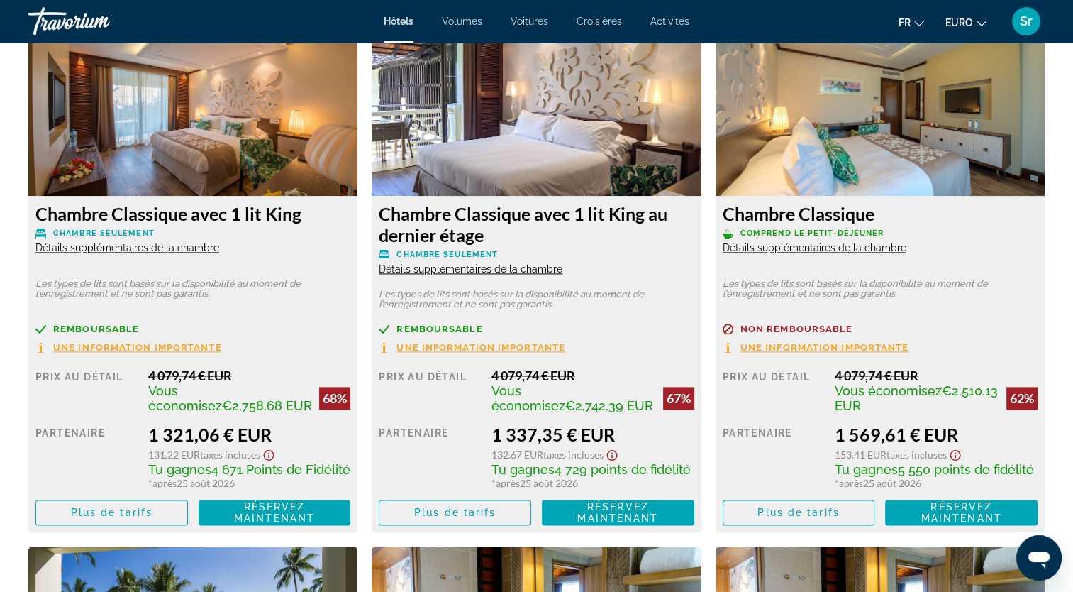
click at [114, 248] on span "Détails supplémentaires de la chambre" at bounding box center [127, 247] width 184 height 11
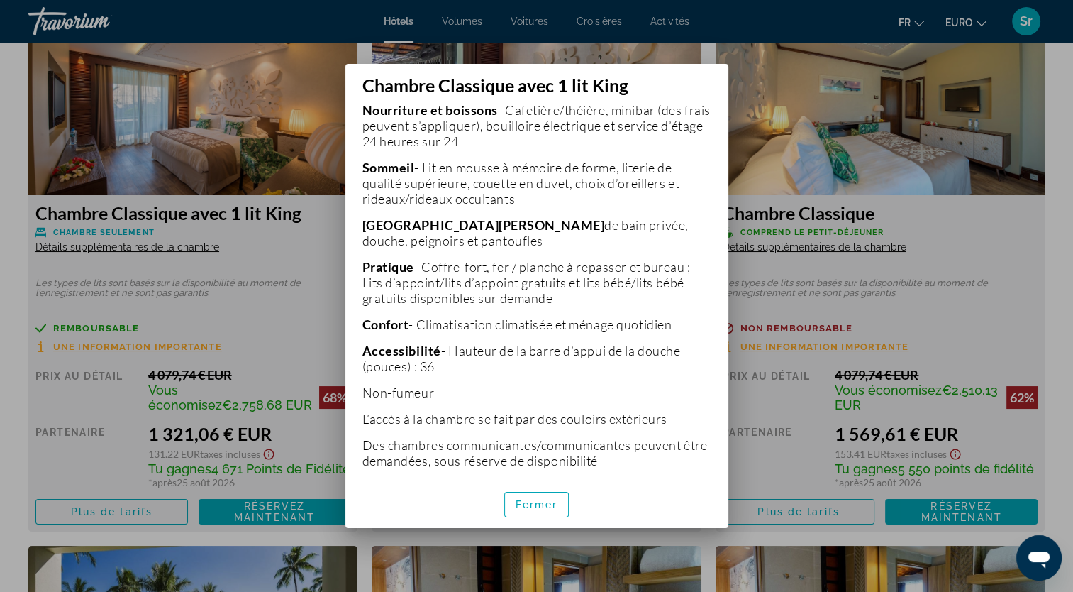
scroll to position [456, 0]
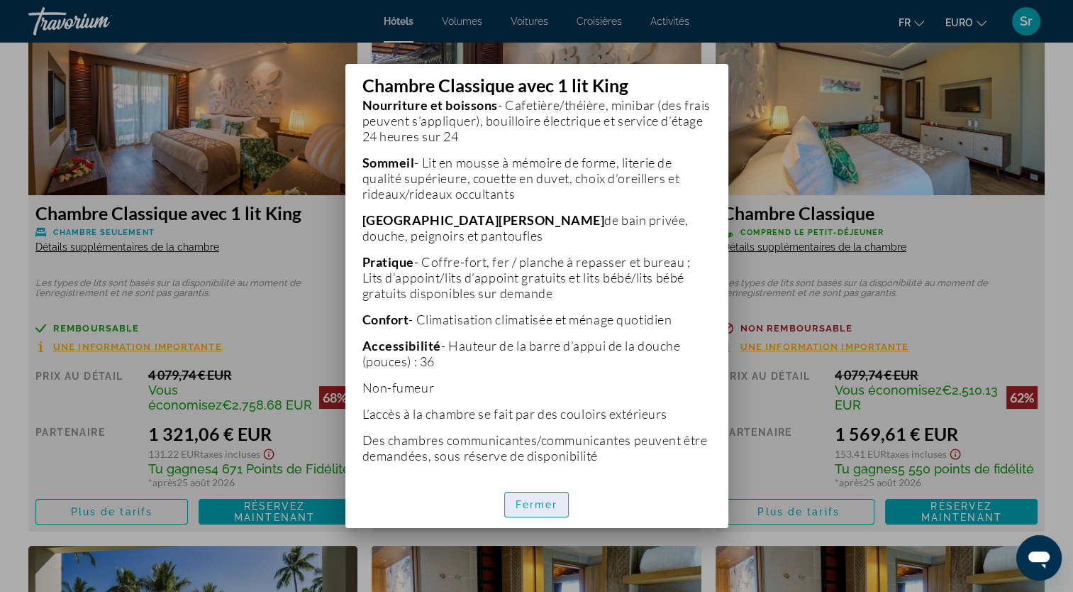
click at [523, 507] on span "Fermer" at bounding box center [537, 504] width 43 height 11
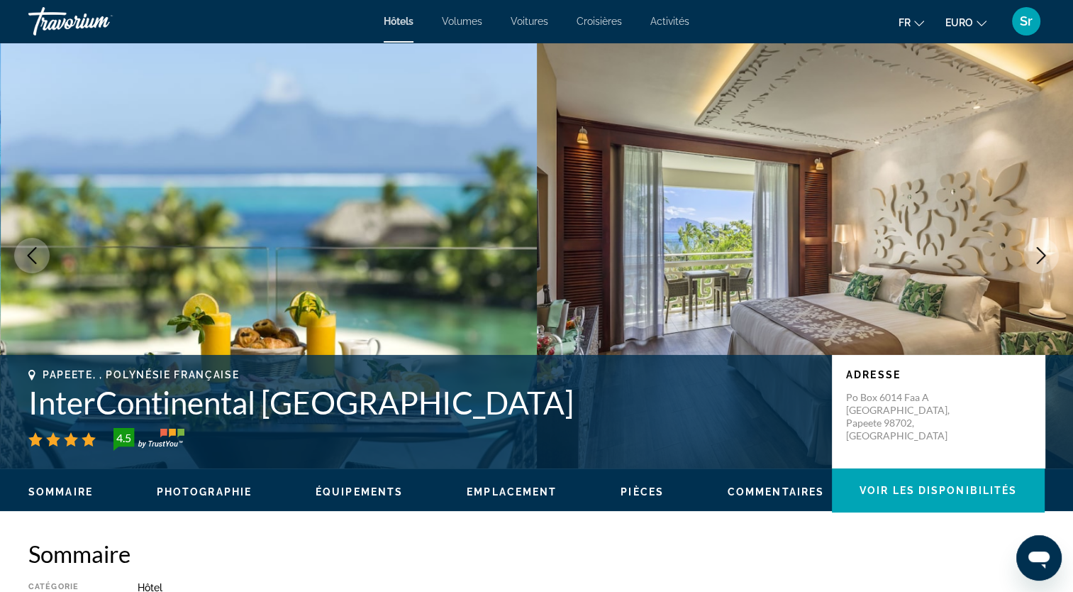
scroll to position [1990, 0]
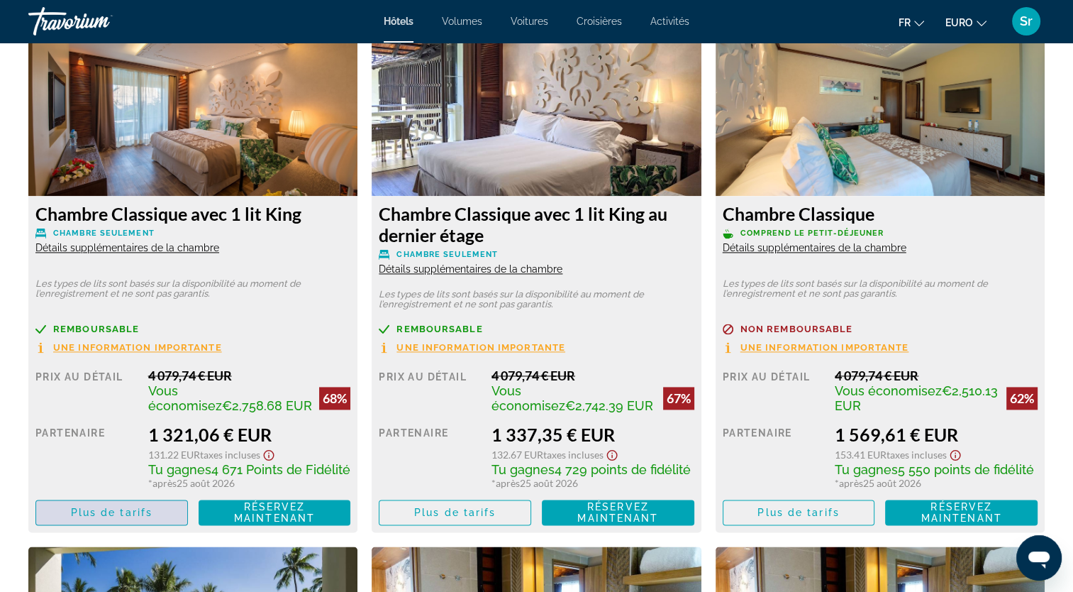
click at [104, 518] on span "Contenu principal" at bounding box center [111, 512] width 151 height 34
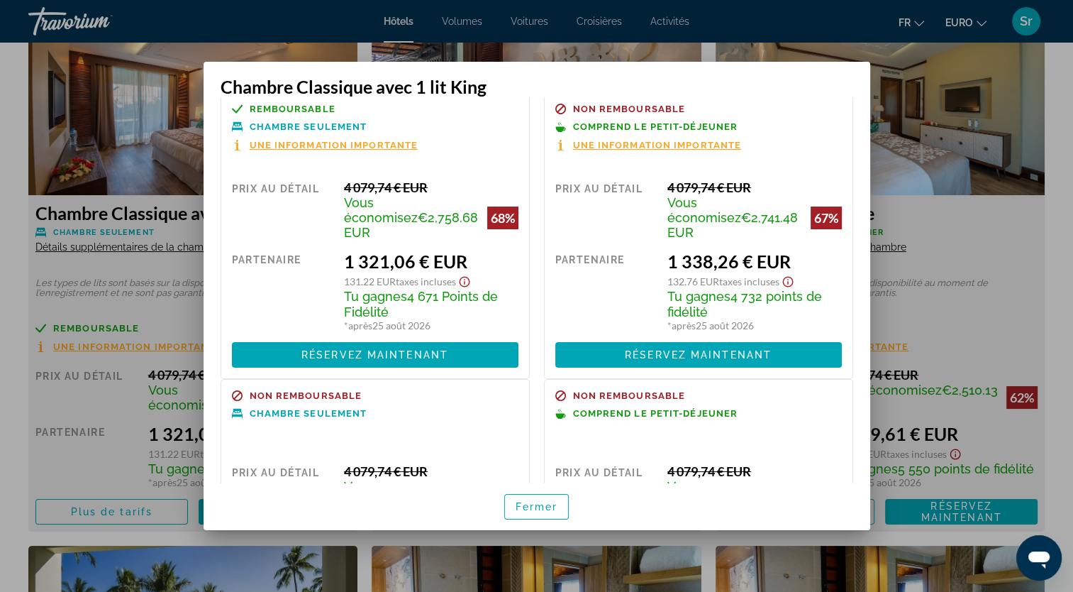
scroll to position [0, 0]
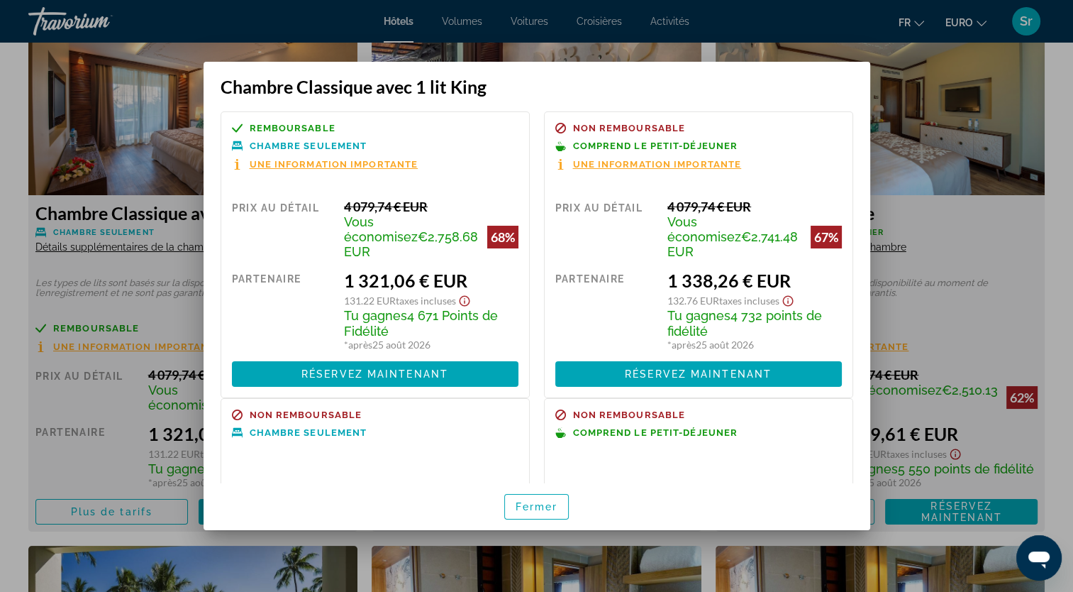
click at [465, 296] on icon "Afficher l’avis de non-responsabilité sur les taxes et les frais" at bounding box center [465, 301] width 11 height 11
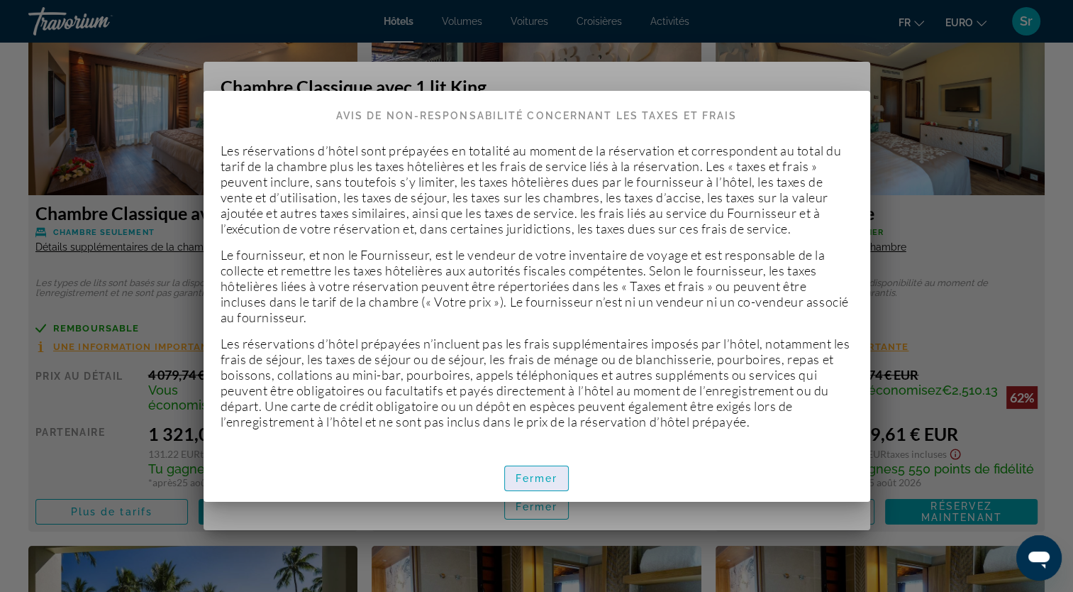
click at [538, 479] on span "Fermer" at bounding box center [537, 477] width 43 height 11
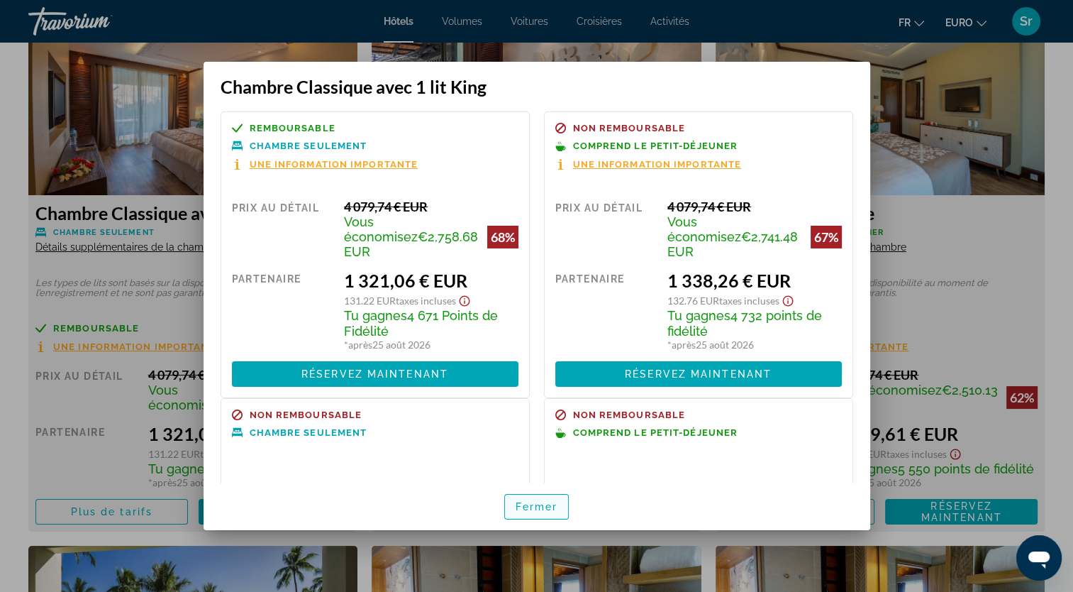
click at [539, 509] on span "Fermer" at bounding box center [537, 506] width 43 height 11
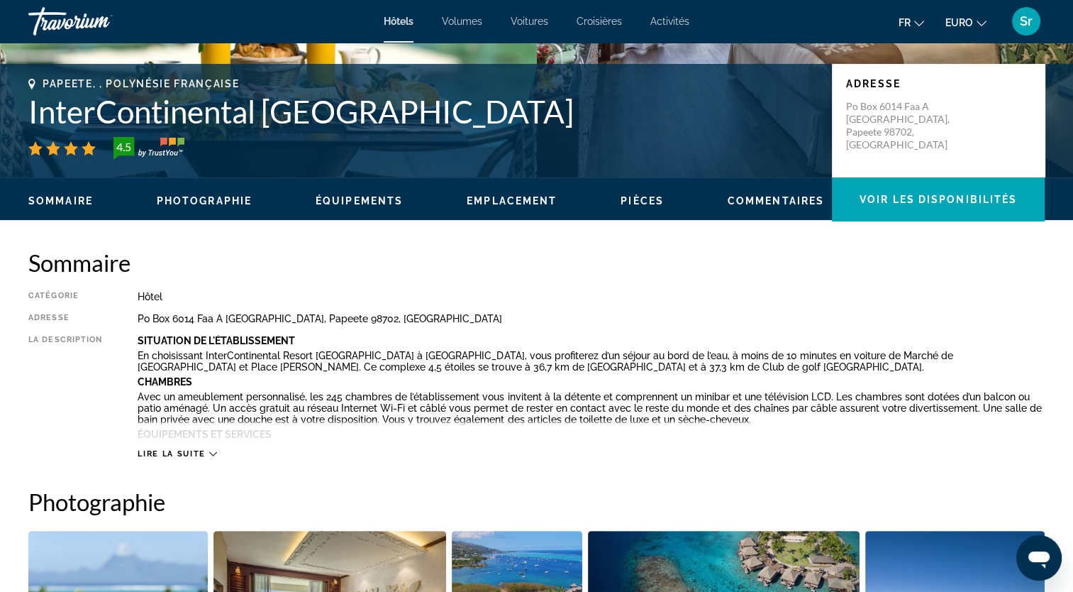
scroll to position [292, 0]
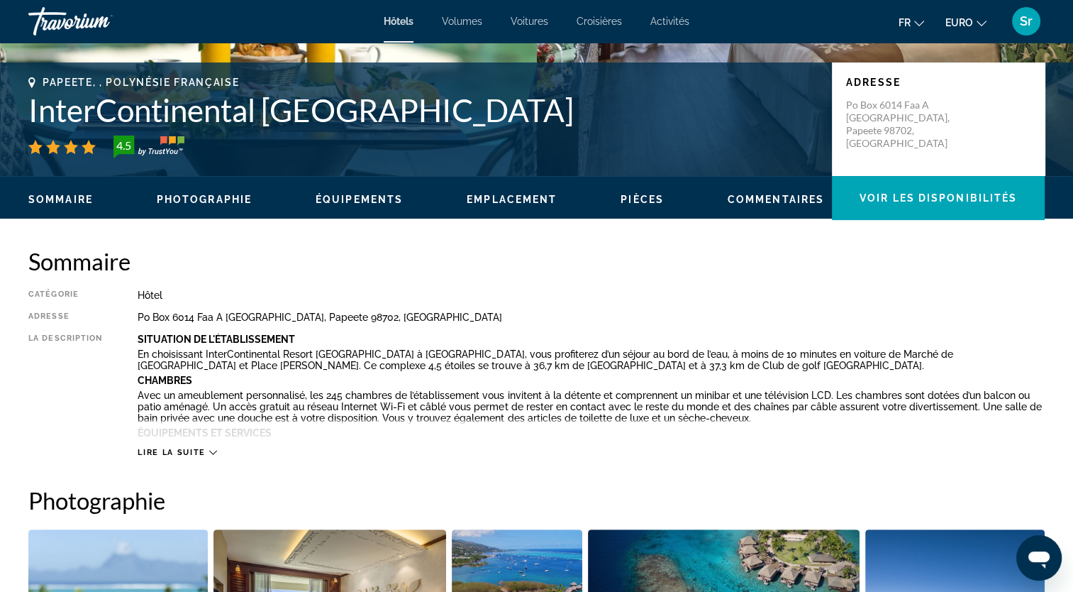
click at [189, 450] on span "Lire la suite" at bounding box center [171, 452] width 67 height 9
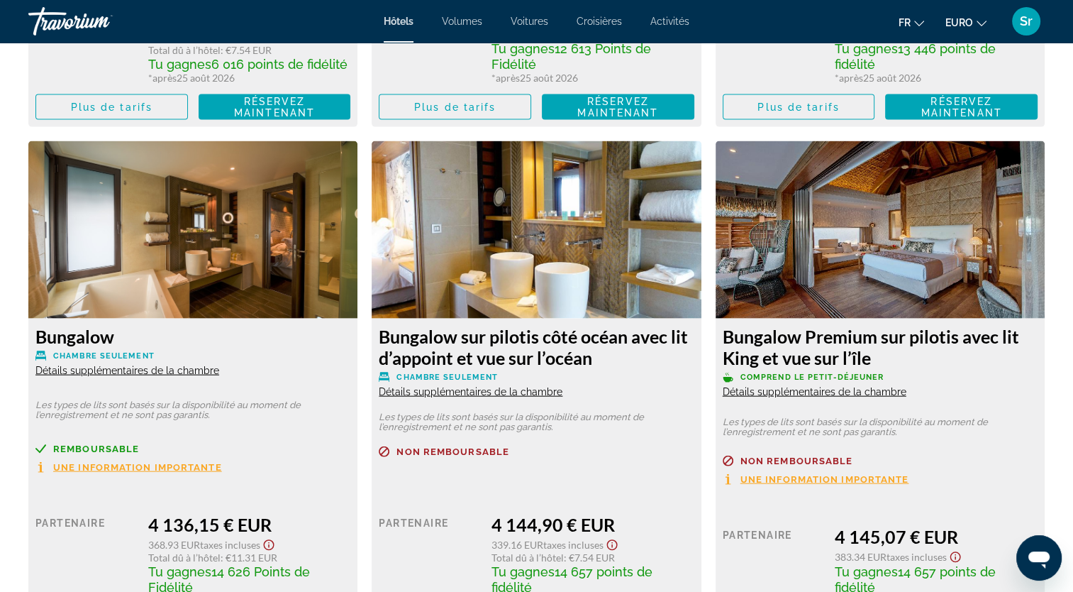
scroll to position [3093, 0]
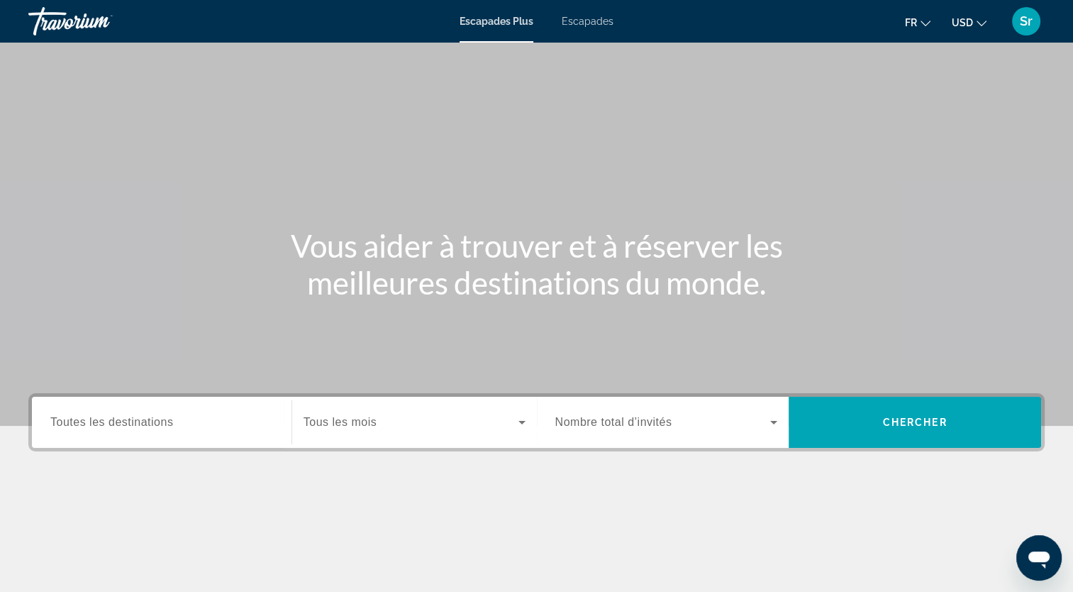
click at [142, 418] on span "Toutes les destinations" at bounding box center [111, 422] width 123 height 12
click at [142, 418] on input "Destination Toutes les destinations" at bounding box center [161, 422] width 223 height 17
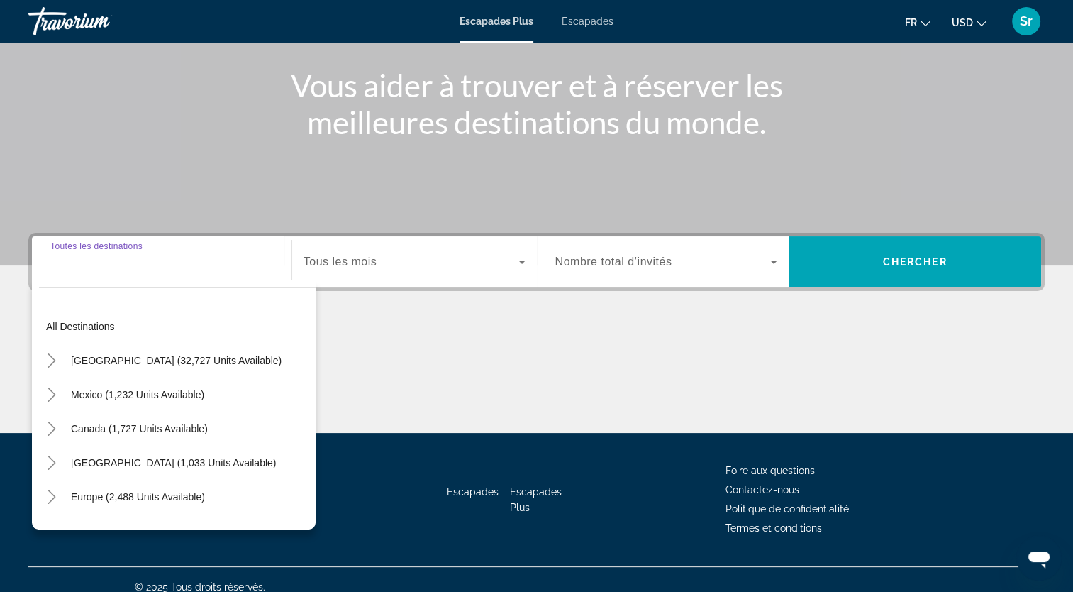
scroll to position [174, 0]
